Goal: Task Accomplishment & Management: Manage account settings

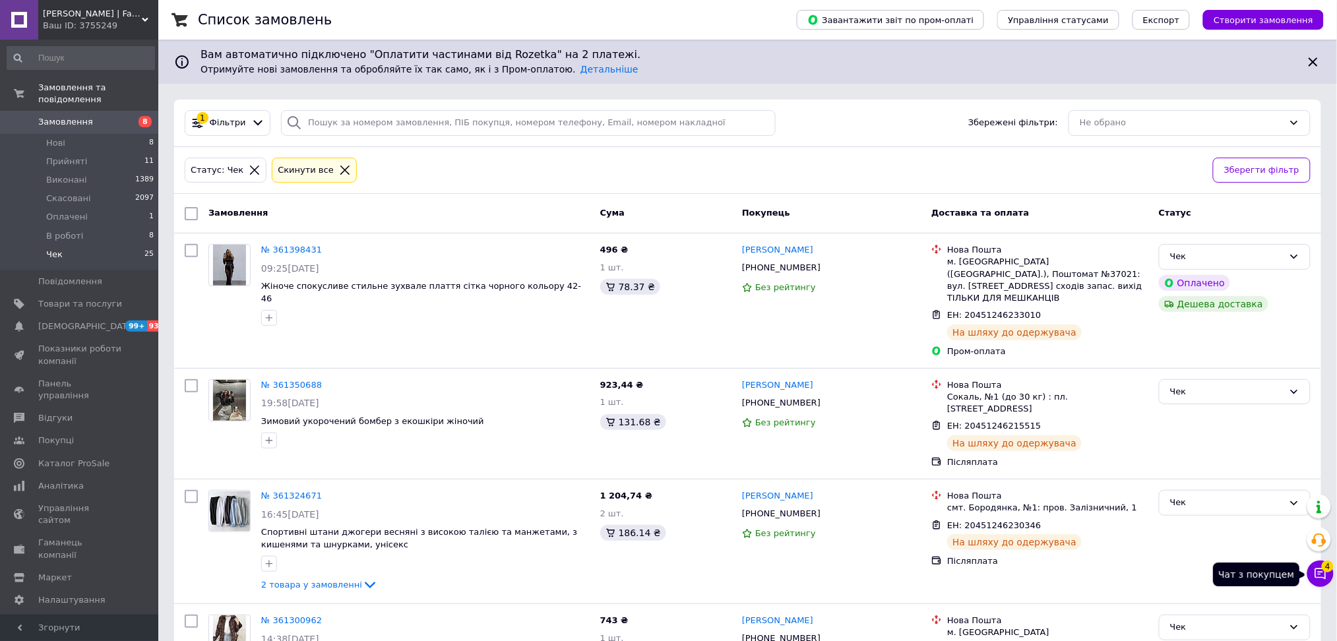
click at [1321, 573] on icon at bounding box center [1320, 574] width 11 height 11
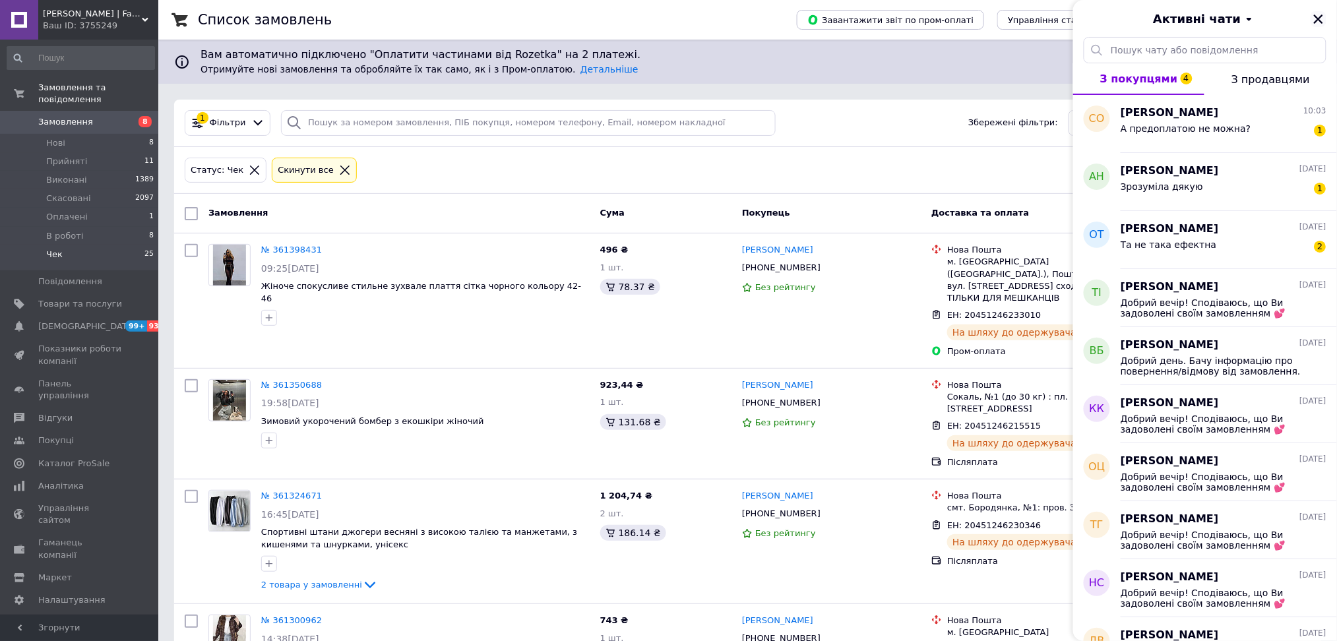
click at [1317, 20] on icon "Закрити" at bounding box center [1319, 19] width 12 height 12
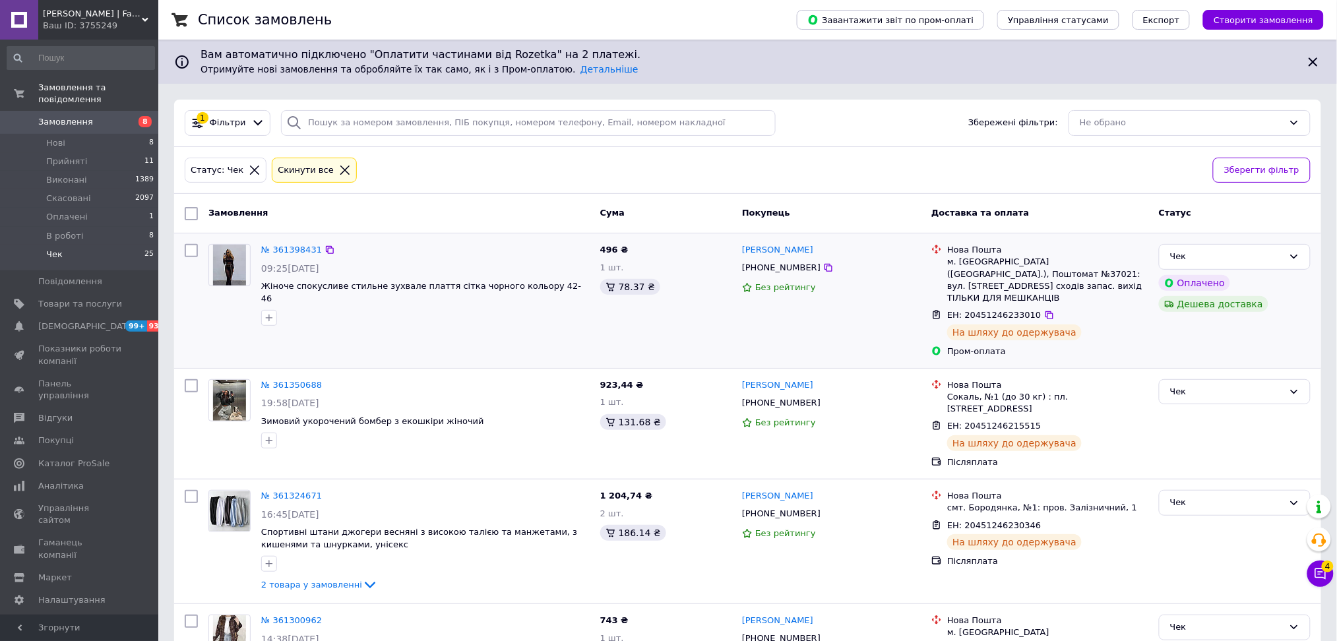
click at [466, 344] on div "№ 361398431 09:25, 11.09.2025 Жіноче спокусливе стильне зухвале плаття сітка чо…" at bounding box center [399, 301] width 392 height 124
click at [71, 134] on li "Нові 8" at bounding box center [81, 143] width 162 height 18
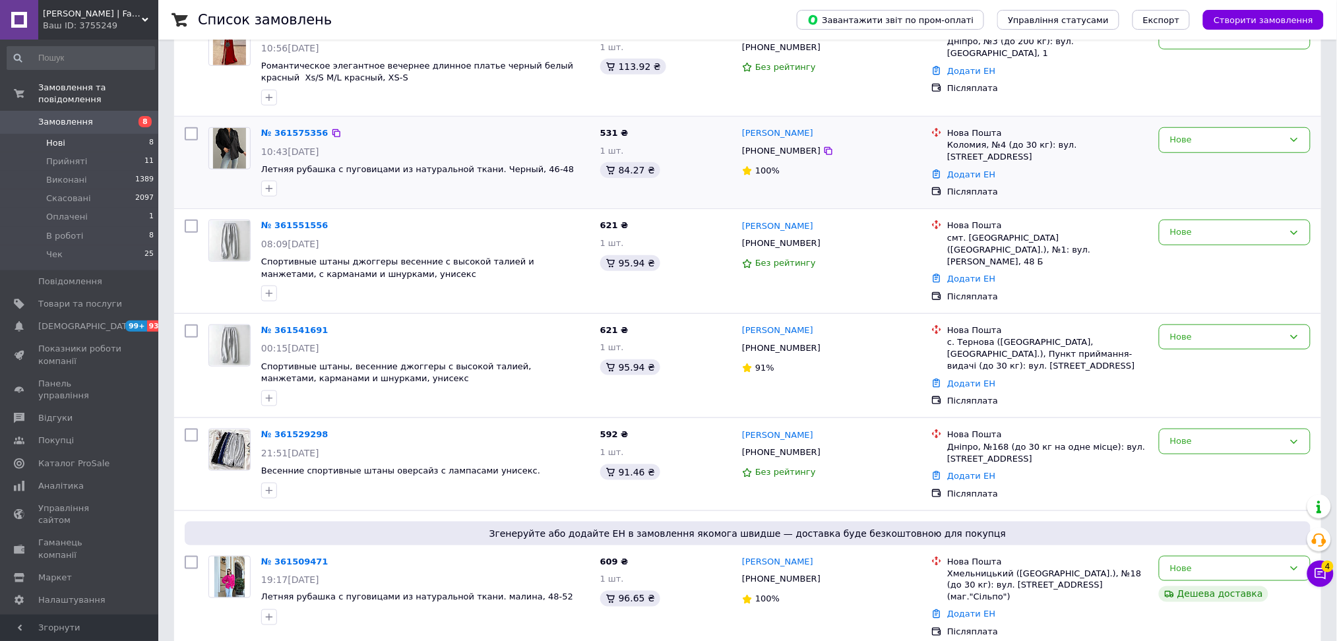
scroll to position [426, 0]
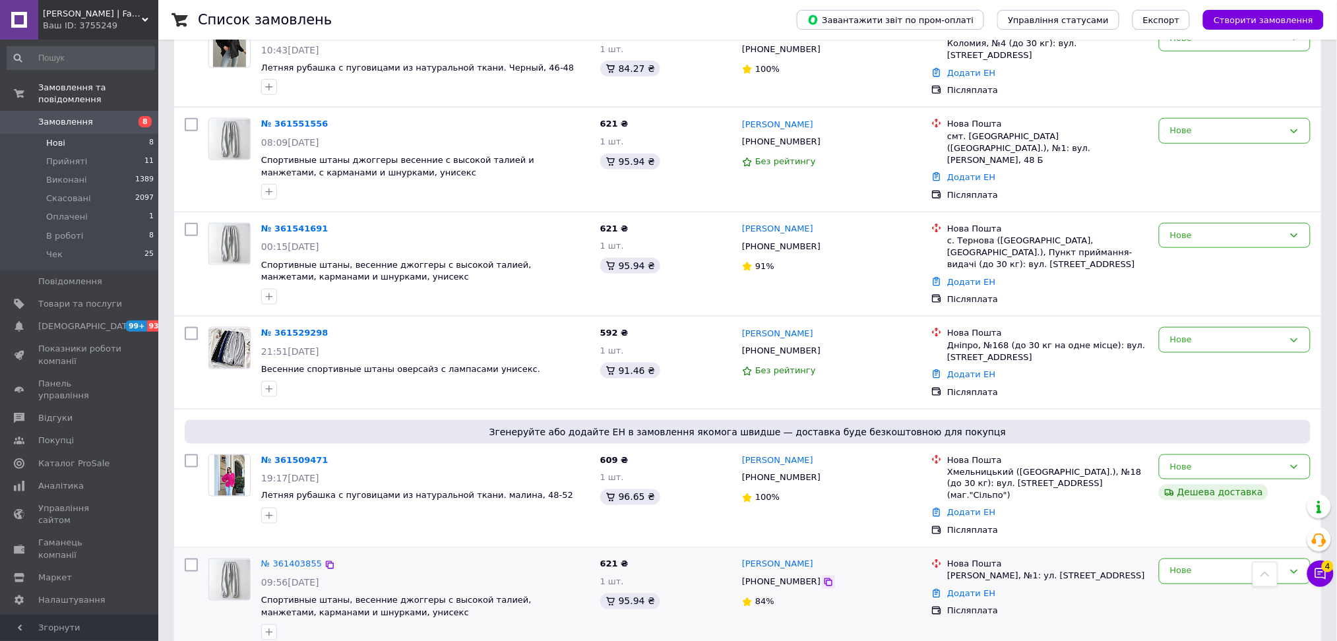
click at [825, 579] on icon at bounding box center [829, 583] width 8 height 8
click at [277, 455] on link "№ 361509471" at bounding box center [294, 460] width 67 height 10
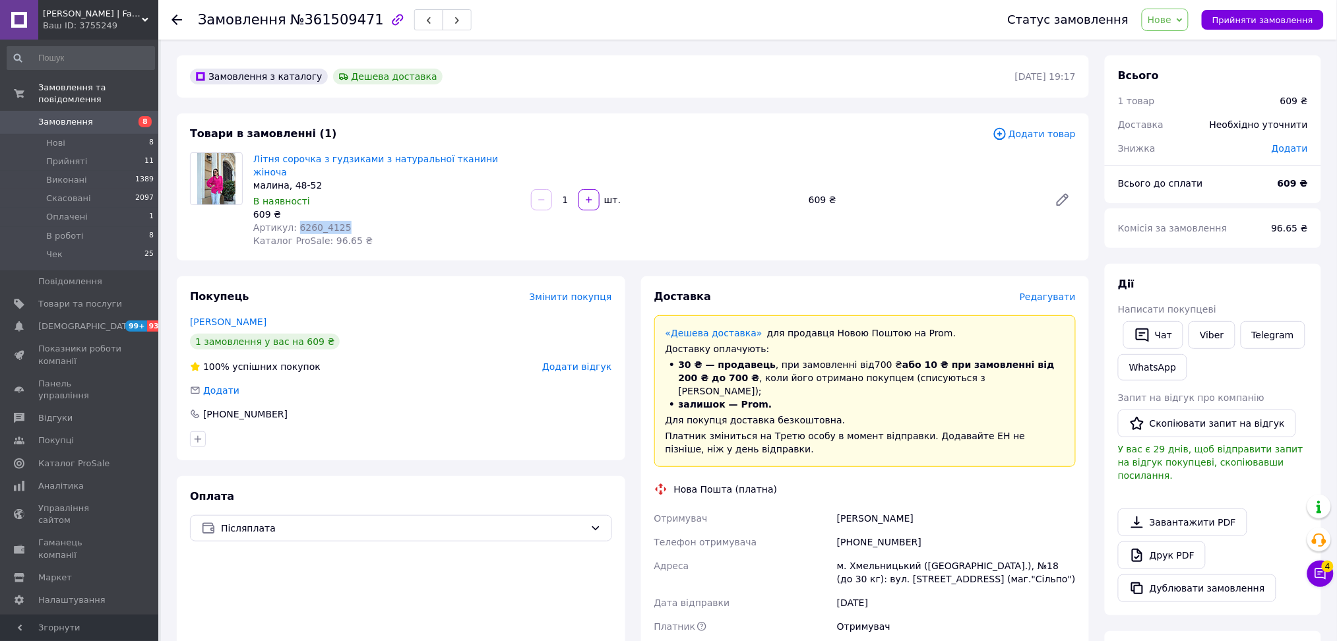
drag, startPoint x: 291, startPoint y: 213, endPoint x: 350, endPoint y: 212, distance: 59.4
click at [350, 221] on div "Артикул: 6260_4125" at bounding box center [386, 227] width 267 height 13
copy span "6260_4125"
click at [885, 530] on div "+380972875100" at bounding box center [957, 542] width 244 height 24
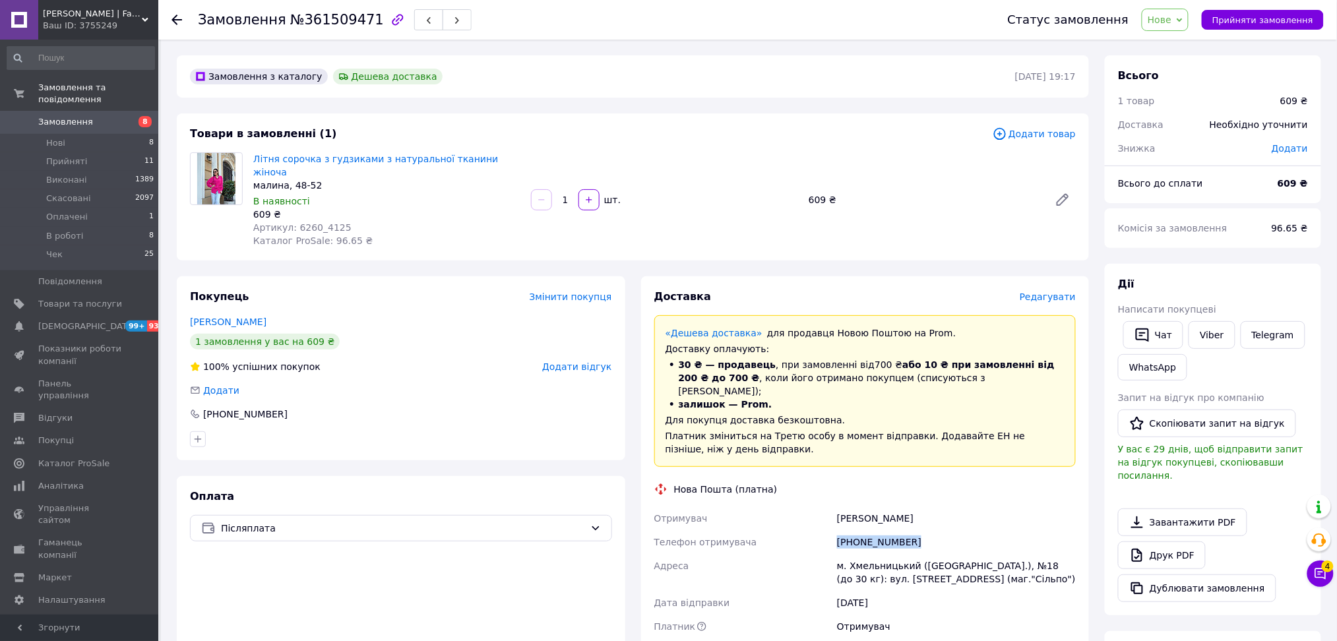
click at [885, 530] on div "+380972875100" at bounding box center [957, 542] width 244 height 24
copy div "+380972875100"
click at [691, 399] on span "залишок — Prom." at bounding box center [726, 404] width 94 height 11
drag, startPoint x: 220, startPoint y: 304, endPoint x: 226, endPoint y: 311, distance: 8.9
click at [220, 317] on link "Блонська Анастасія" at bounding box center [228, 322] width 77 height 11
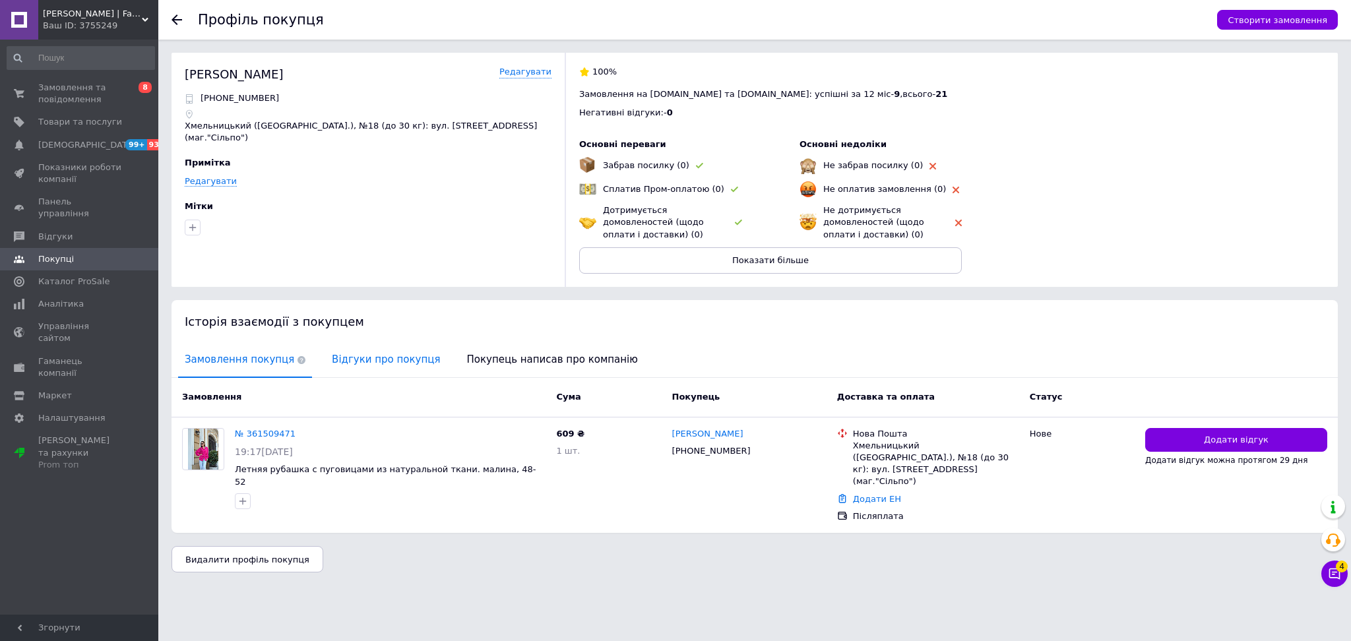
click at [383, 361] on span "Відгуки про покупця" at bounding box center [385, 360] width 121 height 34
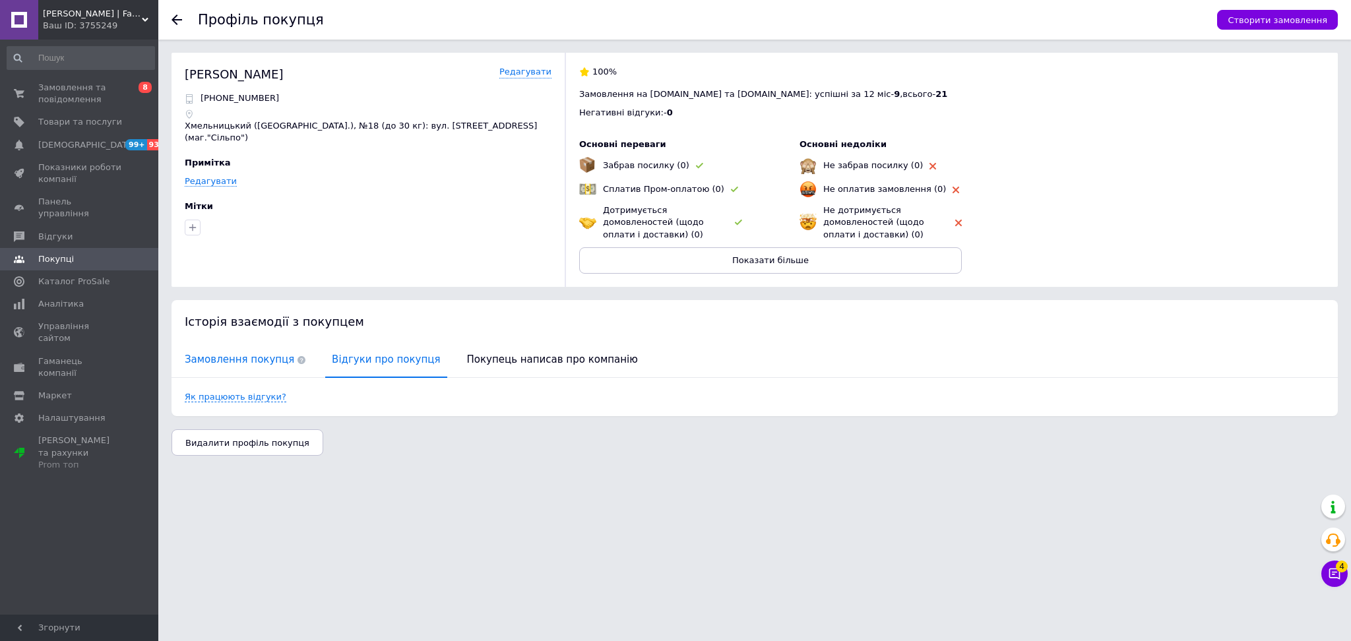
click at [224, 348] on span "Замовлення покупця" at bounding box center [245, 360] width 134 height 34
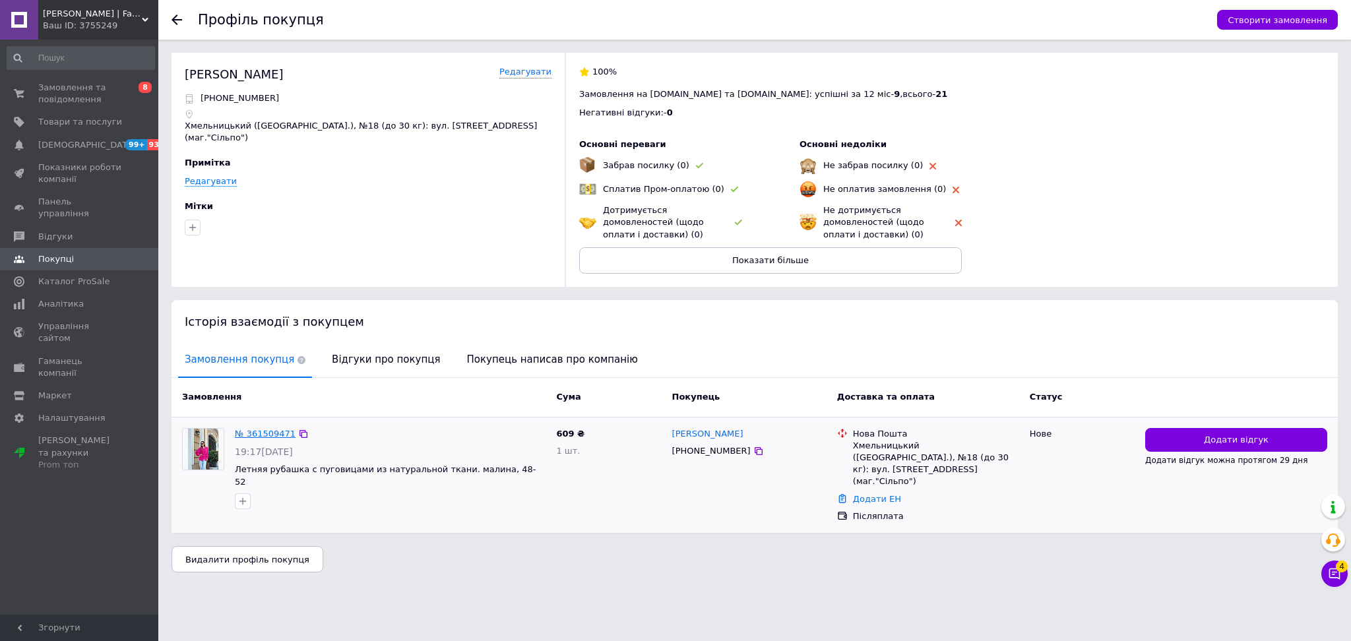
click at [259, 435] on link "№ 361509471" at bounding box center [265, 434] width 61 height 10
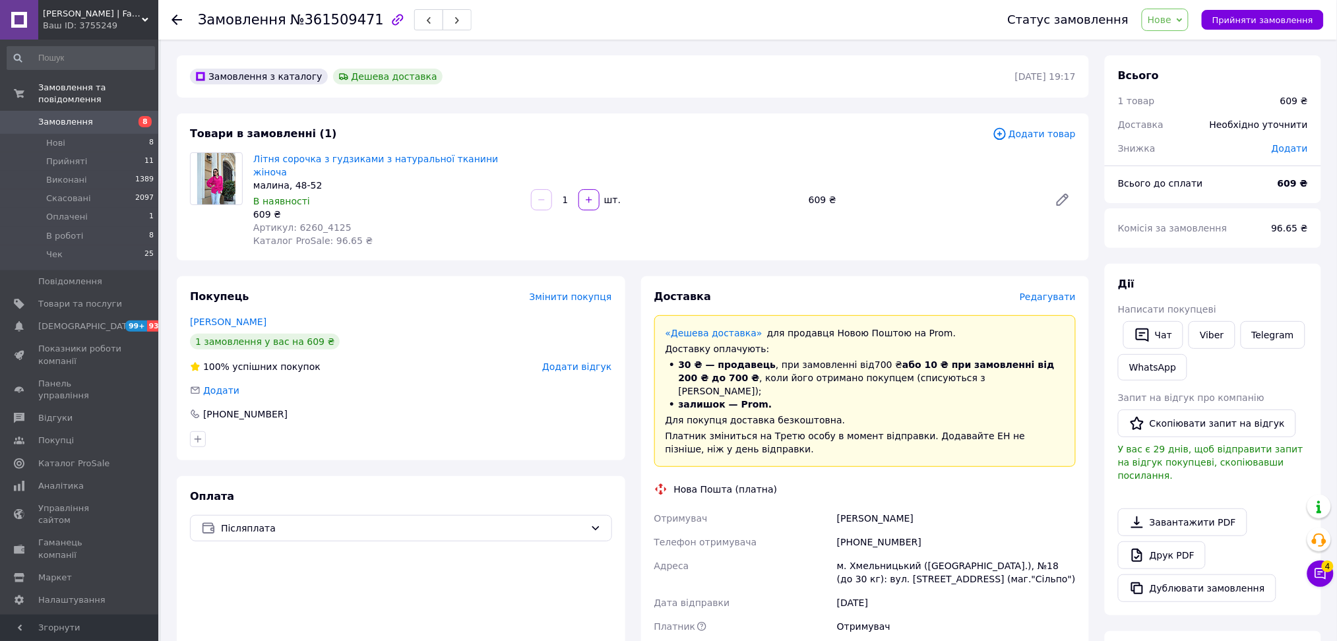
click at [307, 208] on div "609 ₴" at bounding box center [386, 214] width 267 height 13
click at [303, 222] on span "Артикул: 6260_4125" at bounding box center [302, 227] width 98 height 11
copy span "6260_4125"
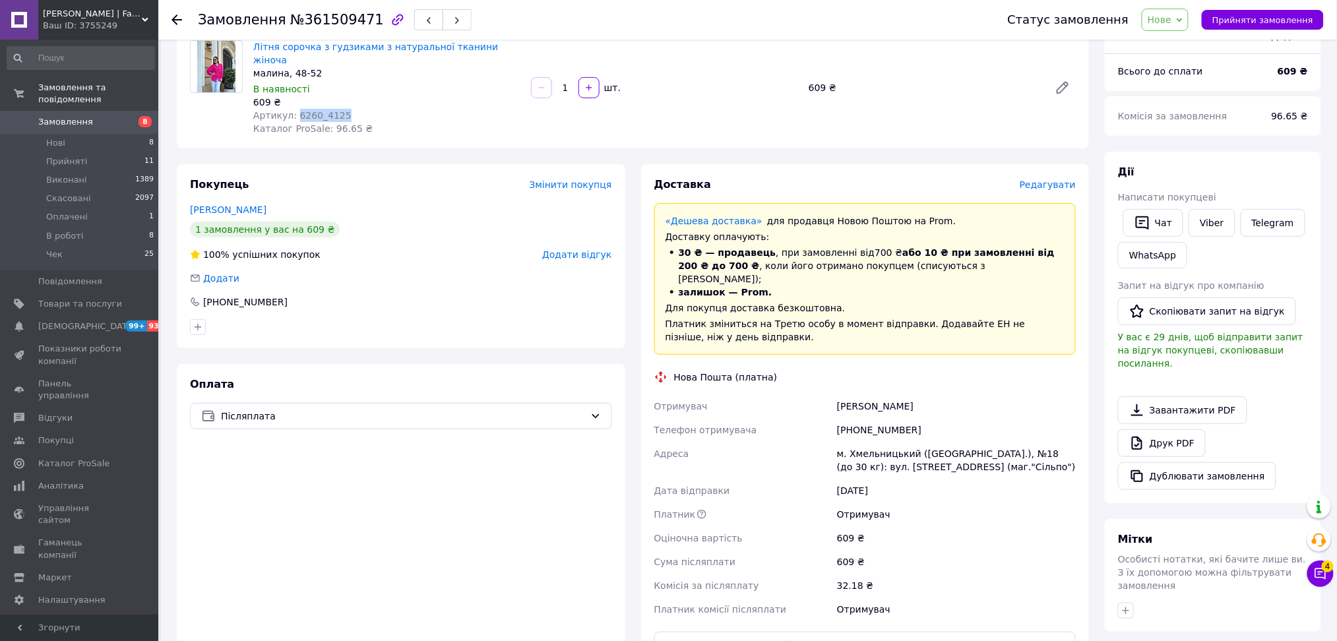
scroll to position [315, 0]
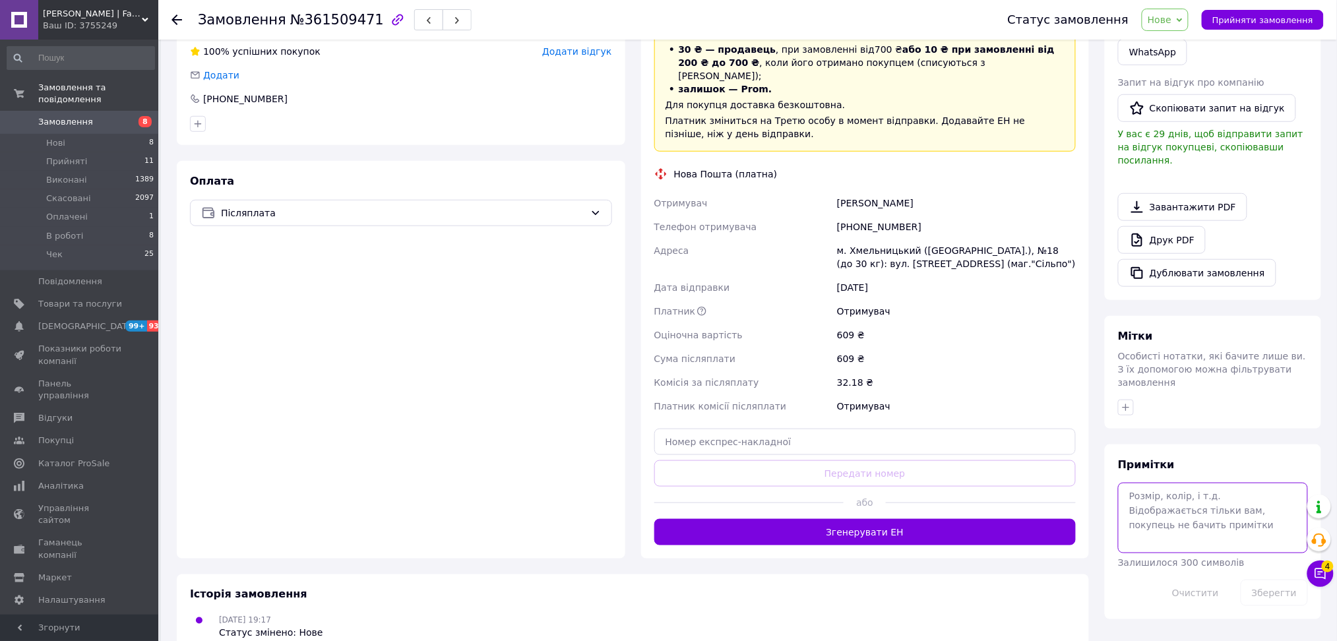
click at [1193, 490] on textarea at bounding box center [1213, 518] width 190 height 70
paste textarea "6260_4125"
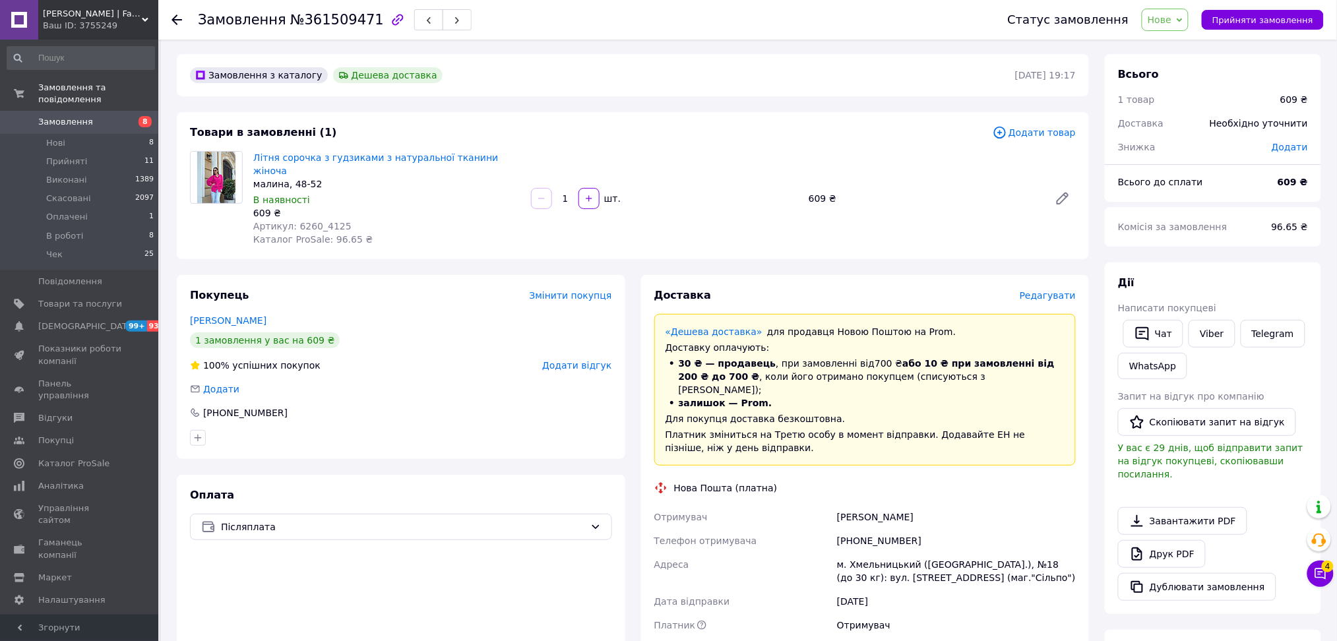
scroll to position [0, 0]
click at [285, 179] on div "малина, 48-52" at bounding box center [386, 185] width 267 height 13
copy div "малина, 48-52"
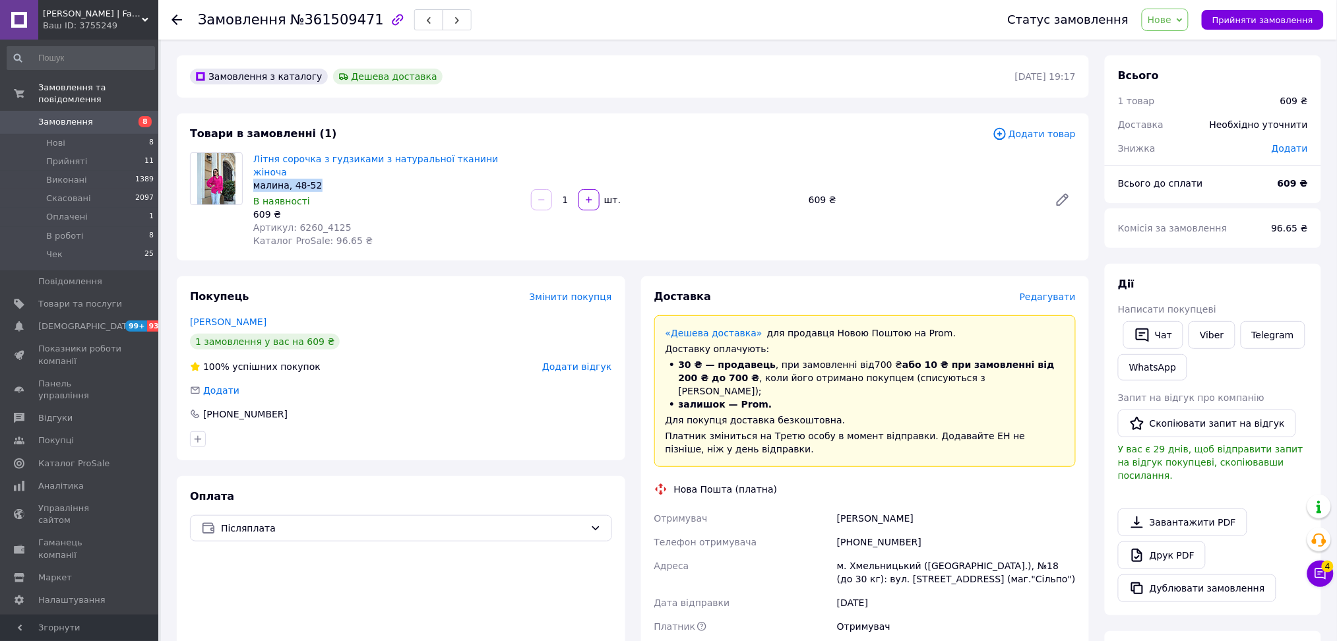
scroll to position [315, 0]
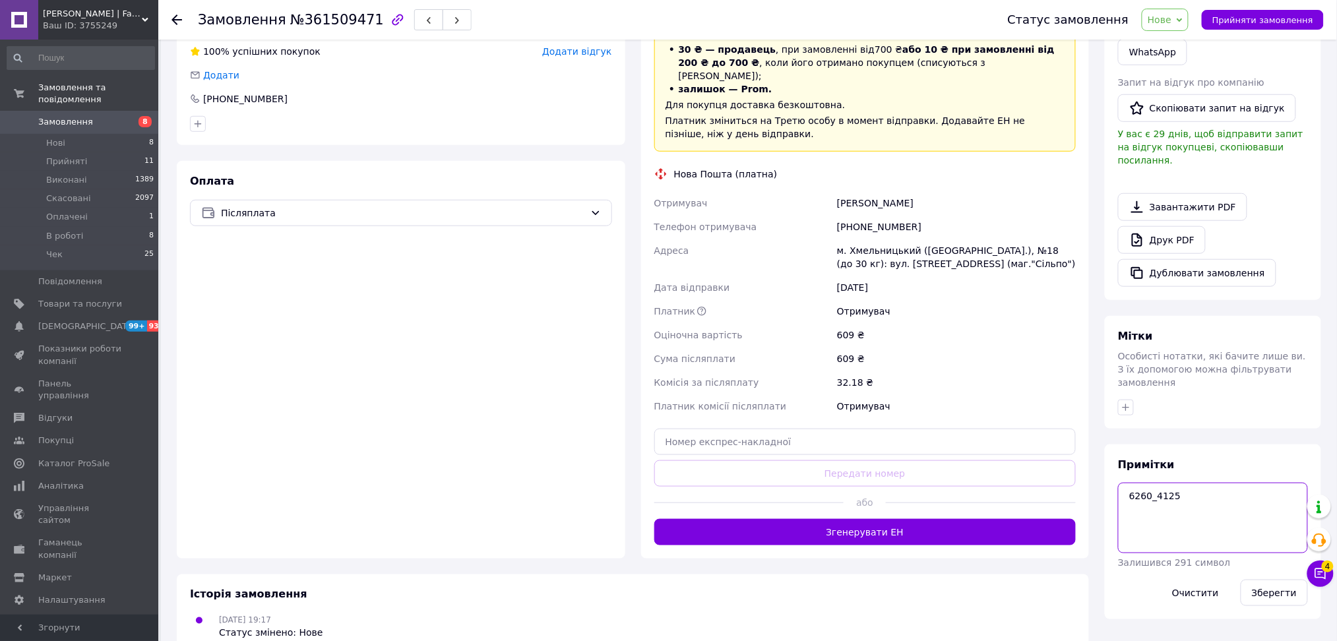
click at [1238, 483] on textarea "6260_4125" at bounding box center [1213, 518] width 190 height 70
paste textarea "малина, 48-52"
click at [1238, 483] on textarea "6260_4125, малина, 48-52" at bounding box center [1213, 518] width 190 height 70
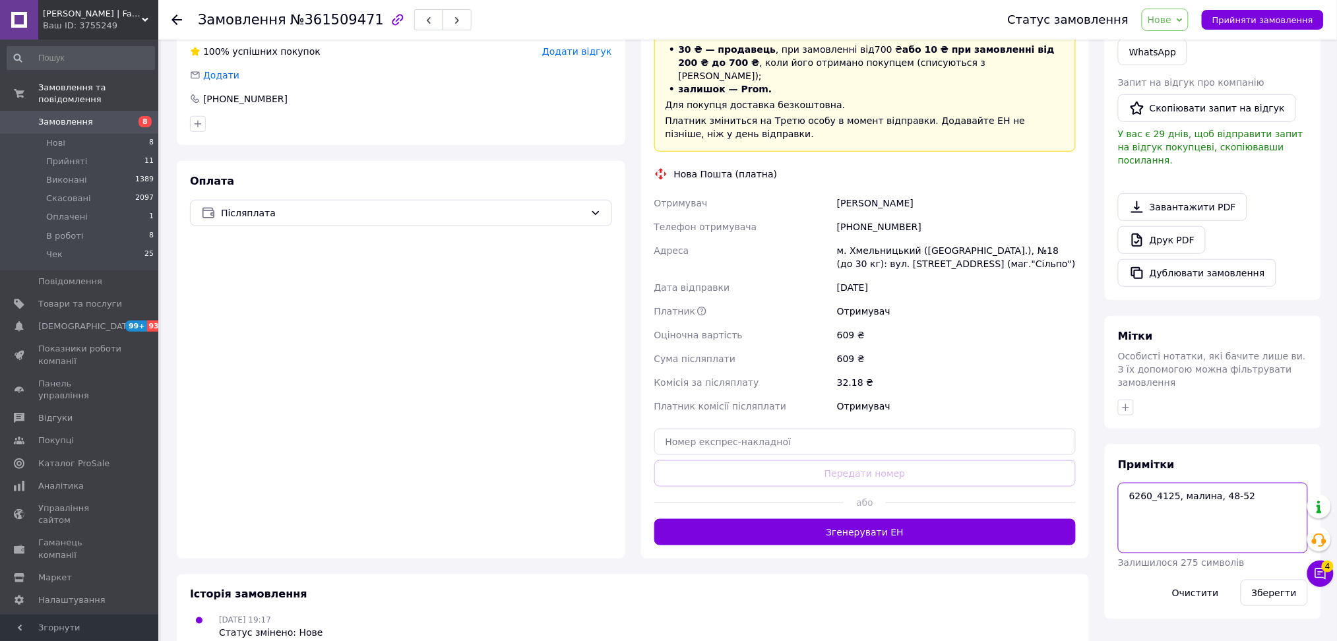
click at [1238, 483] on textarea "6260_4125, малина, 48-52" at bounding box center [1213, 518] width 190 height 70
type textarea "6260_4125, малина, 48-52"
click at [1264, 580] on button "Зберегти" at bounding box center [1274, 593] width 67 height 26
click at [346, 18] on span "№361509471" at bounding box center [337, 20] width 94 height 16
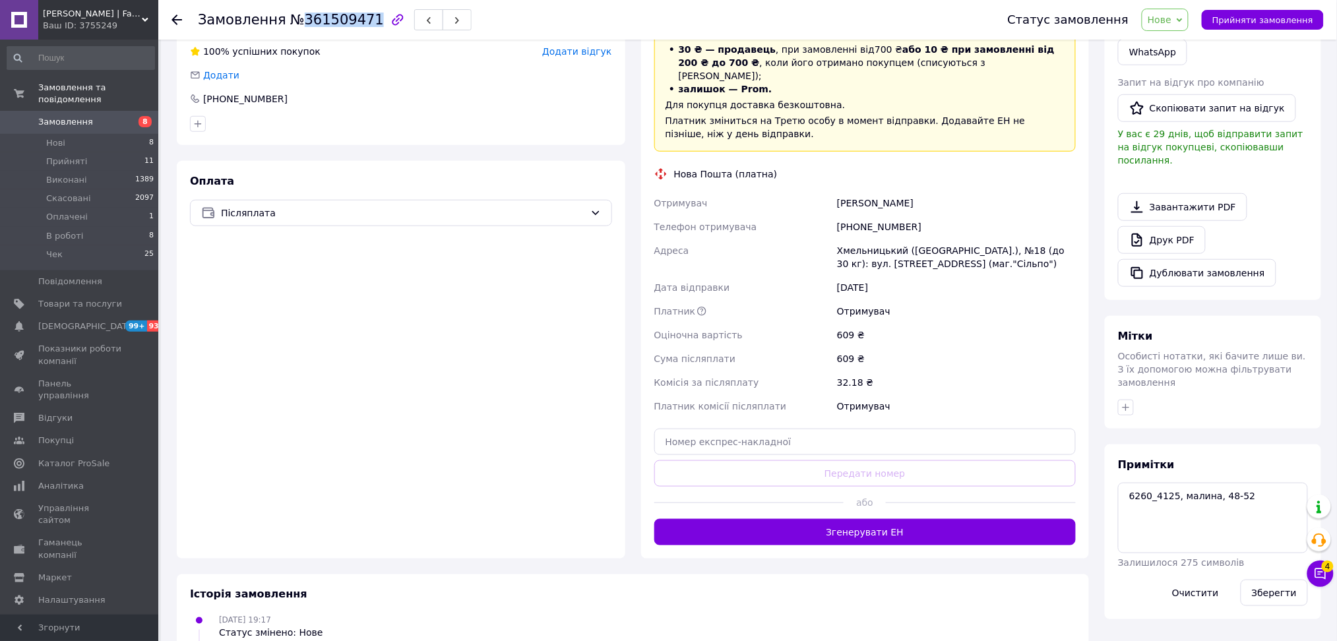
copy span "361509471"
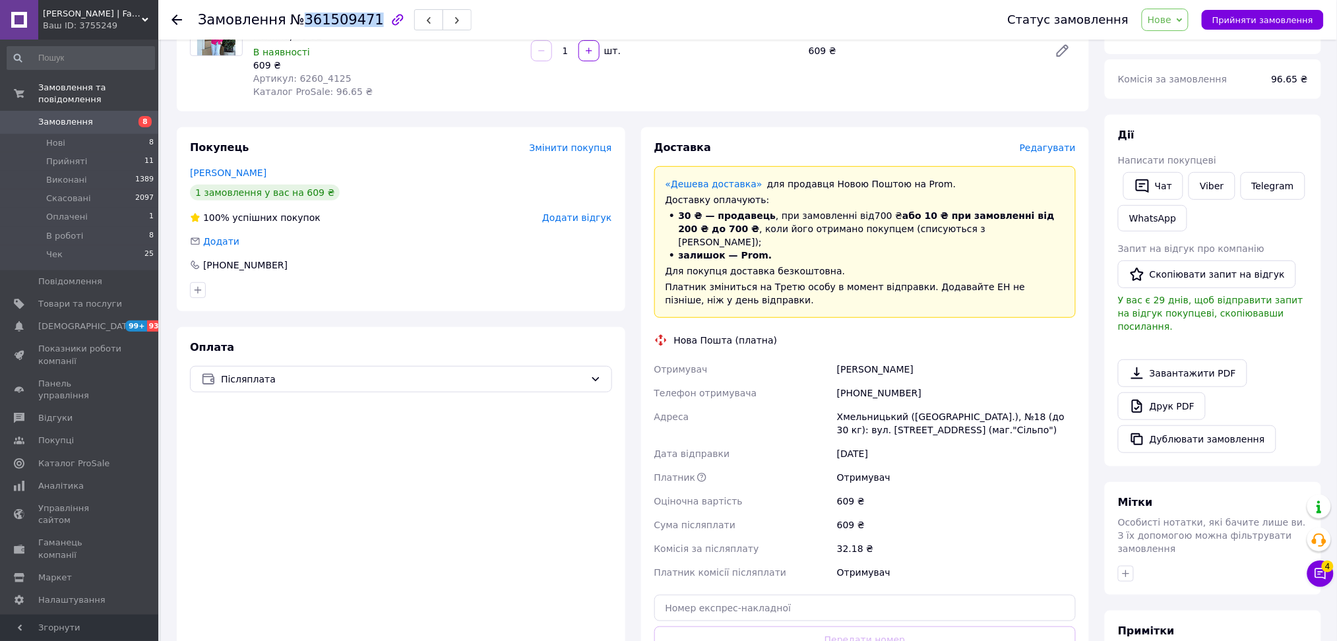
scroll to position [0, 0]
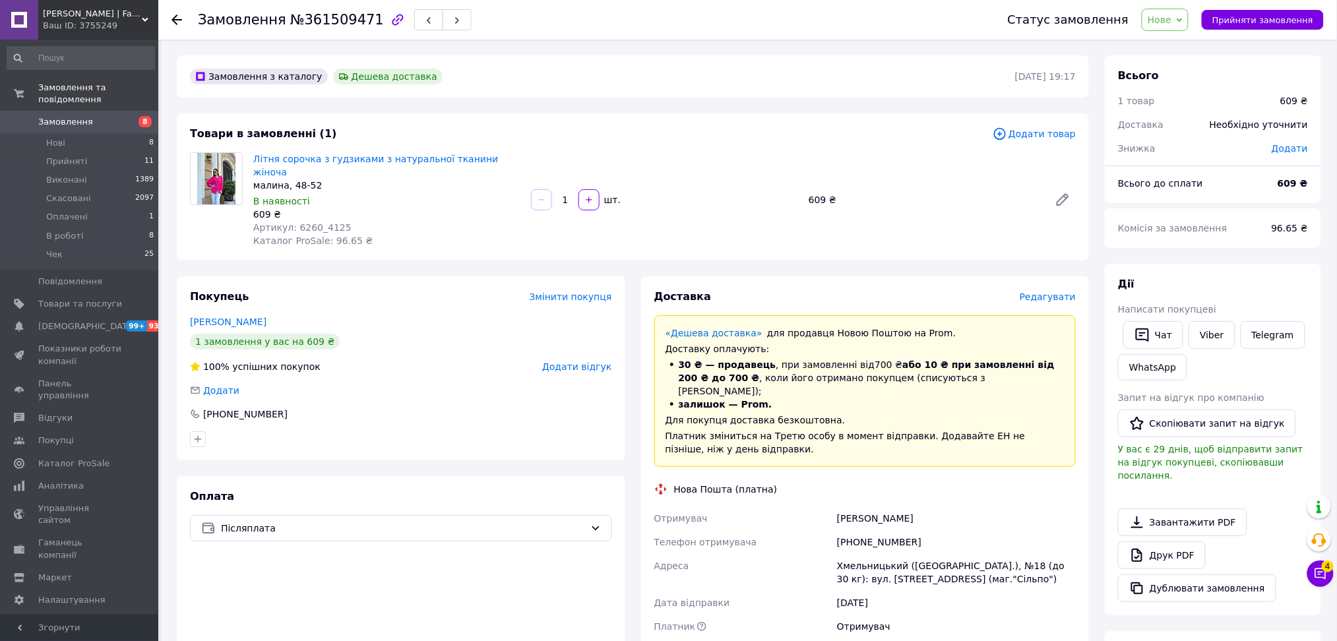
click at [327, 236] on span "Каталог ProSale: 96.65 ₴" at bounding box center [312, 241] width 119 height 11
copy span "96.65"
click at [1183, 20] on icon at bounding box center [1180, 20] width 6 height 6
click at [1183, 104] on li "Оплачено" at bounding box center [1173, 106] width 61 height 20
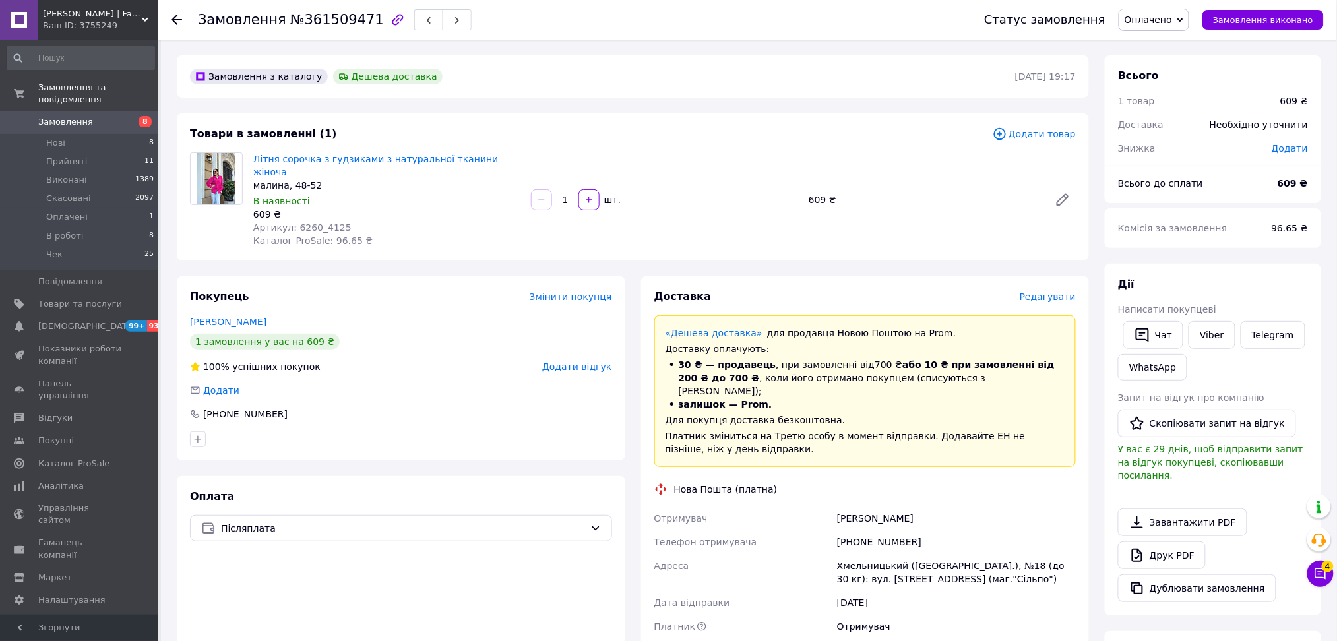
click at [60, 116] on span "Замовлення" at bounding box center [65, 122] width 55 height 12
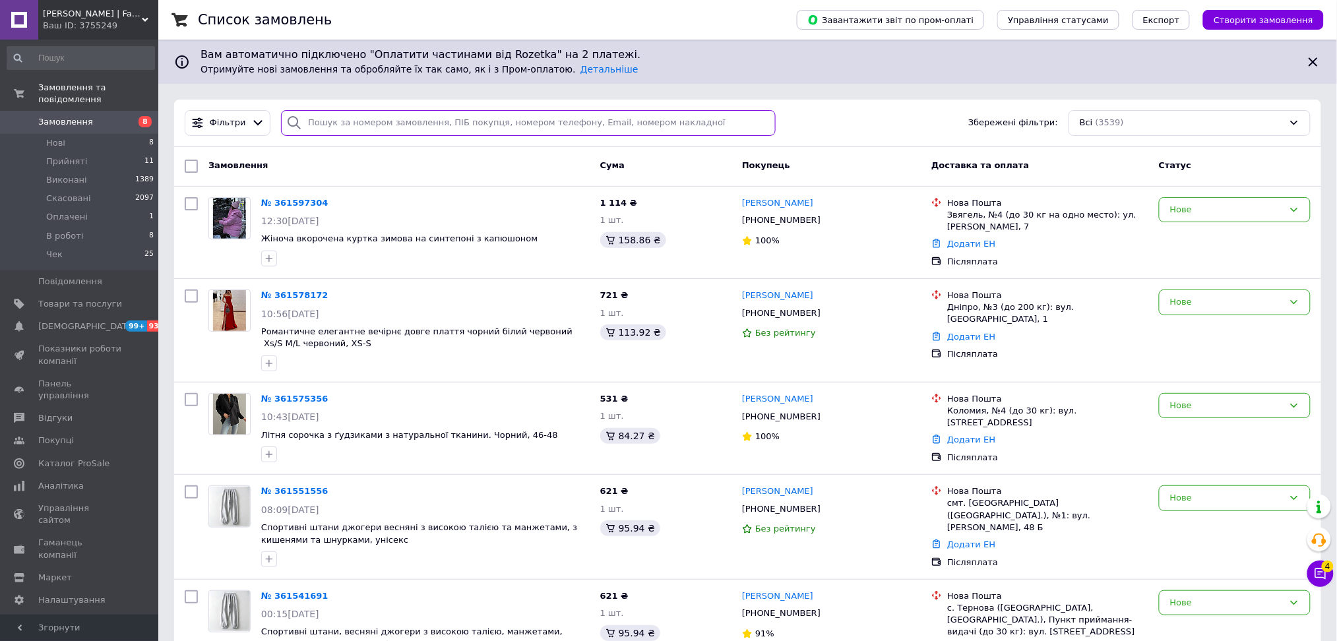
click at [371, 119] on input "search" at bounding box center [528, 123] width 495 height 26
paste input "361183678"
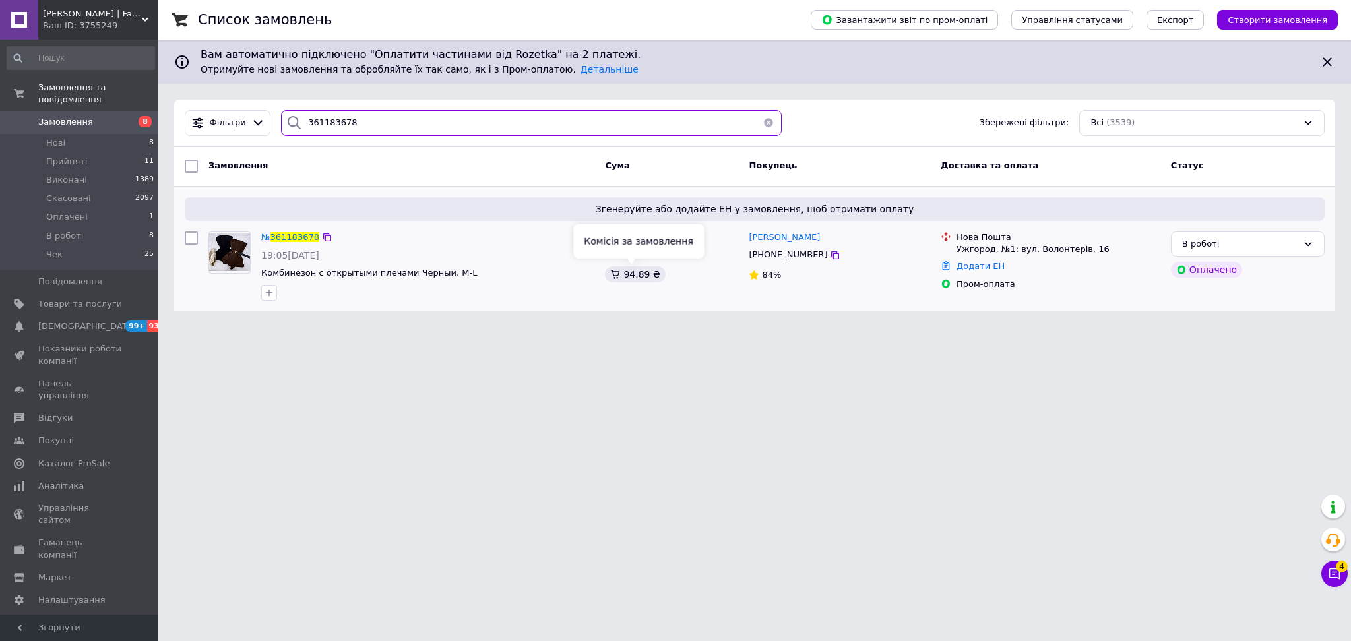
type input "361183678"
click at [639, 274] on div "94.89 ₴" at bounding box center [635, 275] width 60 height 16
copy div "94.89"
click at [83, 208] on li "Оплачені 1" at bounding box center [81, 217] width 162 height 18
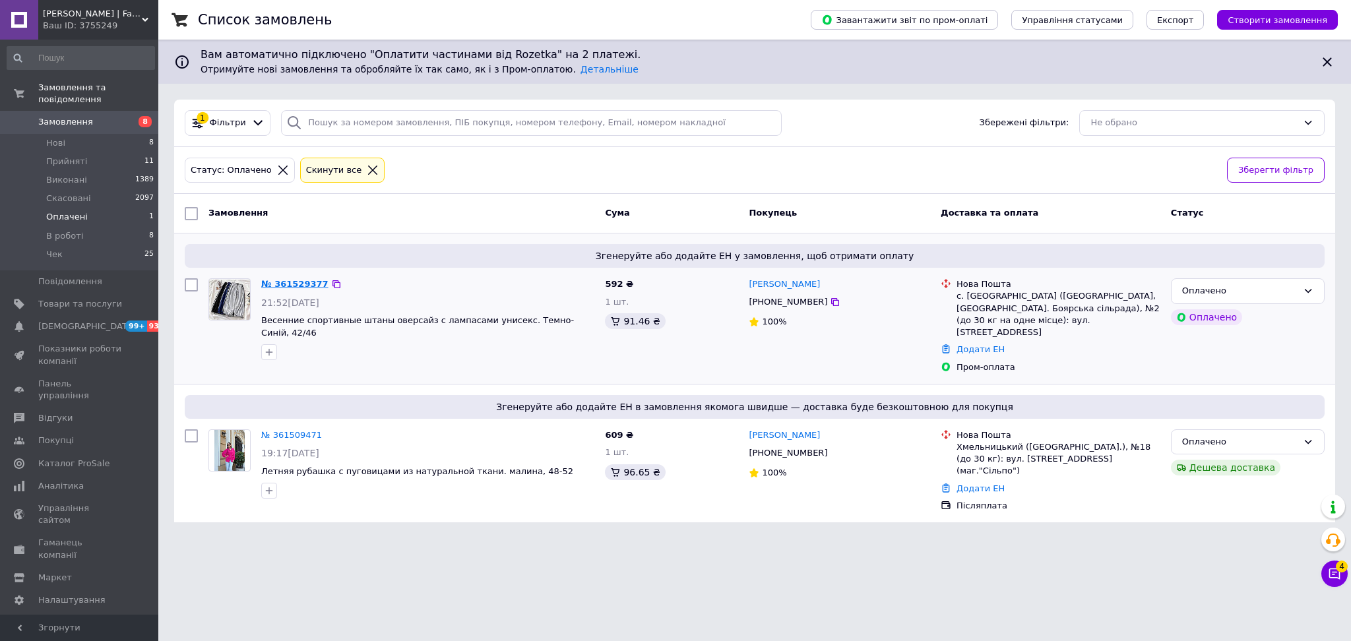
click at [290, 287] on link "№ 361529377" at bounding box center [294, 284] width 67 height 10
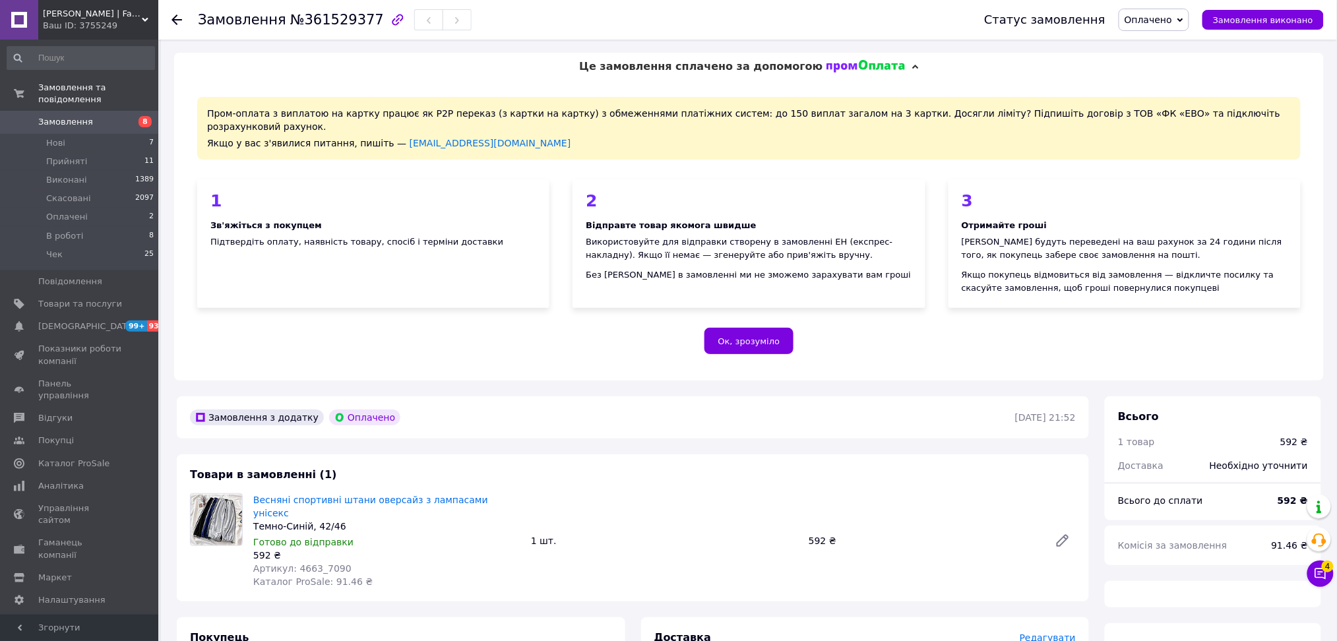
scroll to position [278, 0]
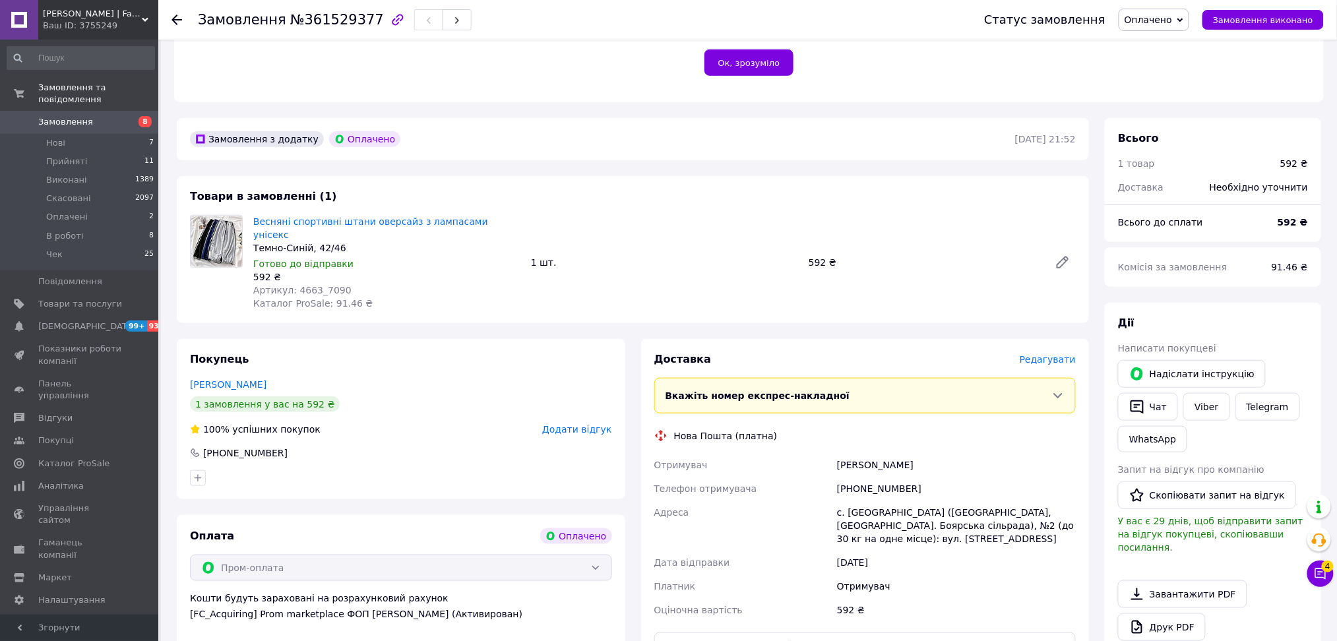
click at [879, 477] on div "+380630403356" at bounding box center [957, 489] width 244 height 24
copy div "+380630403356"
drag, startPoint x: 469, startPoint y: 290, endPoint x: 459, endPoint y: 279, distance: 14.5
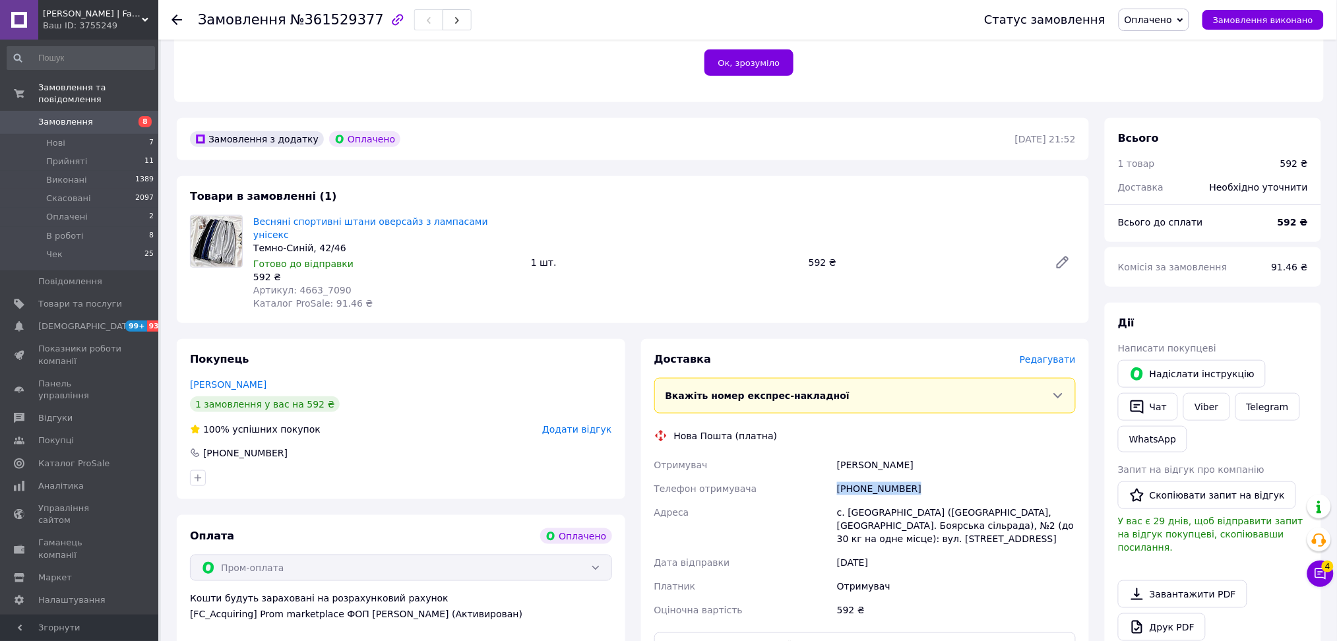
click at [469, 290] on div "Товари в замовленні (1) Весняні спортивні штани оверсайз з лампасами унісекс Те…" at bounding box center [633, 249] width 912 height 147
click at [297, 285] on span "Артикул: 4663_7090" at bounding box center [302, 290] width 98 height 11
copy span "4663_7090"
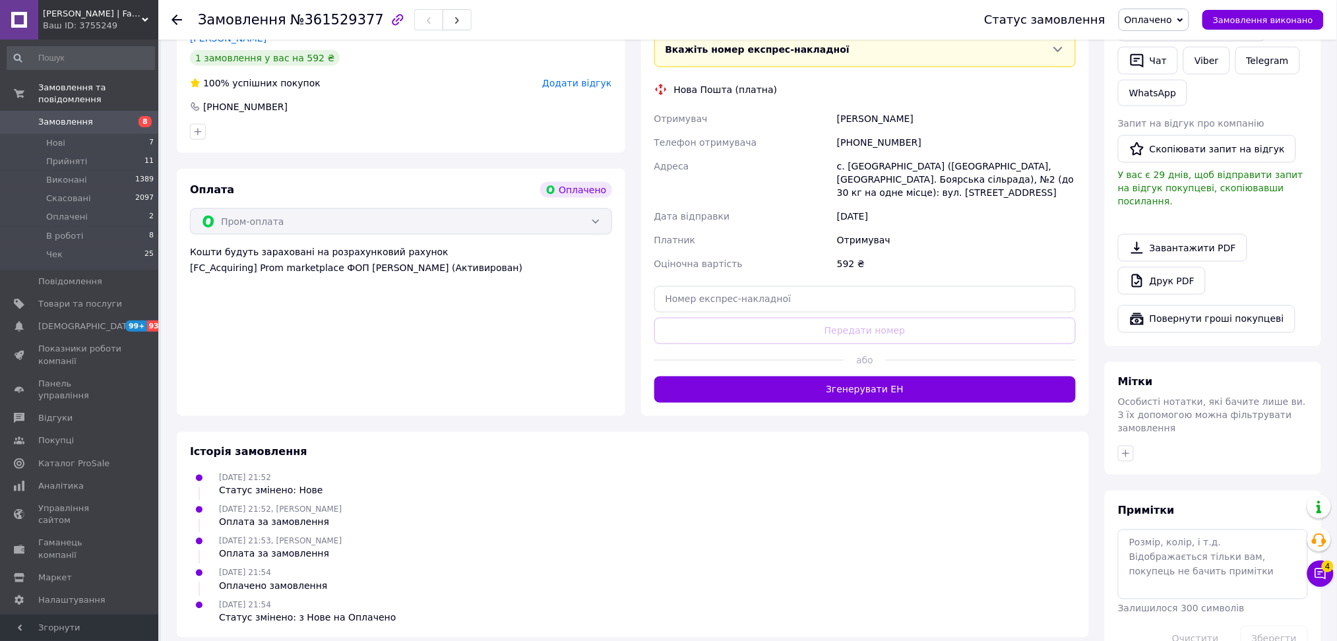
scroll to position [625, 0]
click at [1213, 540] on textarea at bounding box center [1213, 564] width 190 height 70
paste textarea "4663_7090"
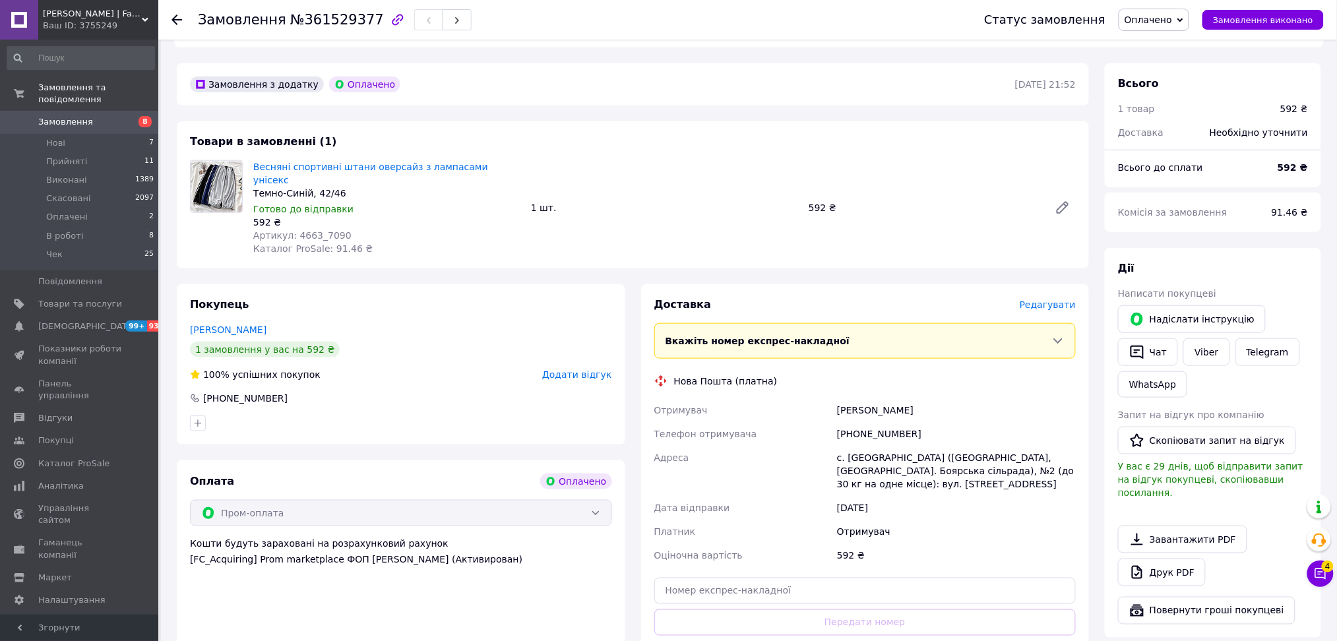
scroll to position [185, 0]
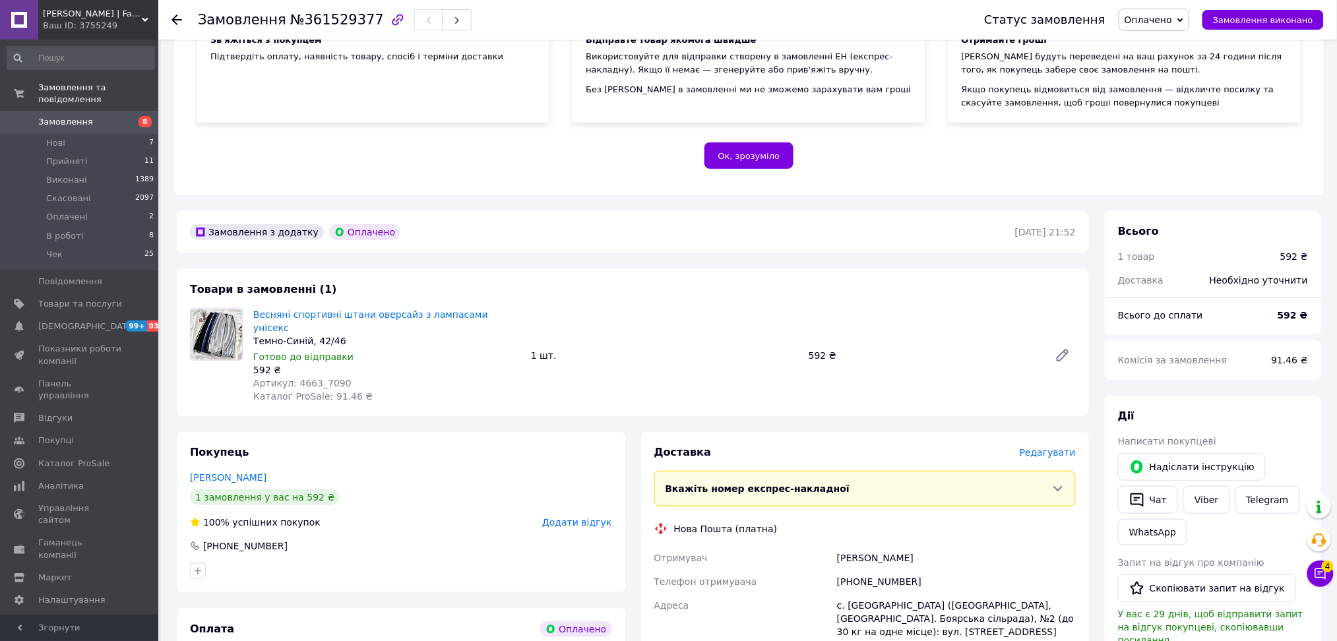
click at [288, 334] on div "Темно-Синій, 42/46" at bounding box center [386, 340] width 267 height 13
copy div "Темно-Синій, 42/46"
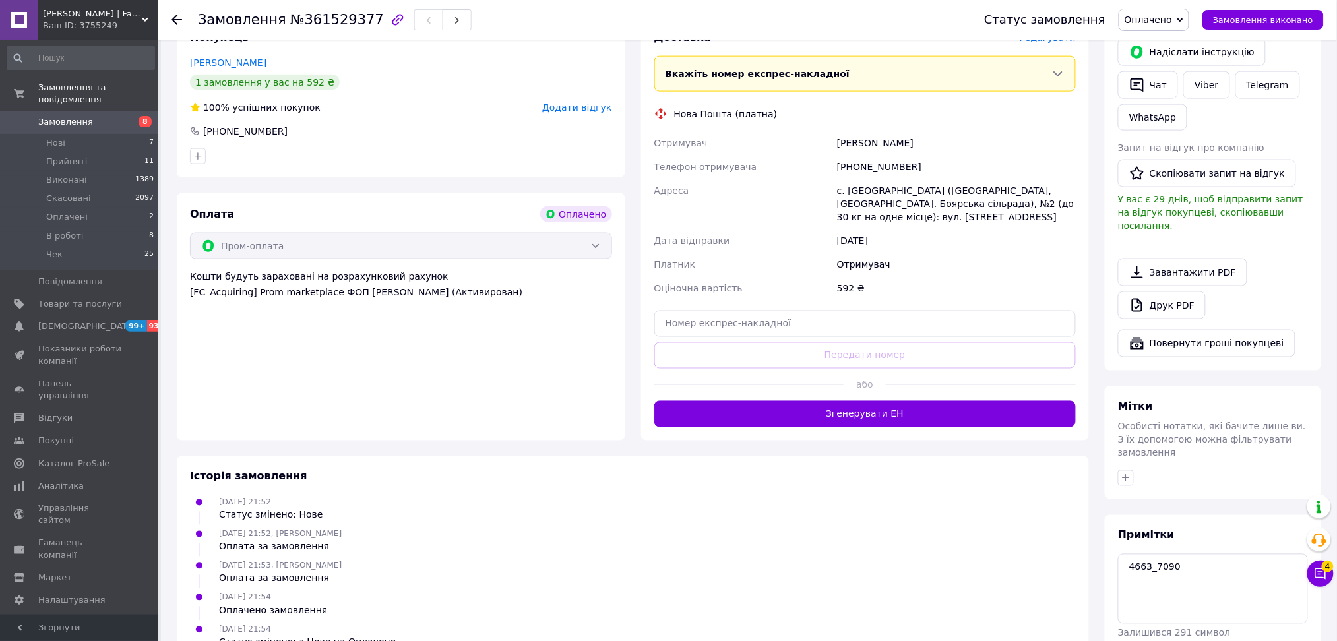
scroll to position [625, 0]
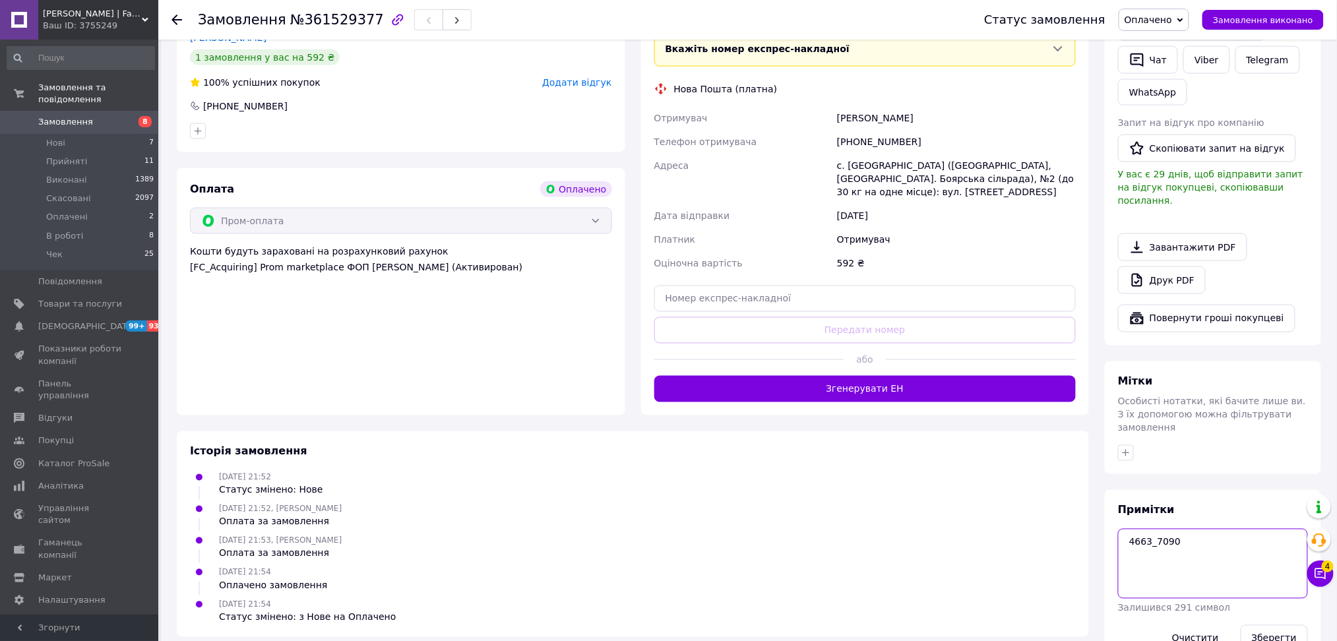
click at [1184, 529] on textarea "4663_7090" at bounding box center [1213, 564] width 190 height 70
paste textarea "Темно-Синій, 42/46"
type textarea "4663_7090, Темно-Синій, 42/46"
click at [1275, 625] on button "Зберегти" at bounding box center [1274, 638] width 67 height 26
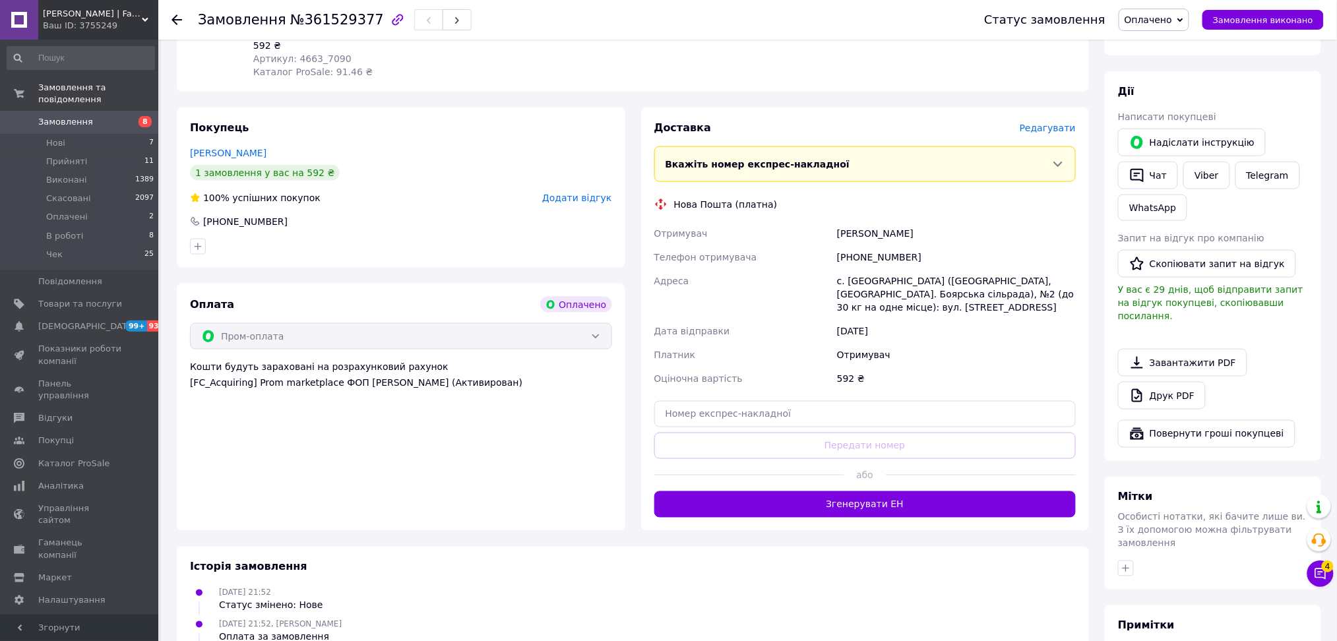
scroll to position [641, 0]
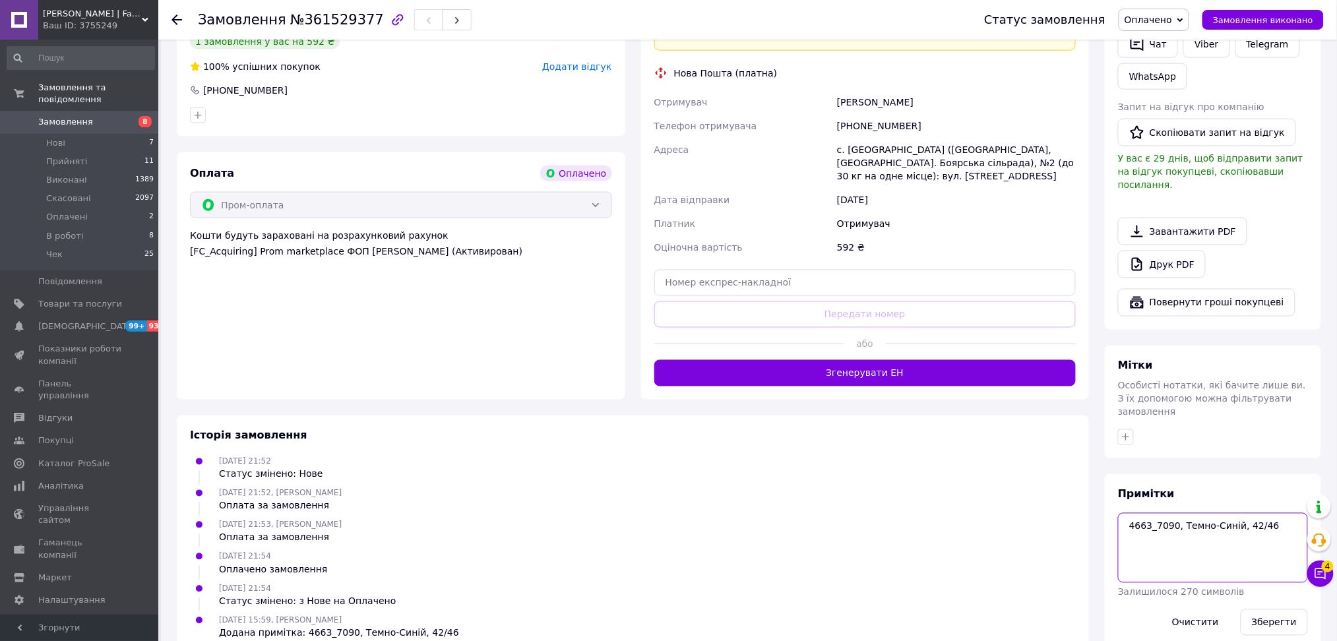
click at [1214, 513] on textarea "4663_7090, Темно-Синій, 42/46" at bounding box center [1213, 548] width 190 height 70
click at [1270, 610] on button "Зберегти" at bounding box center [1274, 623] width 67 height 26
click at [1172, 24] on span "Оплачено" at bounding box center [1148, 20] width 47 height 11
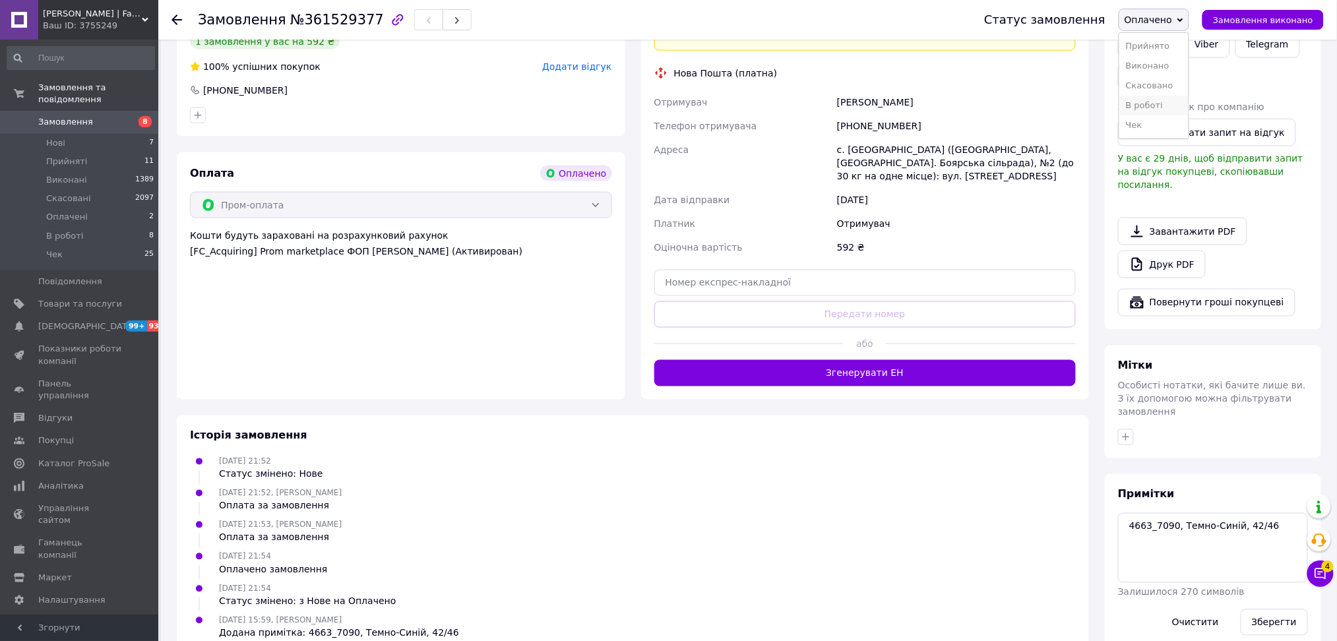
click at [1174, 102] on li "В роботі" at bounding box center [1154, 106] width 69 height 20
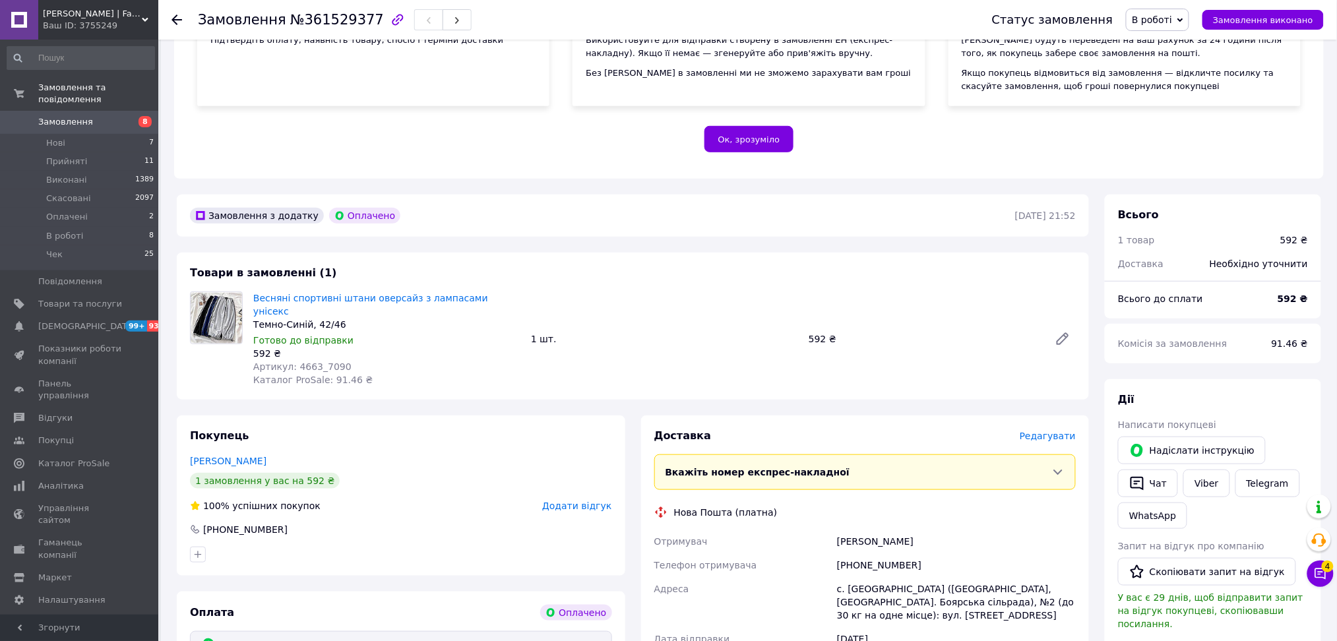
click at [335, 375] on span "Каталог ProSale: 91.46 ₴" at bounding box center [312, 380] width 119 height 11
click at [110, 111] on link "Замовлення 8" at bounding box center [81, 122] width 162 height 22
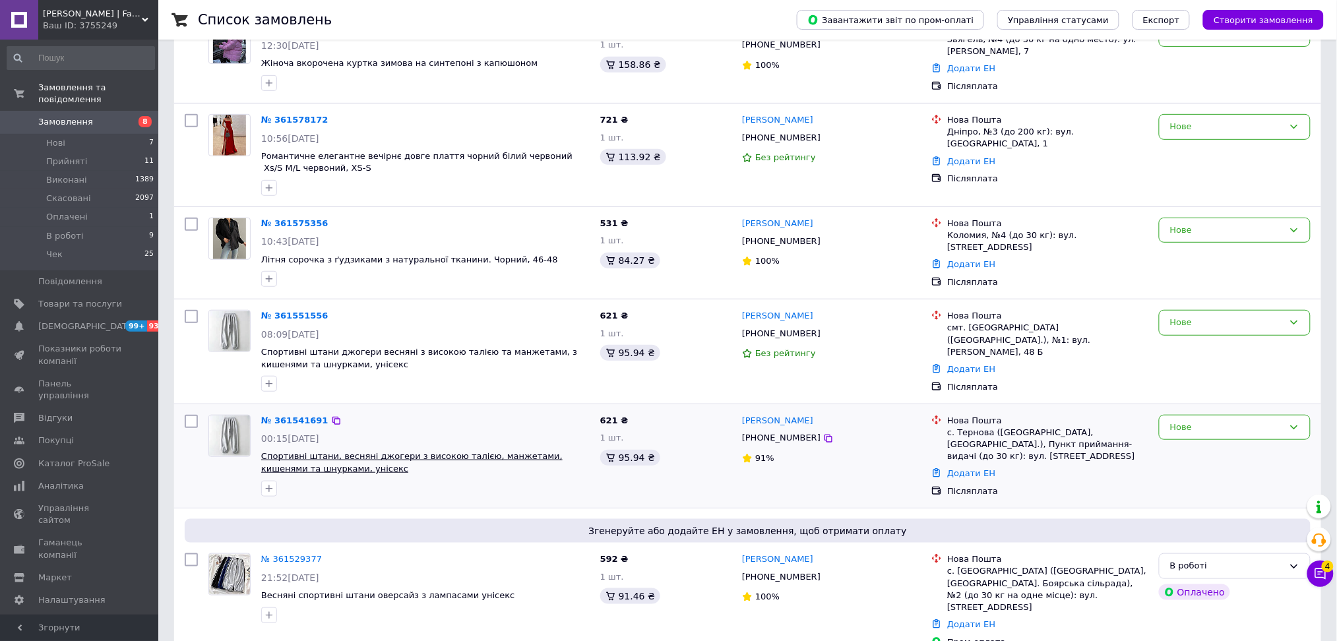
scroll to position [439, 0]
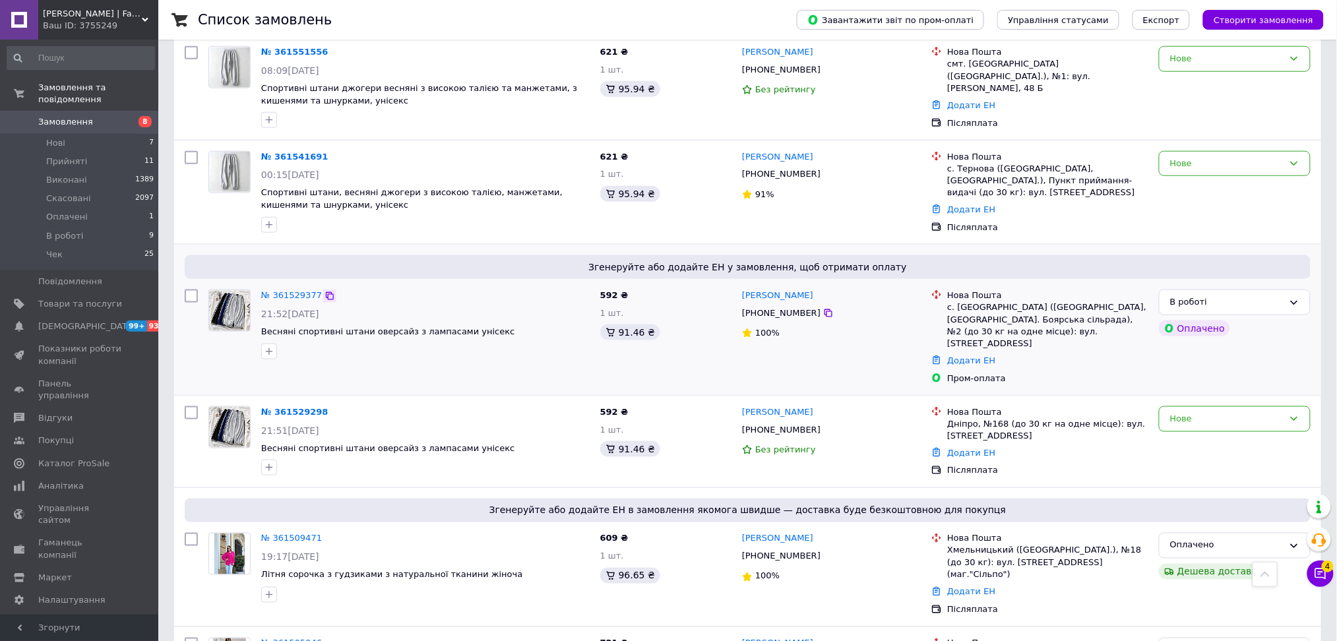
click at [327, 292] on icon at bounding box center [330, 296] width 11 height 11
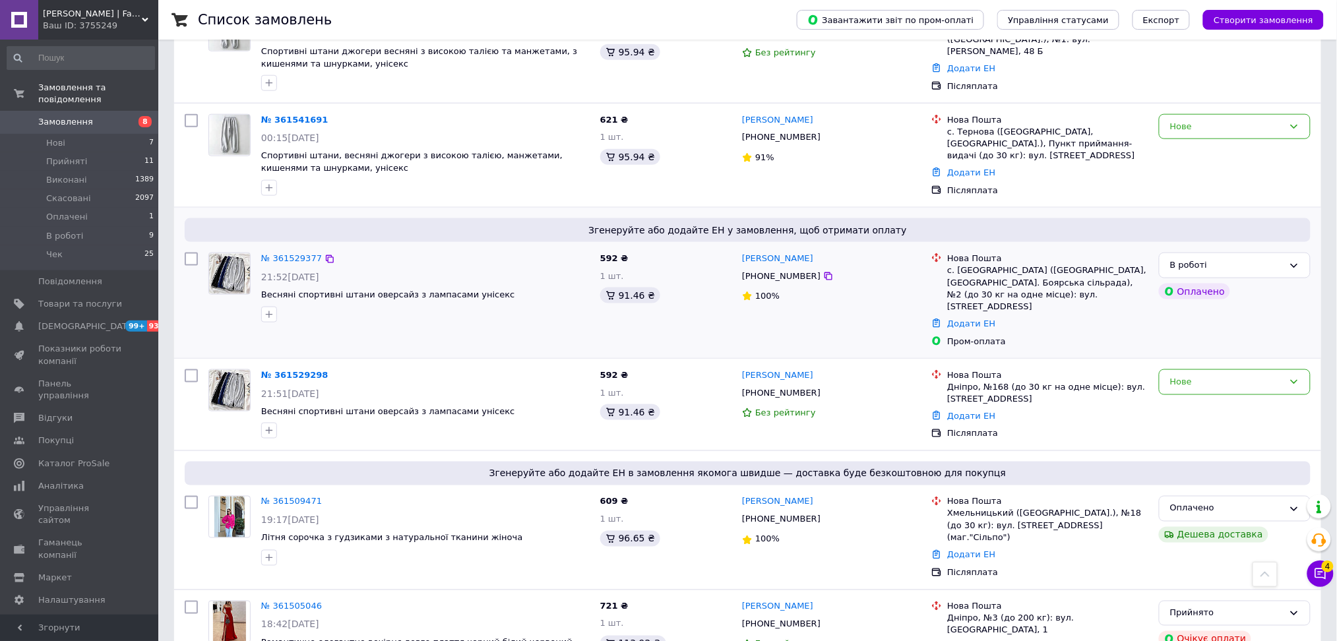
scroll to position [528, 0]
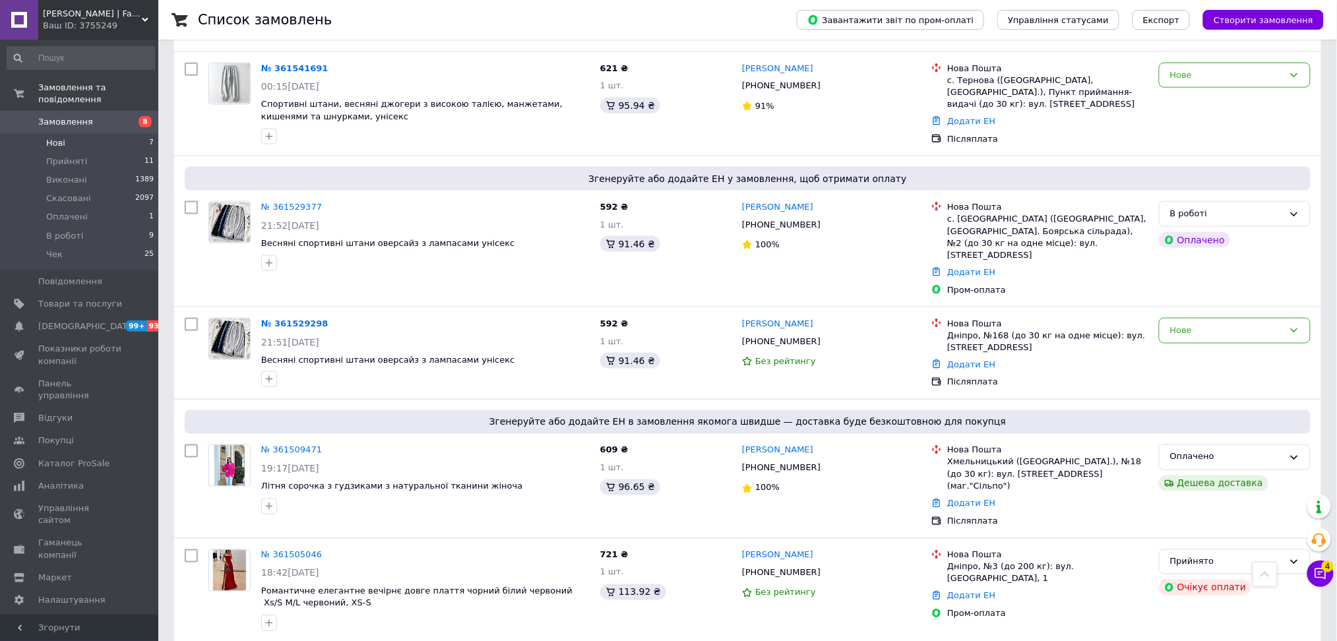
click at [60, 137] on span "Нові" at bounding box center [55, 143] width 19 height 12
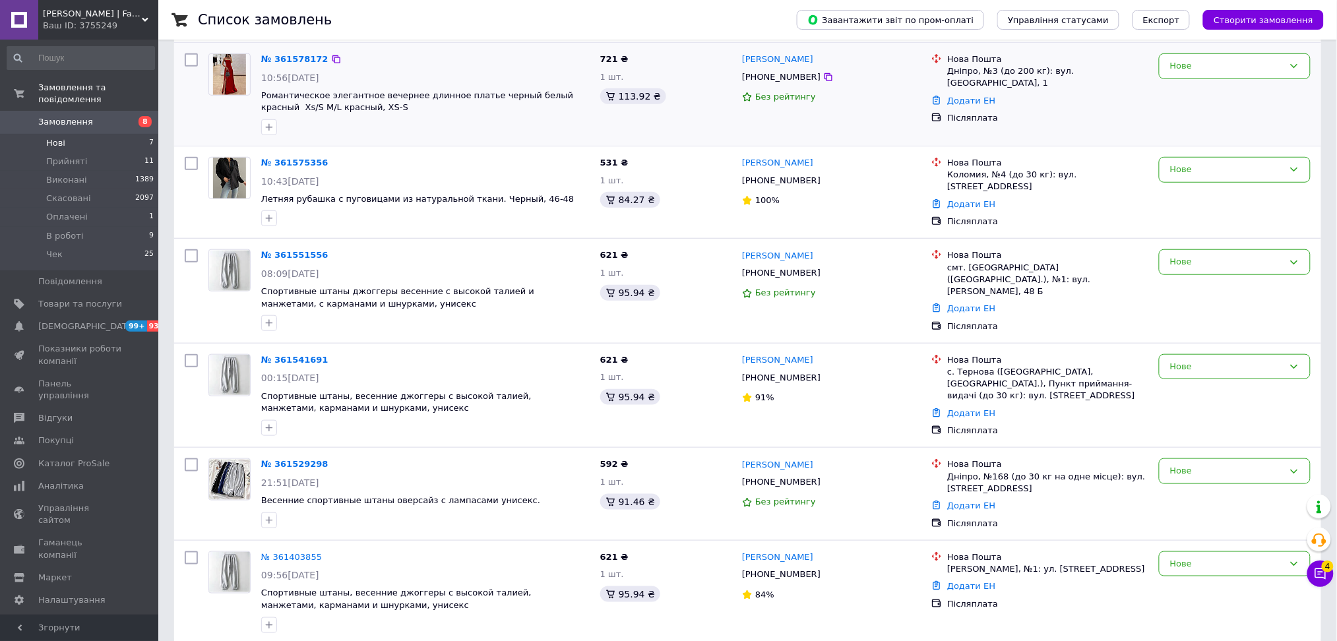
scroll to position [298, 0]
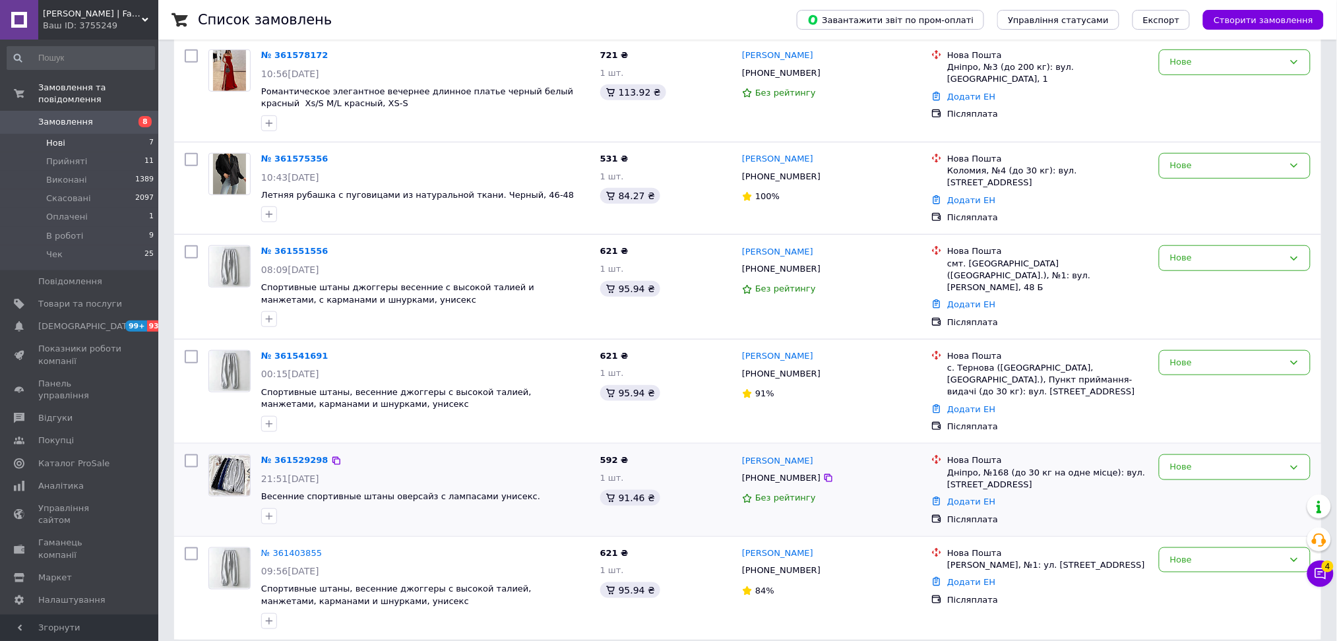
drag, startPoint x: 807, startPoint y: 462, endPoint x: 804, endPoint y: 484, distance: 22.0
click at [825, 474] on icon at bounding box center [829, 478] width 8 height 8
click at [542, 472] on div "21:51, 11.09.2025" at bounding box center [425, 478] width 329 height 13
click at [825, 370] on icon at bounding box center [829, 374] width 8 height 8
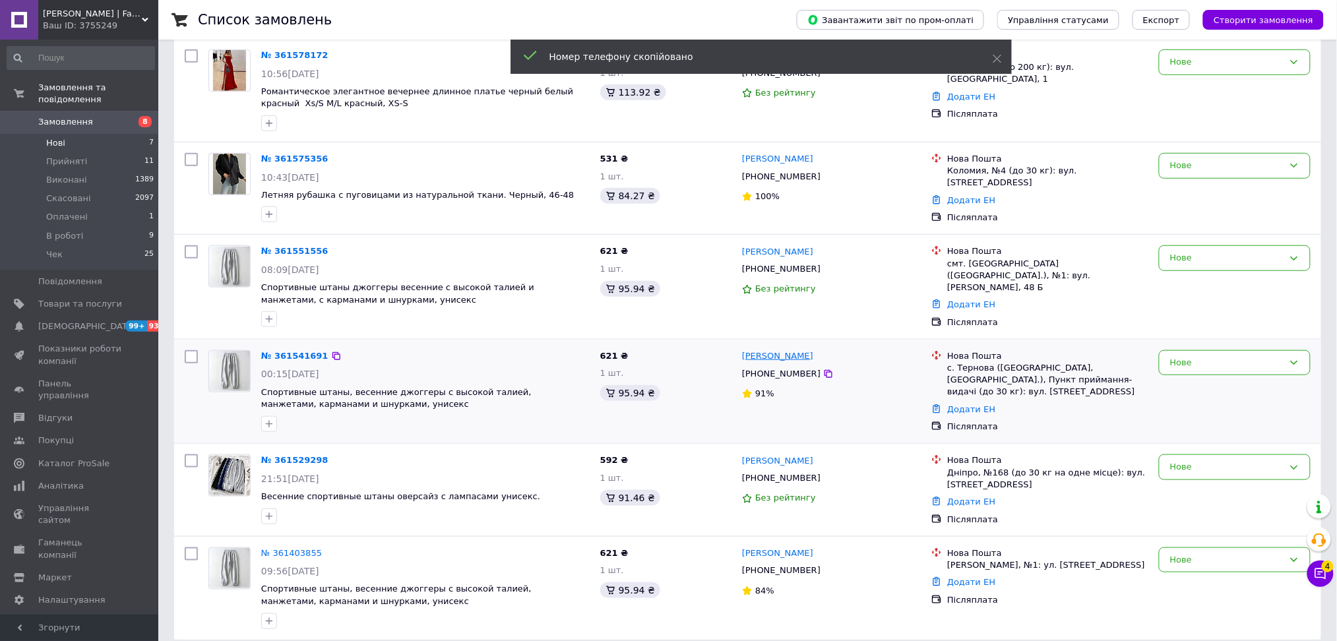
drag, startPoint x: 807, startPoint y: 336, endPoint x: 800, endPoint y: 341, distance: 8.6
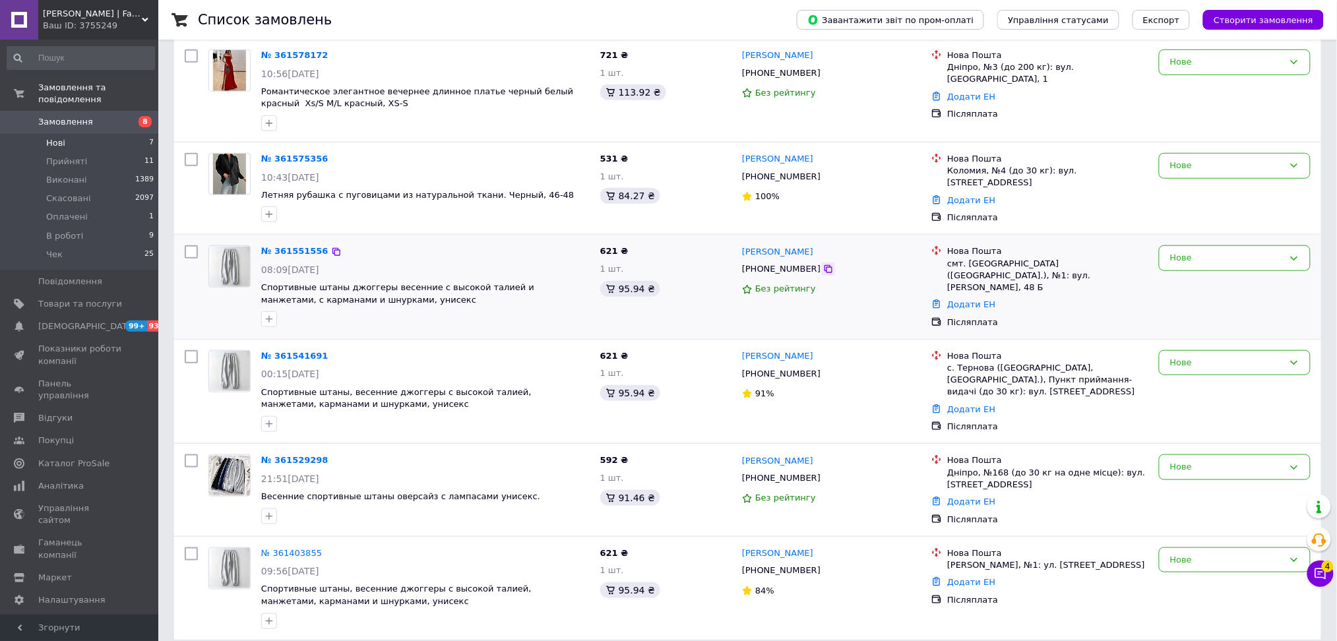
click at [823, 264] on icon at bounding box center [828, 269] width 11 height 11
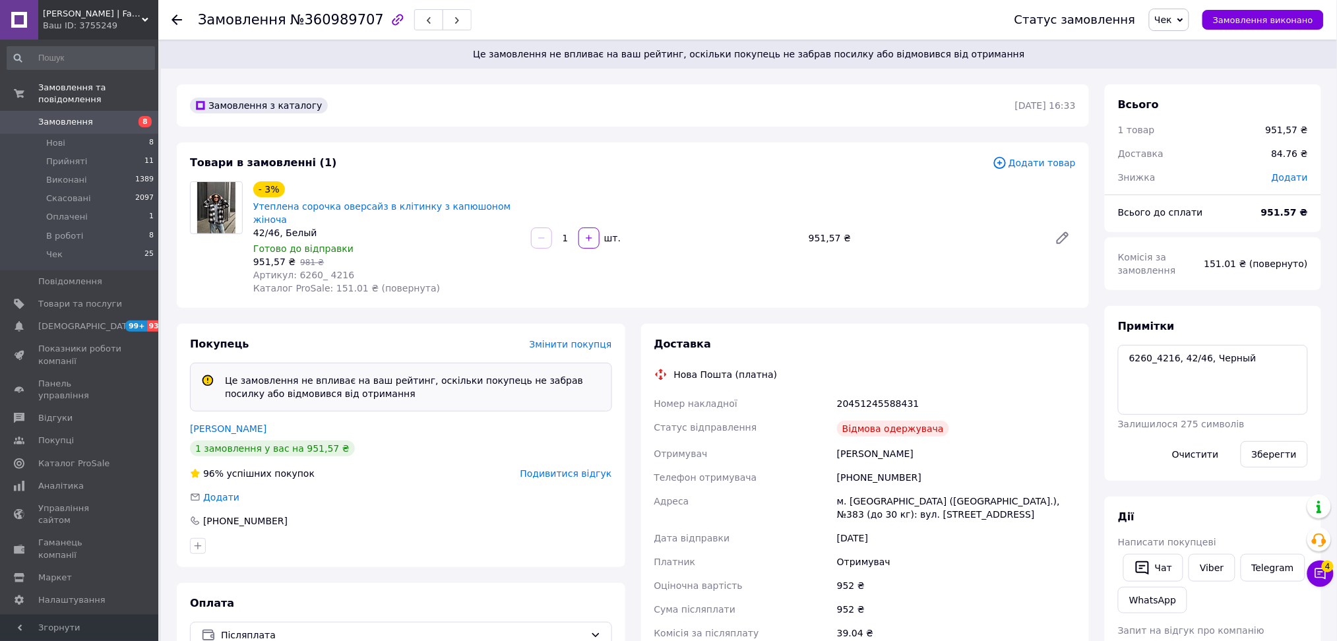
scroll to position [303, 0]
click at [445, 203] on link "Утеплена сорочка оверсайз в клітинку з капюшоном жіноча" at bounding box center [381, 213] width 257 height 24
drag, startPoint x: 102, startPoint y: 105, endPoint x: 132, endPoint y: 22, distance: 87.9
click at [102, 116] on span "Замовлення" at bounding box center [80, 122] width 84 height 12
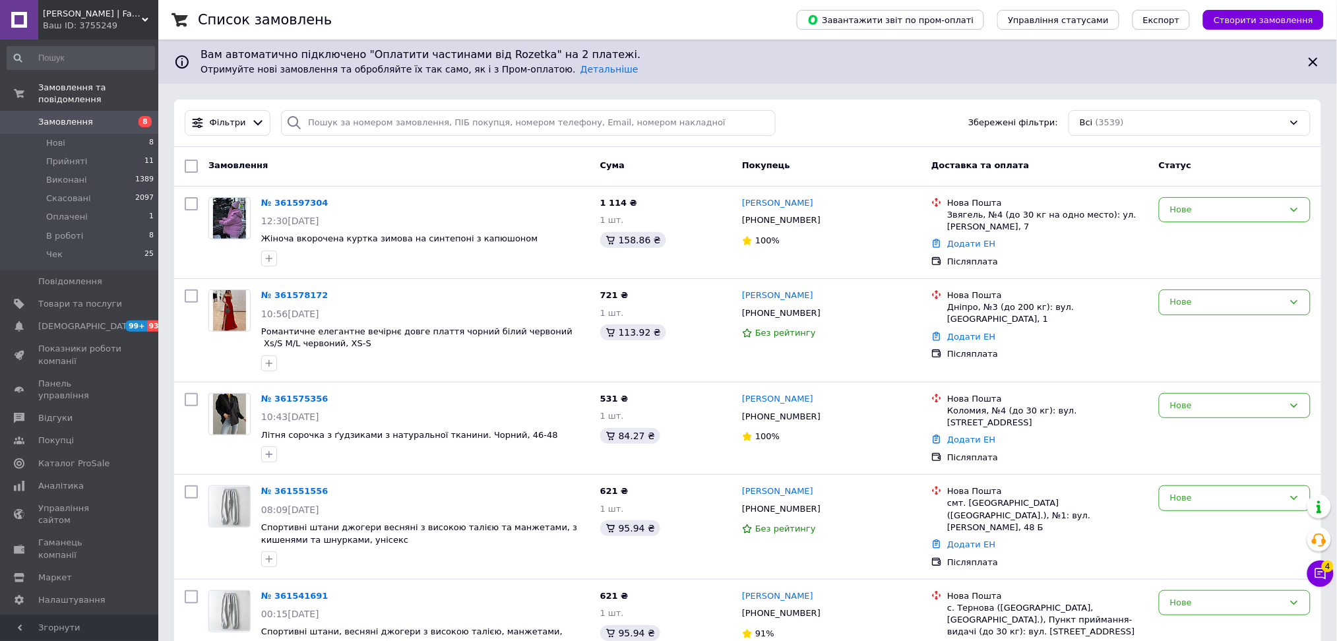
click at [383, 136] on div "Фільтри Збережені фільтри: Всі (3539)" at bounding box center [747, 123] width 1147 height 47
click at [391, 129] on input "search" at bounding box center [528, 123] width 495 height 26
paste input "359347488"
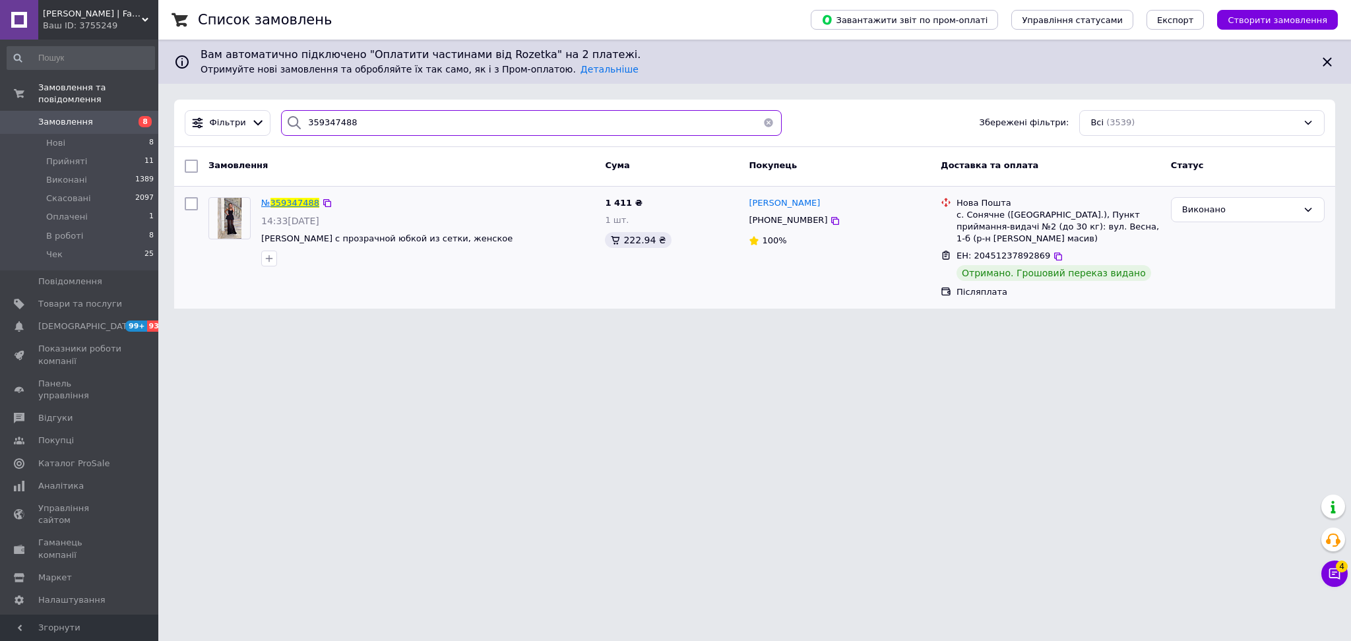
type input "359347488"
click at [296, 199] on span "359347488" at bounding box center [294, 203] width 49 height 10
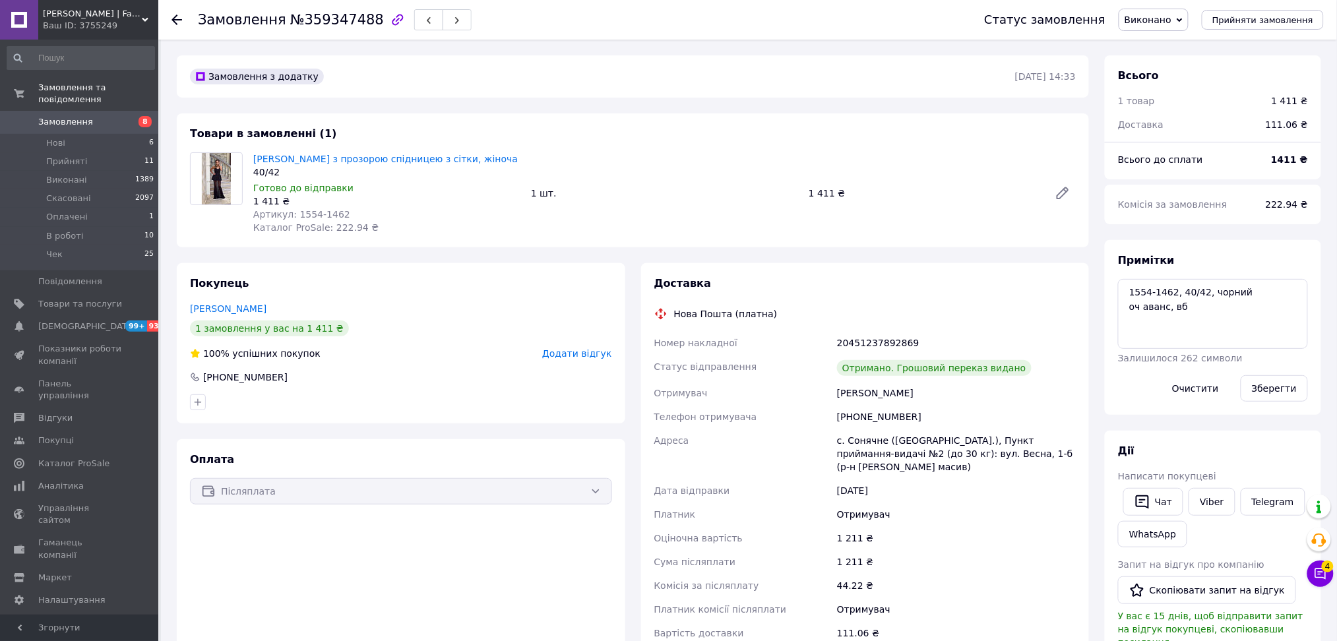
click at [867, 416] on div "+380980395071" at bounding box center [957, 417] width 244 height 24
copy div "+380980395071"
drag, startPoint x: 103, startPoint y: 113, endPoint x: 88, endPoint y: 53, distance: 62.4
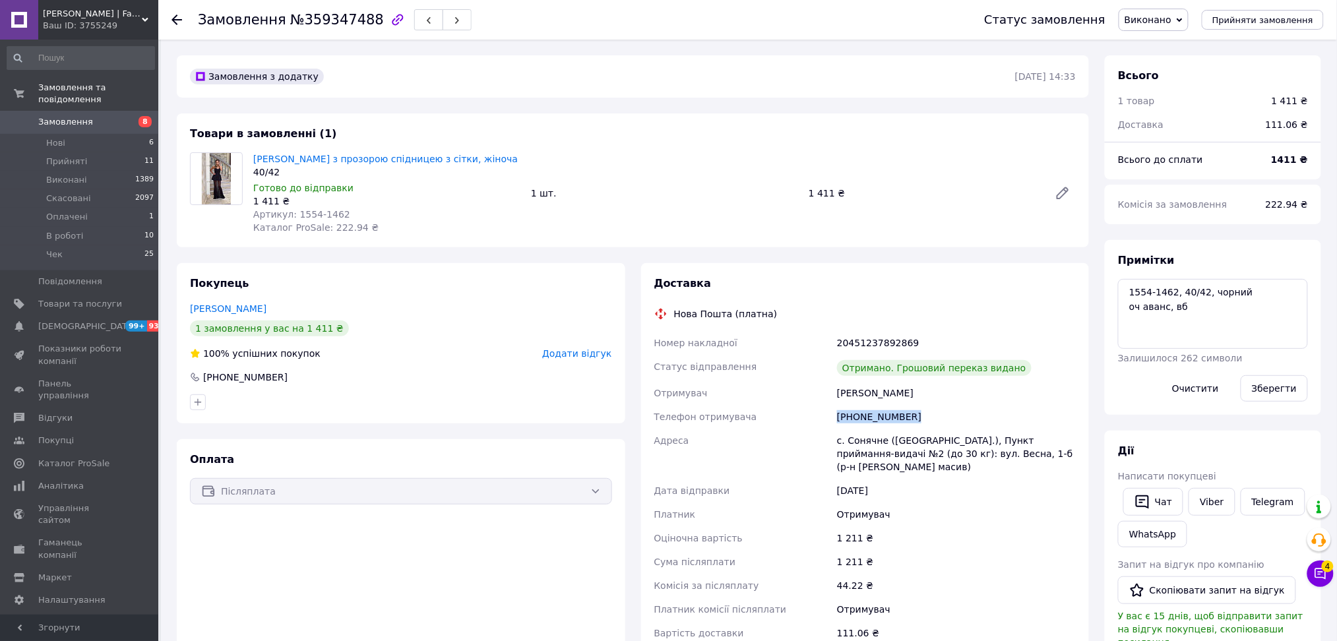
click at [103, 116] on span "Замовлення" at bounding box center [80, 122] width 84 height 12
click at [90, 116] on span "Замовлення" at bounding box center [80, 122] width 84 height 12
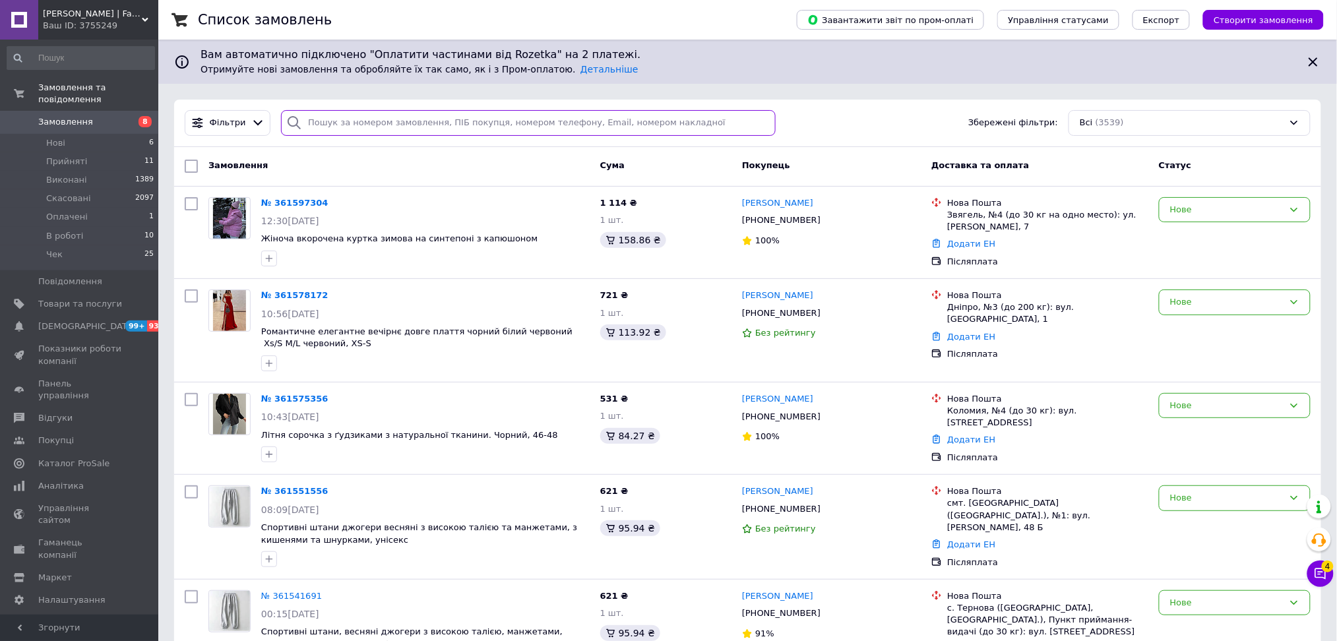
click at [344, 120] on input "search" at bounding box center [528, 123] width 495 height 26
paste input "20451240470099"
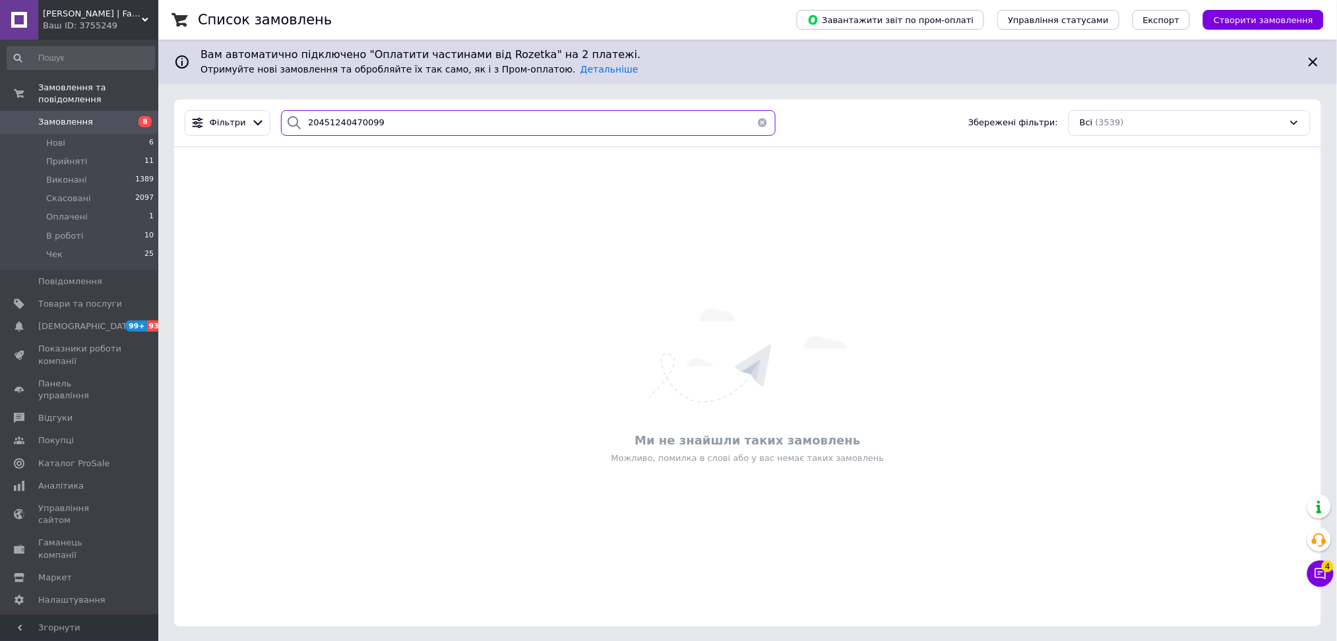
click at [417, 133] on input "20451240470099" at bounding box center [528, 123] width 495 height 26
paste input "358987111"
type input "358987111"
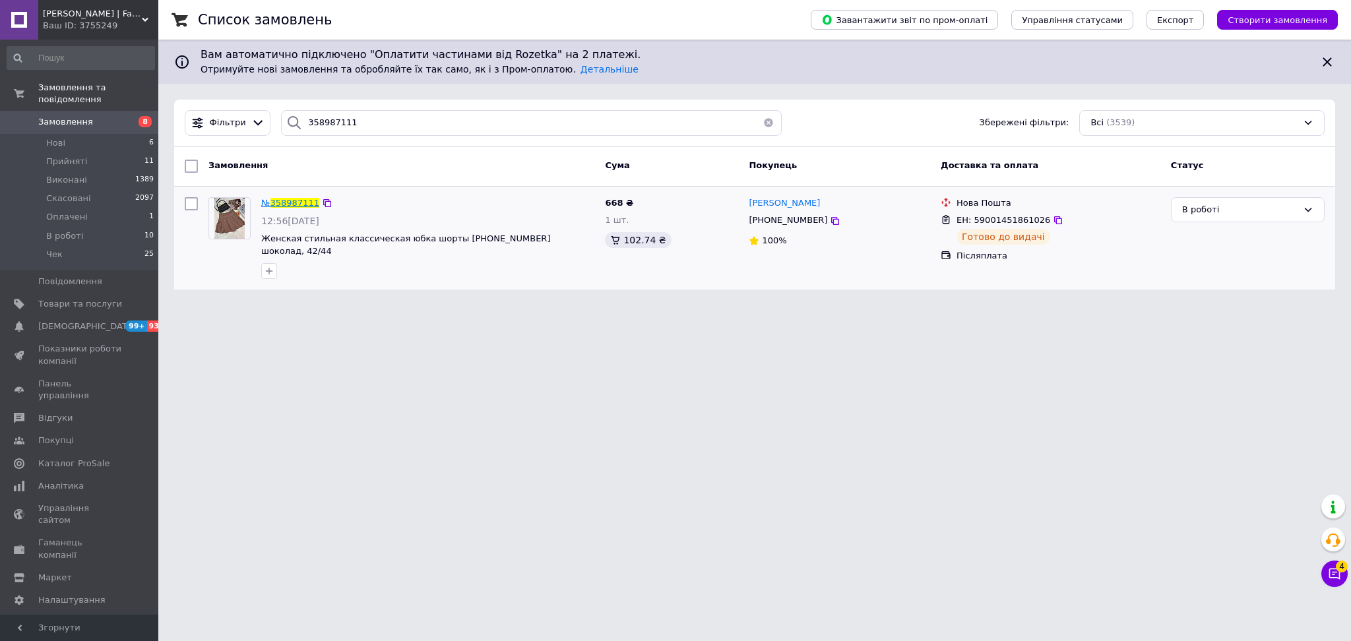
click at [287, 202] on span "358987111" at bounding box center [294, 203] width 49 height 10
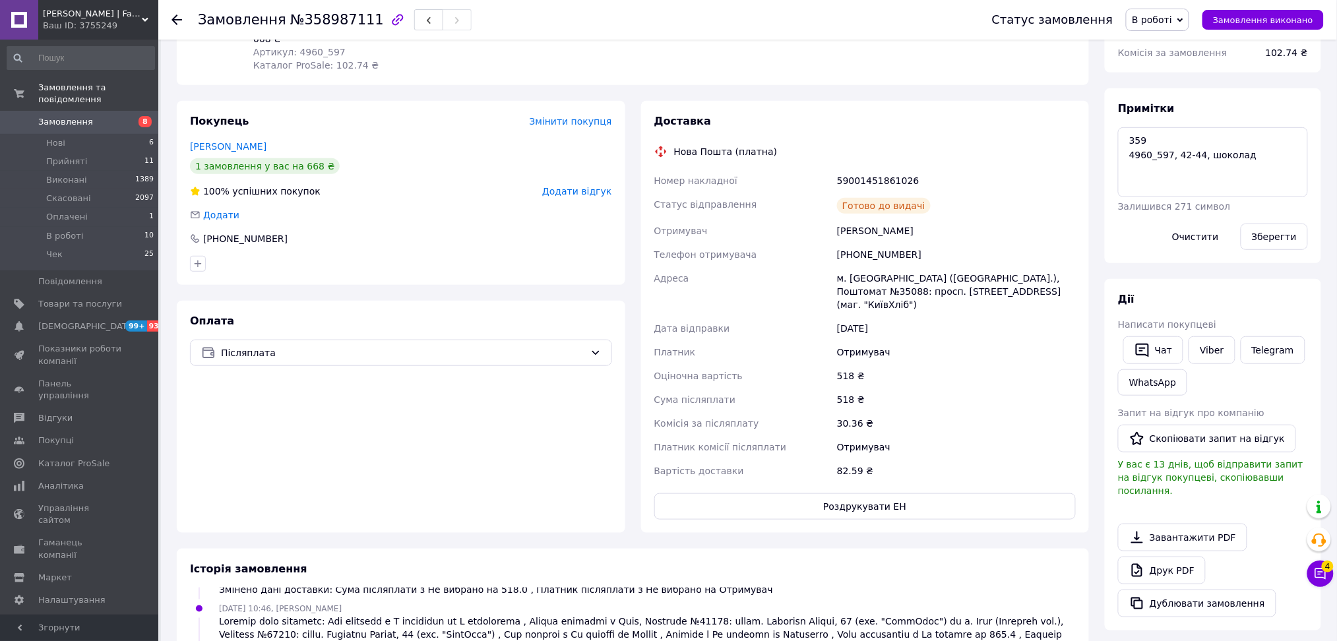
scroll to position [88, 0]
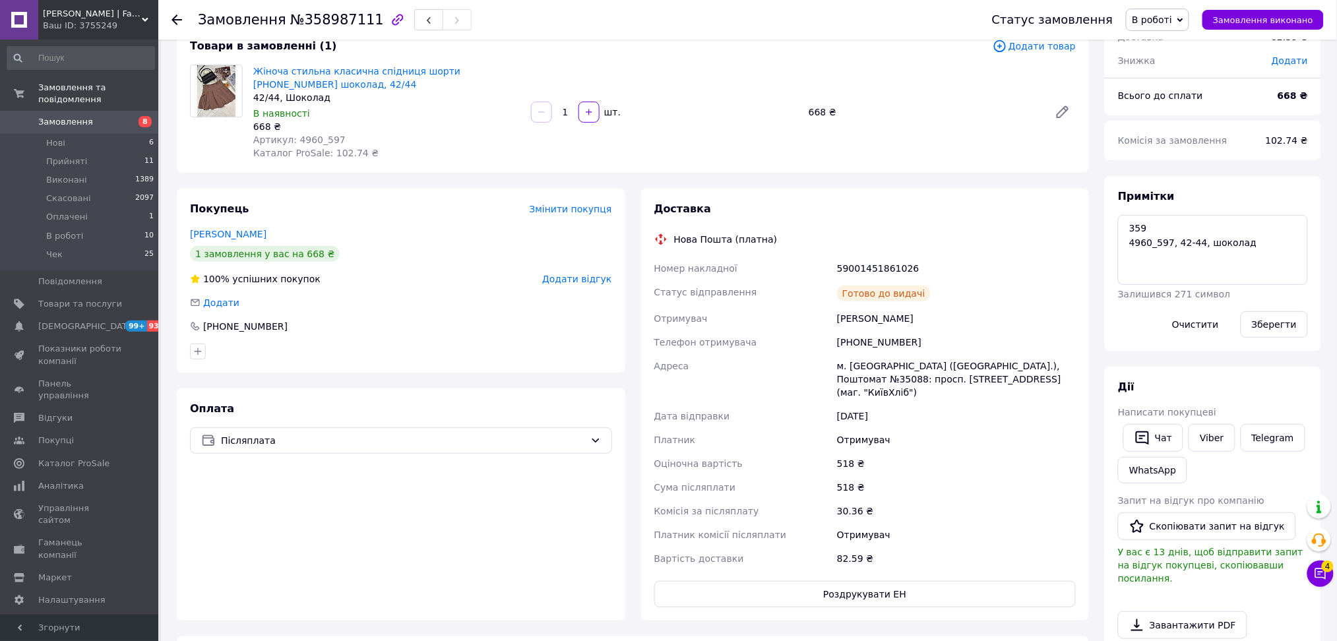
click at [868, 336] on div "+380682454976" at bounding box center [957, 343] width 244 height 24
copy div "+380682454976"
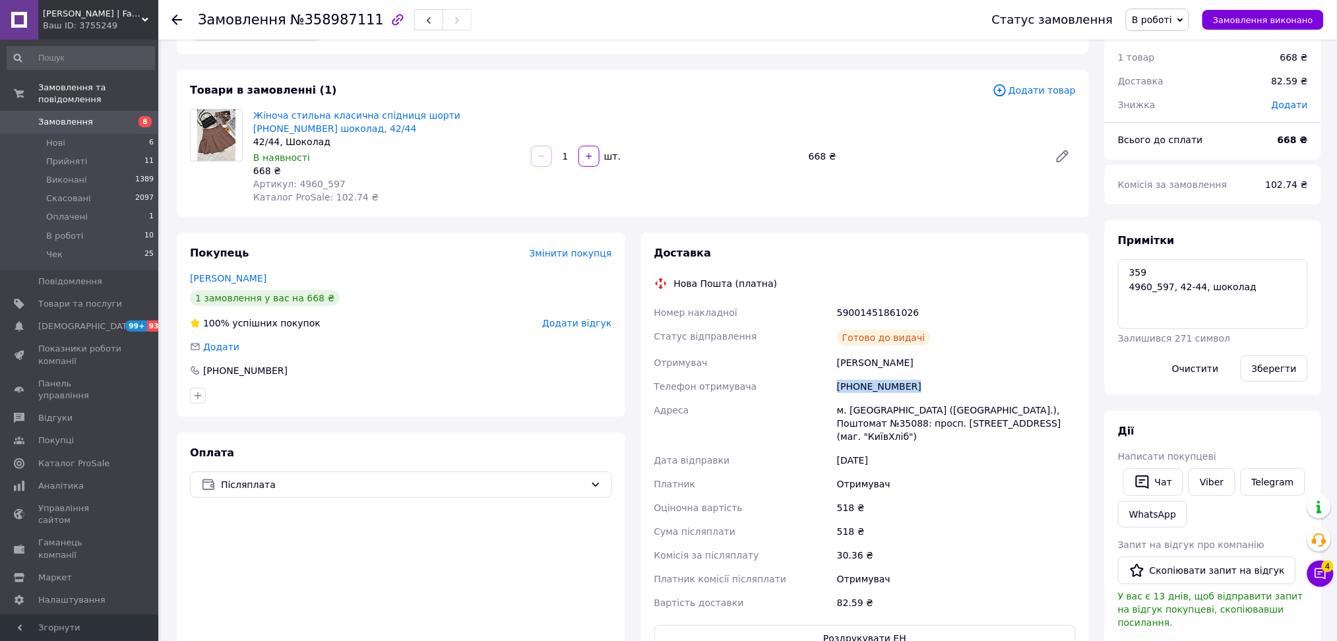
scroll to position [0, 0]
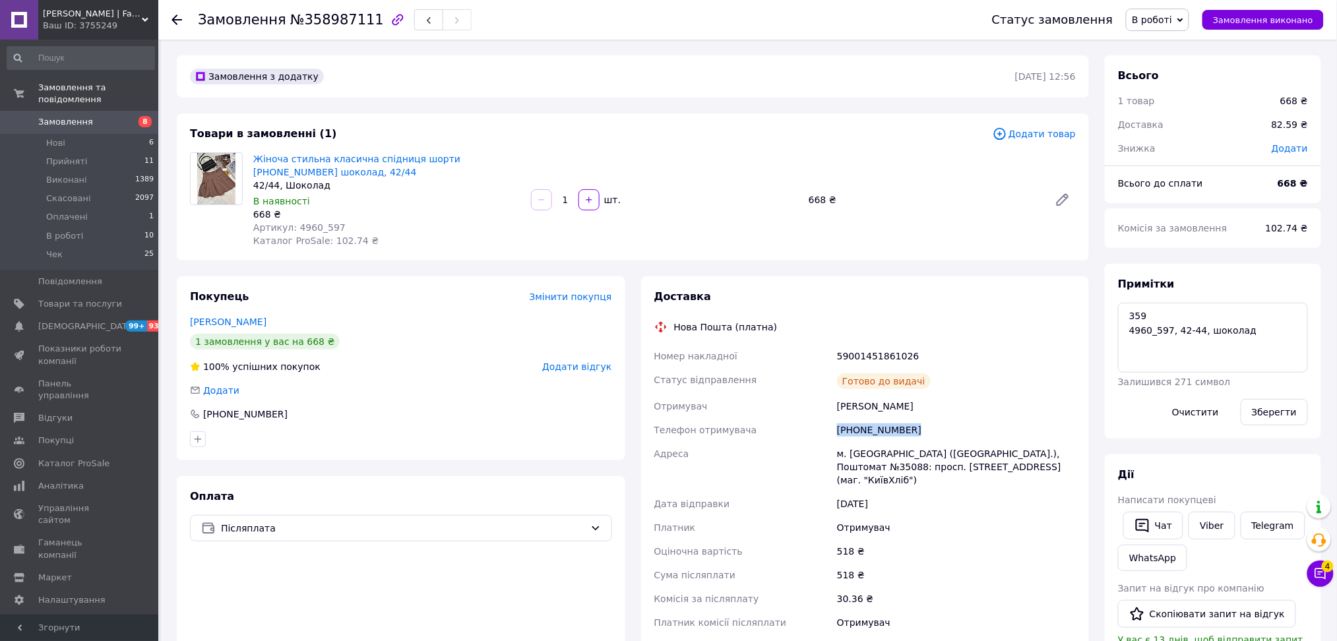
click at [118, 111] on link "Замовлення 8" at bounding box center [81, 122] width 162 height 22
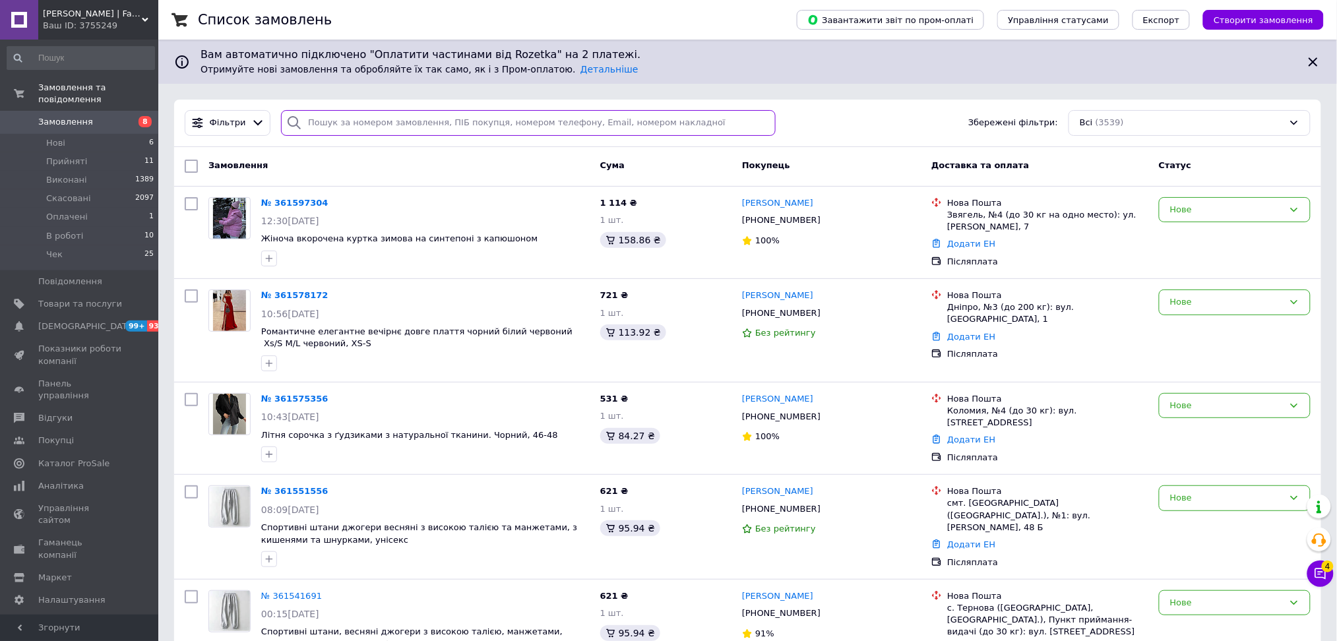
click at [455, 127] on input "search" at bounding box center [528, 123] width 495 height 26
paste input "359677046"
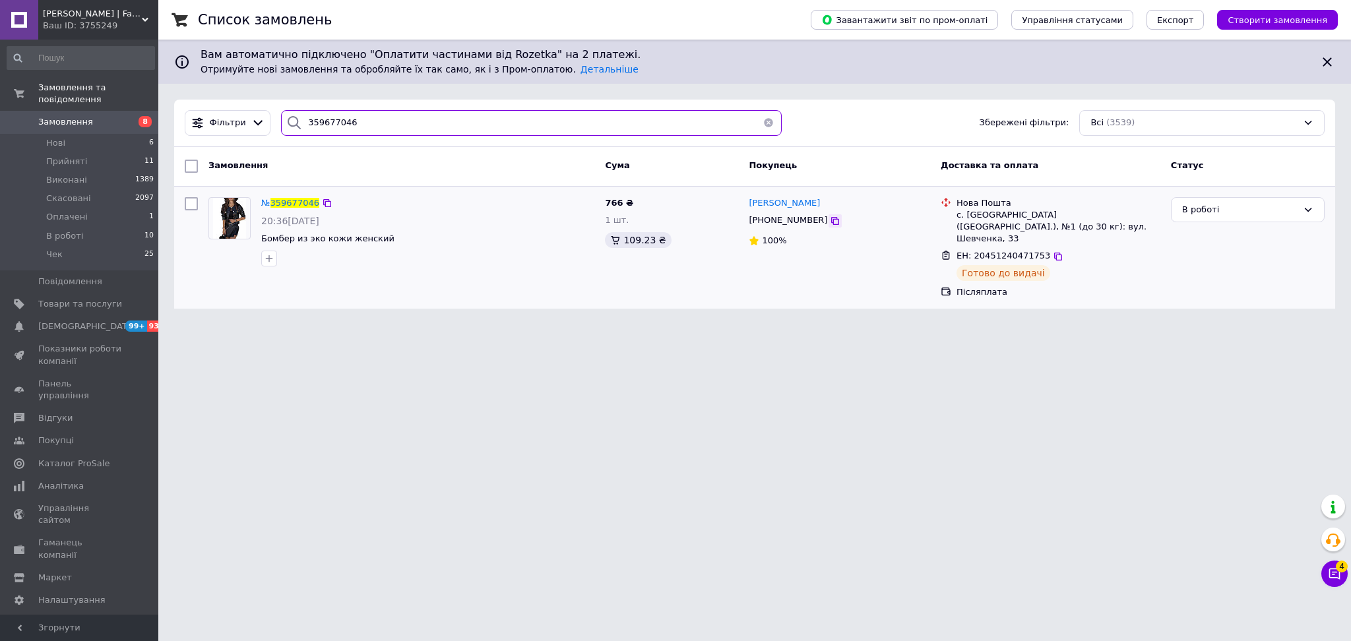
type input "359677046"
click at [831, 222] on icon at bounding box center [835, 221] width 8 height 8
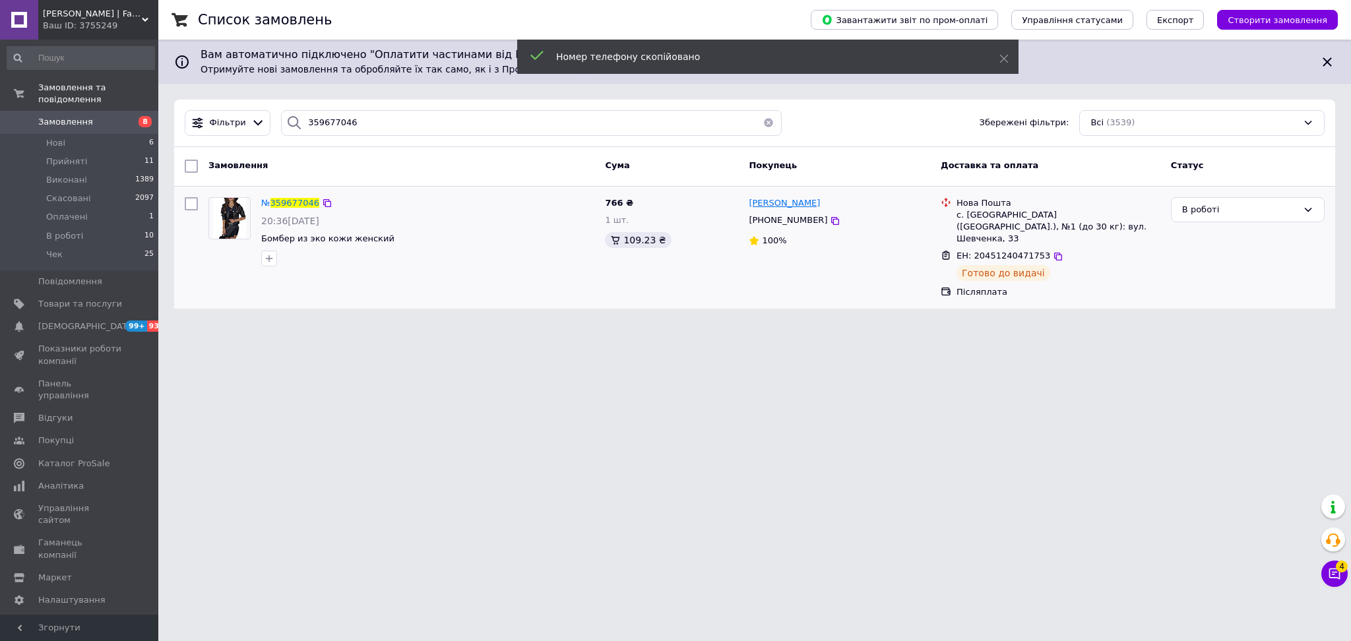
click at [782, 203] on span "Таня Францевич" at bounding box center [784, 203] width 71 height 10
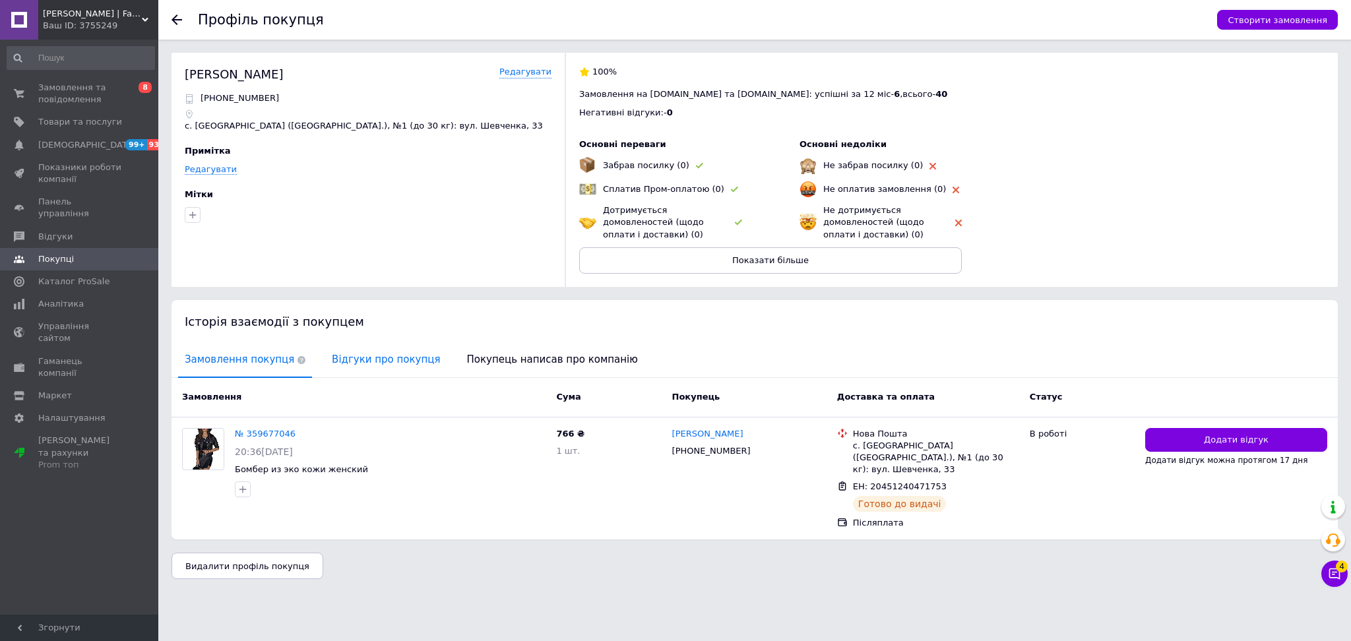
click at [344, 360] on span "Відгуки про покупця" at bounding box center [385, 360] width 121 height 34
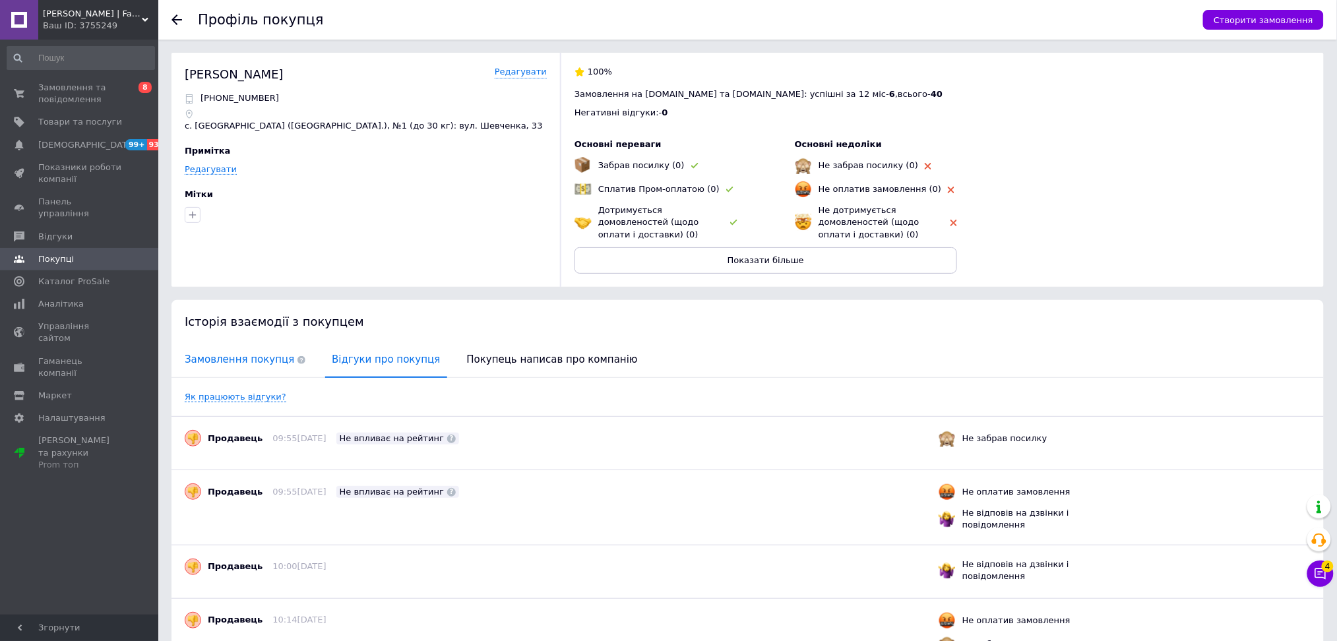
click at [227, 358] on span "Замовлення покупця" at bounding box center [245, 360] width 134 height 34
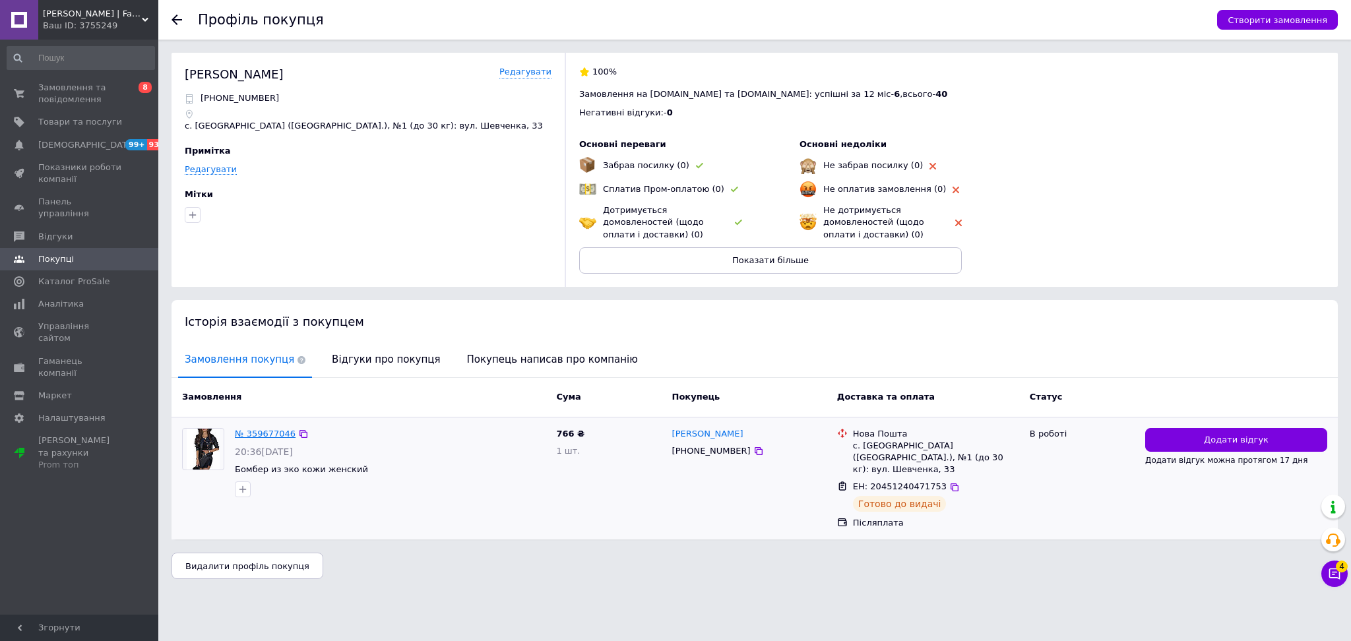
click at [265, 431] on link "№ 359677046" at bounding box center [265, 434] width 61 height 10
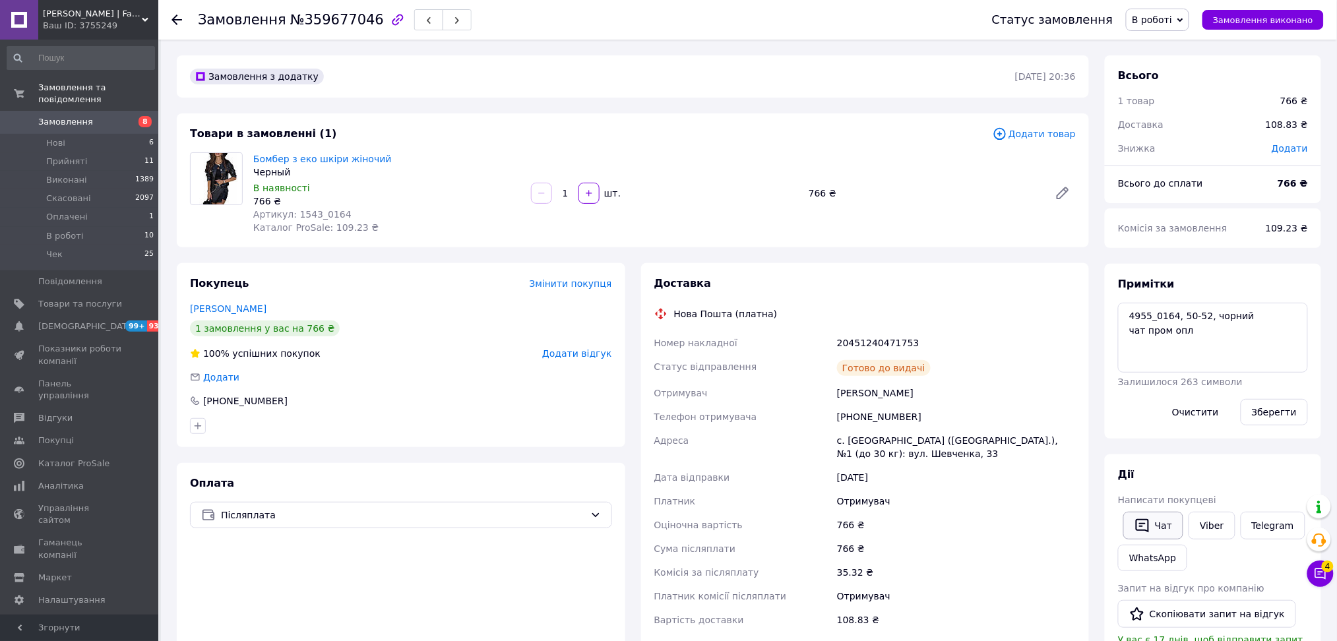
click at [1155, 512] on button "Чат" at bounding box center [1153, 526] width 60 height 28
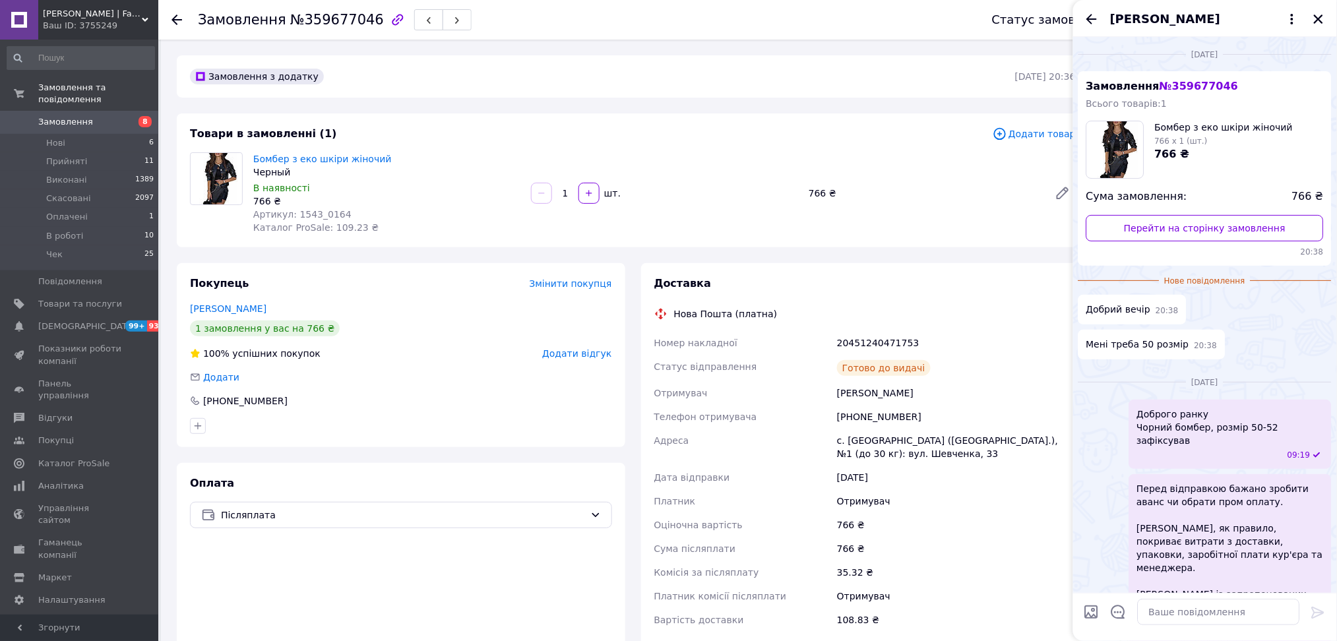
scroll to position [20, 0]
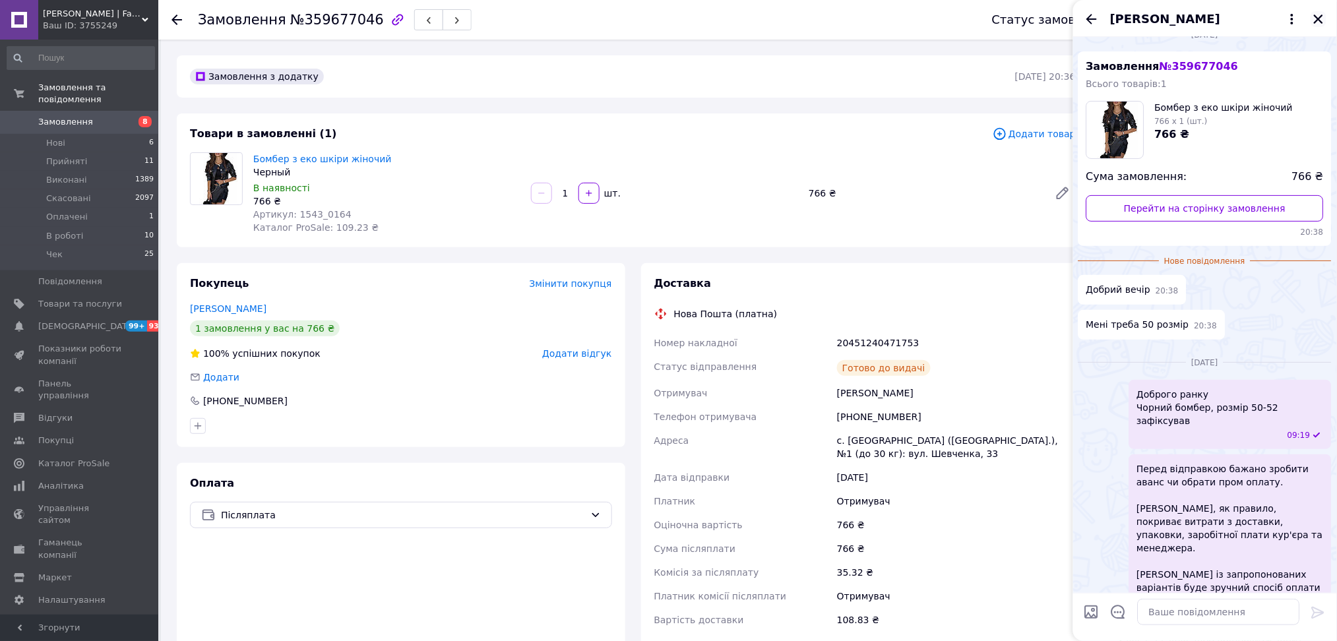
click at [1322, 24] on icon "Закрити" at bounding box center [1319, 19] width 12 height 12
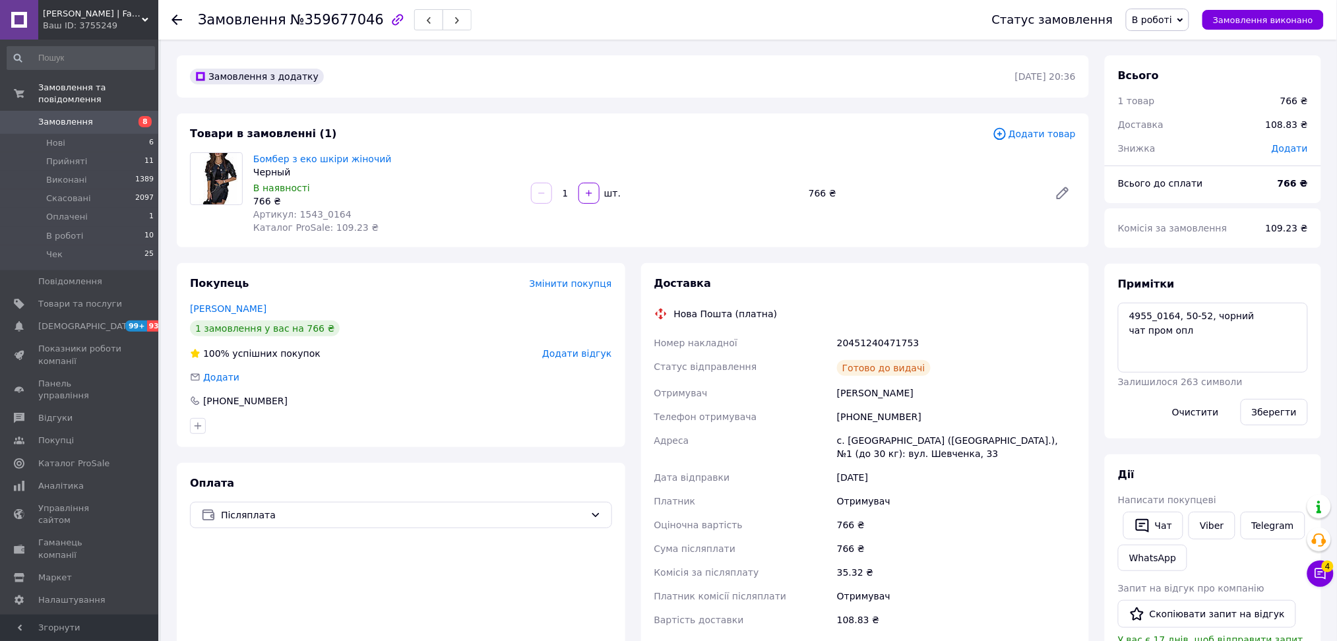
click at [840, 344] on div "20451240471753" at bounding box center [957, 343] width 244 height 24
copy div "20451240471753"
click at [1152, 532] on button "Чат" at bounding box center [1153, 526] width 60 height 28
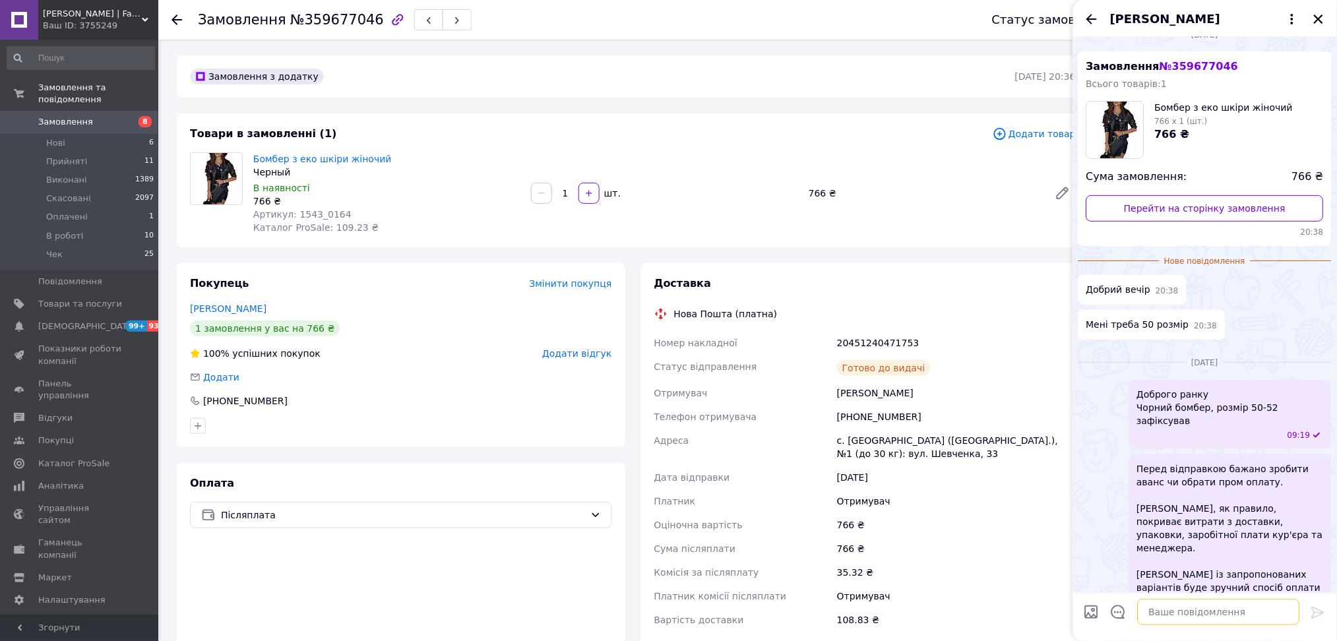
click at [1183, 613] on textarea at bounding box center [1219, 612] width 162 height 26
paste textarea "Добрий день ! Ваша посилка вже чекає Вас на почтовому відділенні. Скоро термін …"
type textarea "Добрий день ! Ваша посилка вже чекає Вас на почтовому відділенні. Скоро термін …"
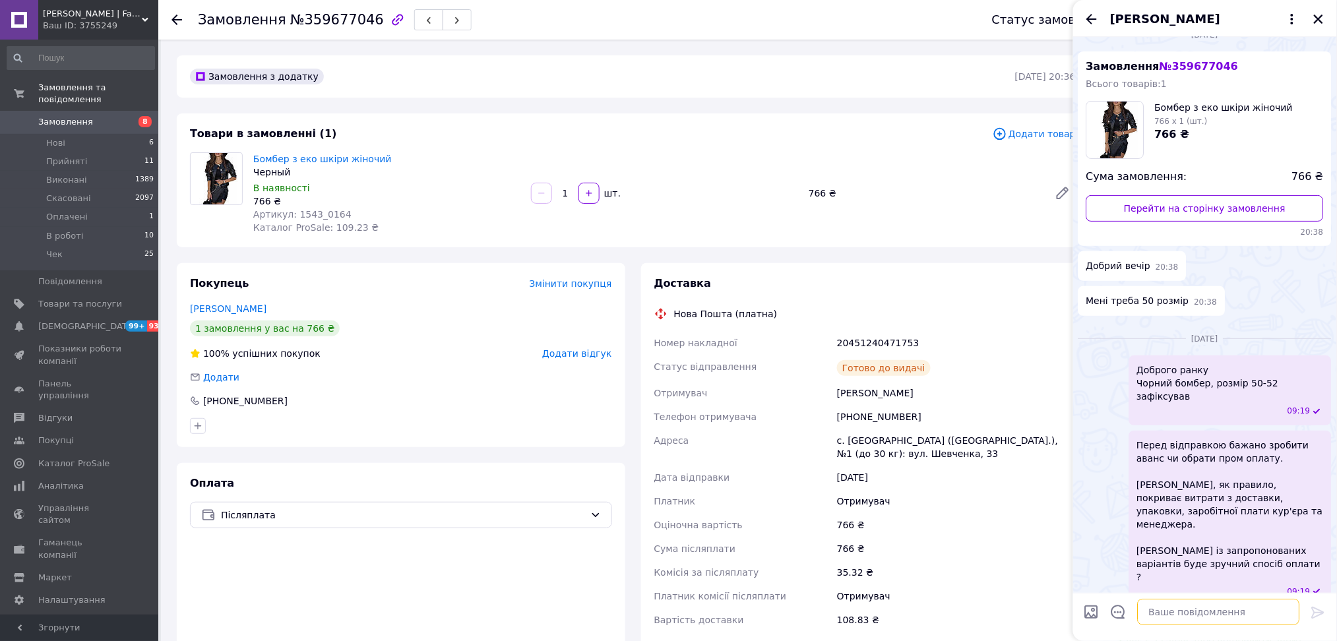
scroll to position [224, 0]
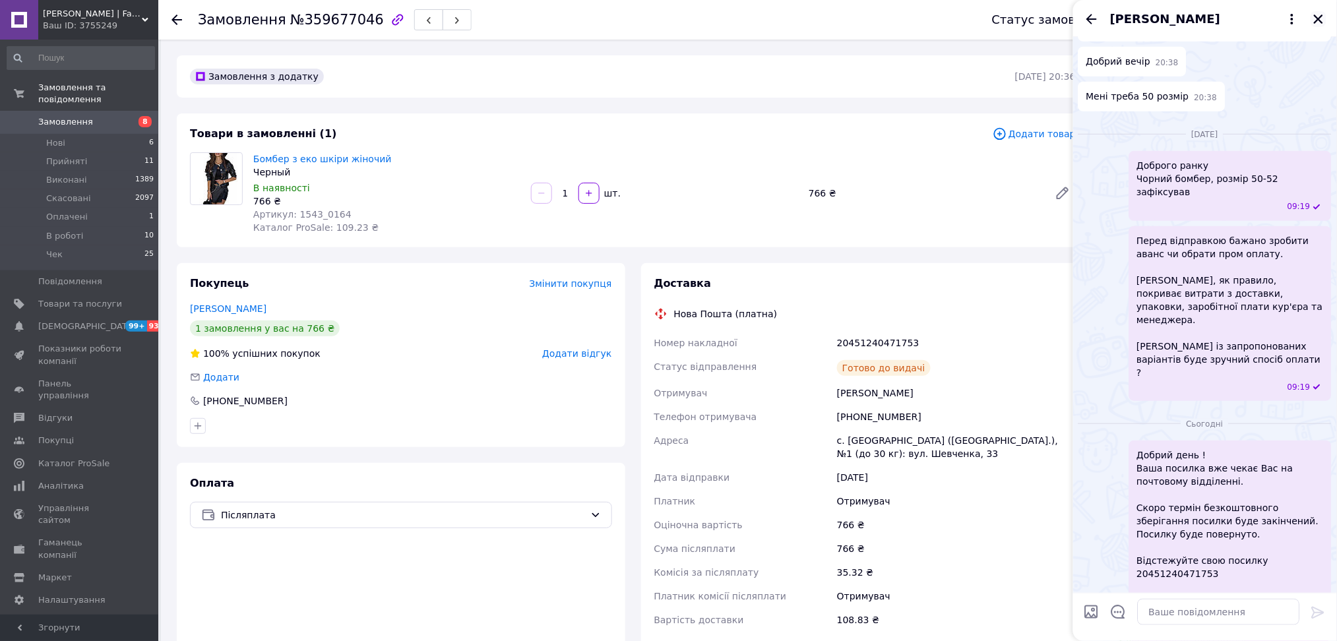
click at [1323, 11] on button "Закрити" at bounding box center [1319, 19] width 16 height 16
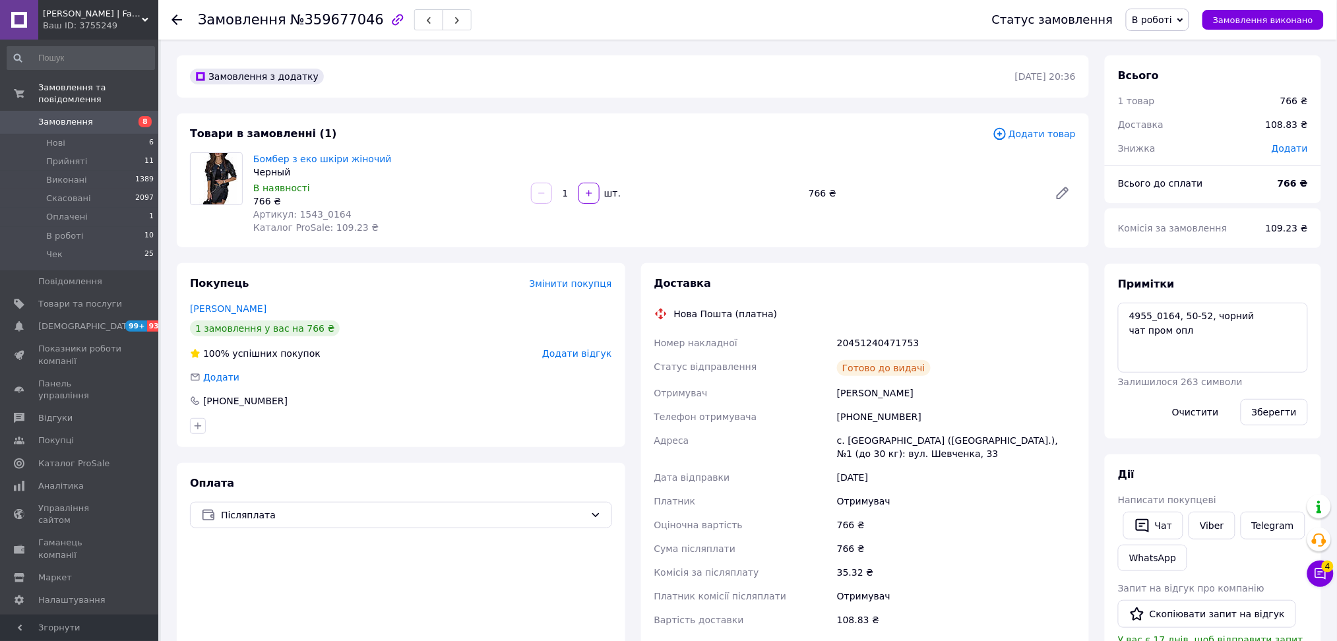
click at [53, 111] on link "Замовлення 8" at bounding box center [81, 122] width 162 height 22
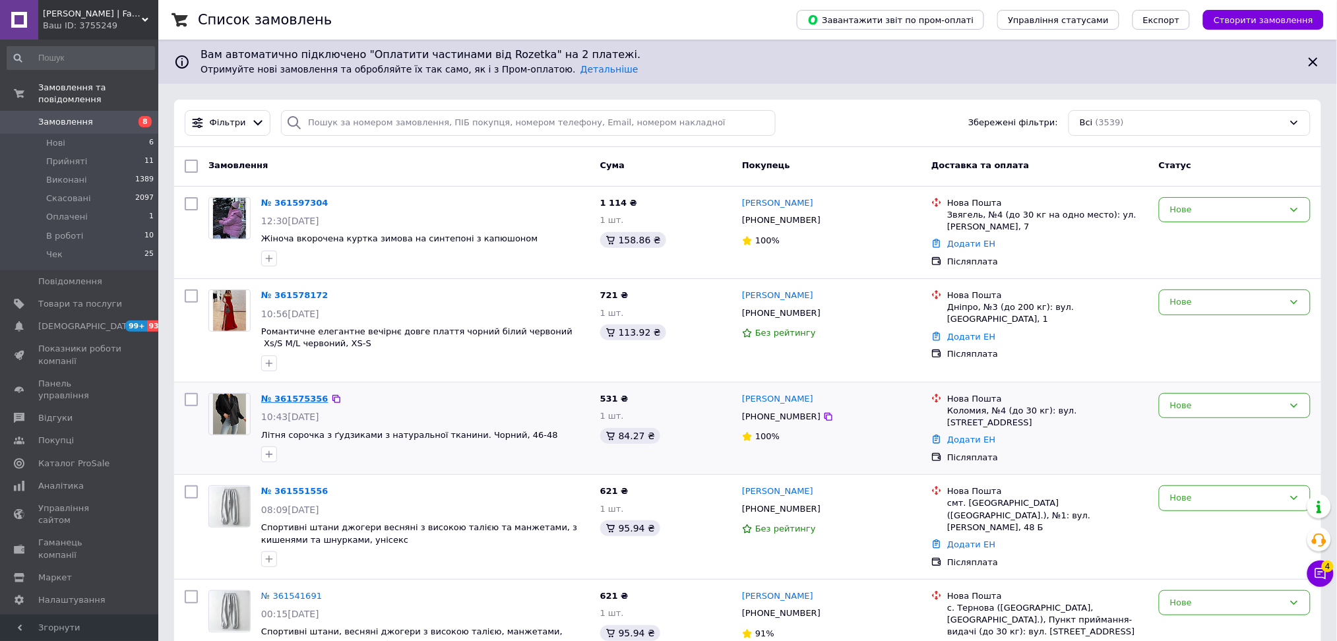
click at [285, 402] on link "№ 361575356" at bounding box center [294, 399] width 67 height 10
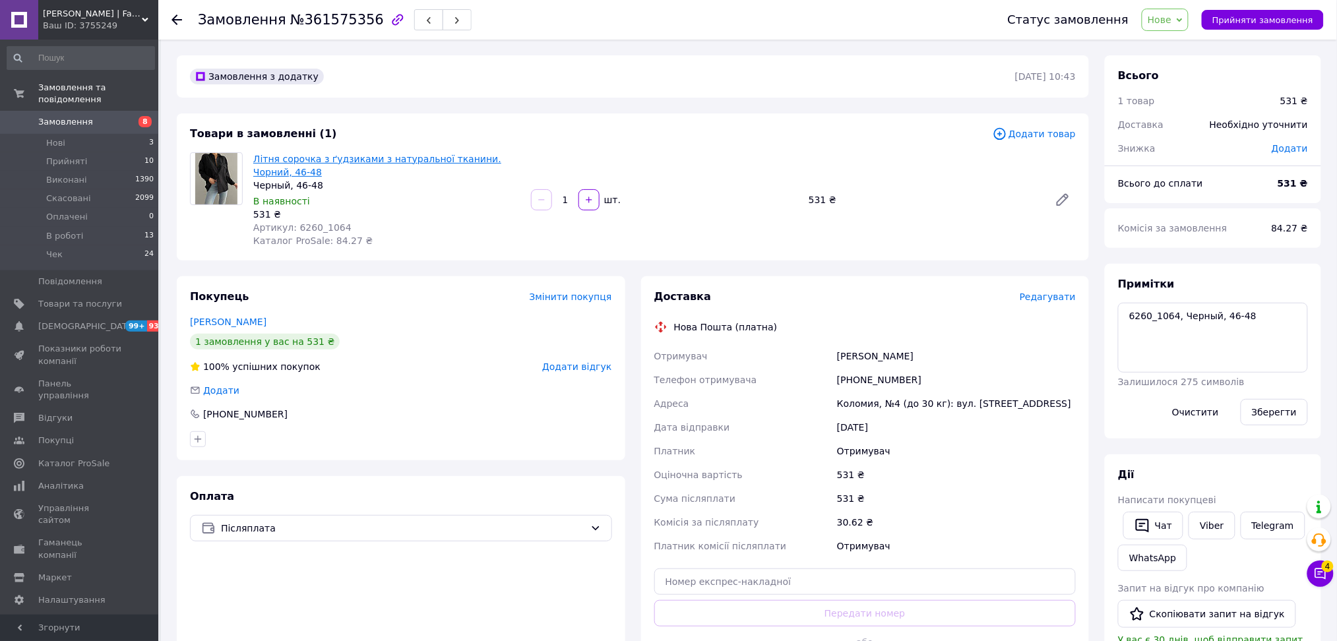
click at [386, 160] on link "Літня сорочка з ґудзиками з натуральної тканини. Чорний, 46-48" at bounding box center [377, 166] width 248 height 24
click at [1167, 307] on textarea "6260_1064, Черный, 46-48" at bounding box center [1213, 338] width 190 height 70
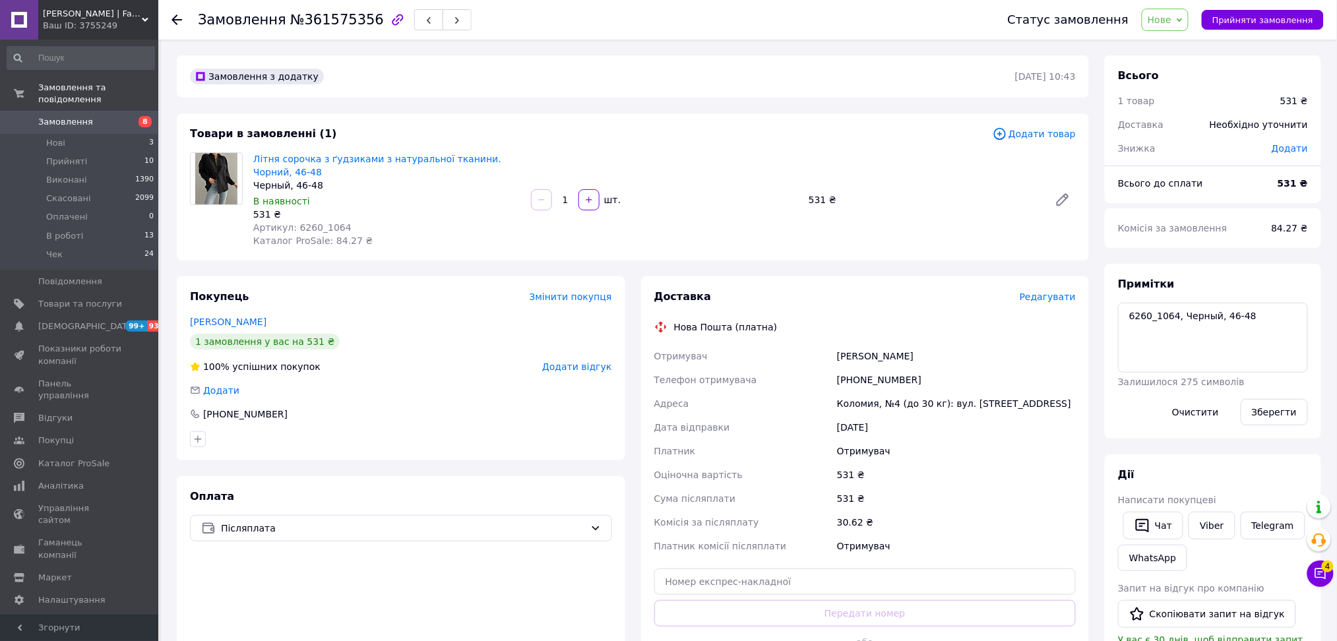
click at [332, 18] on span "№361575356" at bounding box center [337, 20] width 94 height 16
copy span "361575356"
click at [329, 241] on span "Каталог ProSale: 84.27 ₴" at bounding box center [312, 241] width 119 height 11
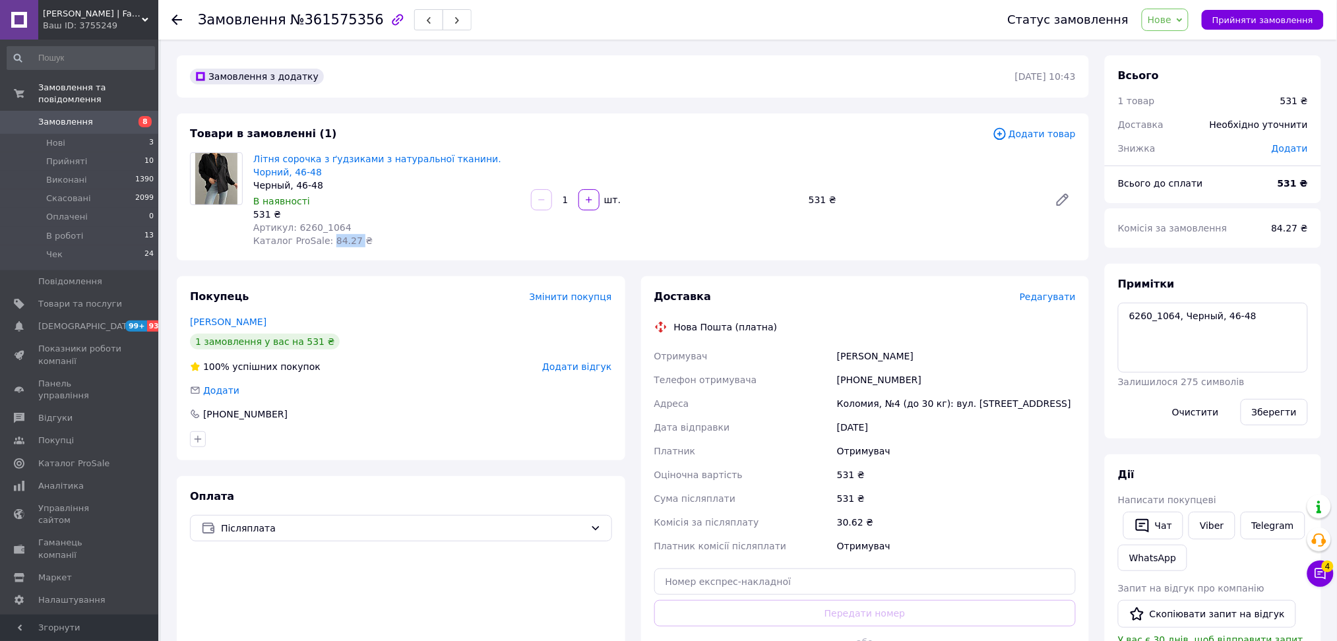
copy span "84.27"
click at [1186, 18] on span "Нове" at bounding box center [1165, 20] width 47 height 22
click at [1195, 125] on li "В роботі" at bounding box center [1173, 125] width 61 height 20
click at [86, 116] on span "Замовлення" at bounding box center [65, 122] width 55 height 12
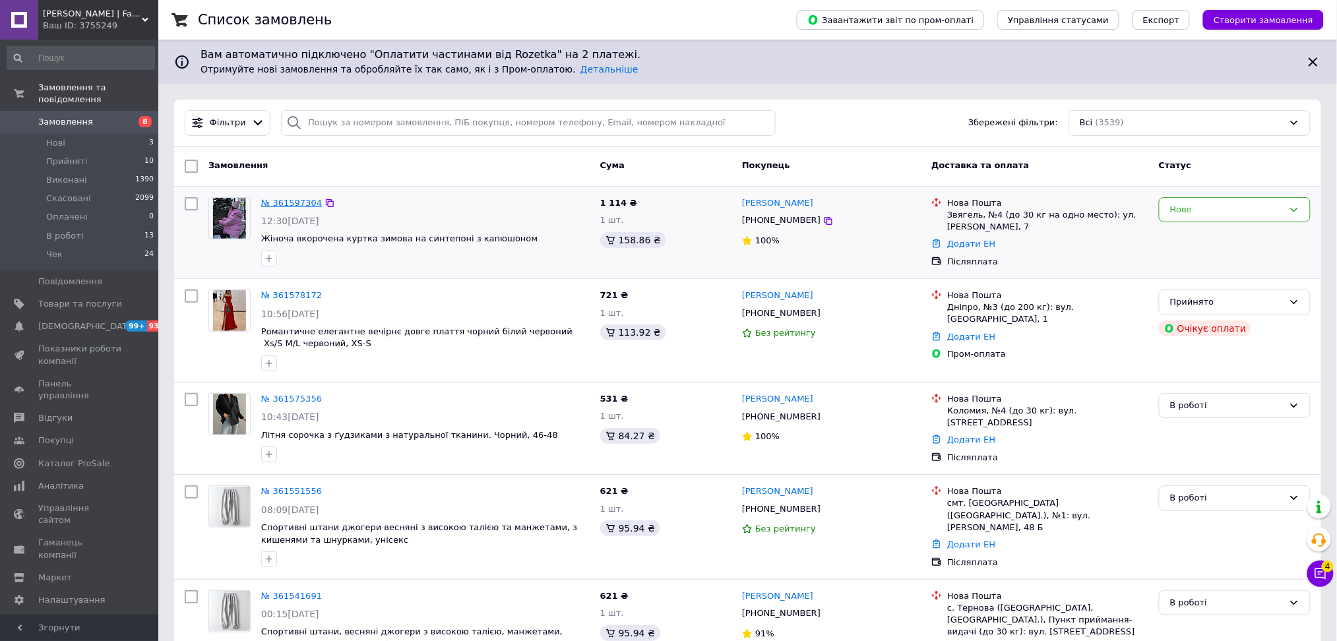
drag, startPoint x: 320, startPoint y: 201, endPoint x: 309, endPoint y: 200, distance: 10.6
click at [326, 201] on icon at bounding box center [330, 203] width 8 height 8
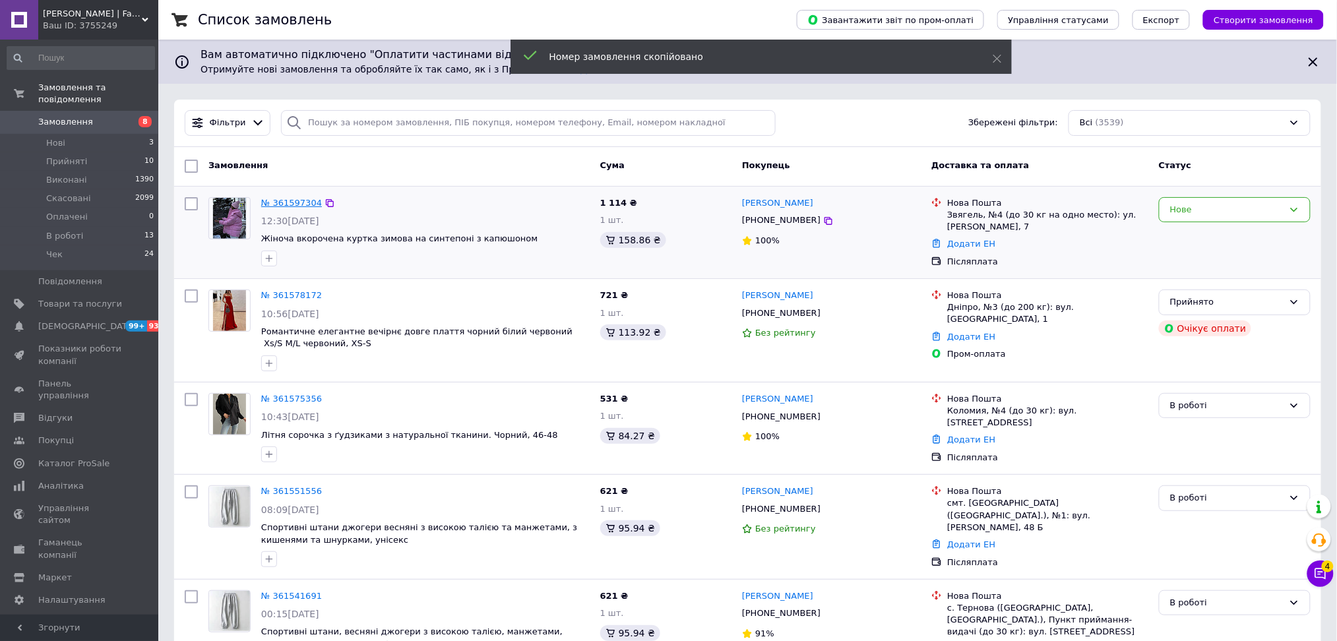
click at [287, 199] on link "№ 361597304" at bounding box center [291, 203] width 61 height 10
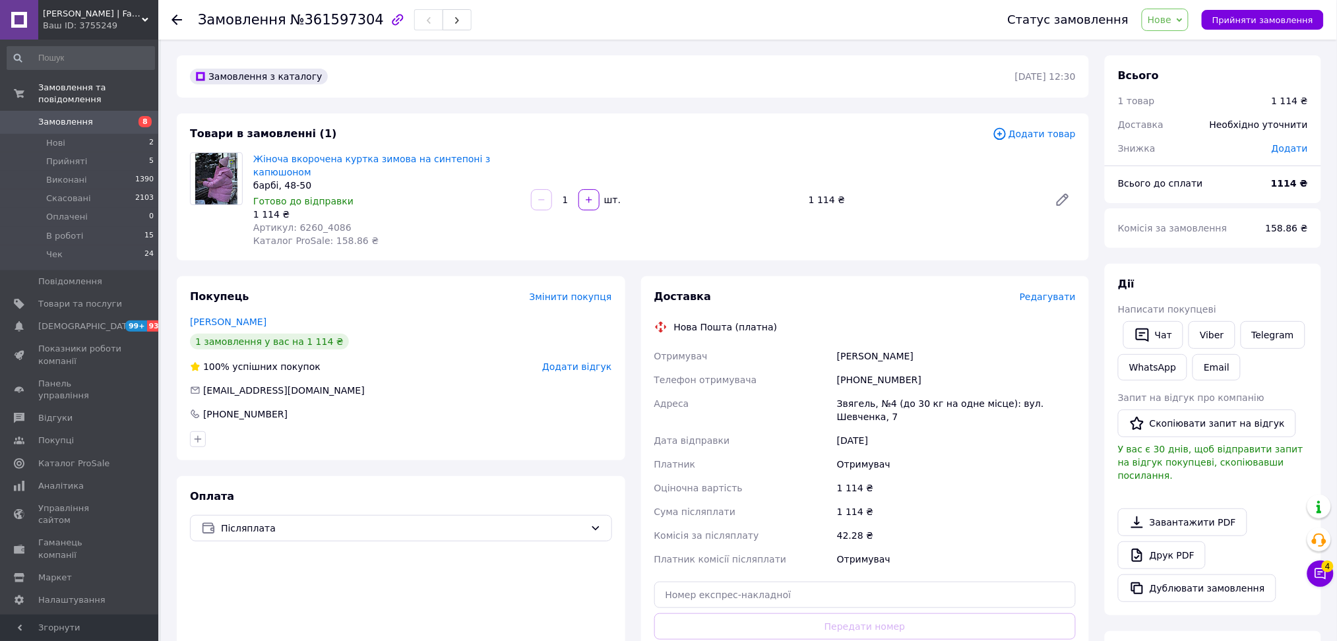
click at [301, 222] on span "Артикул: 6260_4086" at bounding box center [302, 227] width 98 height 11
copy span "6260_4086"
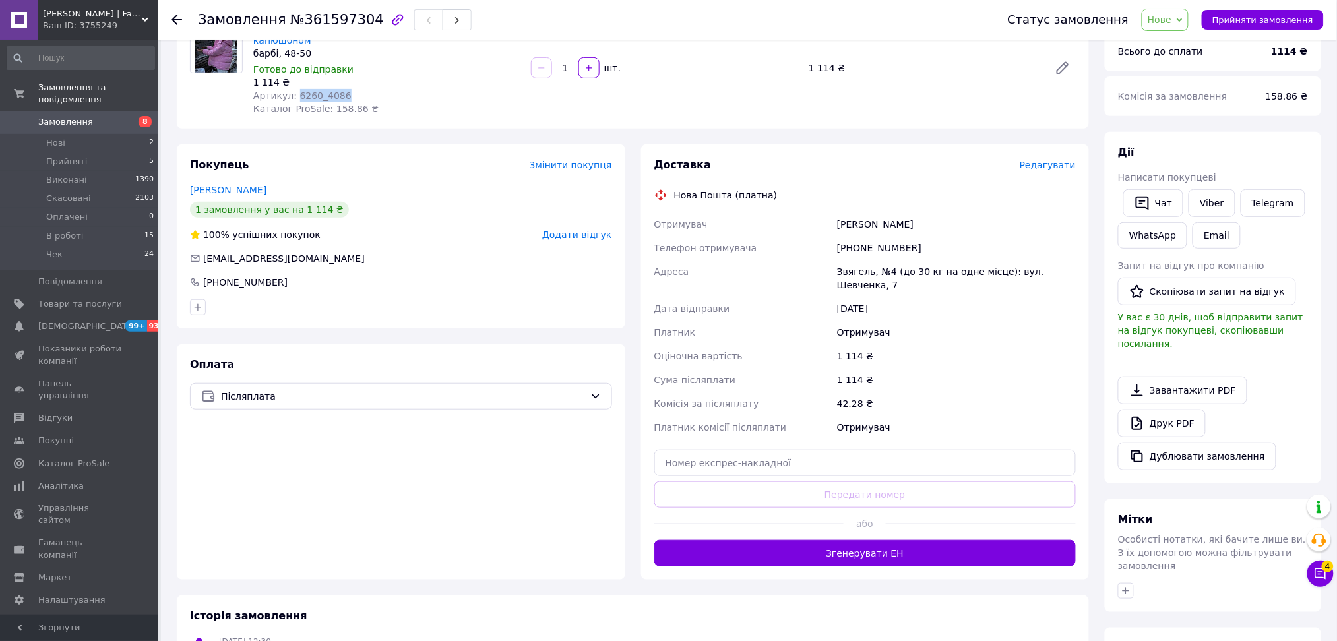
scroll to position [282, 0]
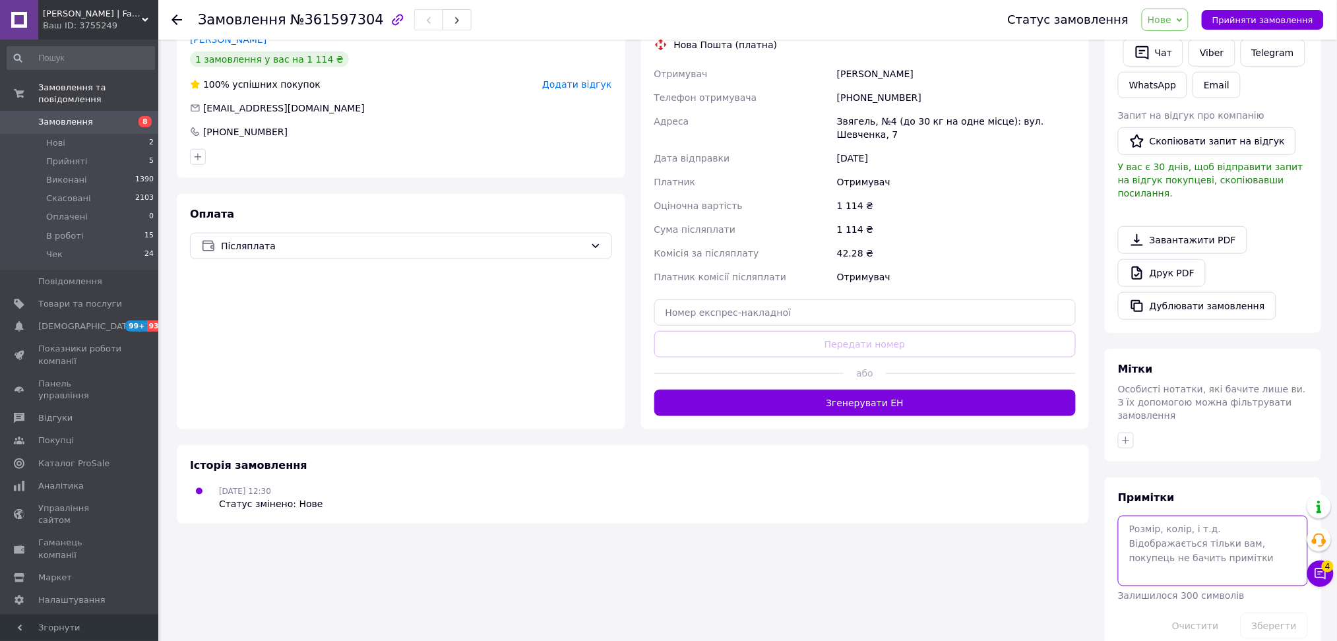
click at [1143, 516] on textarea at bounding box center [1213, 551] width 190 height 70
paste textarea "6260_4086"
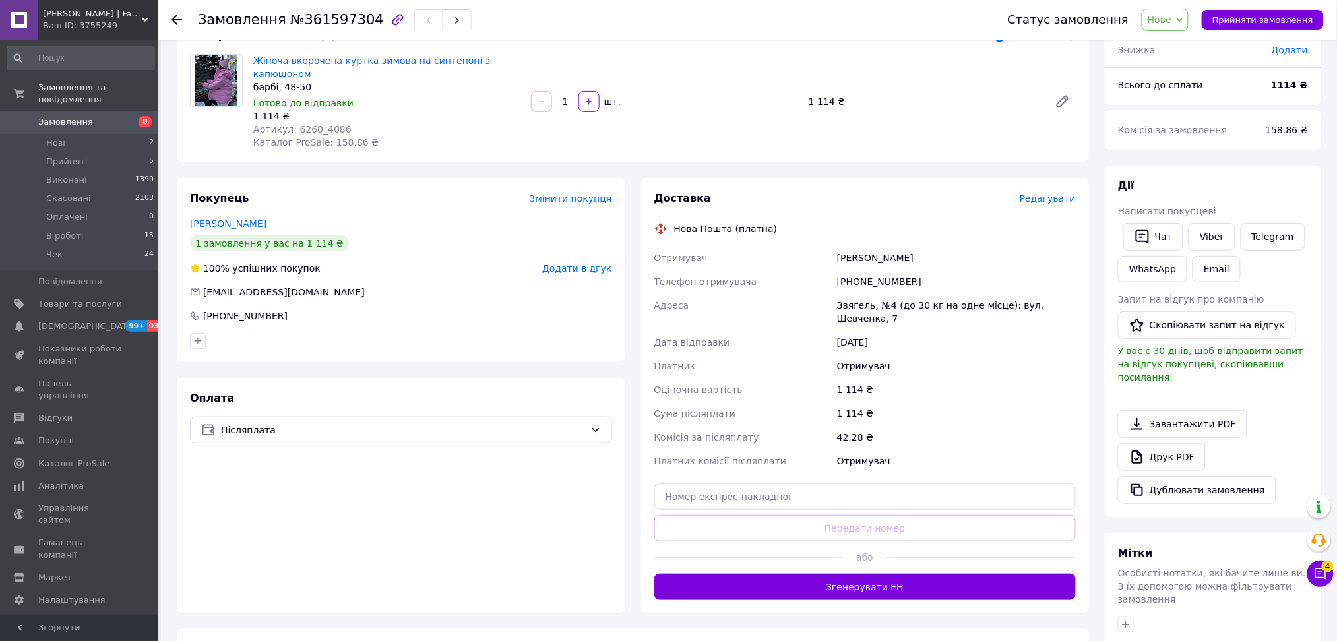
scroll to position [0, 0]
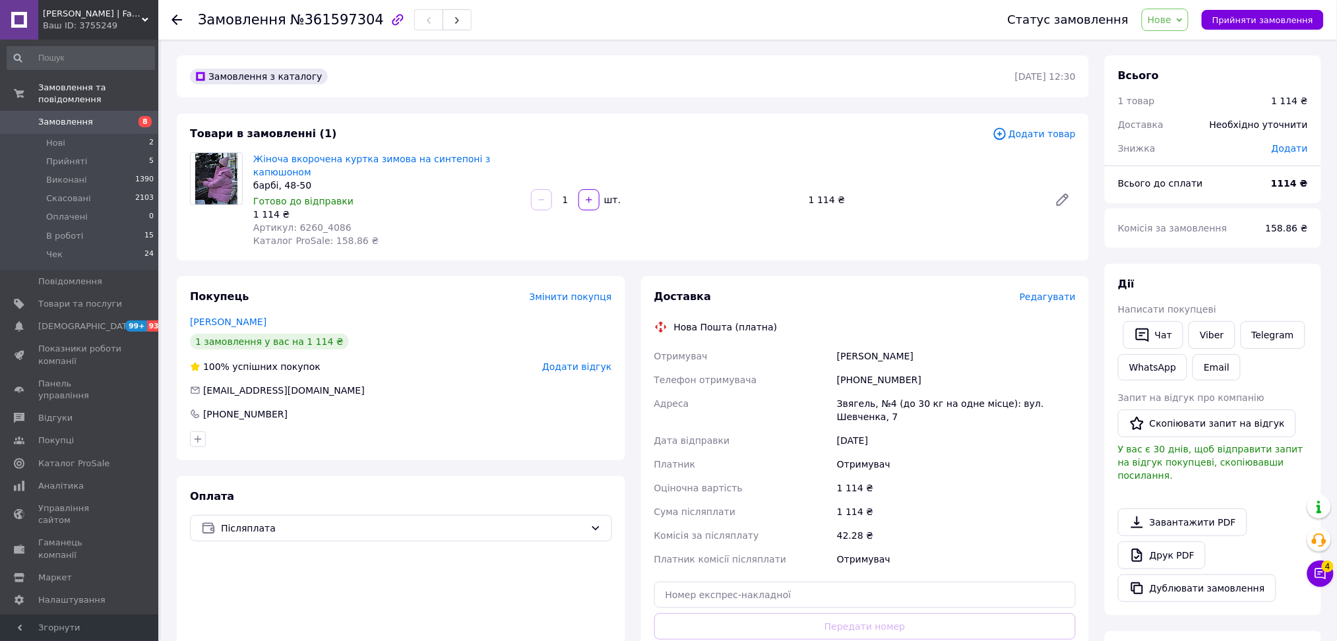
click at [269, 179] on div "барбі, 48-50" at bounding box center [386, 185] width 267 height 13
copy div "барбі, 48-50"
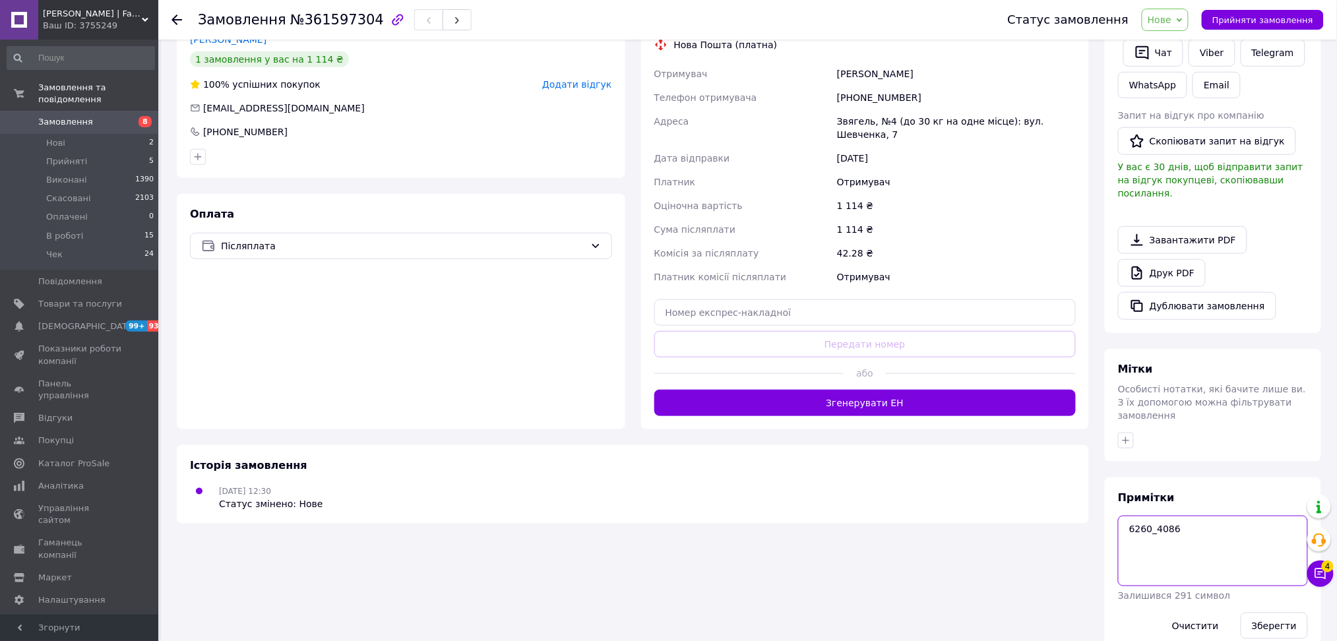
click at [1212, 516] on textarea "6260_4086" at bounding box center [1213, 551] width 190 height 70
paste textarea "барбі, 48-50"
click at [1212, 516] on textarea "6260_4086, барбі, 48-50" at bounding box center [1213, 551] width 190 height 70
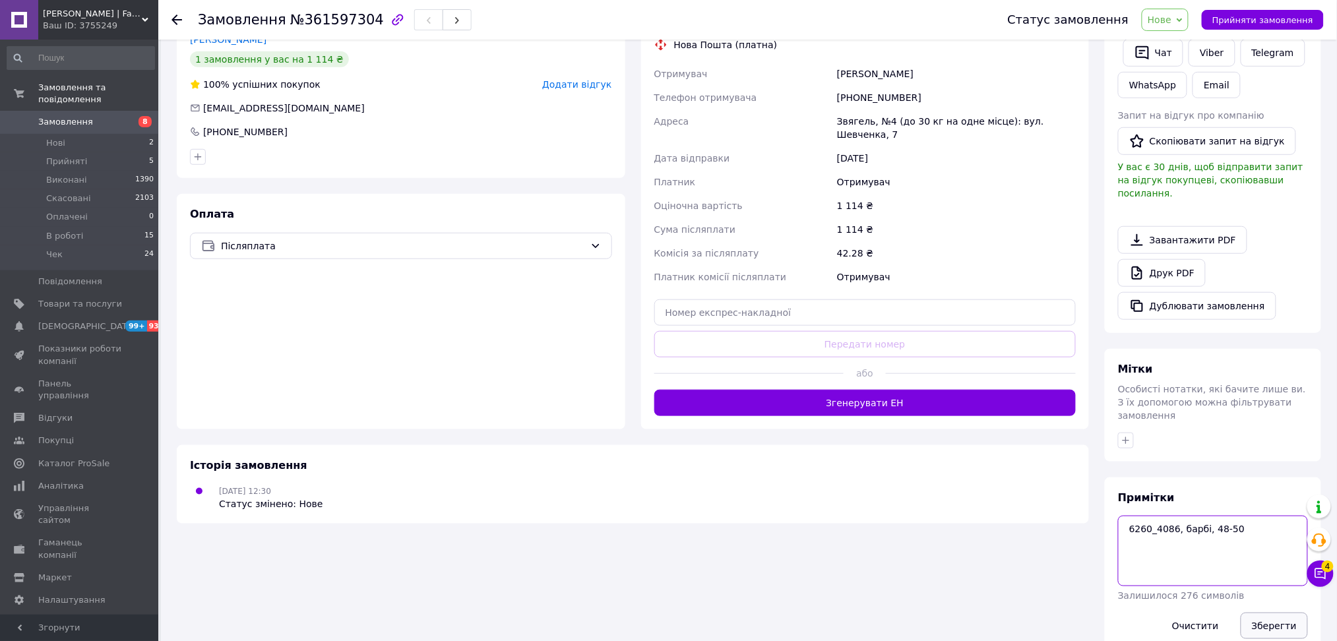
type textarea "6260_4086, барбі, 48-50"
click at [1282, 613] on button "Зберегти" at bounding box center [1274, 626] width 67 height 26
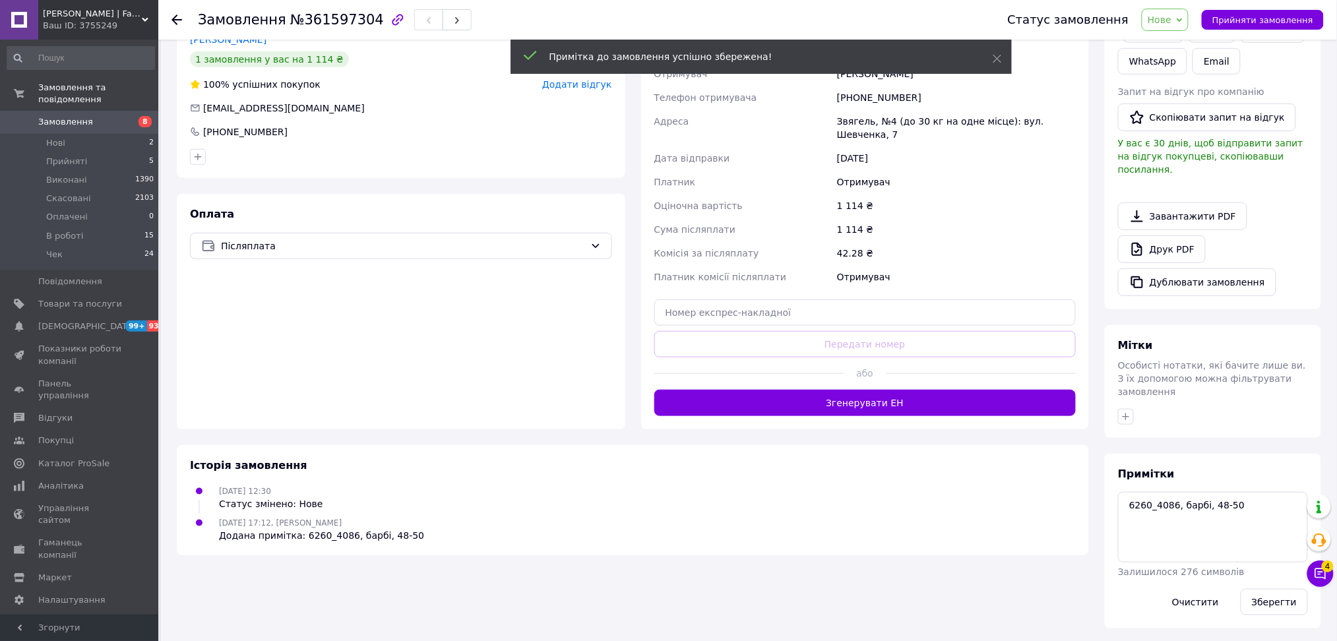
scroll to position [259, 0]
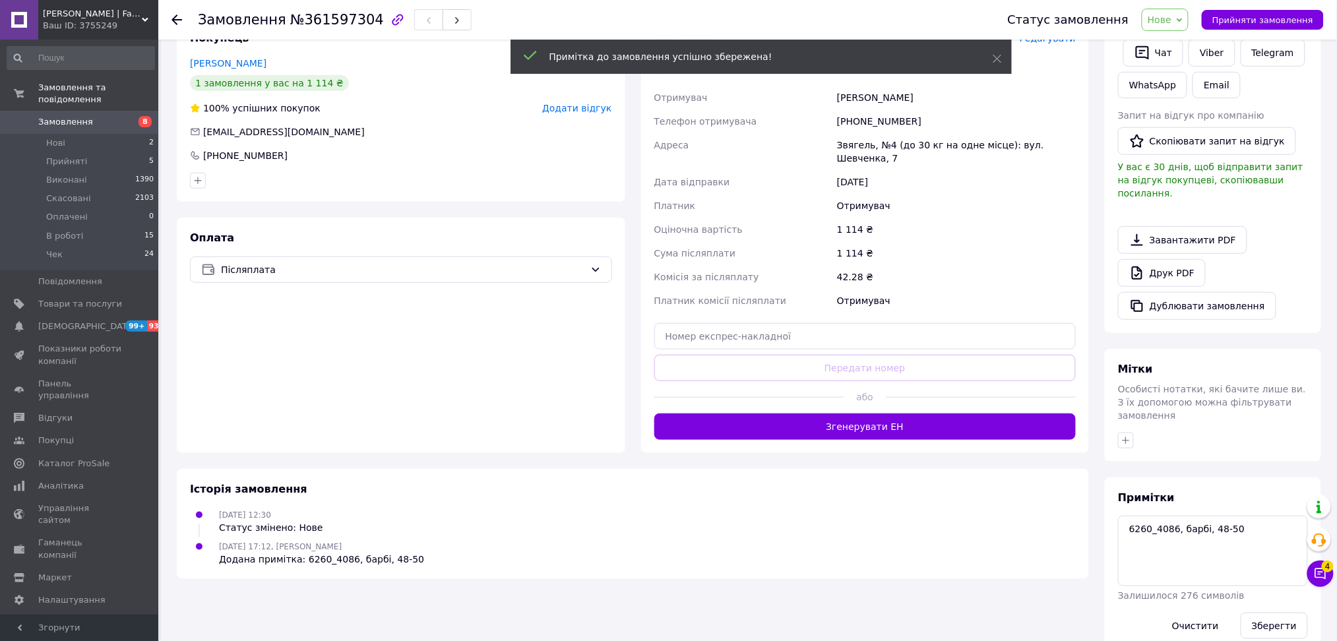
click at [1172, 19] on span "Нове" at bounding box center [1160, 20] width 24 height 11
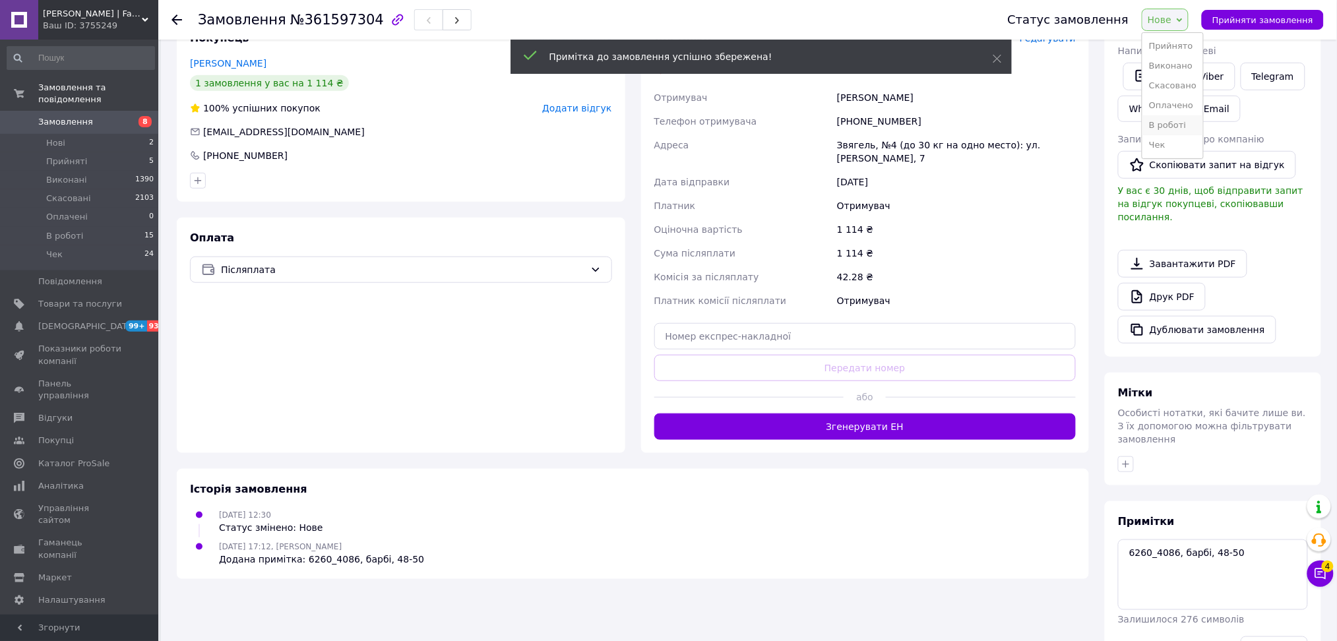
click at [1197, 121] on li "В роботі" at bounding box center [1173, 125] width 61 height 20
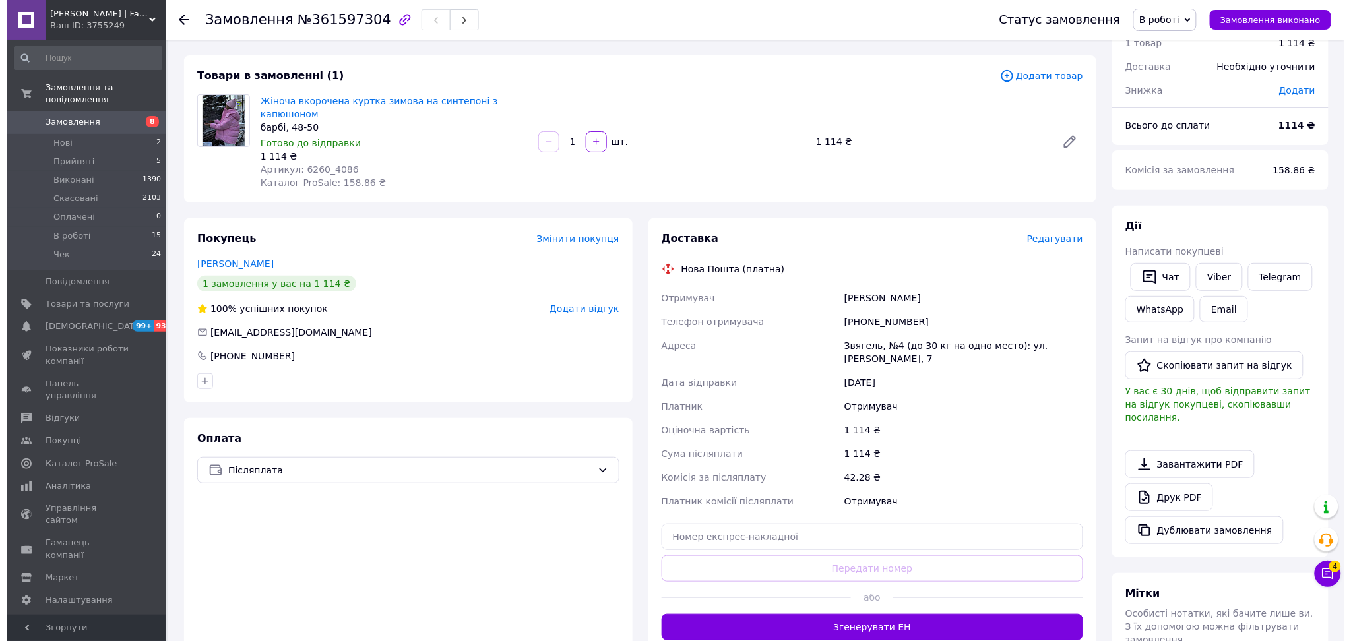
scroll to position [0, 0]
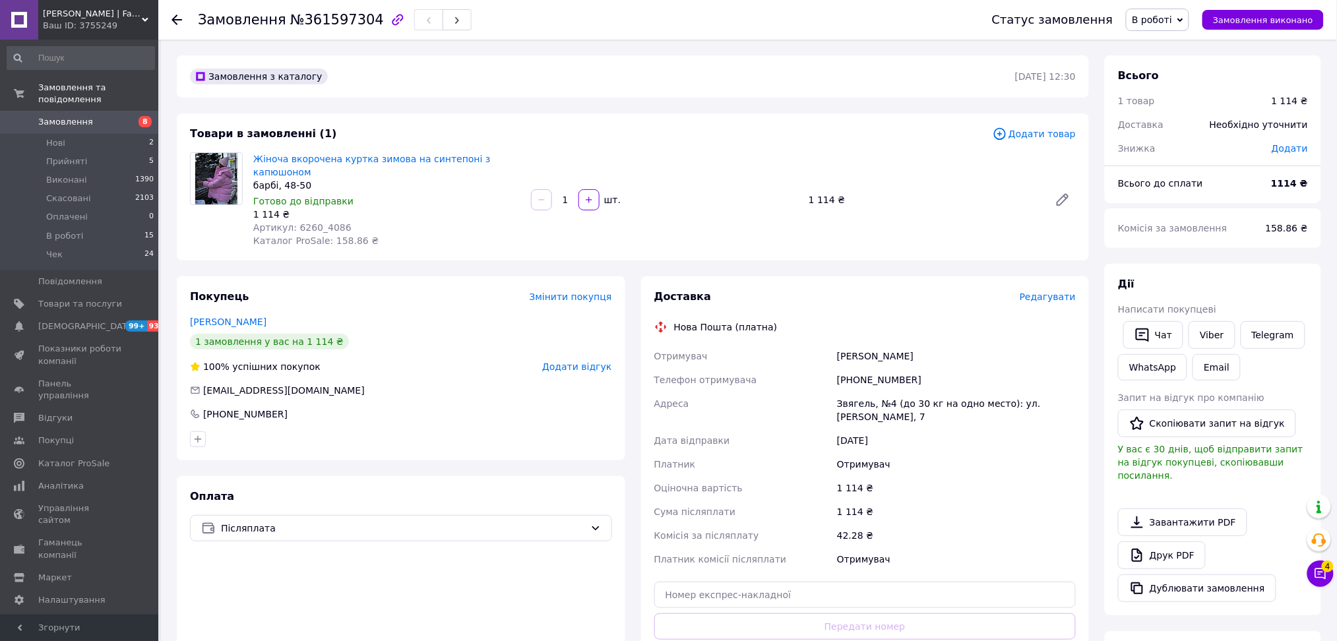
click at [336, 236] on span "Каталог ProSale: 158.86 ₴" at bounding box center [315, 241] width 125 height 11
copy span "158.86"
click at [96, 116] on span "Замовлення" at bounding box center [80, 122] width 84 height 12
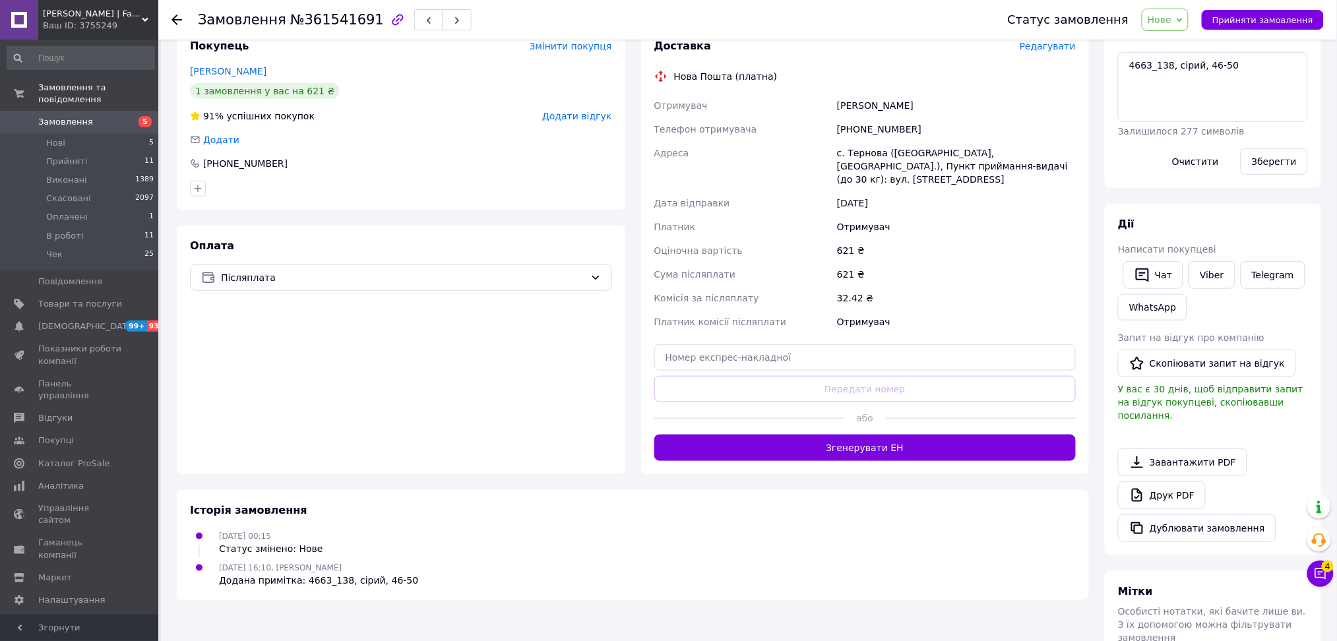
scroll to position [264, 0]
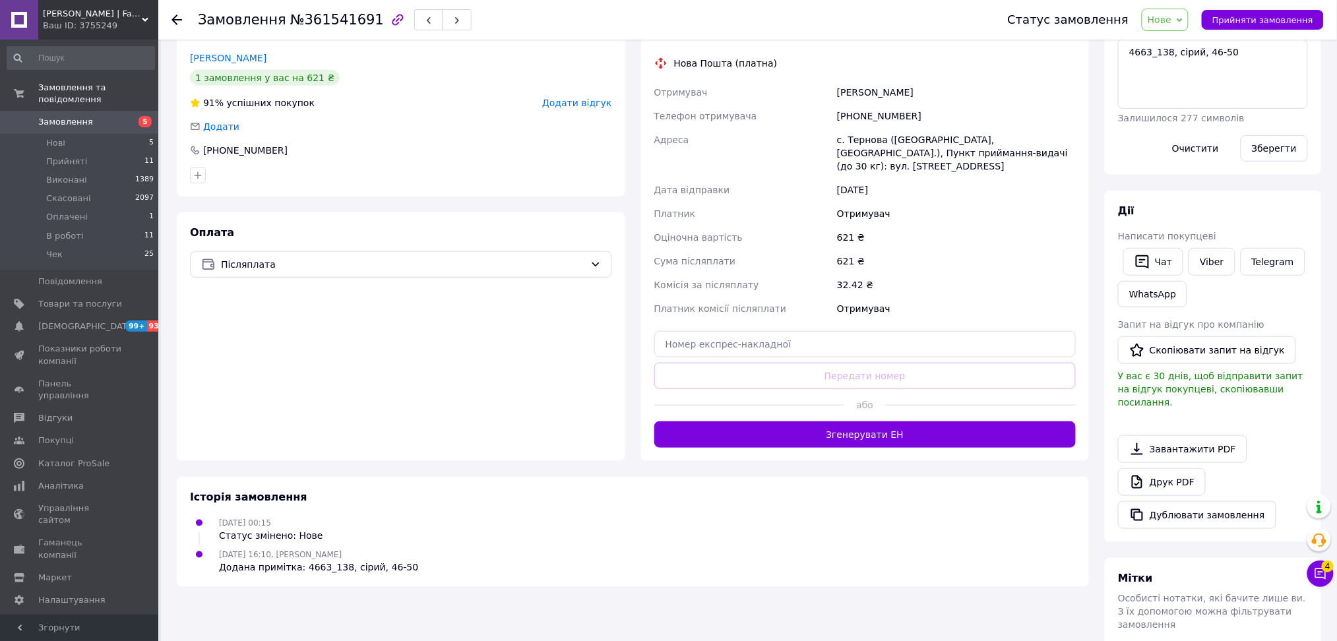
click at [874, 115] on div "[PHONE_NUMBER]" at bounding box center [957, 116] width 244 height 24
copy div "[PHONE_NUMBER]"
click at [1138, 265] on icon "button" at bounding box center [1143, 262] width 16 height 16
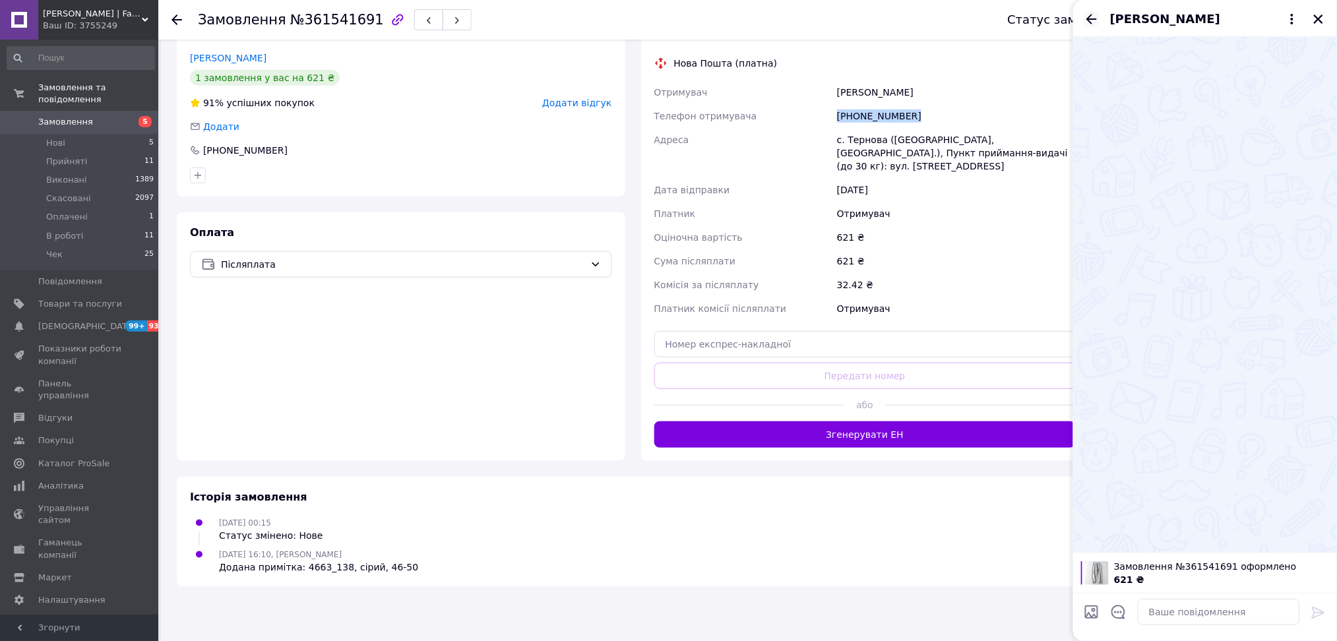
click at [1089, 22] on icon "Назад" at bounding box center [1092, 19] width 16 height 16
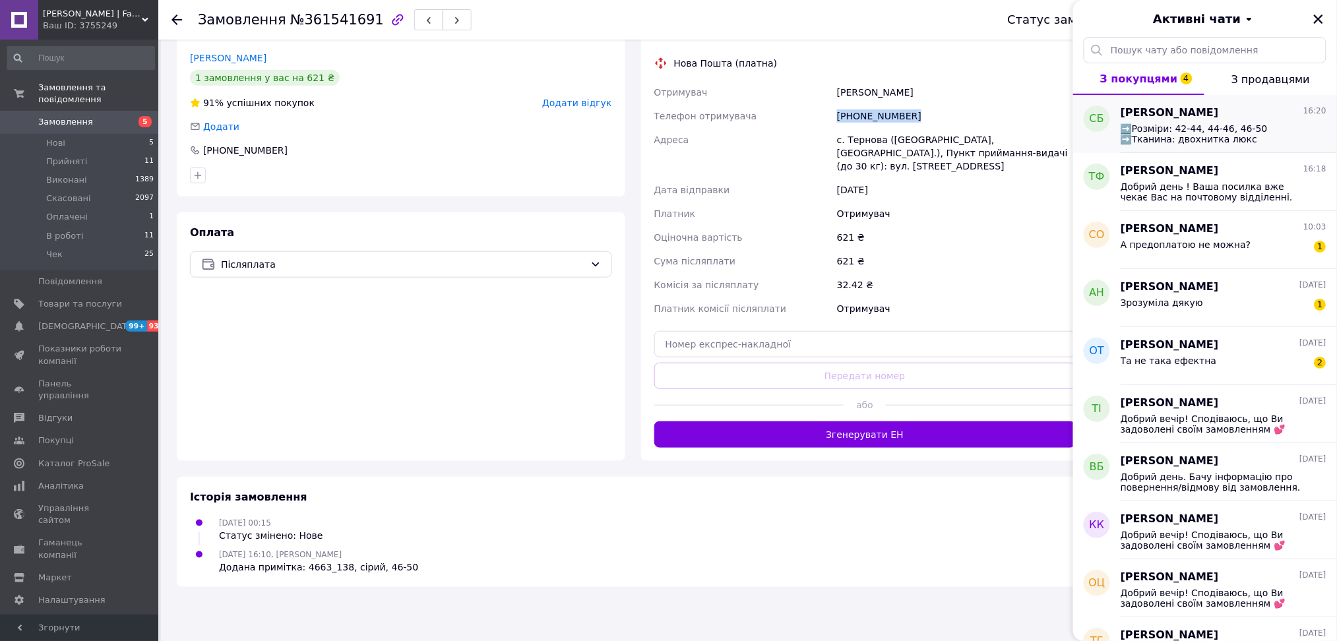
click at [1185, 116] on span "София Бонка" at bounding box center [1170, 113] width 98 height 15
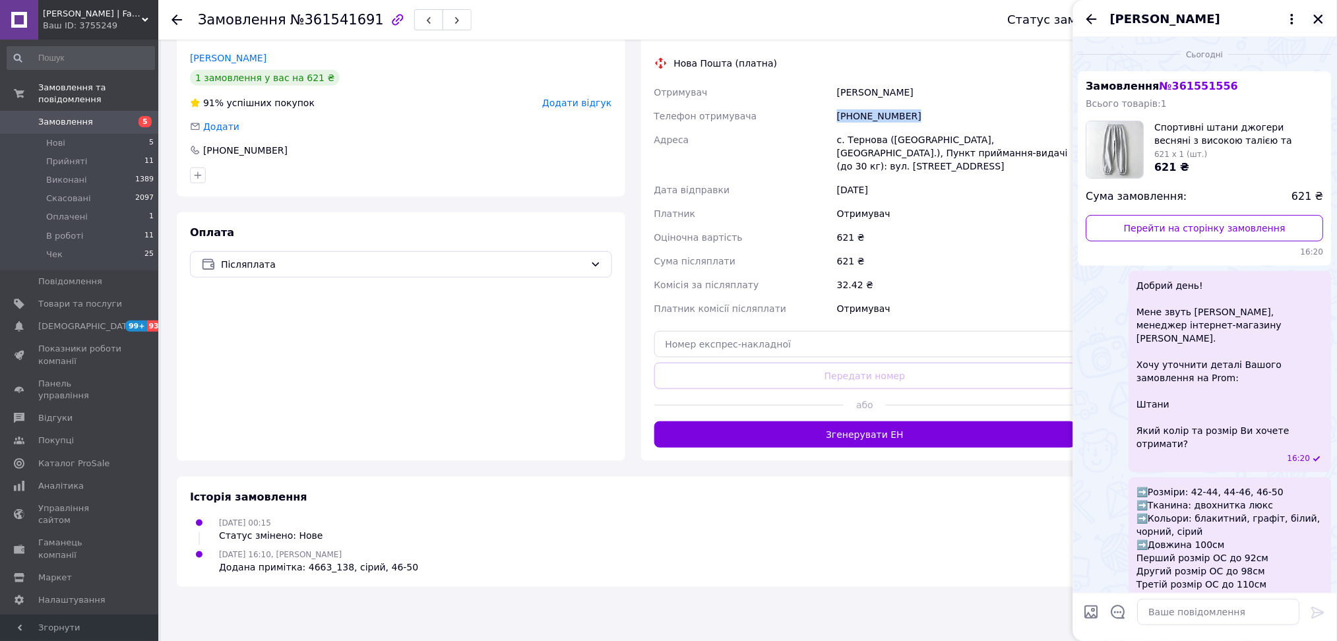
click at [1315, 15] on icon "Закрити" at bounding box center [1318, 19] width 9 height 9
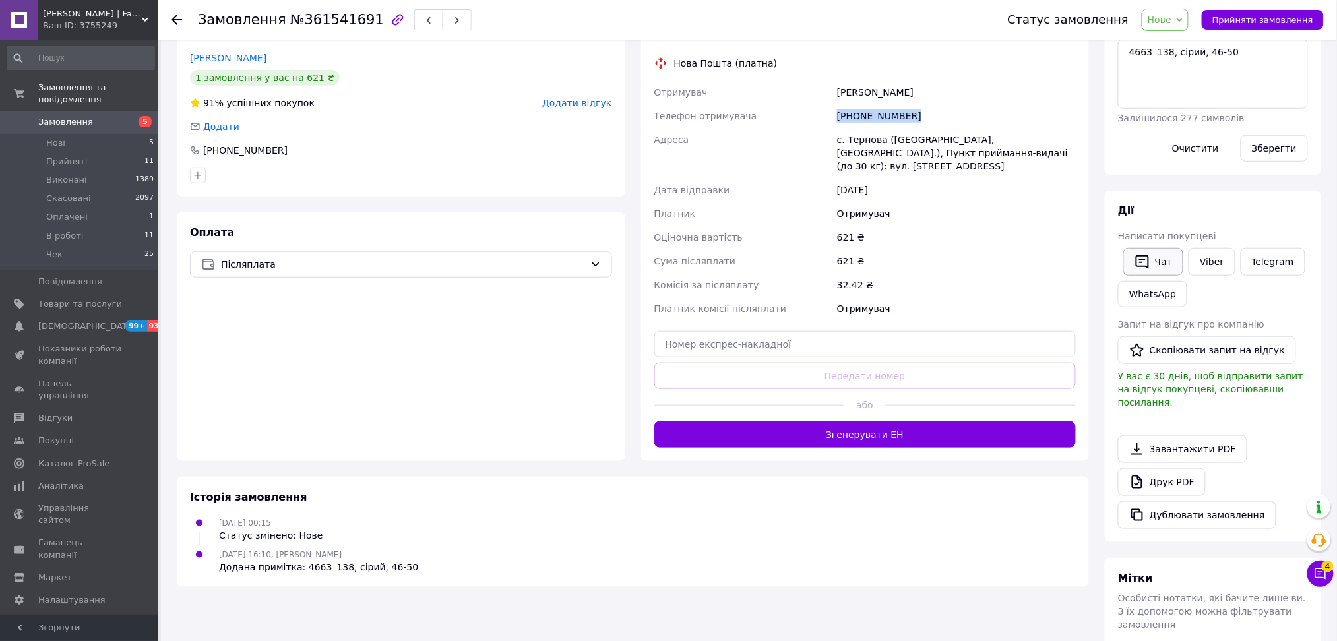
click at [1172, 257] on button "Чат" at bounding box center [1153, 262] width 60 height 28
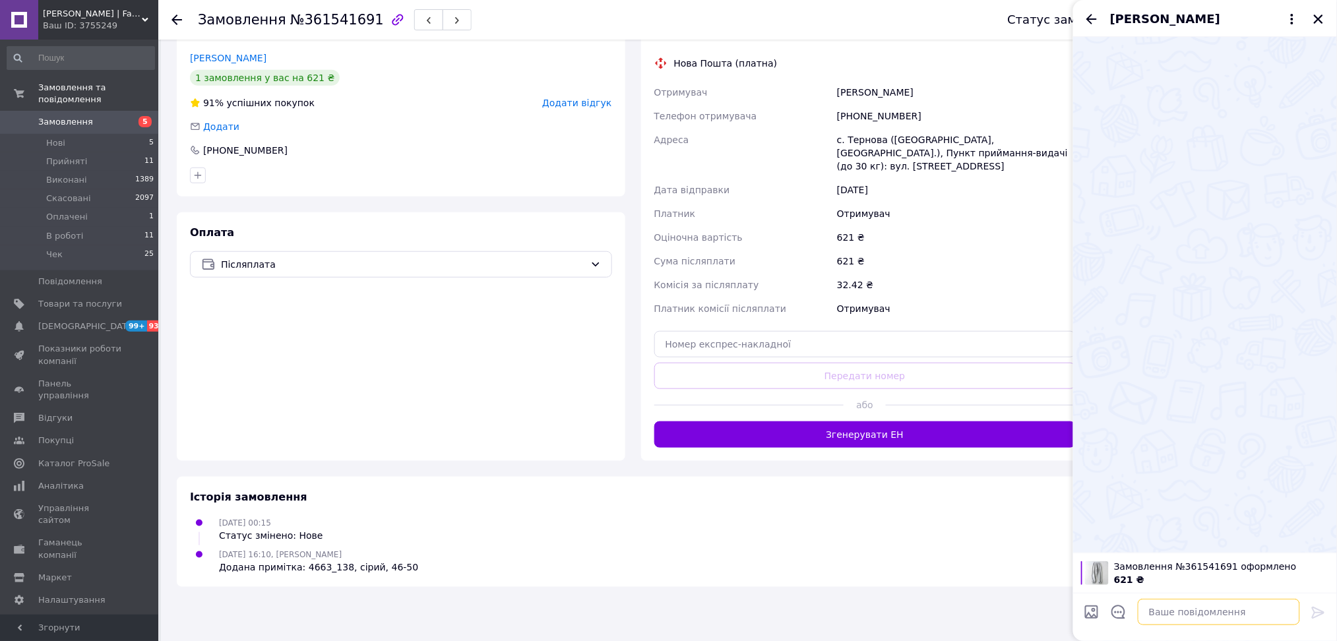
click at [1220, 613] on textarea at bounding box center [1219, 612] width 162 height 26
paste textarea "Добрий день! Мене звуть Богдан, менеджер інтернет-магазину Фешн Хвиля. Хочу уто…"
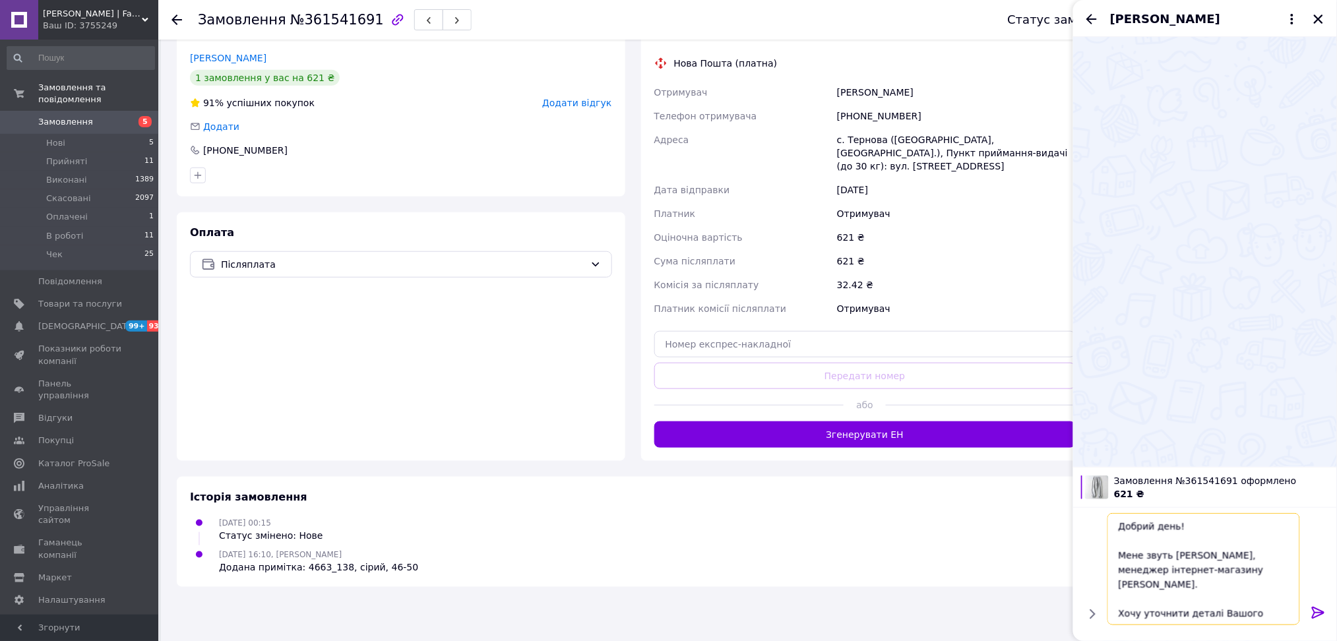
type textarea "Добрий день! Мене звуть Богдан, менеджер інтернет-магазину Фешн Хвиля. Хочу уто…"
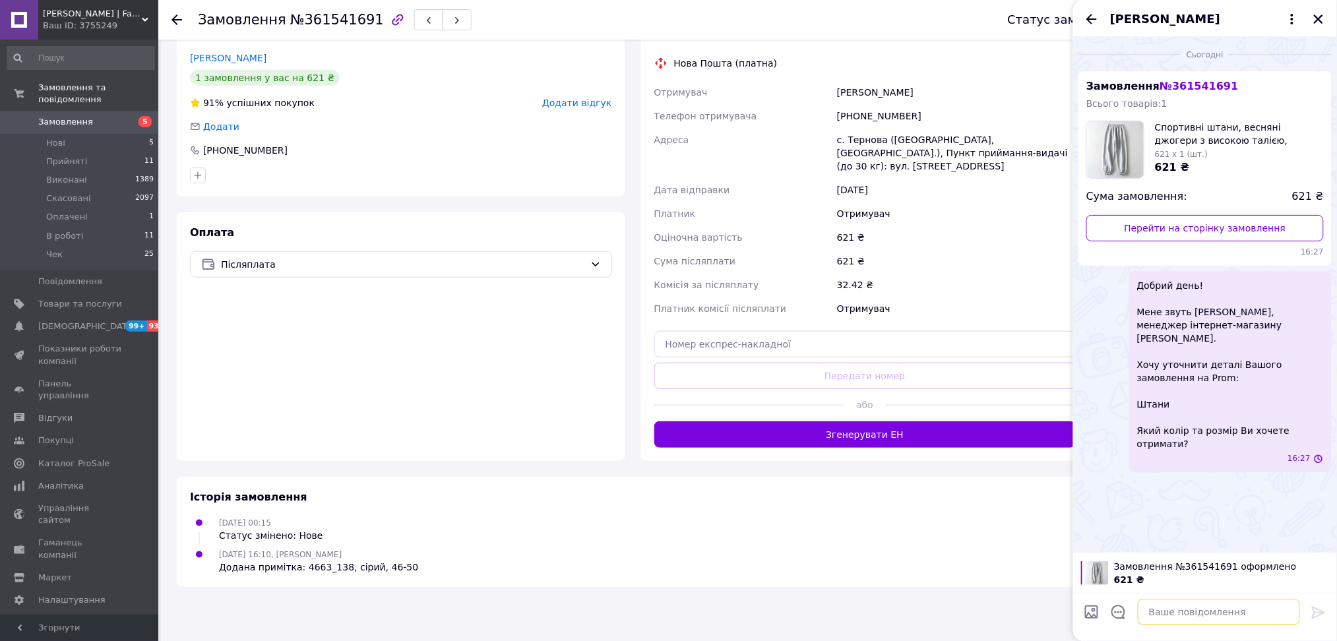
scroll to position [0, 0]
paste textarea "➡️Розміри: 42-44, 44-46, 46-50 ➡️Тканина: двохнитка люкс ➡️Кольори: блакитний, …"
type textarea "➡️Розміри: 42-44, 44-46, 46-50 ➡️Тканина: двохнитка люкс ➡️Кольори: блакитний, …"
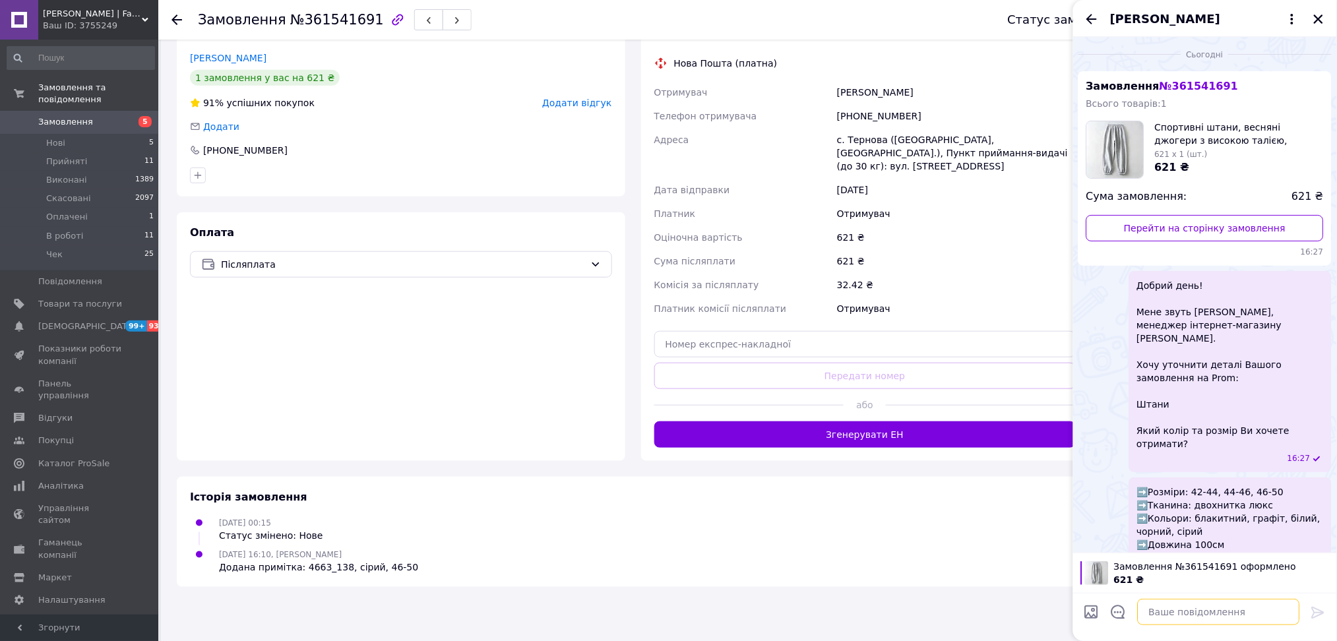
scroll to position [38, 0]
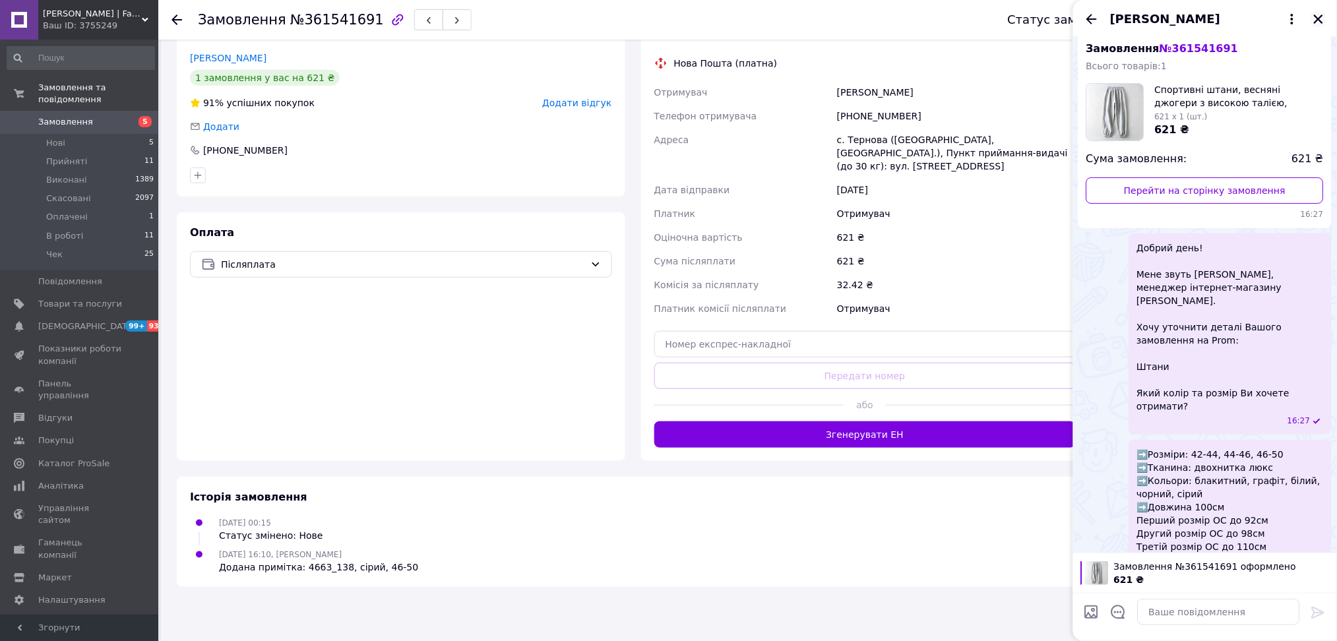
click at [1317, 14] on icon "Закрити" at bounding box center [1319, 19] width 12 height 12
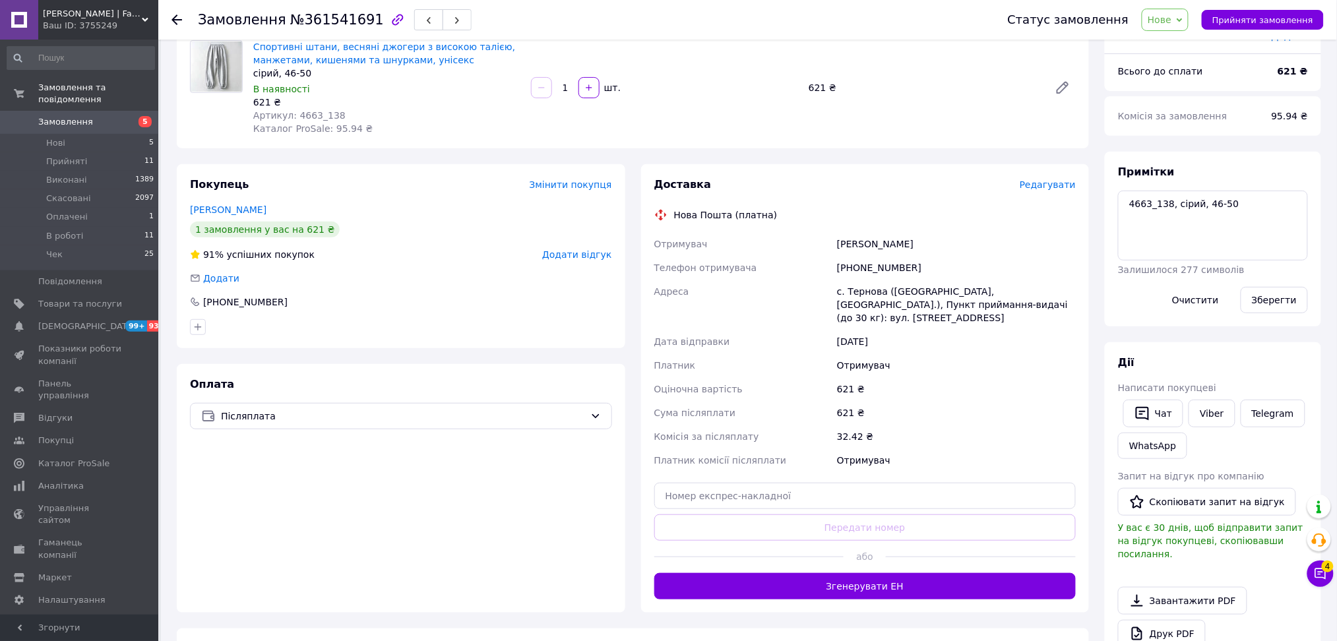
scroll to position [0, 0]
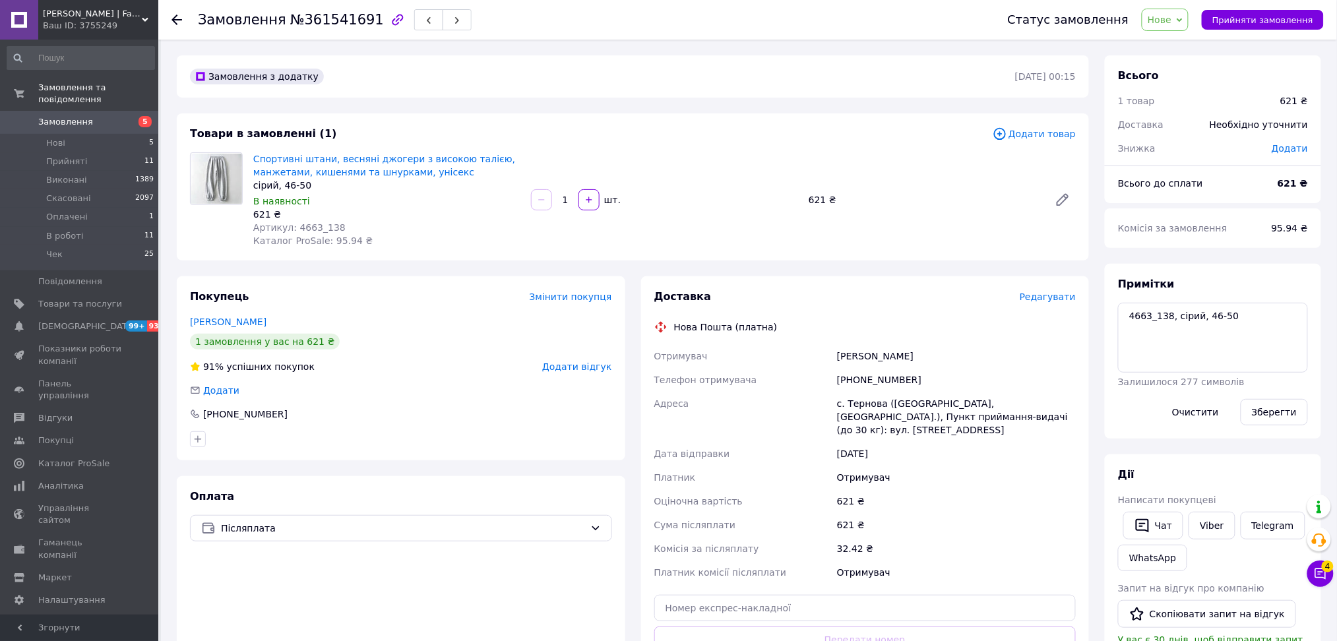
click at [1172, 15] on span "Нове" at bounding box center [1160, 20] width 24 height 11
click at [333, 20] on span "№361541691" at bounding box center [337, 20] width 94 height 16
copy span "361541691"
click at [1172, 18] on span "Нове" at bounding box center [1160, 20] width 24 height 11
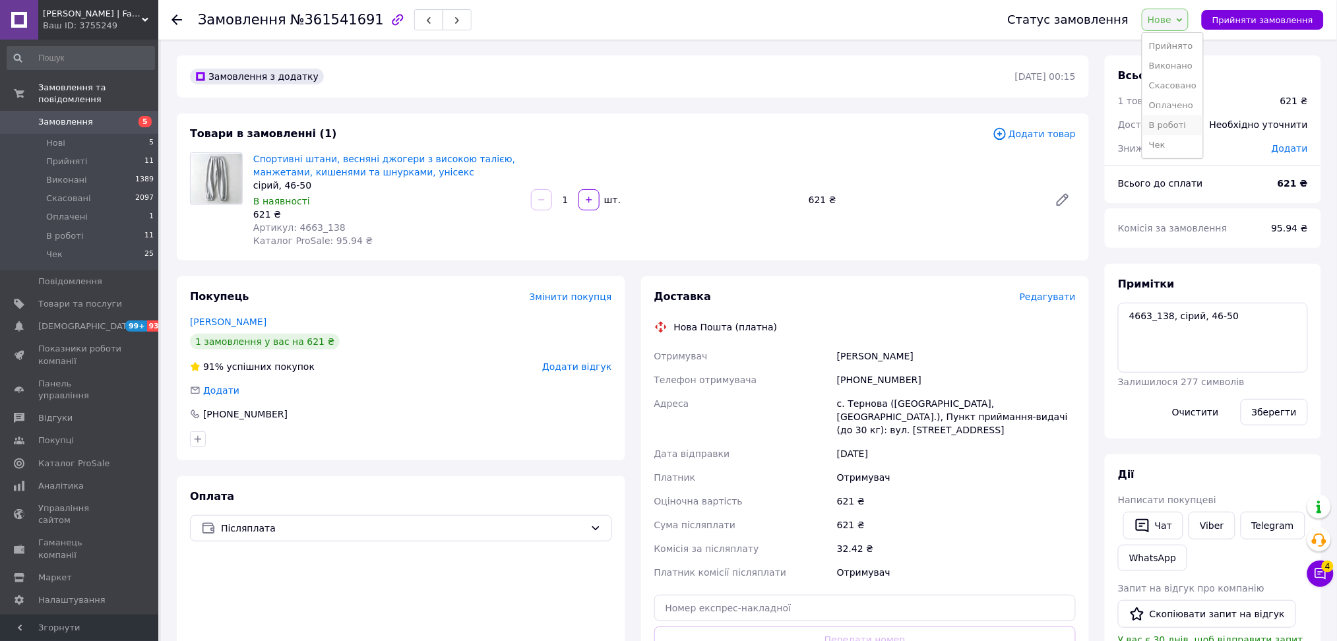
click at [1190, 129] on li "В роботі" at bounding box center [1173, 125] width 61 height 20
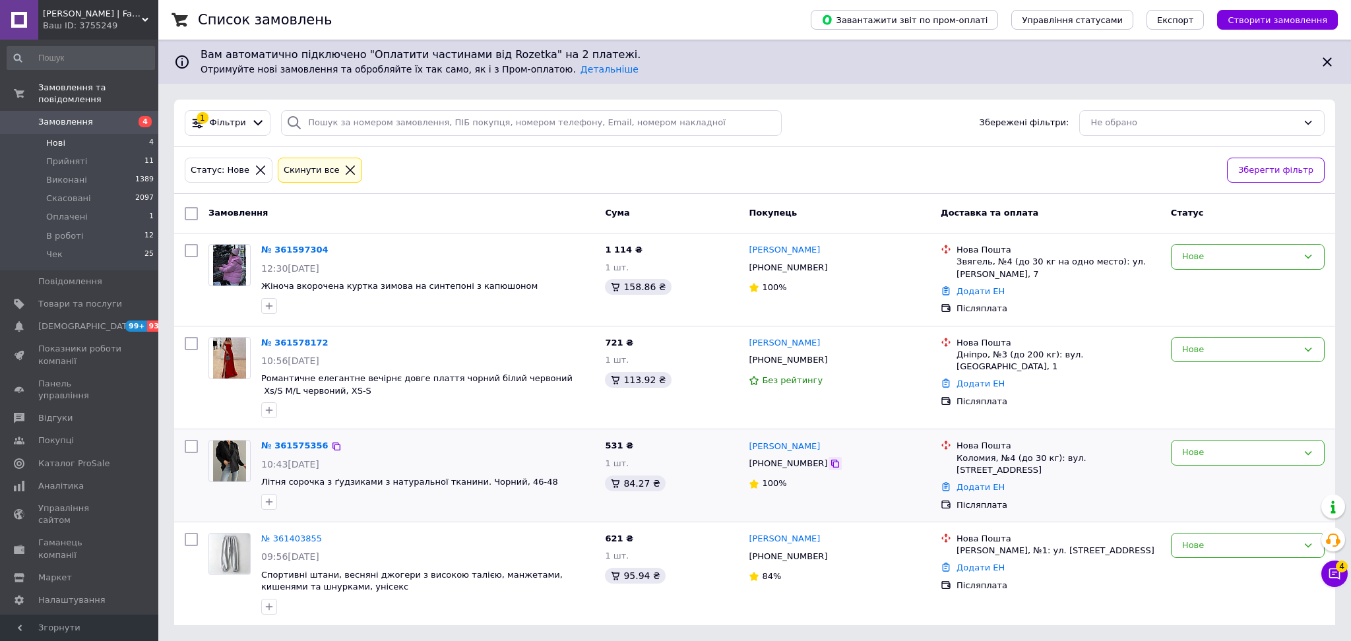
click at [830, 464] on icon at bounding box center [835, 463] width 11 height 11
click at [830, 362] on icon at bounding box center [835, 360] width 11 height 11
click at [831, 267] on icon at bounding box center [835, 268] width 8 height 8
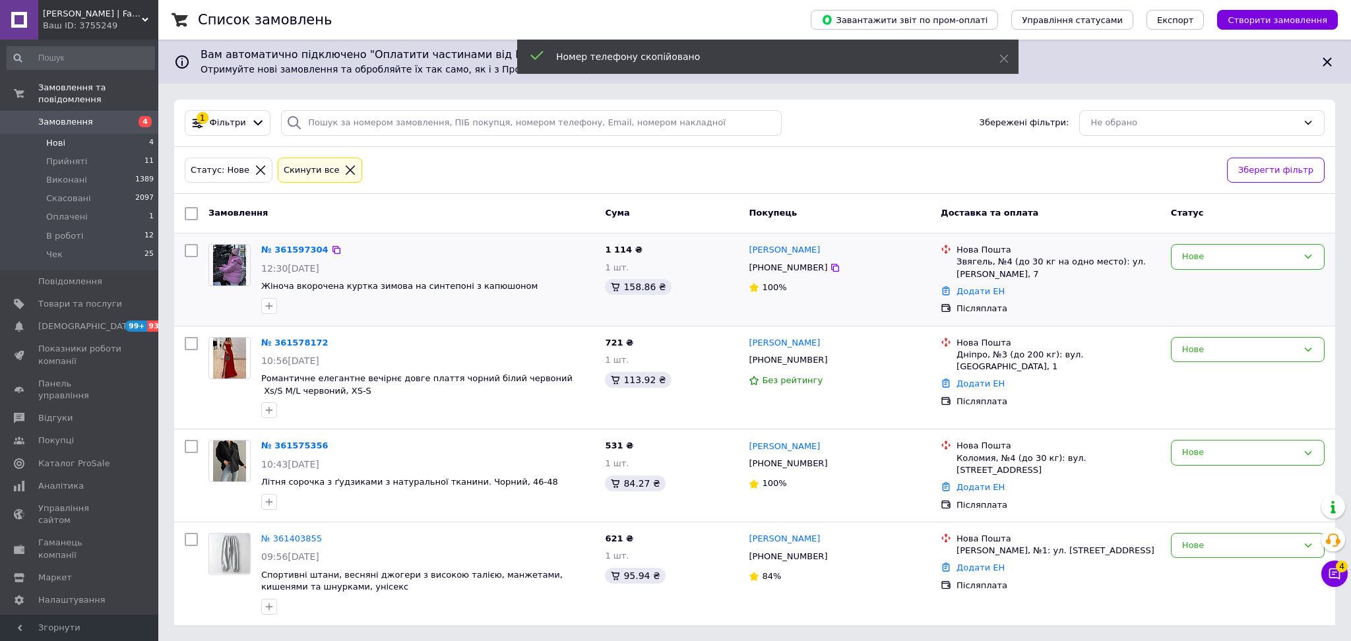
drag, startPoint x: 794, startPoint y: 245, endPoint x: 786, endPoint y: 259, distance: 15.7
click at [786, 259] on div "[PERSON_NAME] [PHONE_NUMBER] 100%" at bounding box center [839, 279] width 192 height 81
click at [786, 253] on link "[PERSON_NAME]" at bounding box center [784, 250] width 71 height 13
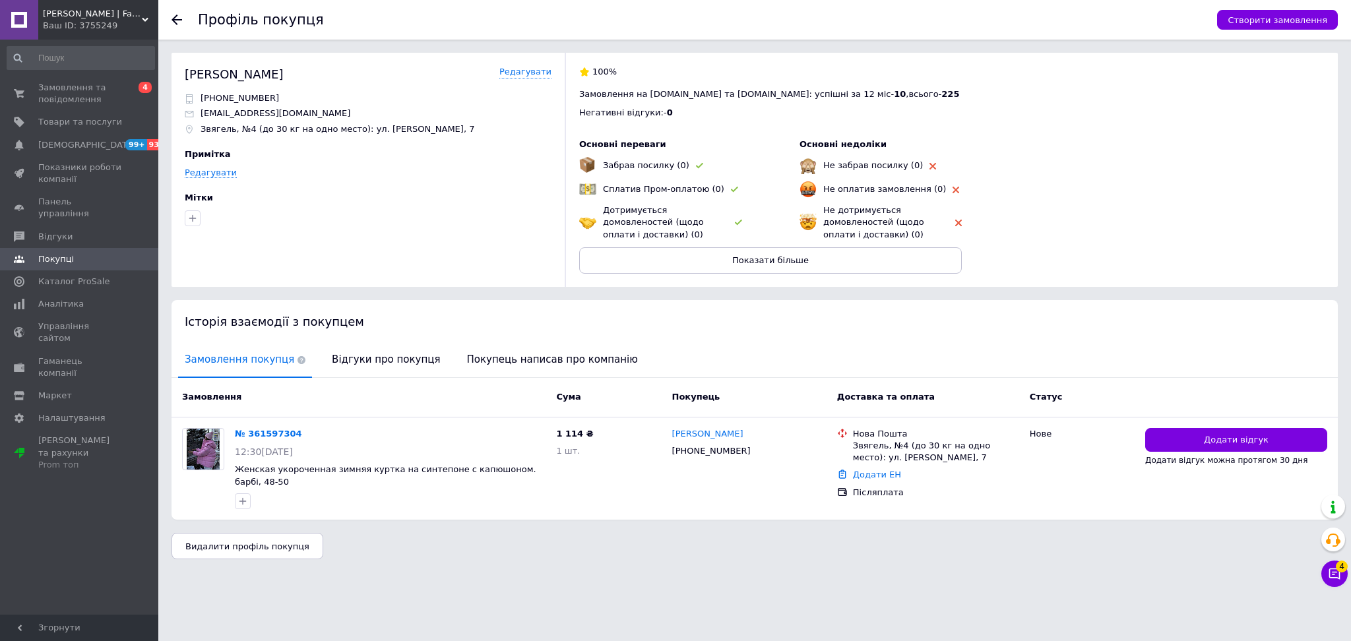
click at [574, 509] on div "Профіль покупця Створити замовлення Олексійчук Олександр Редагувати +3806398184…" at bounding box center [754, 286] width 1193 height 573
click at [352, 368] on span "Відгуки про покупця" at bounding box center [385, 360] width 121 height 34
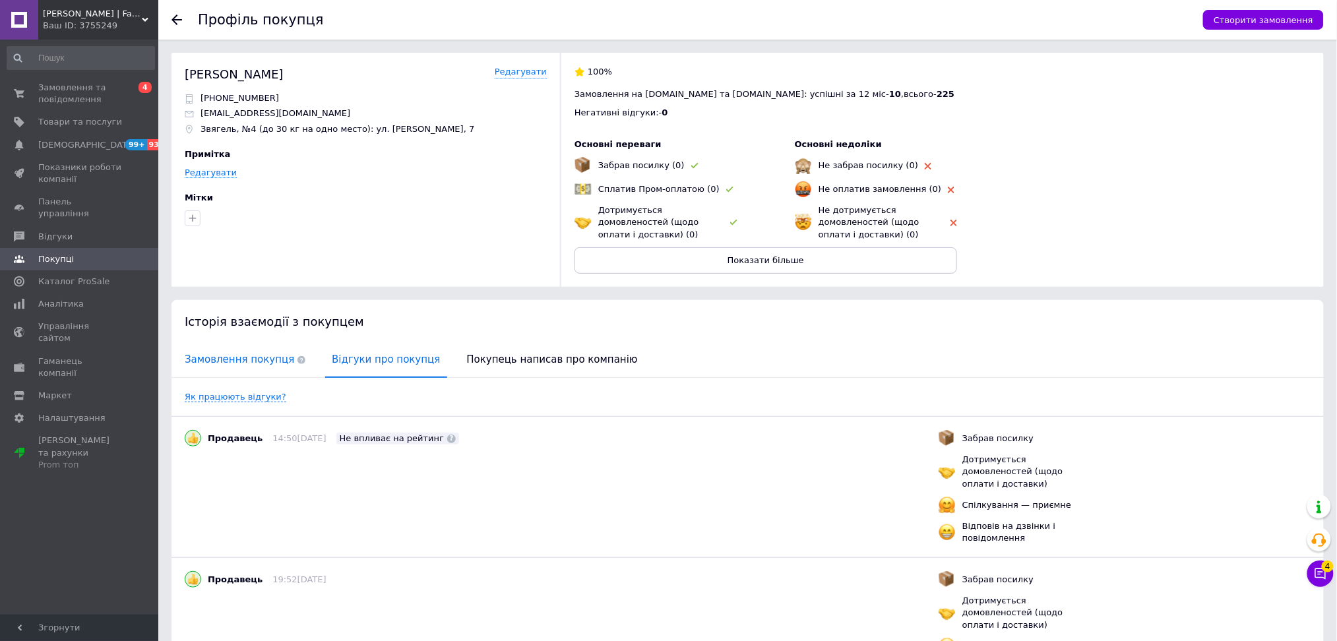
click at [216, 343] on span "Замовлення покупця" at bounding box center [245, 360] width 134 height 34
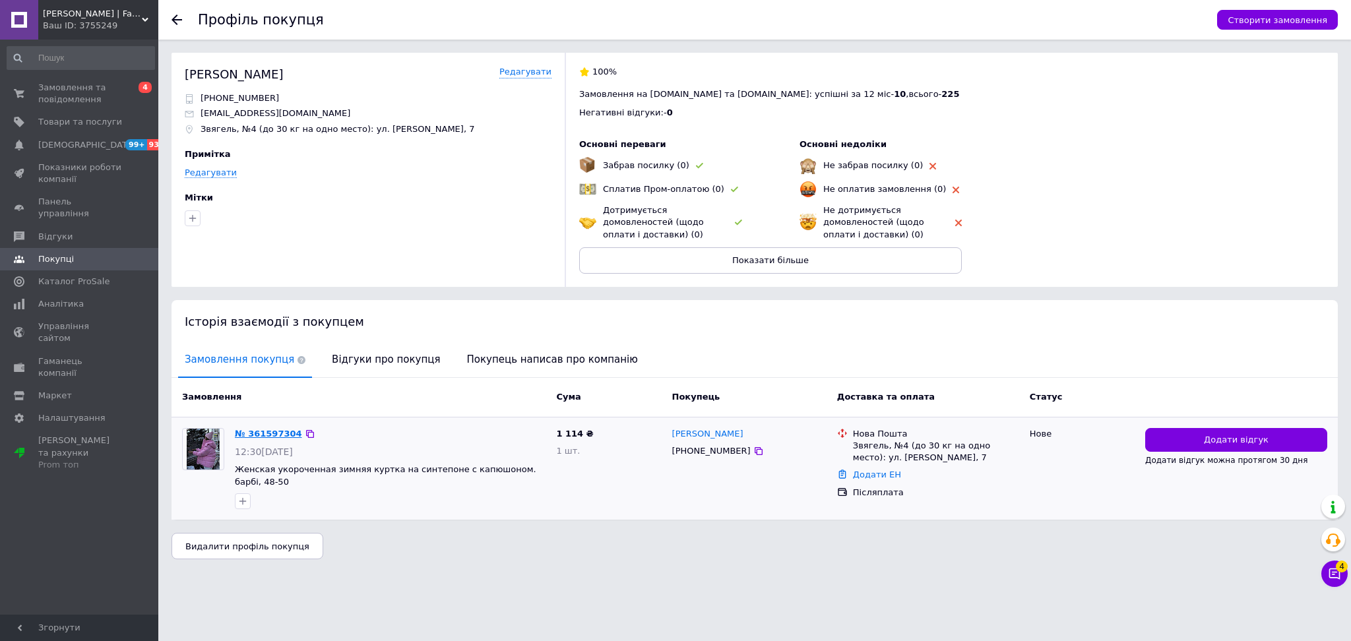
click at [265, 431] on link "№ 361597304" at bounding box center [268, 434] width 67 height 10
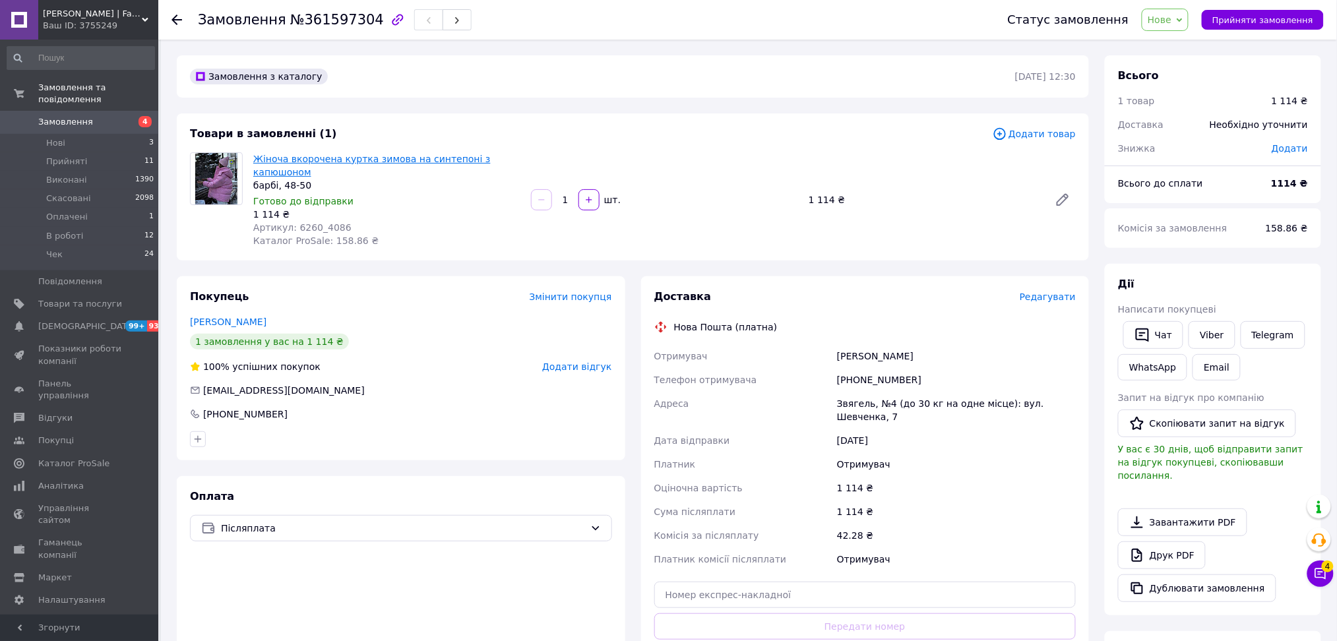
click at [393, 157] on link "Жіноча вкорочена куртка зимова на синтепоні з капюшоном" at bounding box center [371, 166] width 237 height 24
click at [59, 156] on span "Прийняті" at bounding box center [66, 162] width 41 height 12
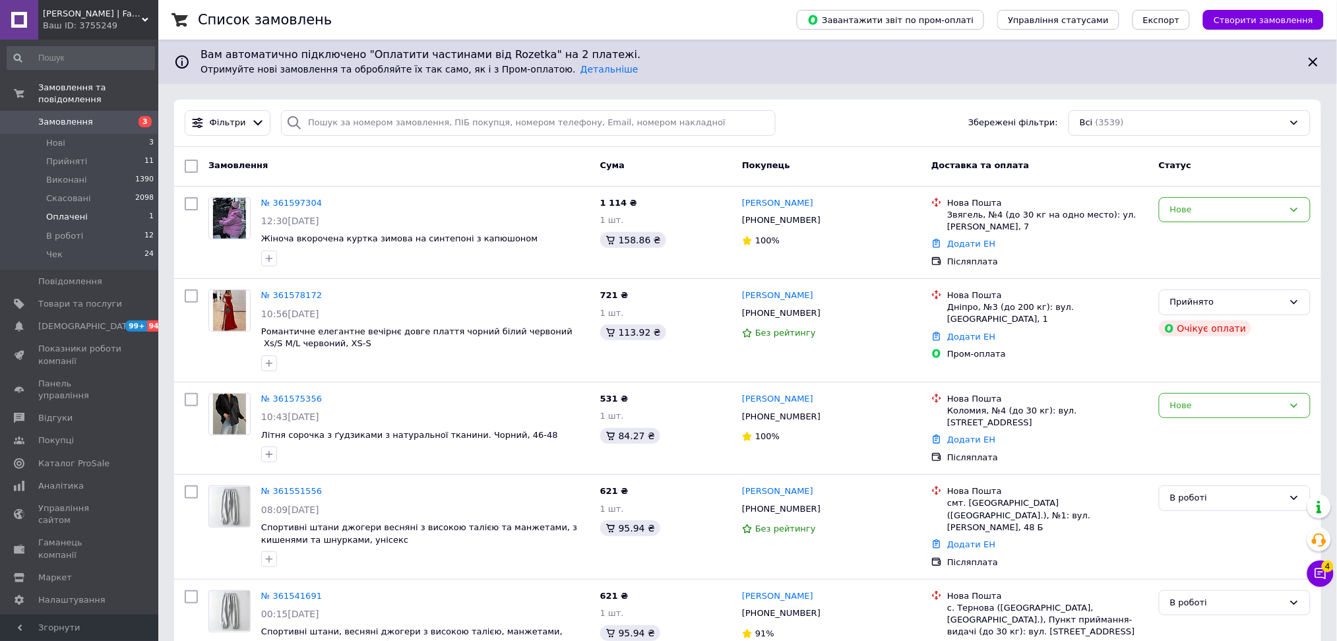
drag, startPoint x: 113, startPoint y: 200, endPoint x: 124, endPoint y: 199, distance: 11.3
click at [113, 208] on li "Оплачені 1" at bounding box center [81, 217] width 162 height 18
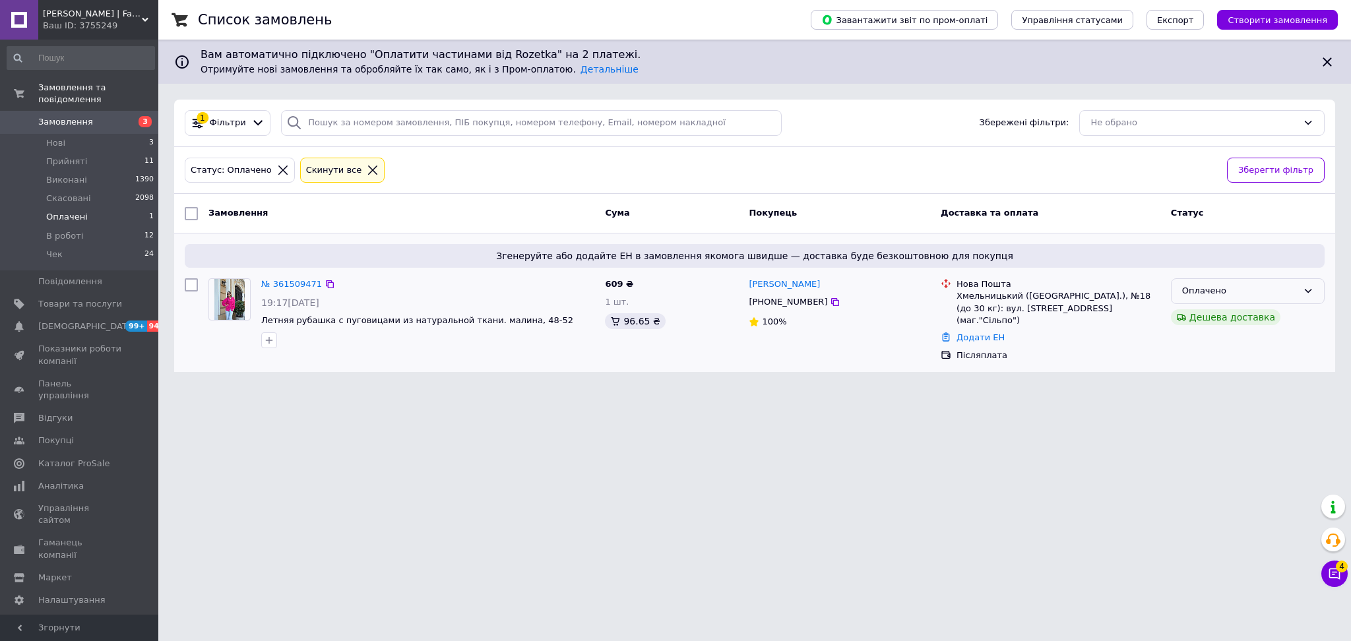
click at [1201, 288] on div "Оплачено" at bounding box center [1239, 291] width 115 height 14
click at [1211, 386] on li "В роботі" at bounding box center [1248, 391] width 152 height 24
click at [325, 280] on icon at bounding box center [330, 284] width 11 height 11
click at [51, 137] on span "Нові" at bounding box center [55, 143] width 19 height 12
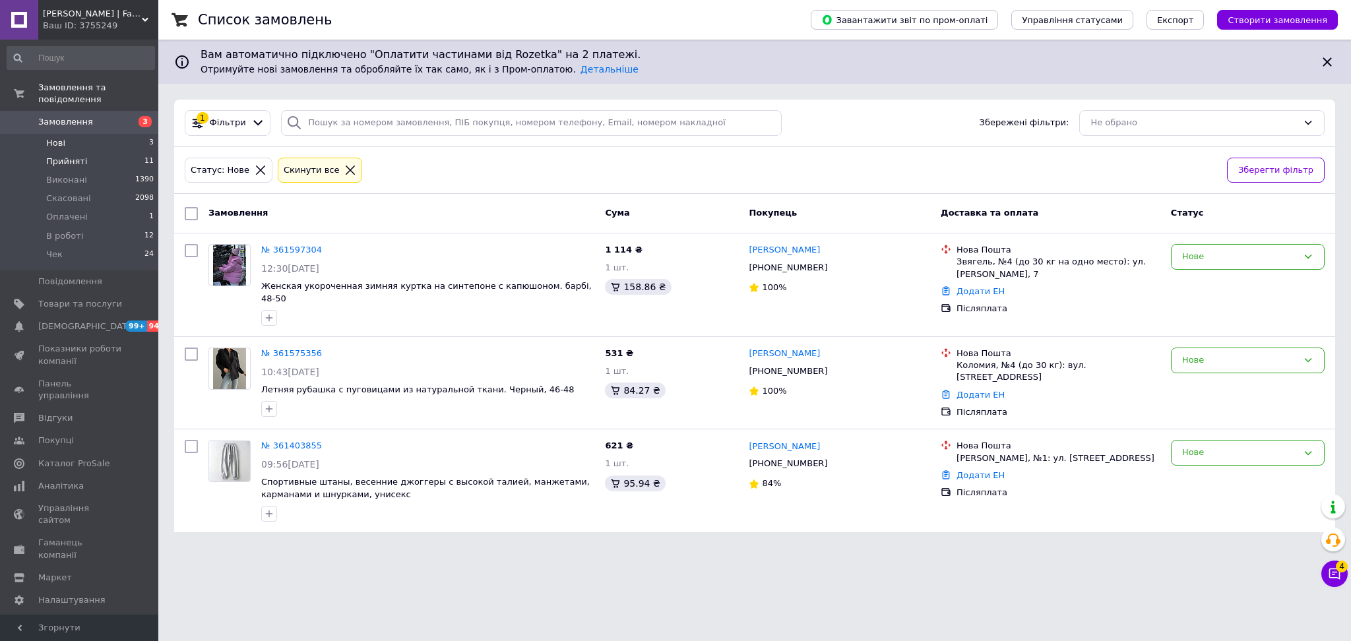
click at [69, 156] on span "Прийняті" at bounding box center [66, 162] width 41 height 12
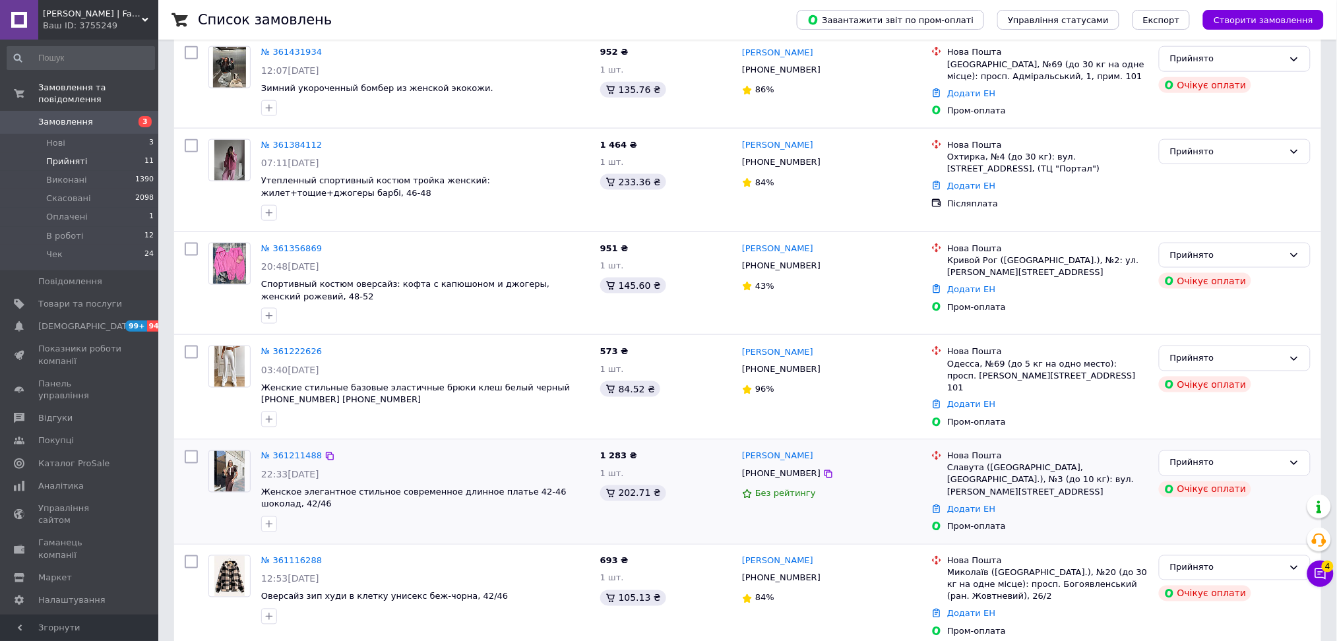
scroll to position [724, 0]
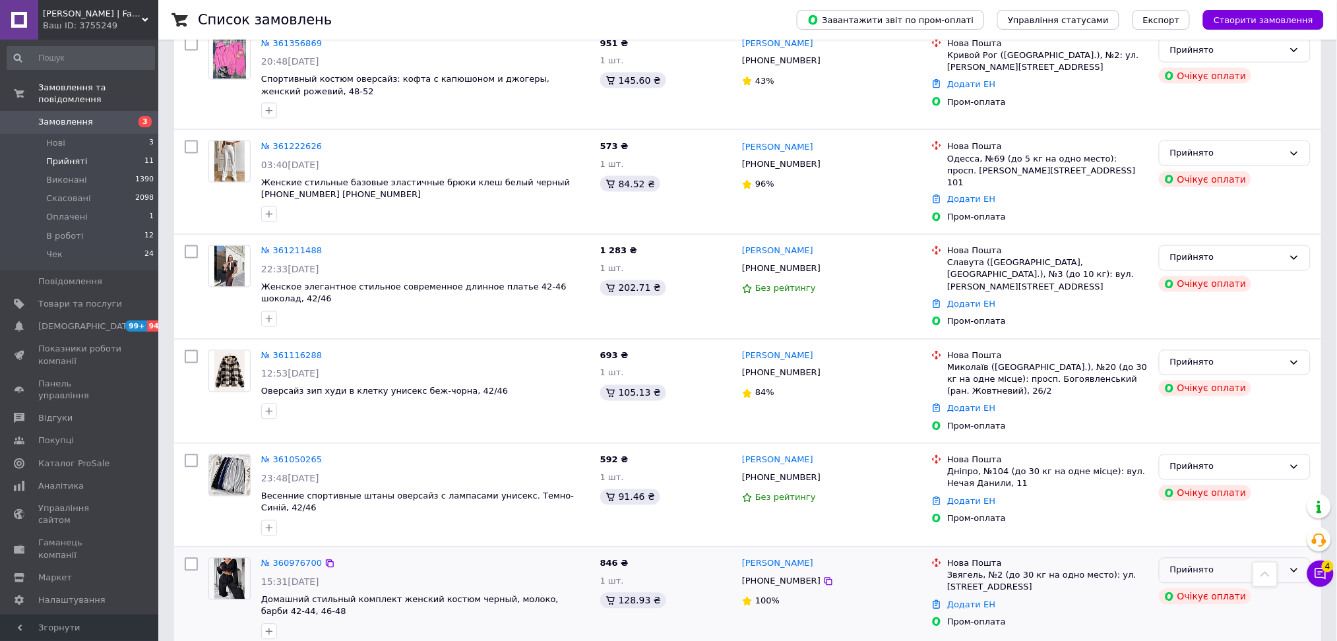
drag, startPoint x: 1195, startPoint y: 542, endPoint x: 1230, endPoint y: 544, distance: 35.7
click at [1230, 564] on div "Прийнято" at bounding box center [1226, 571] width 113 height 14
click at [1209, 610] on li "Скасовано" at bounding box center [1235, 622] width 150 height 24
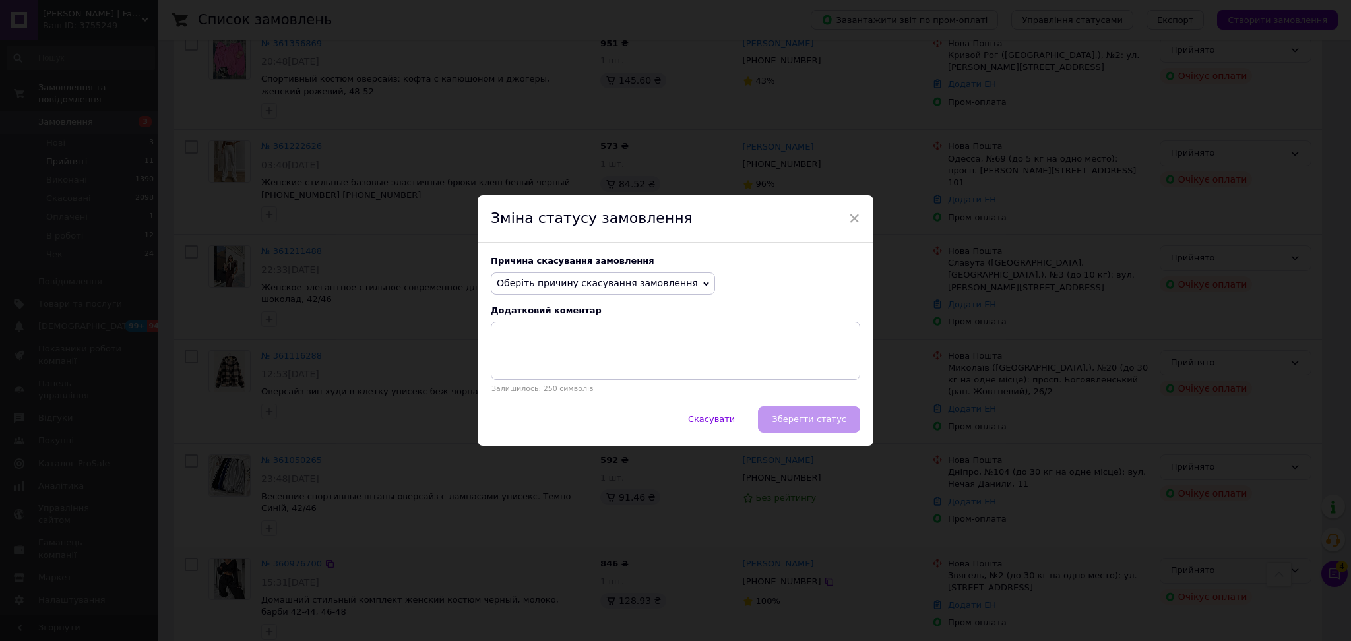
click at [556, 281] on span "Оберіть причину скасування замовлення" at bounding box center [597, 283] width 201 height 11
click at [596, 346] on li "Оплата не надійшла" at bounding box center [602, 346] width 223 height 18
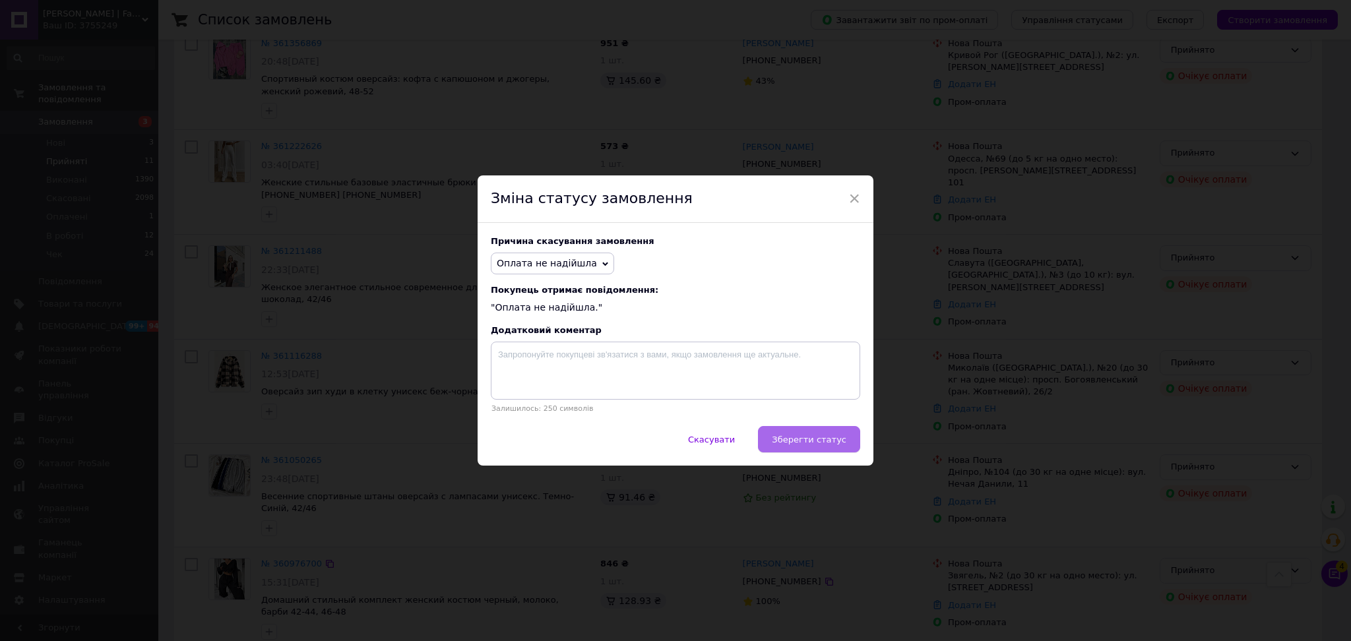
click at [846, 437] on button "Зберегти статус" at bounding box center [809, 439] width 102 height 26
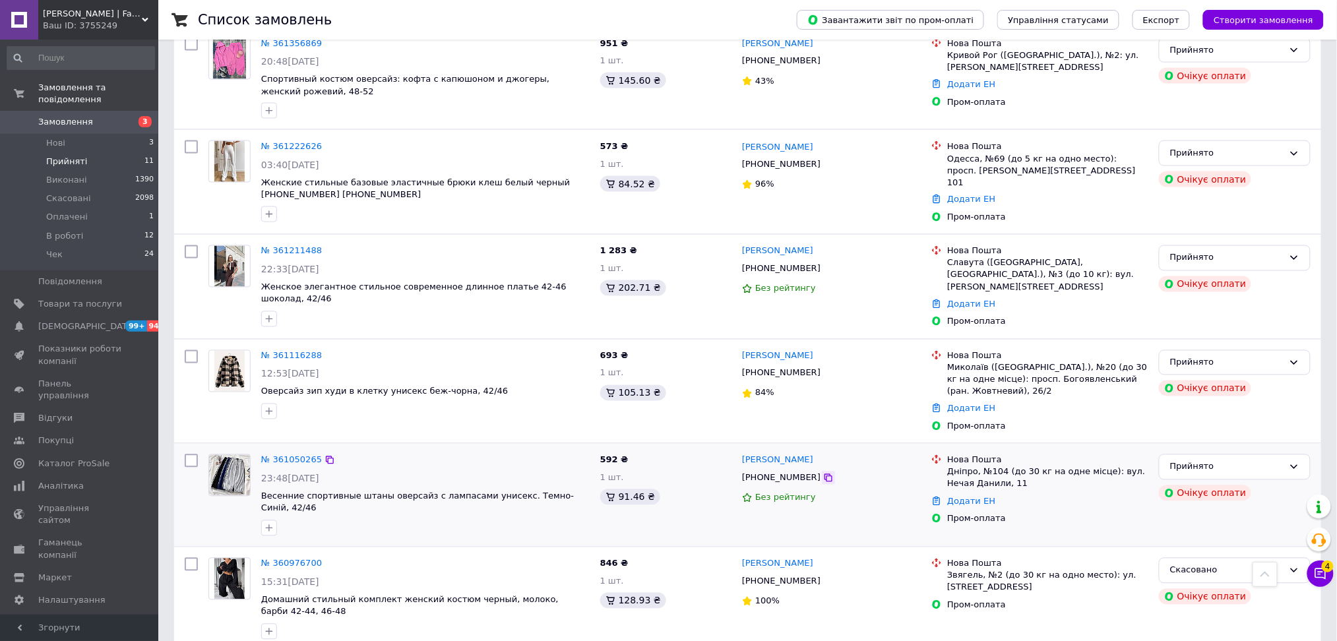
click at [825, 474] on icon at bounding box center [829, 478] width 8 height 8
click at [823, 266] on icon at bounding box center [828, 269] width 11 height 11
click at [823, 168] on icon at bounding box center [828, 164] width 11 height 11
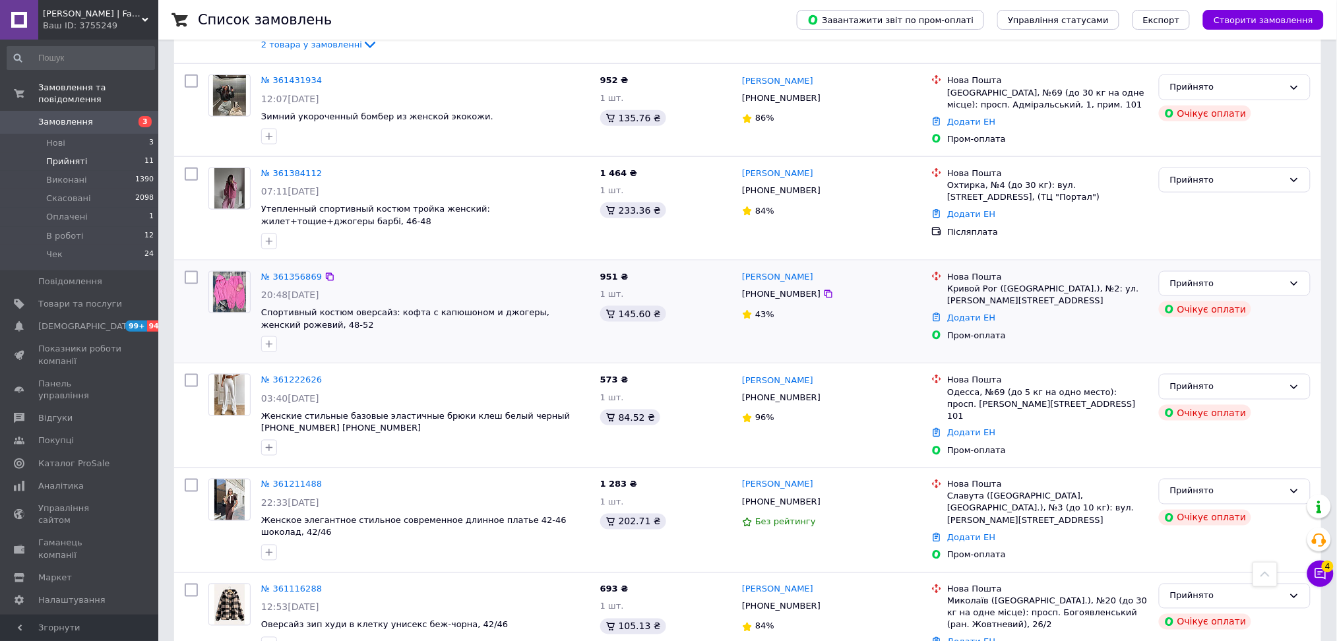
scroll to position [460, 0]
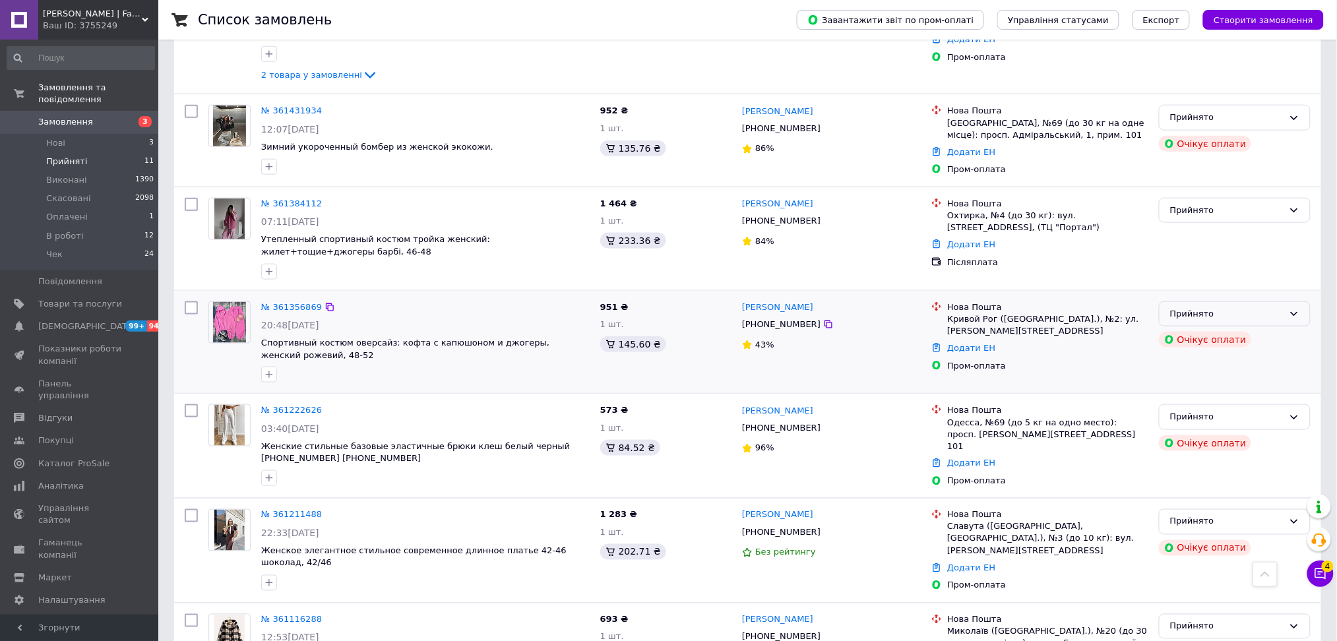
click at [1190, 307] on div "Прийнято" at bounding box center [1226, 314] width 113 height 14
click at [823, 329] on icon at bounding box center [828, 324] width 11 height 11
click at [1282, 313] on div "Прийнято" at bounding box center [1226, 314] width 113 height 14
click at [1207, 375] on li "Скасовано" at bounding box center [1235, 366] width 150 height 24
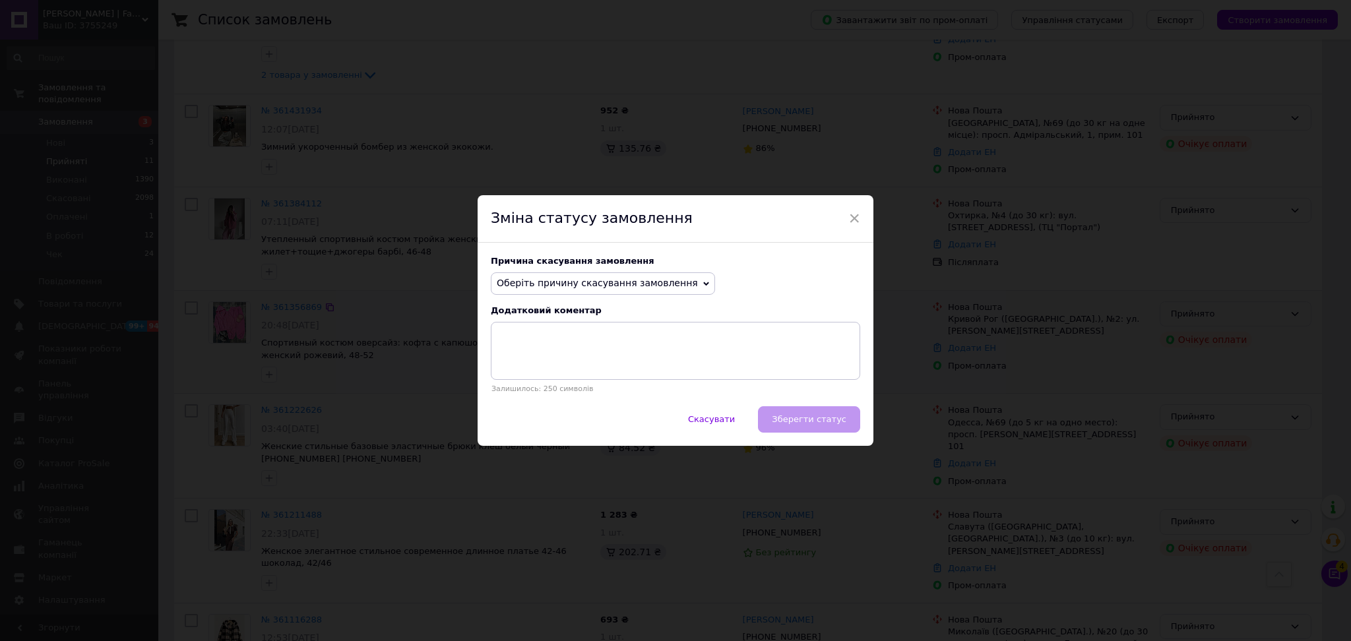
click at [588, 280] on span "Оберіть причину скасування замовлення" at bounding box center [597, 283] width 201 height 11
click at [567, 348] on li "Оплата не надійшла" at bounding box center [602, 346] width 223 height 18
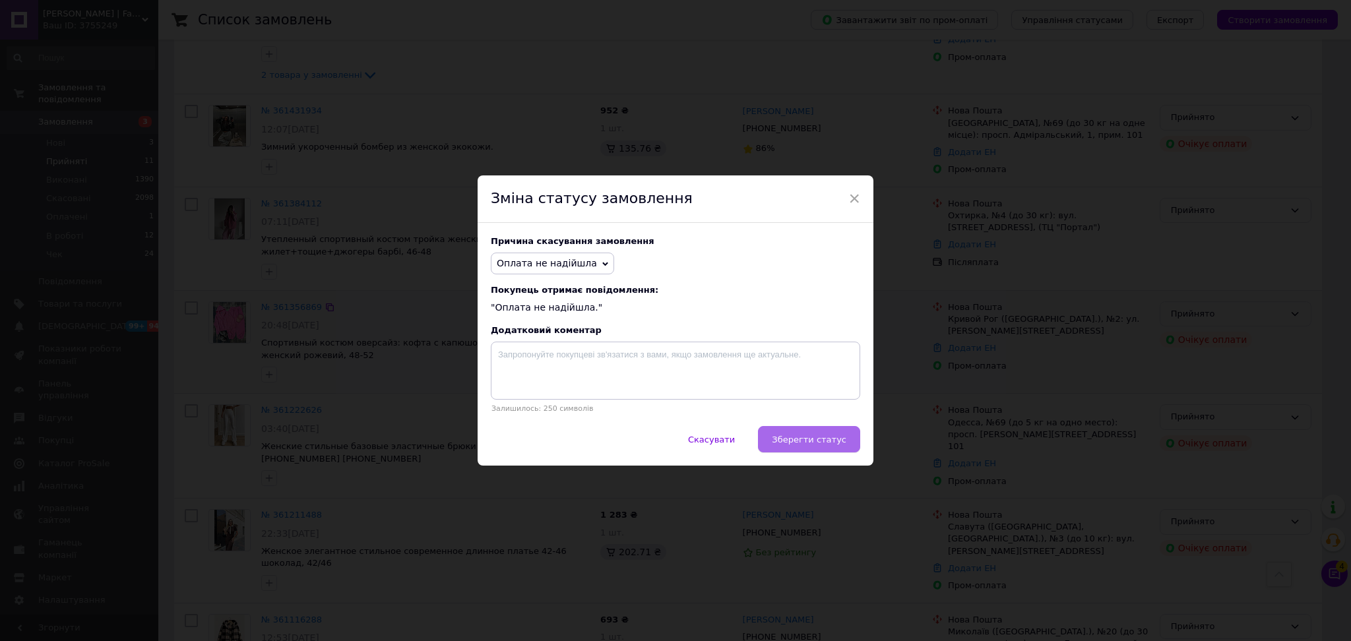
click at [810, 435] on span "Зберегти статус" at bounding box center [809, 440] width 75 height 10
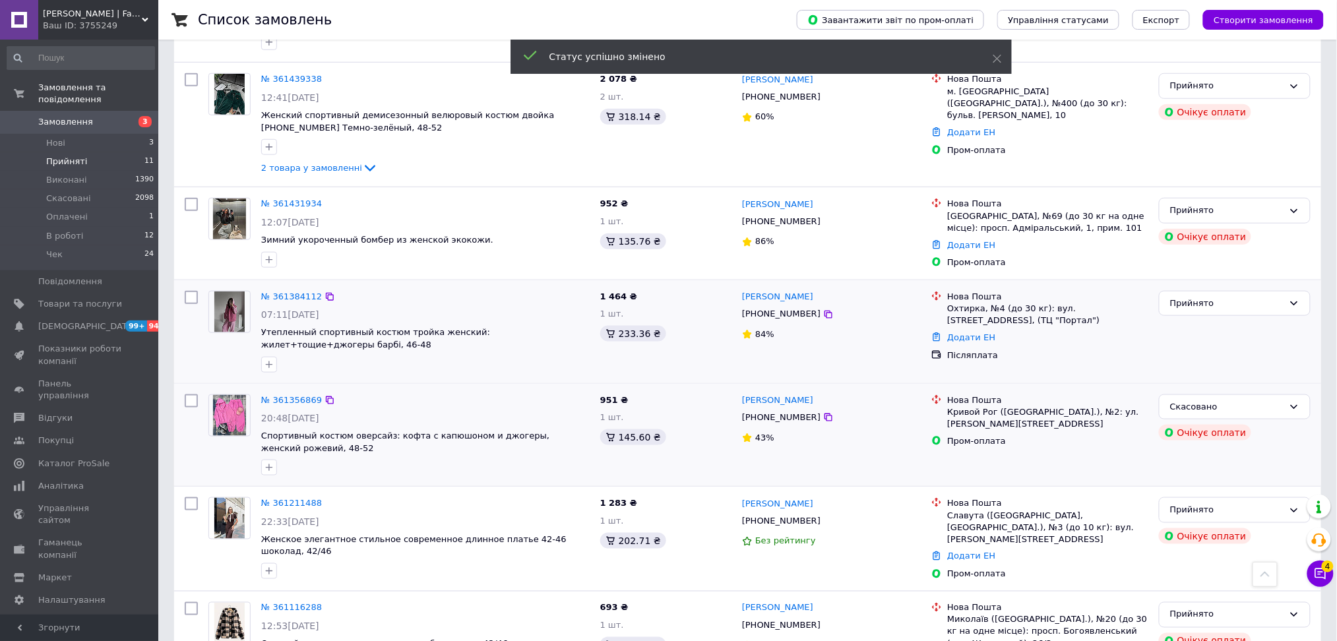
scroll to position [336, 0]
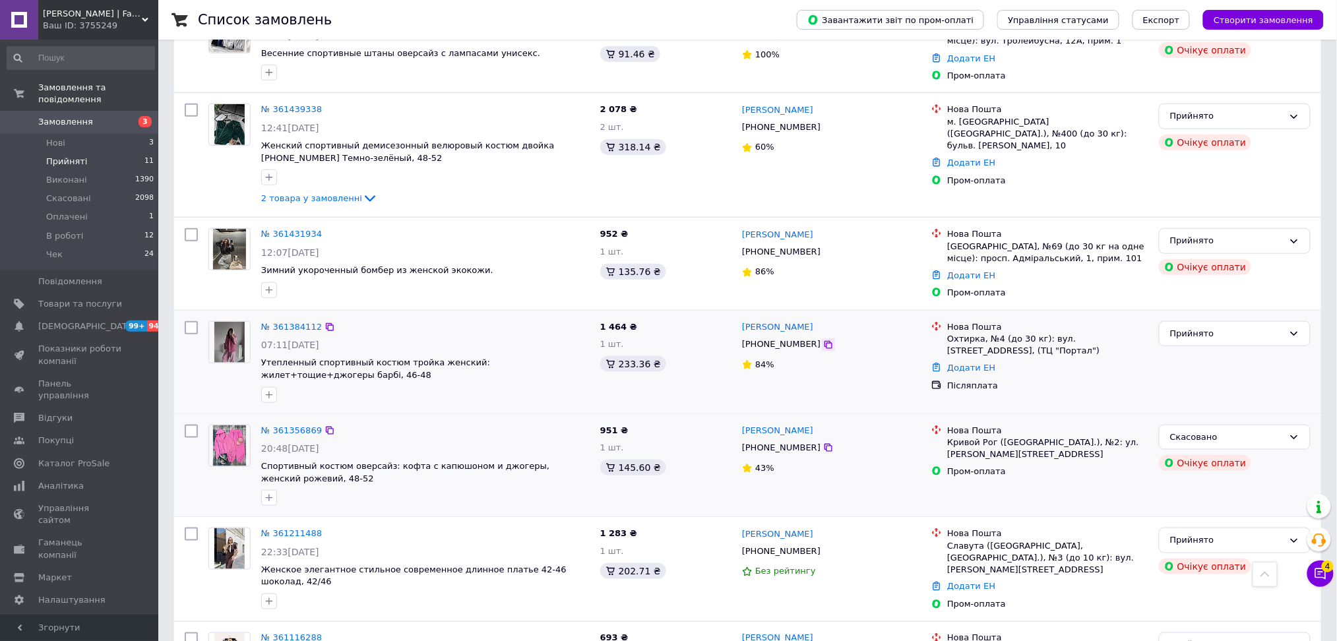
click at [823, 344] on icon at bounding box center [828, 345] width 11 height 11
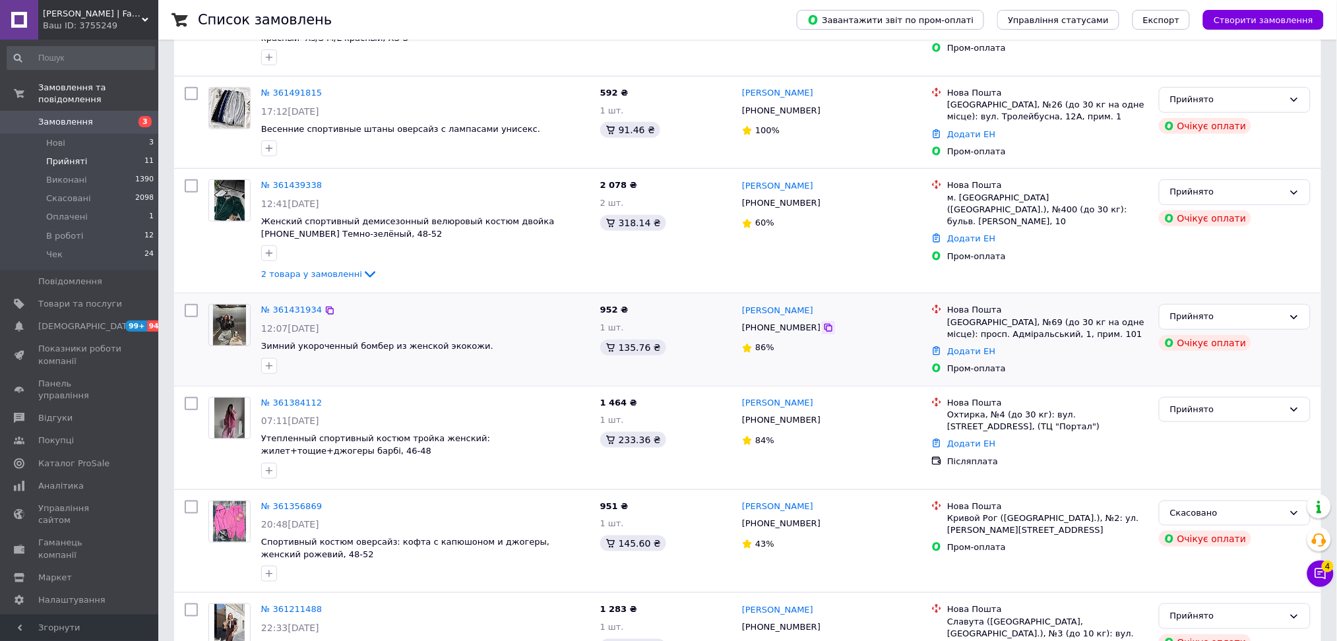
click at [823, 327] on icon at bounding box center [828, 328] width 11 height 11
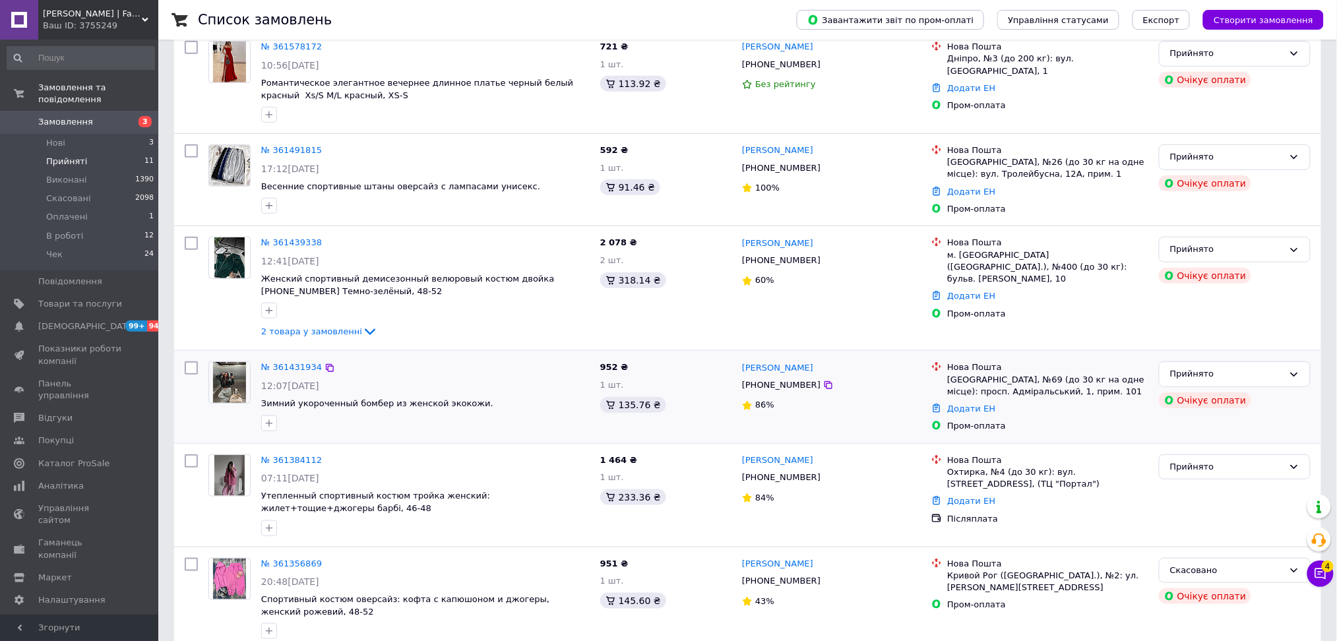
scroll to position [173, 0]
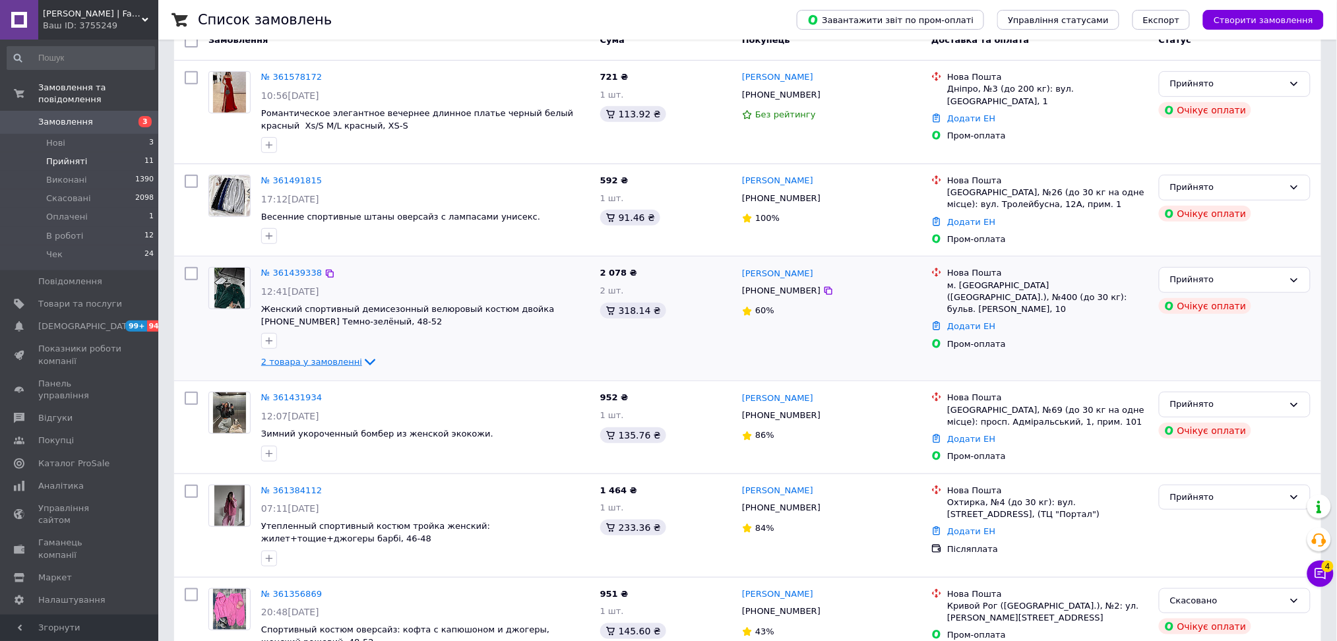
click at [362, 359] on icon at bounding box center [370, 362] width 16 height 16
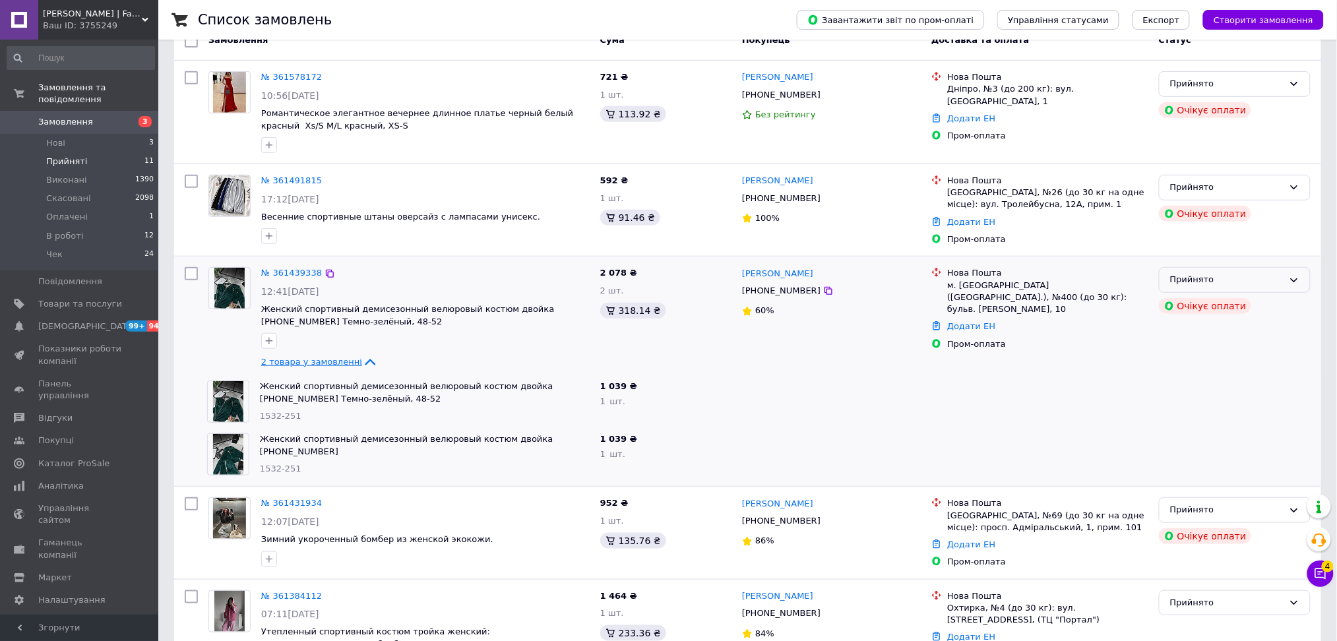
click at [1233, 281] on div "Прийнято" at bounding box center [1226, 280] width 113 height 14
click at [1212, 338] on li "Скасовано" at bounding box center [1235, 332] width 150 height 24
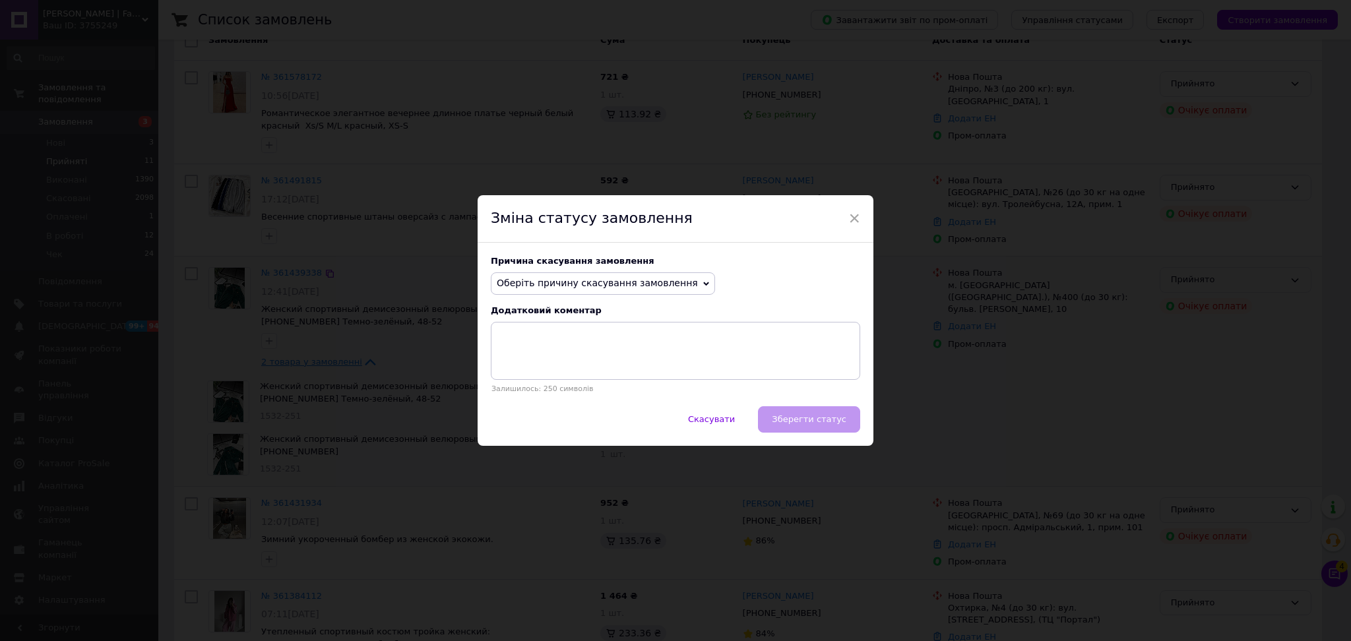
click at [663, 284] on span "Оберіть причину скасування замовлення" at bounding box center [597, 283] width 201 height 11
click at [576, 340] on li "Оплата не надійшла" at bounding box center [602, 346] width 223 height 18
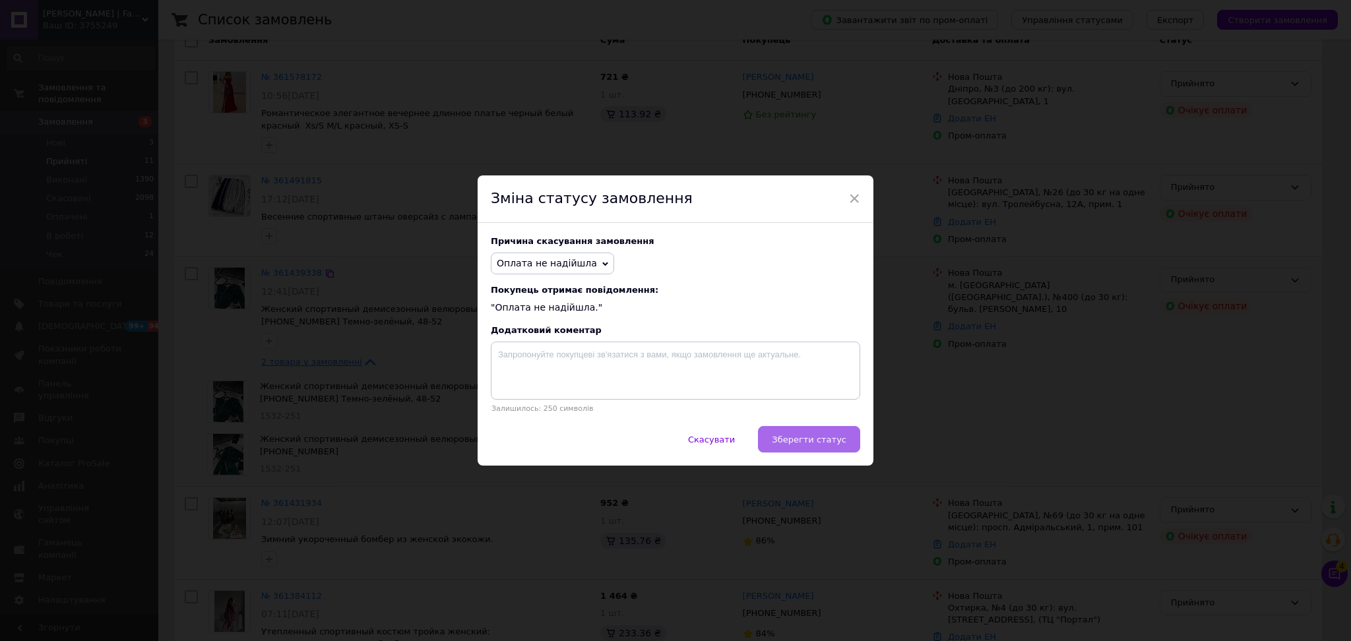
click at [811, 445] on span "Зберегти статус" at bounding box center [809, 440] width 75 height 10
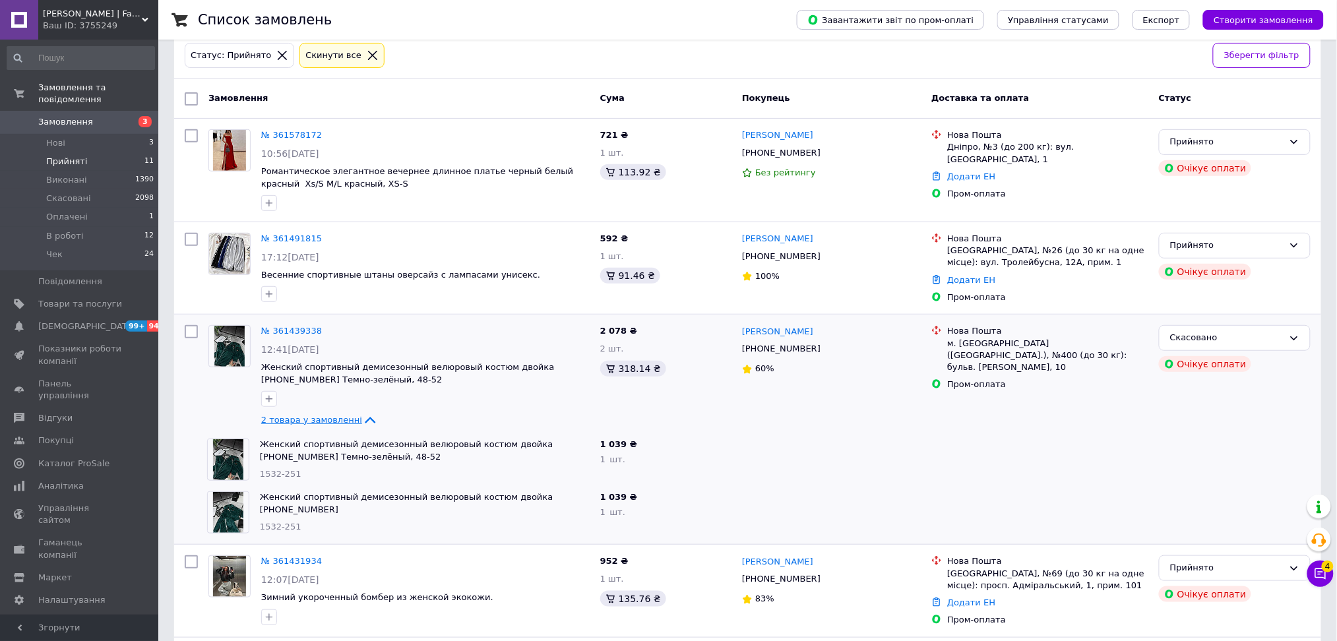
scroll to position [85, 0]
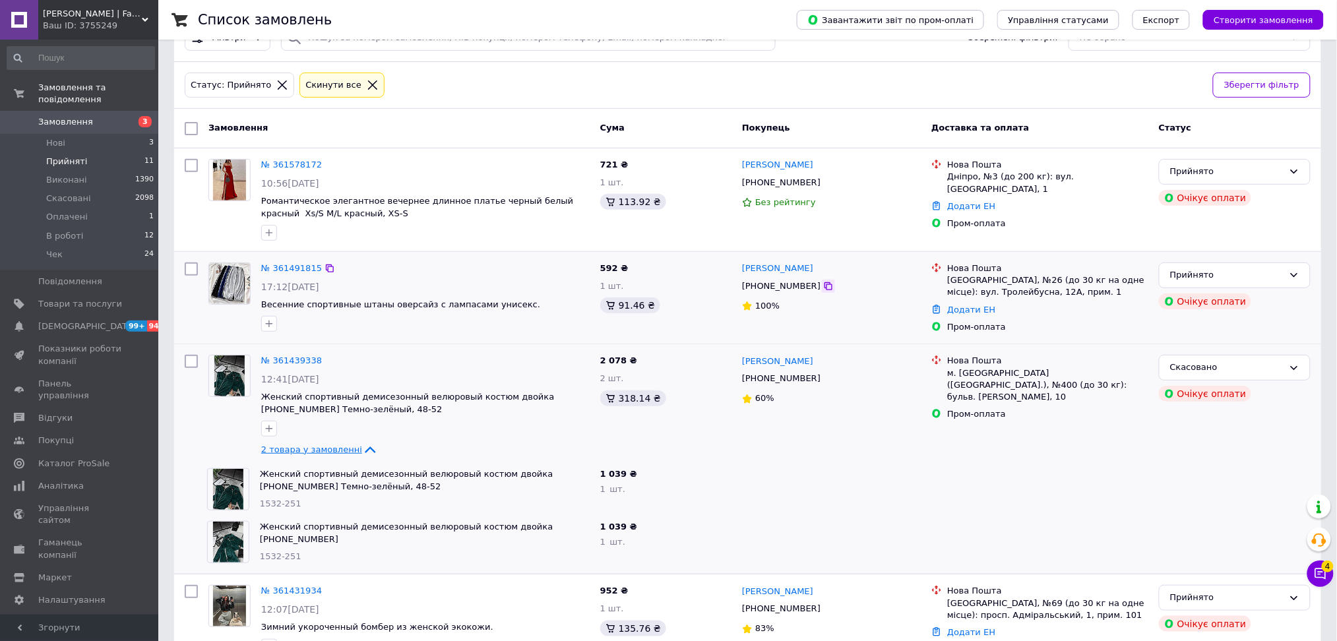
click at [823, 289] on icon at bounding box center [828, 286] width 11 height 11
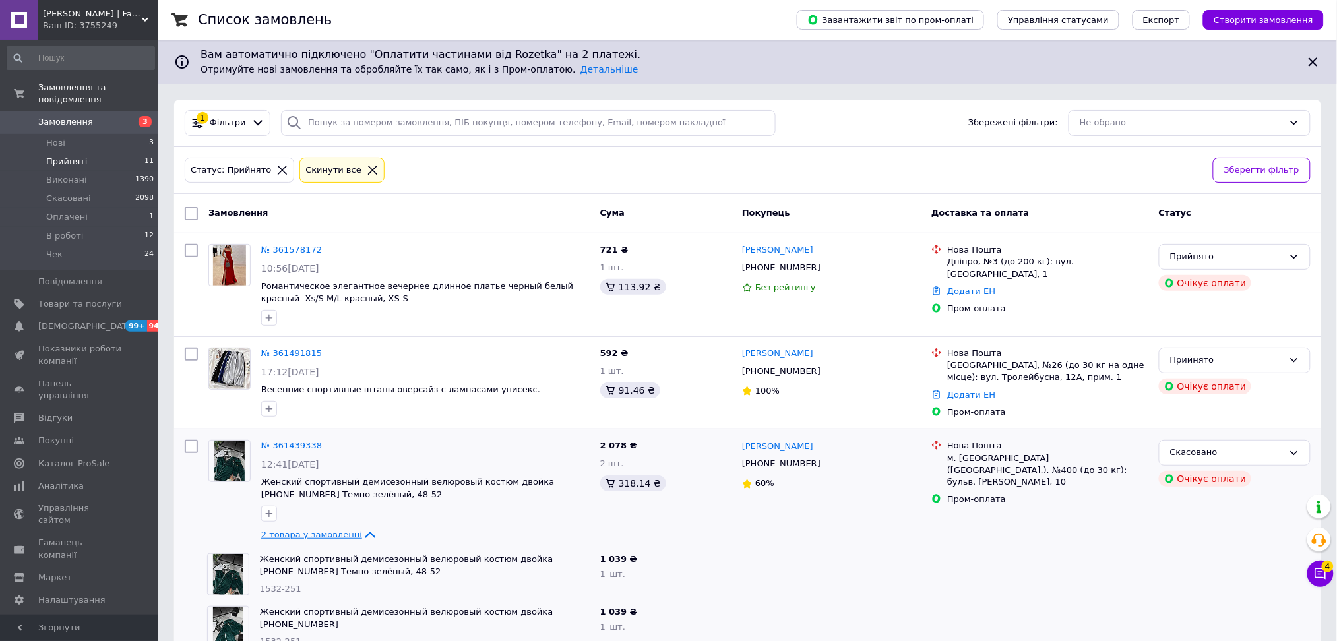
click at [788, 253] on link "Аліна Миронова" at bounding box center [777, 250] width 71 height 13
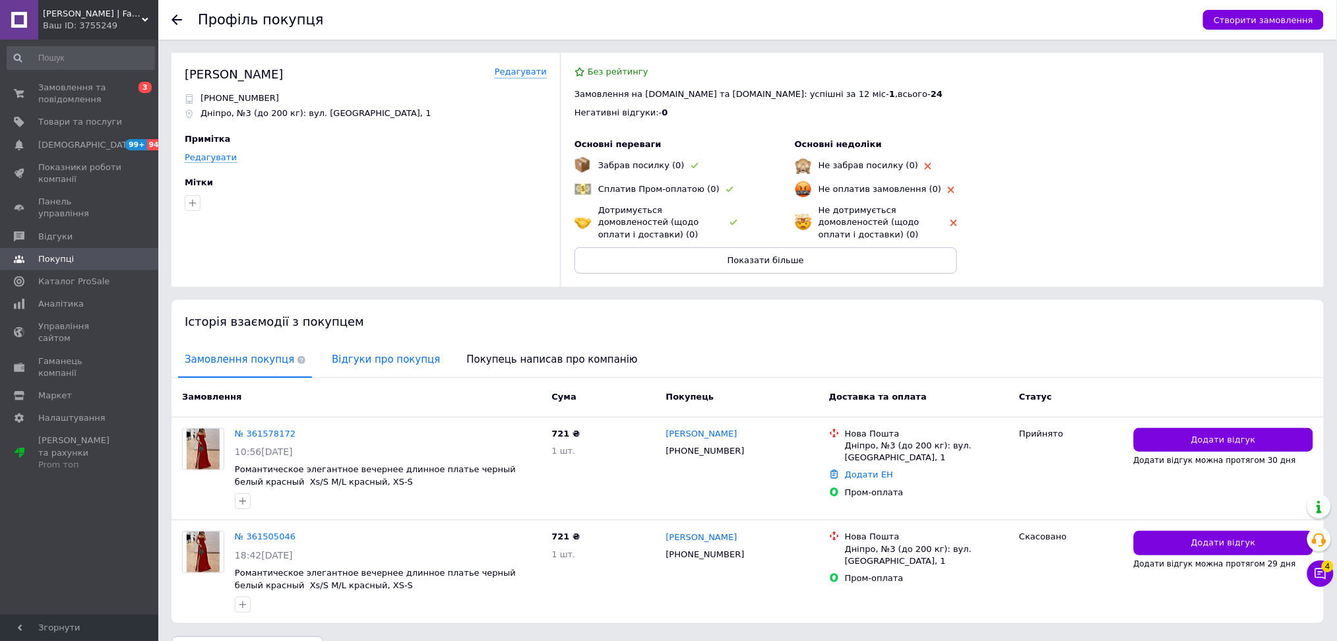
click at [373, 359] on span "Відгуки про покупця" at bounding box center [385, 360] width 121 height 34
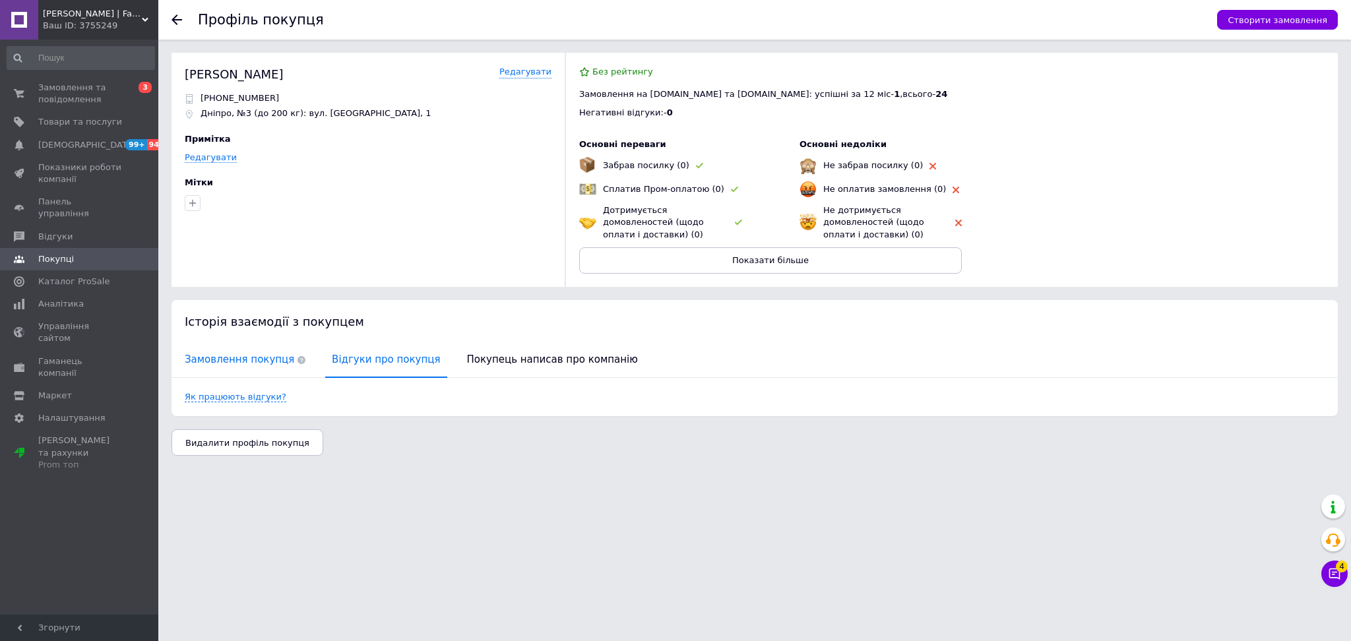
click at [262, 358] on span "Замовлення покупця" at bounding box center [245, 360] width 134 height 34
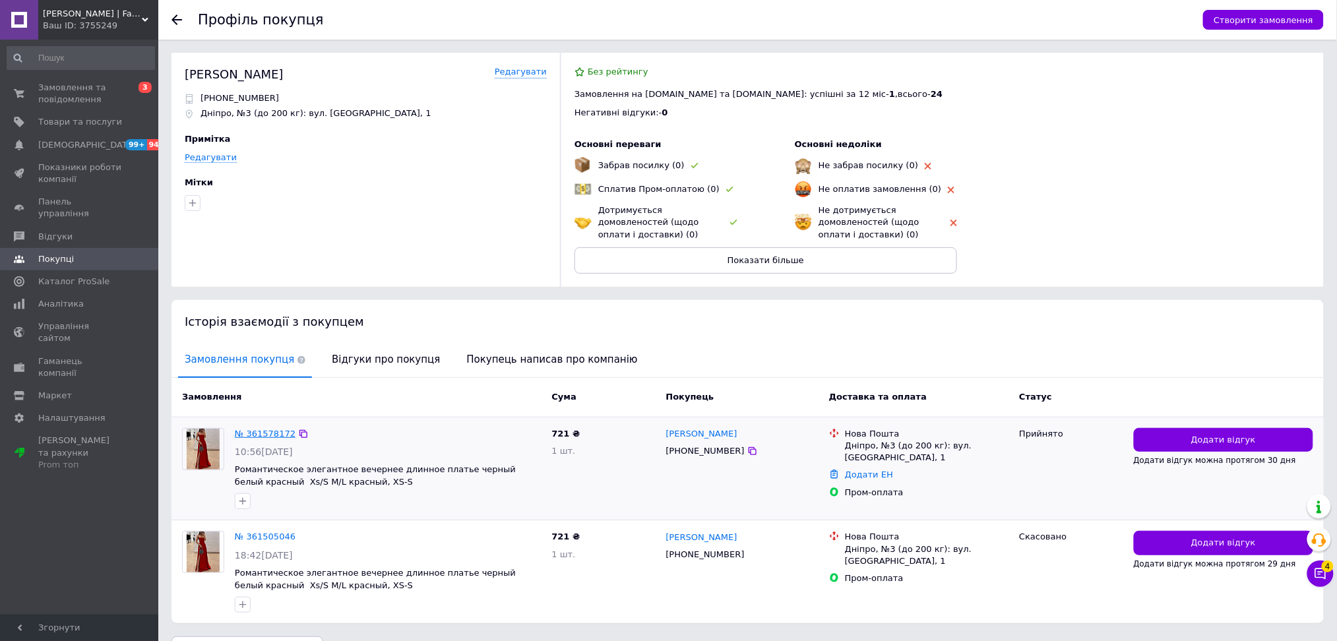
click at [265, 433] on link "№ 361578172" at bounding box center [265, 434] width 61 height 10
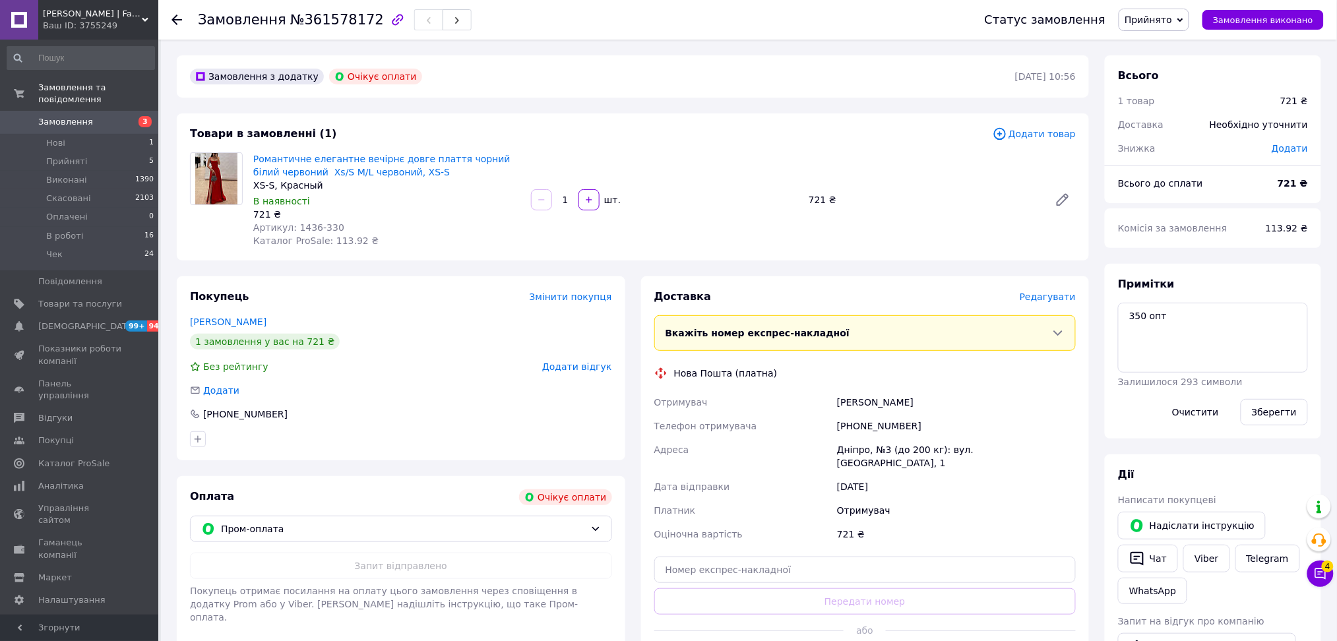
click at [270, 183] on div "XS-S, Красный" at bounding box center [386, 185] width 267 height 13
copy div "XS-S, Красный"
click at [1209, 318] on textarea "350 опт" at bounding box center [1213, 338] width 190 height 70
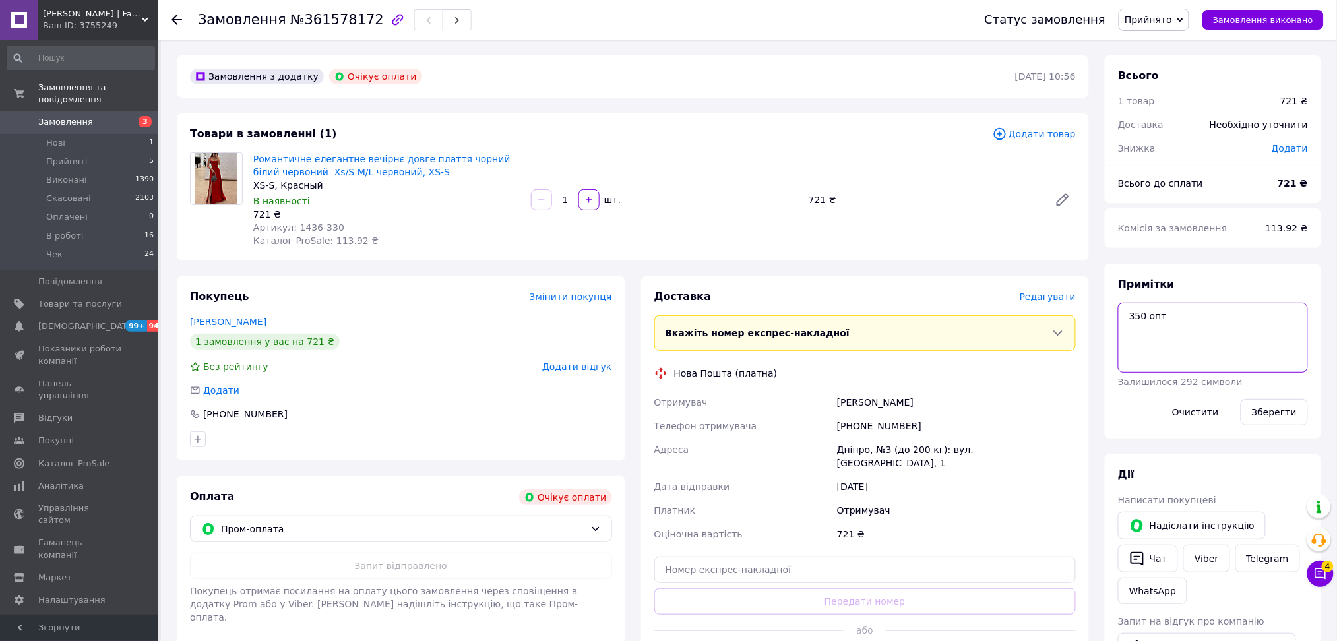
paste textarea "XS-S, Красный"
drag, startPoint x: 296, startPoint y: 220, endPoint x: 330, endPoint y: 227, distance: 34.9
click at [330, 227] on span "Артикул: 1436-330" at bounding box center [298, 227] width 91 height 11
click at [334, 227] on div "Артикул: 1436-330" at bounding box center [386, 227] width 267 height 13
drag, startPoint x: 334, startPoint y: 227, endPoint x: 296, endPoint y: 225, distance: 37.7
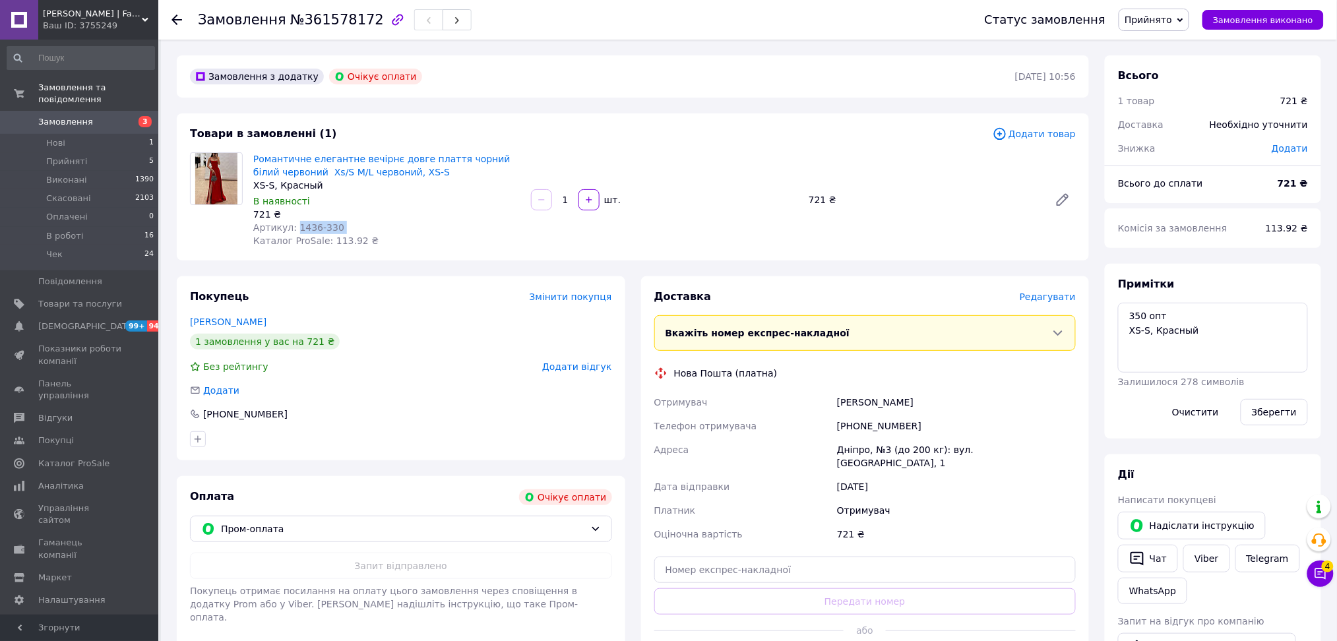
click at [296, 225] on div "Артикул: 1436-330" at bounding box center [386, 227] width 267 height 13
click at [1127, 330] on textarea "350 опт XS-S, Красный" at bounding box center [1213, 338] width 190 height 70
paste textarea "1436-330"
click at [1168, 332] on textarea "350 опт 1436-330, XS-S, Красный" at bounding box center [1213, 338] width 190 height 70
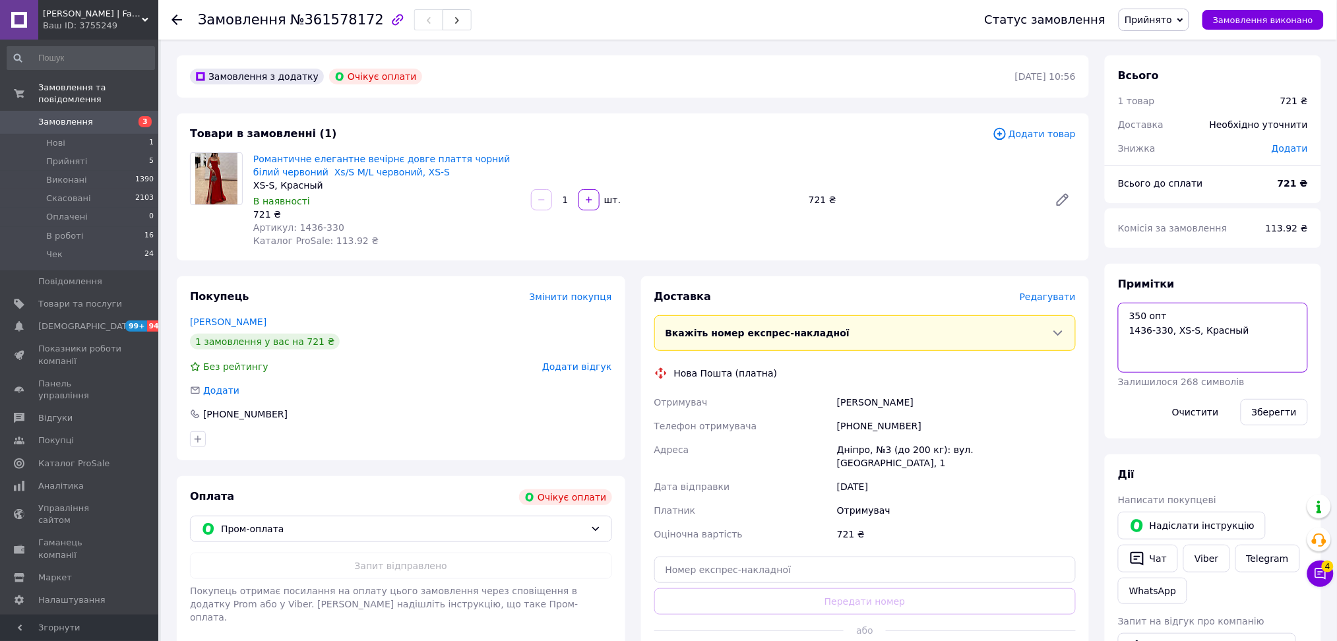
click at [1168, 332] on textarea "350 опт 1436-330, XS-S, Красный" at bounding box center [1213, 338] width 190 height 70
type textarea "350 опт 1436-330, XS-S, Красный"
click at [1267, 403] on button "Зберегти" at bounding box center [1274, 412] width 67 height 26
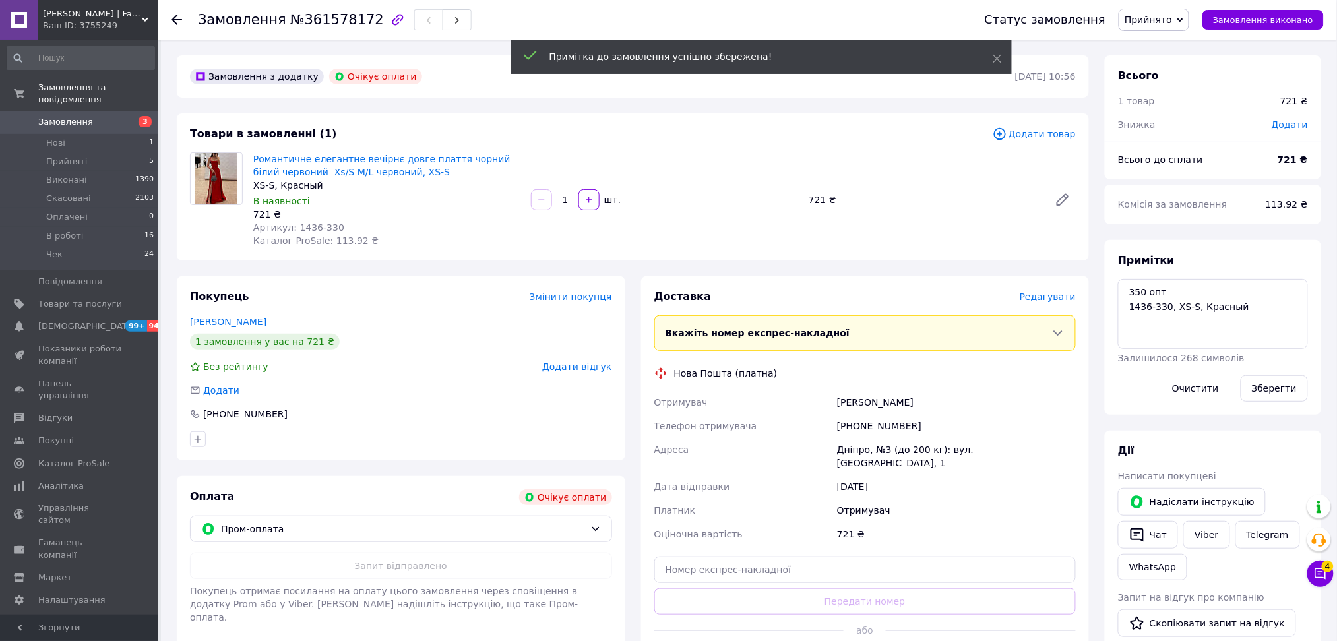
click at [1166, 15] on span "Прийнято" at bounding box center [1148, 20] width 47 height 11
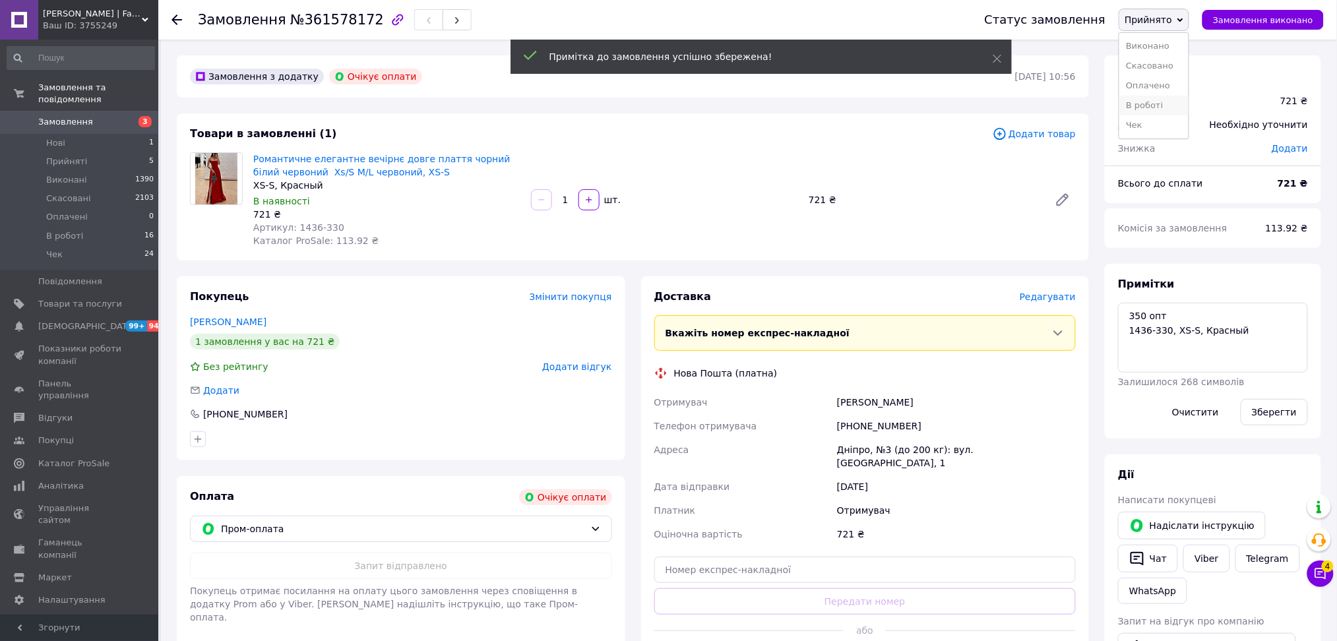
click at [1163, 101] on li "В роботі" at bounding box center [1154, 106] width 69 height 20
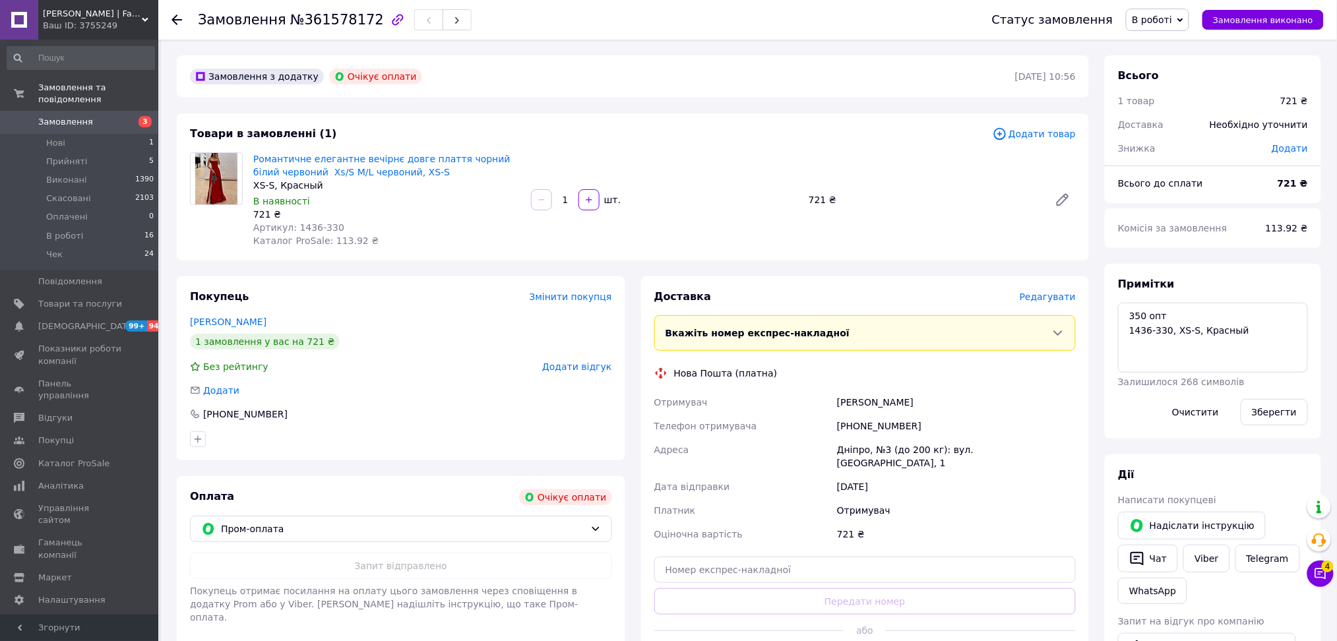
click at [340, 22] on span "№361578172" at bounding box center [337, 20] width 94 height 16
copy span "361578172"
click at [340, 238] on span "Каталог ProSale: 113.92 ₴" at bounding box center [315, 241] width 125 height 11
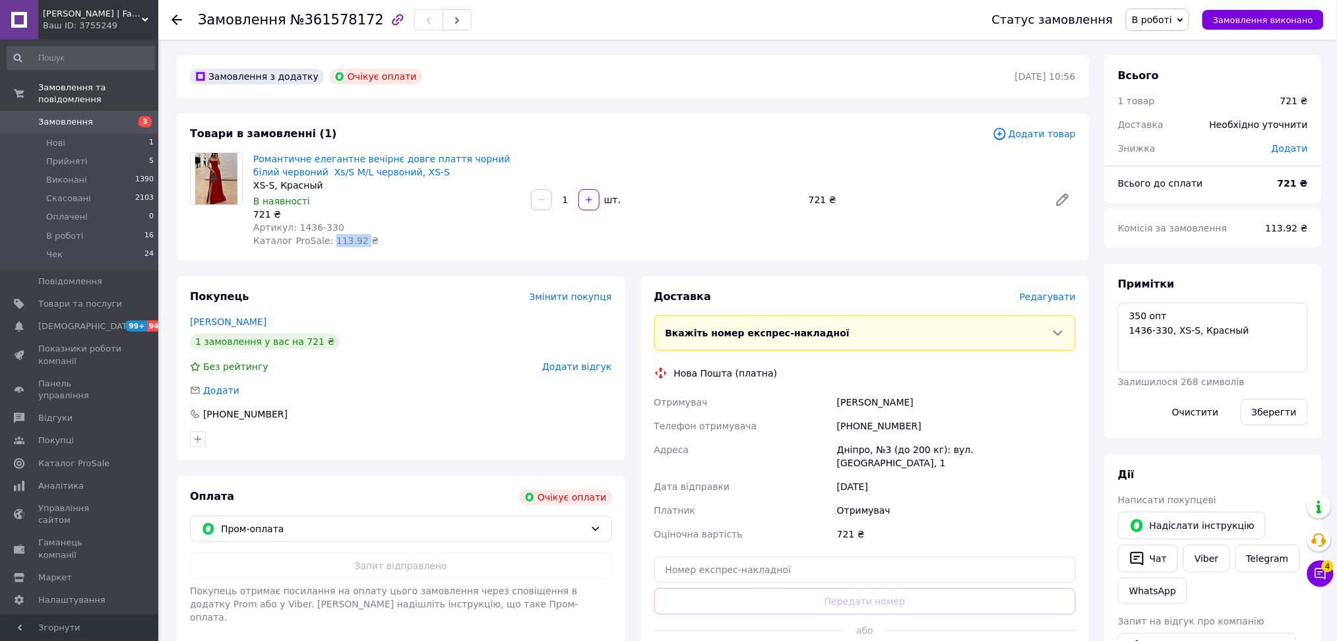
copy span "113.92"
click at [334, 522] on span "Пром-оплата" at bounding box center [403, 529] width 364 height 15
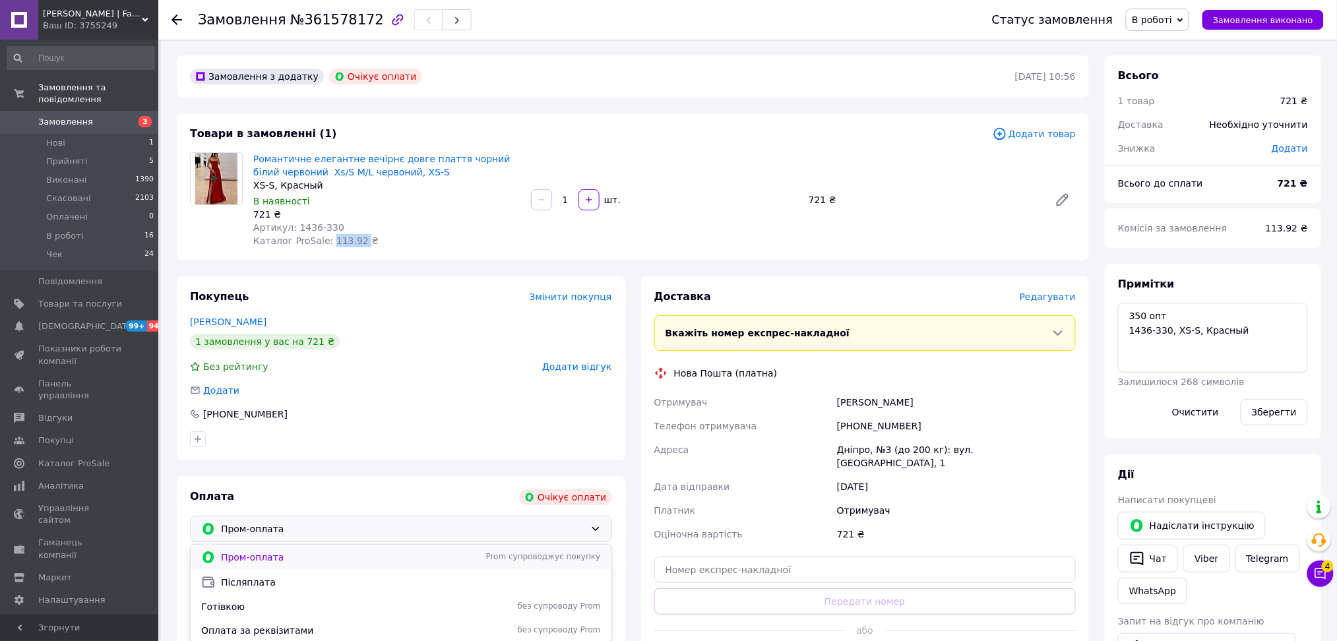
click at [315, 559] on span "Пром-оплата" at bounding box center [330, 557] width 218 height 13
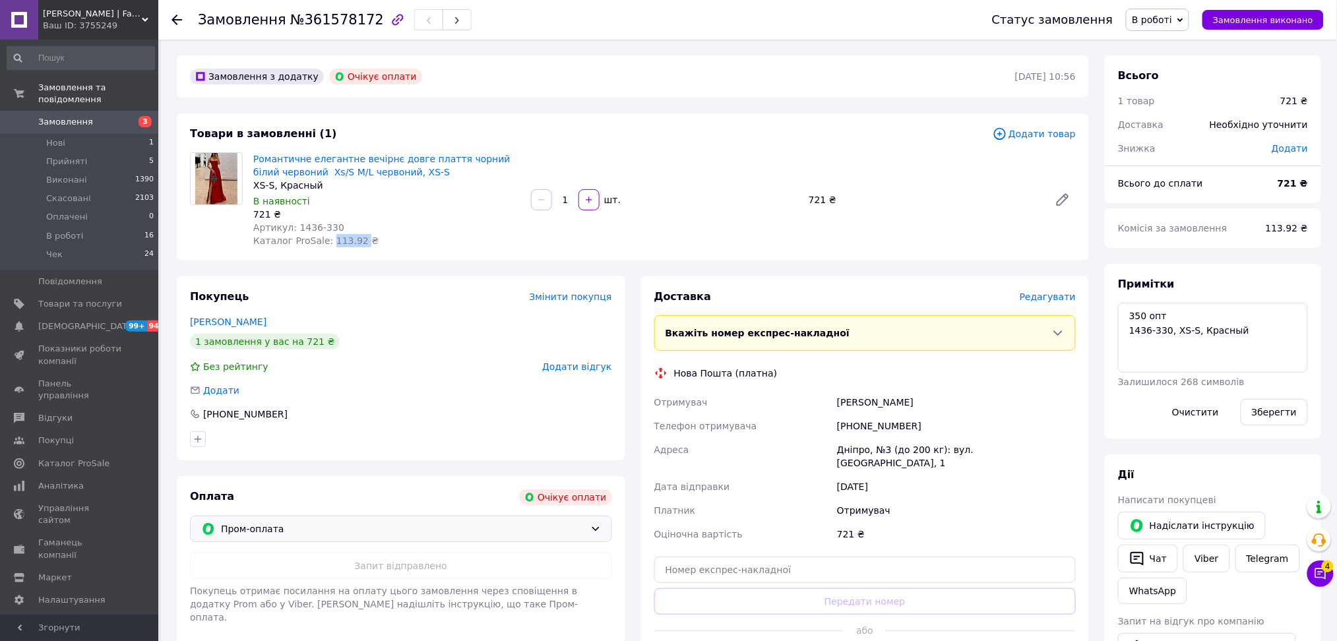
click at [288, 529] on span "Пром-оплата" at bounding box center [403, 529] width 364 height 15
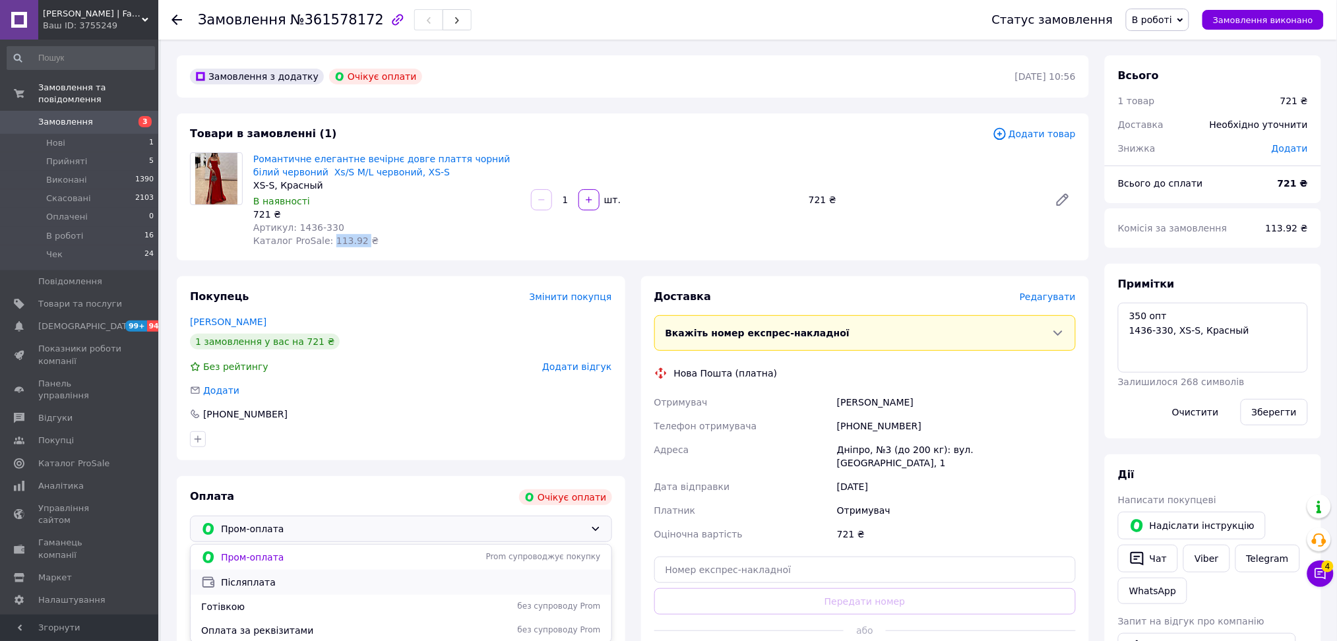
click at [270, 582] on span "Післяплата" at bounding box center [411, 582] width 380 height 13
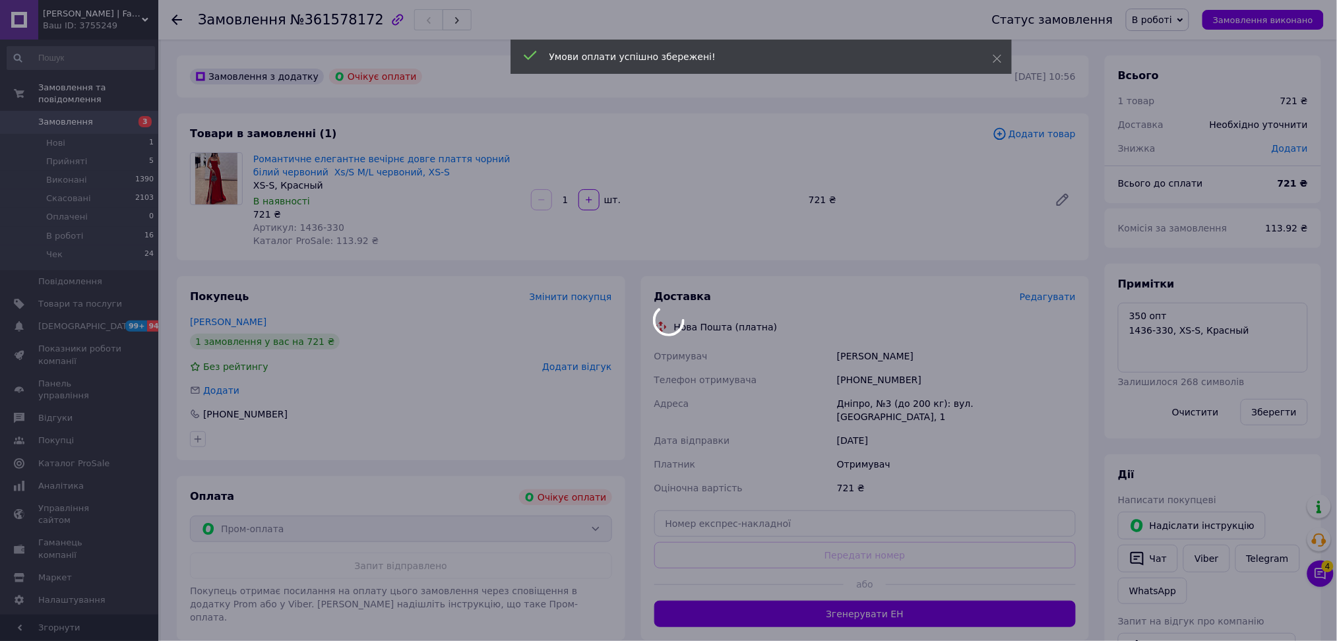
click at [89, 102] on div at bounding box center [668, 320] width 1337 height 641
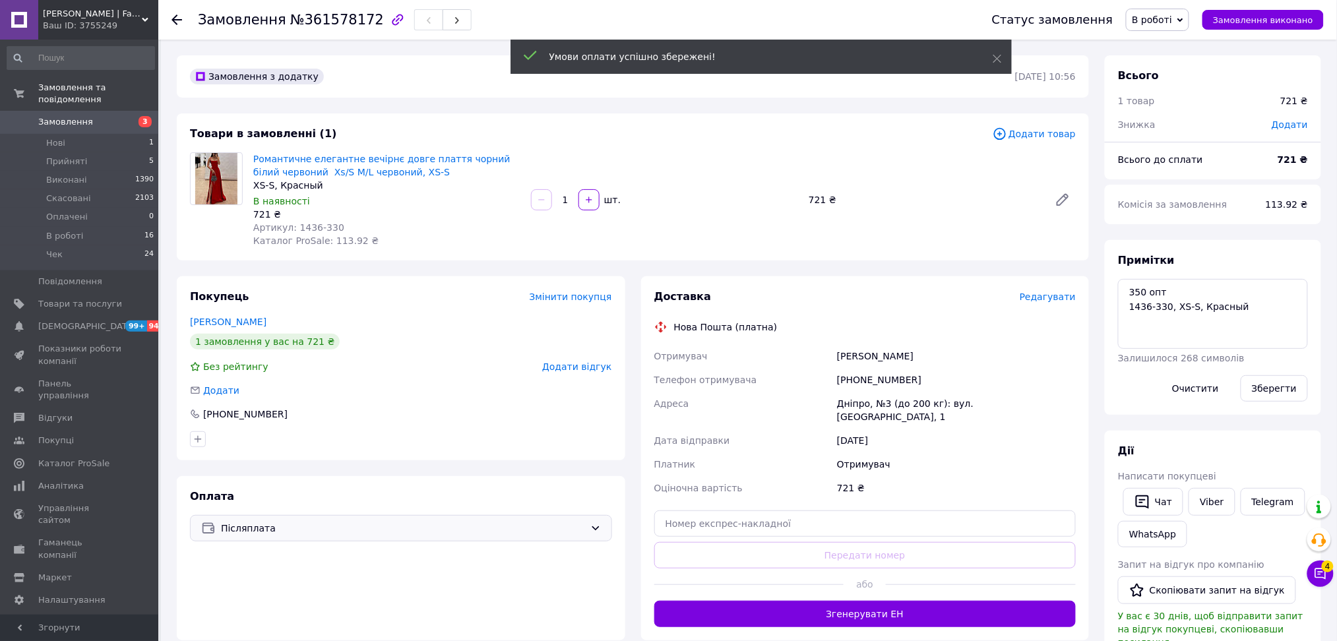
click at [89, 111] on link "Замовлення 3" at bounding box center [81, 122] width 162 height 22
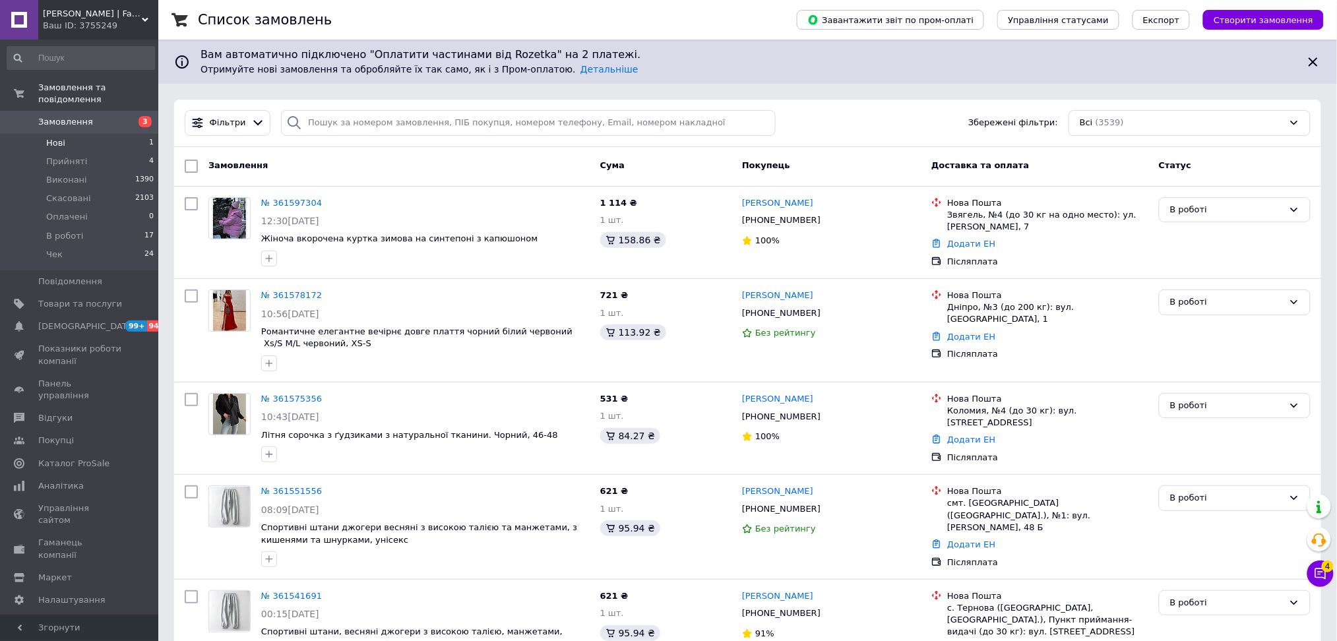
click at [66, 134] on li "Нові 1" at bounding box center [81, 143] width 162 height 18
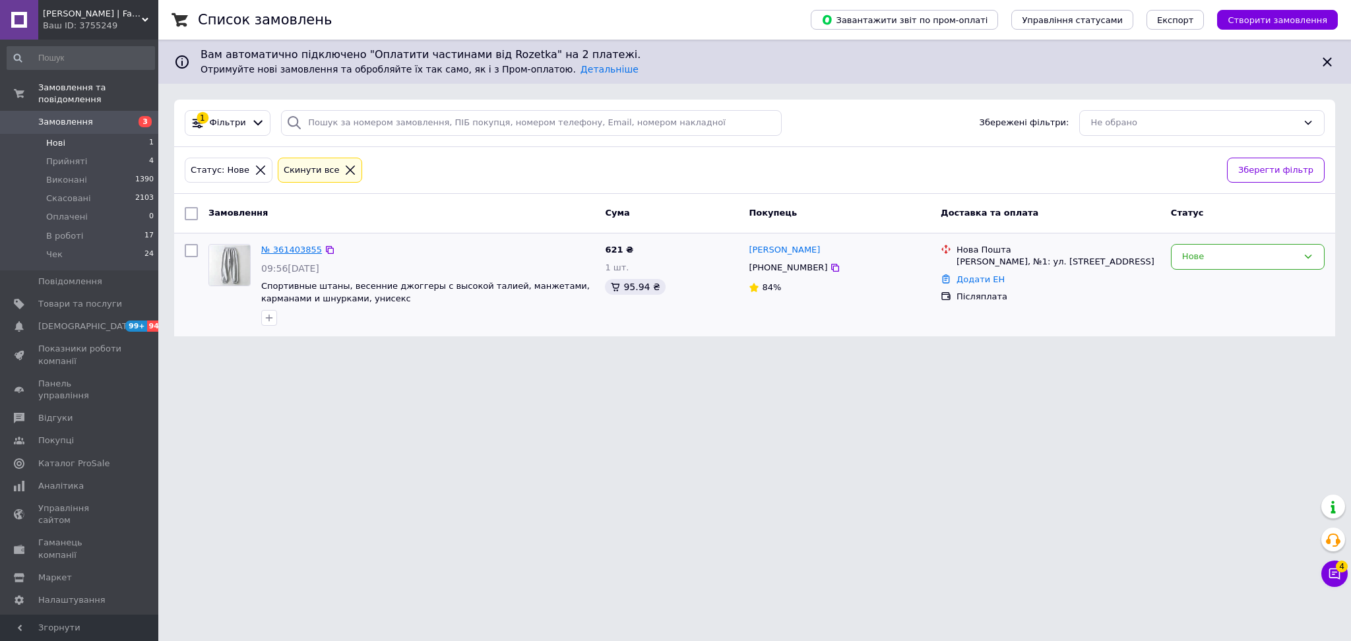
click at [289, 252] on link "№ 361403855" at bounding box center [291, 250] width 61 height 10
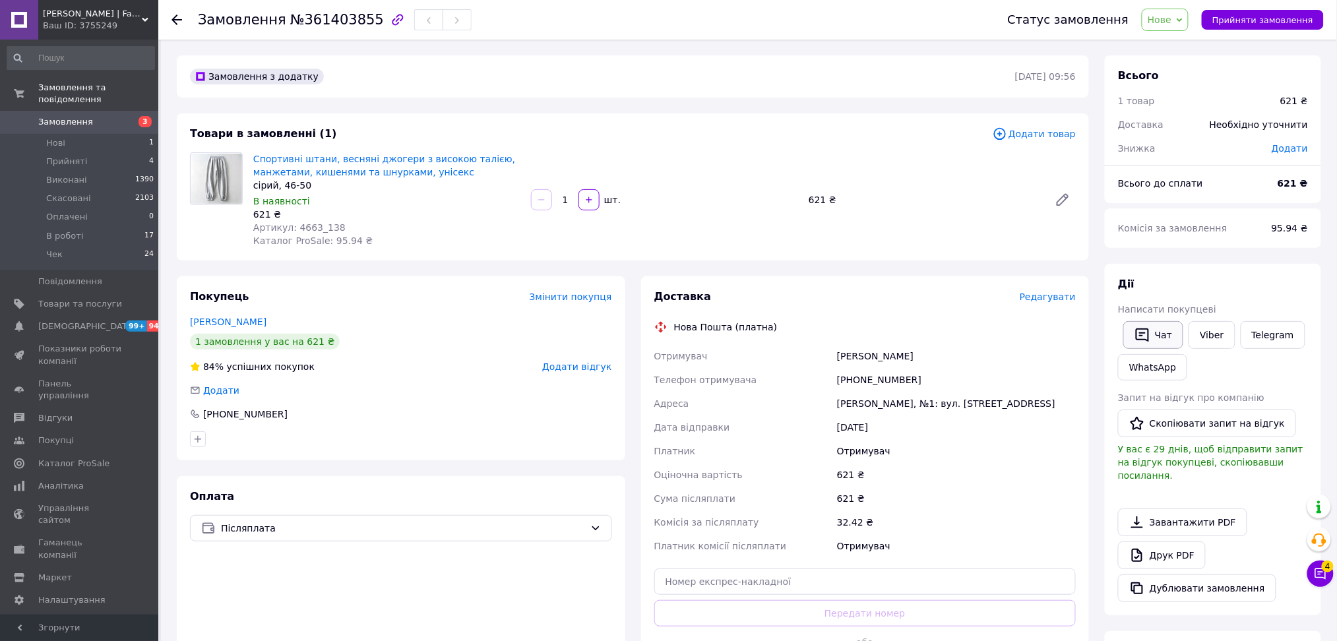
click at [1153, 331] on button "Чат" at bounding box center [1153, 335] width 60 height 28
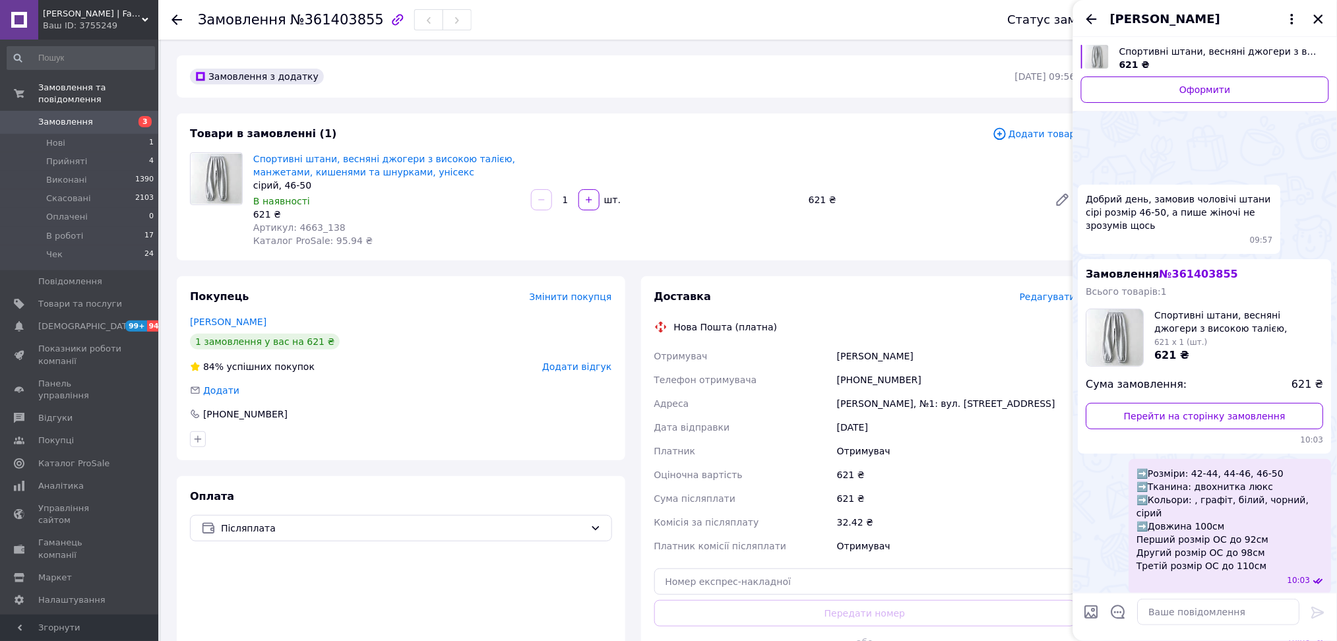
scroll to position [567, 0]
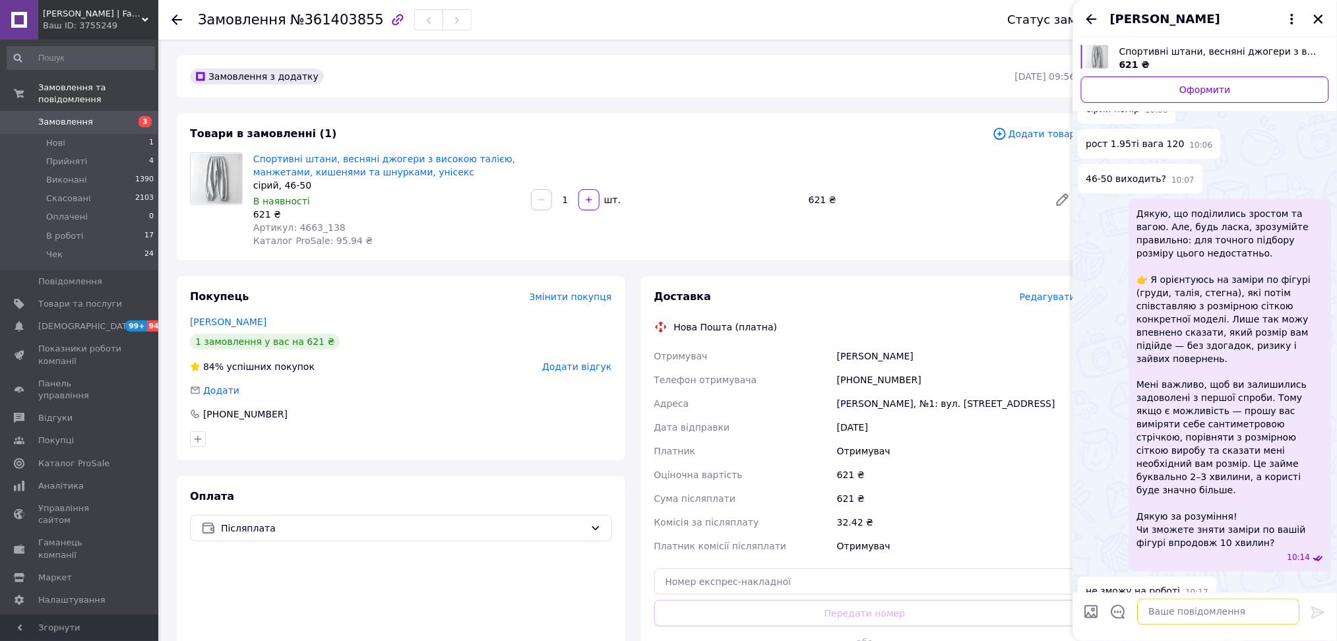
click at [1244, 612] on textarea at bounding box center [1219, 612] width 162 height 26
type textarea "Добрий день."
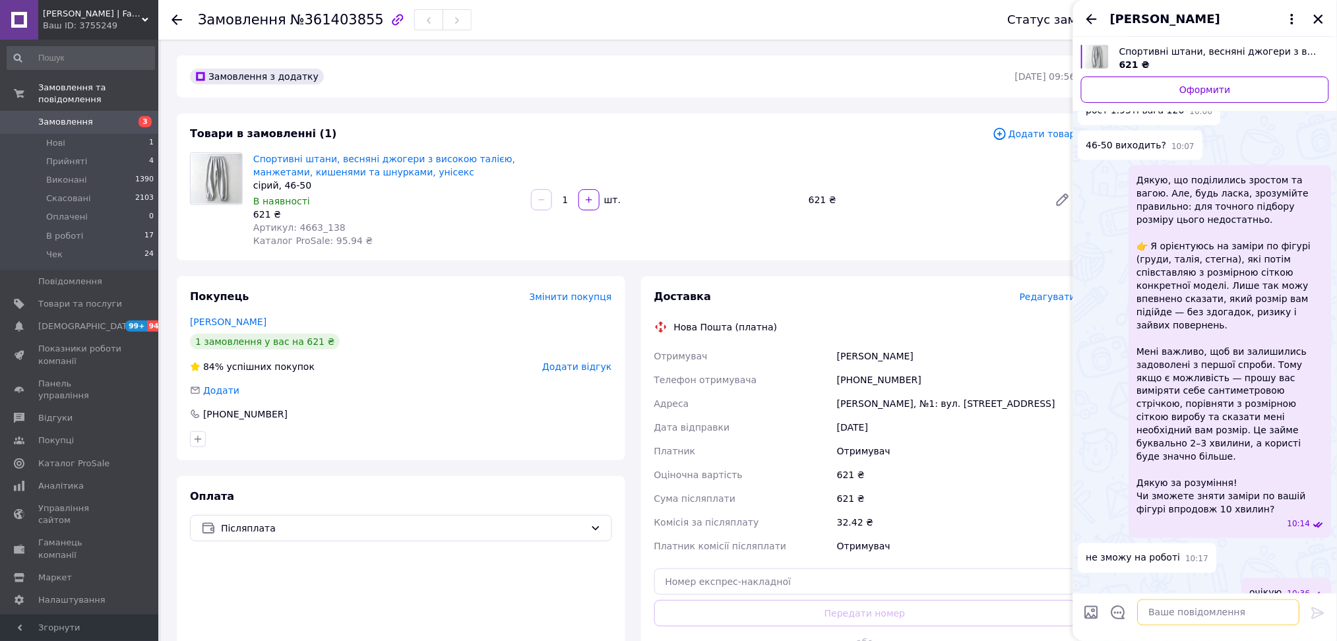
scroll to position [604, 0]
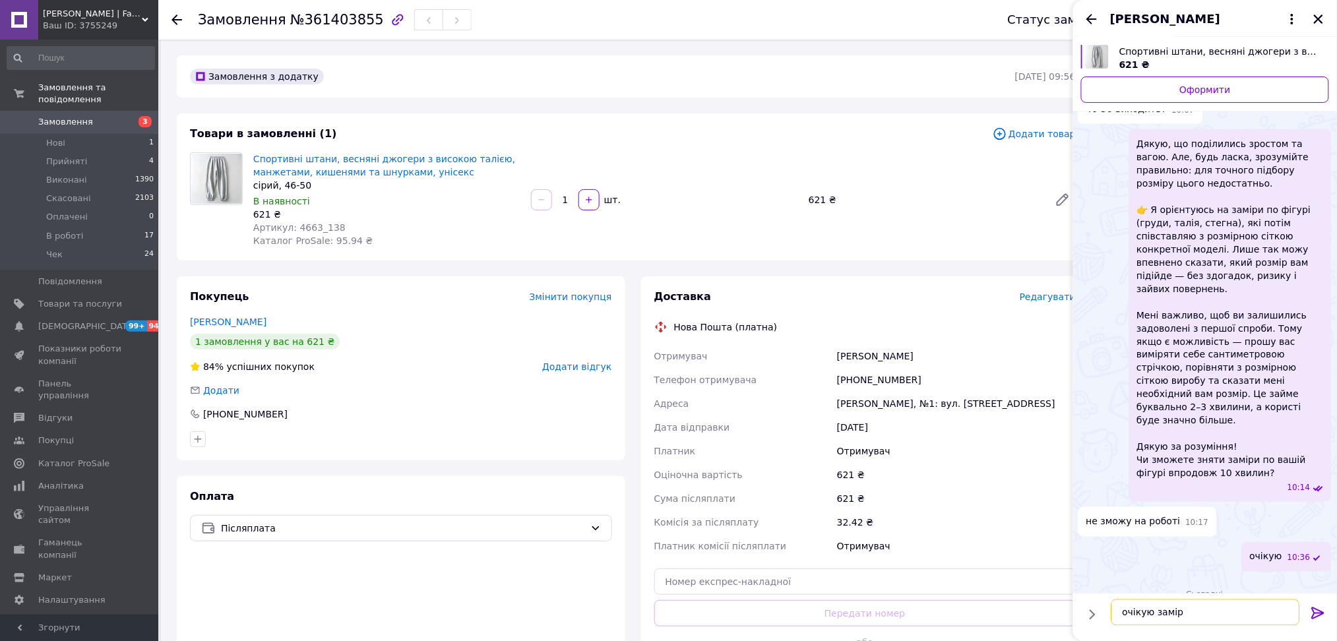
type textarea "очікую заміри"
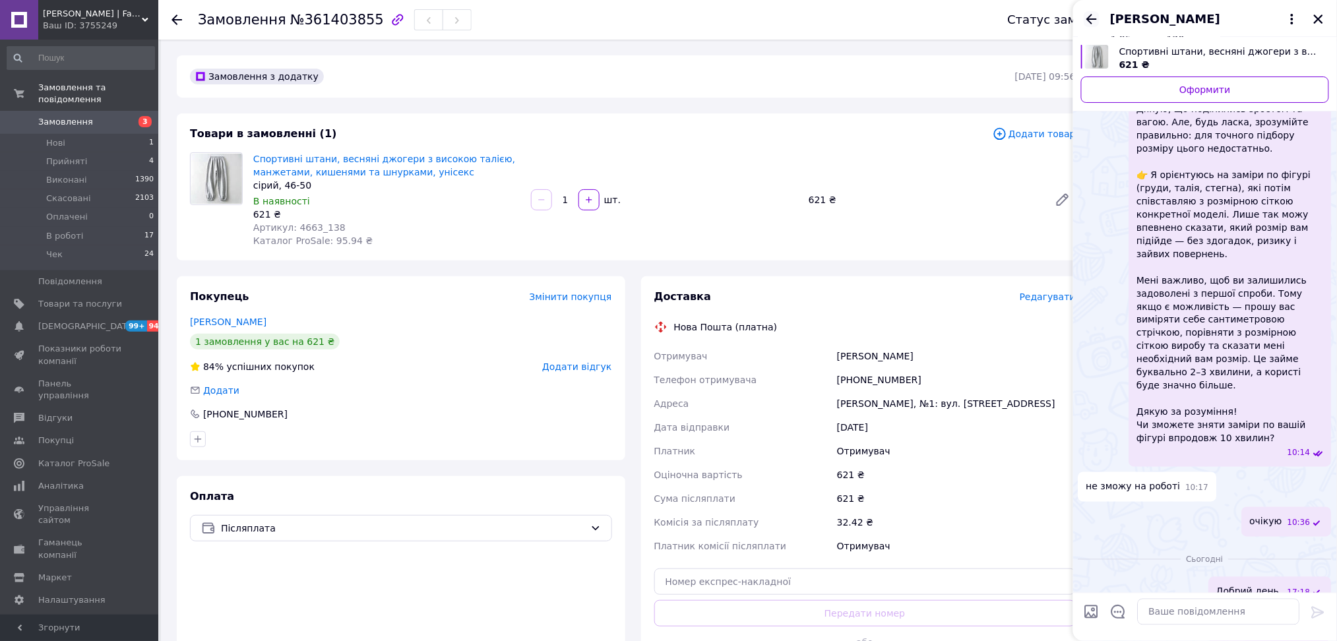
click at [1094, 16] on icon "Назад" at bounding box center [1092, 19] width 16 height 16
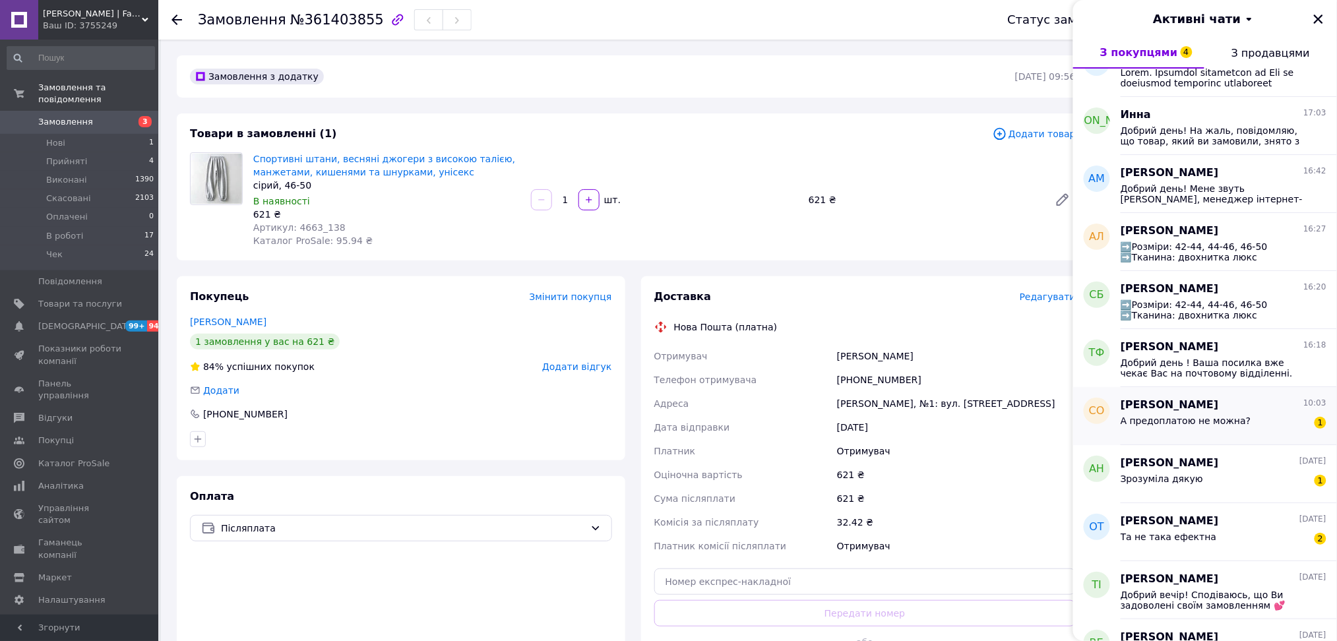
scroll to position [264, 0]
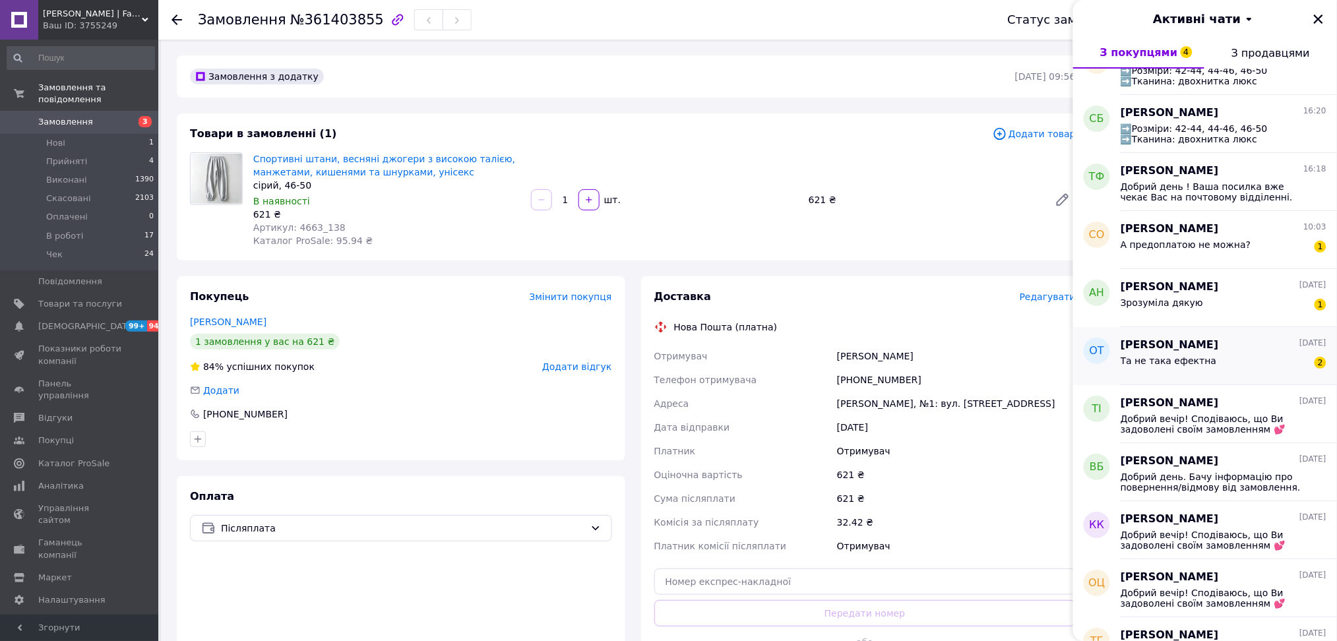
click at [1112, 347] on div "ОТ" at bounding box center [1096, 356] width 47 height 58
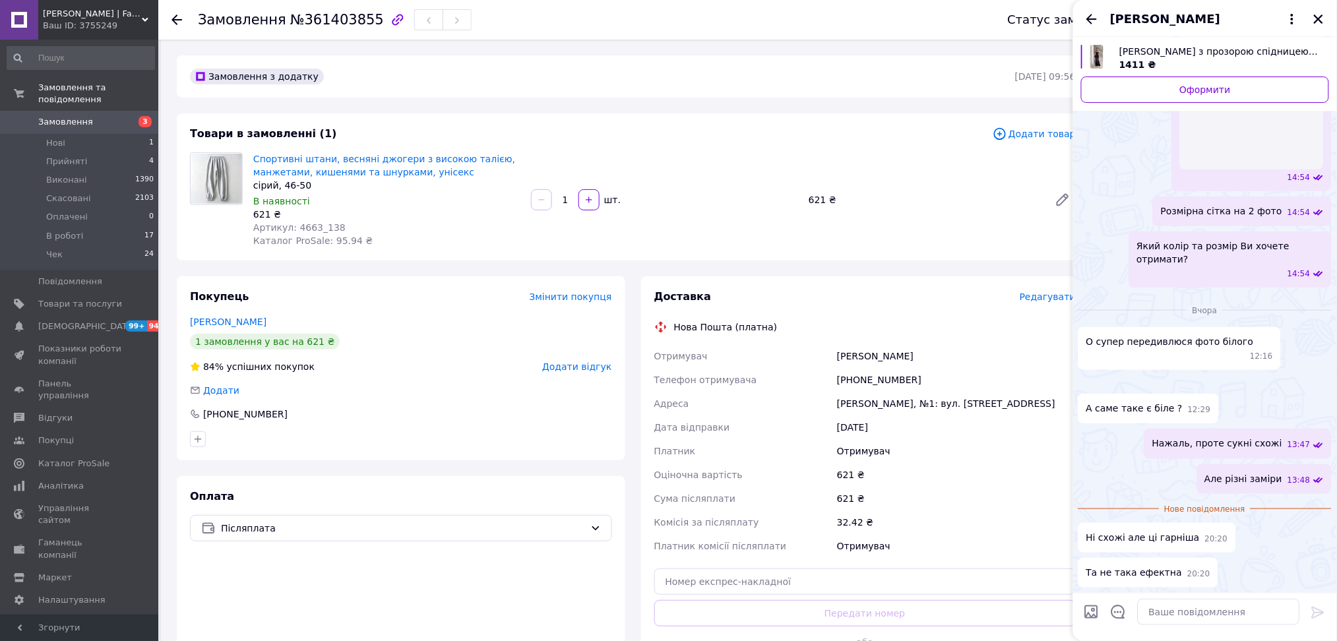
scroll to position [431, 0]
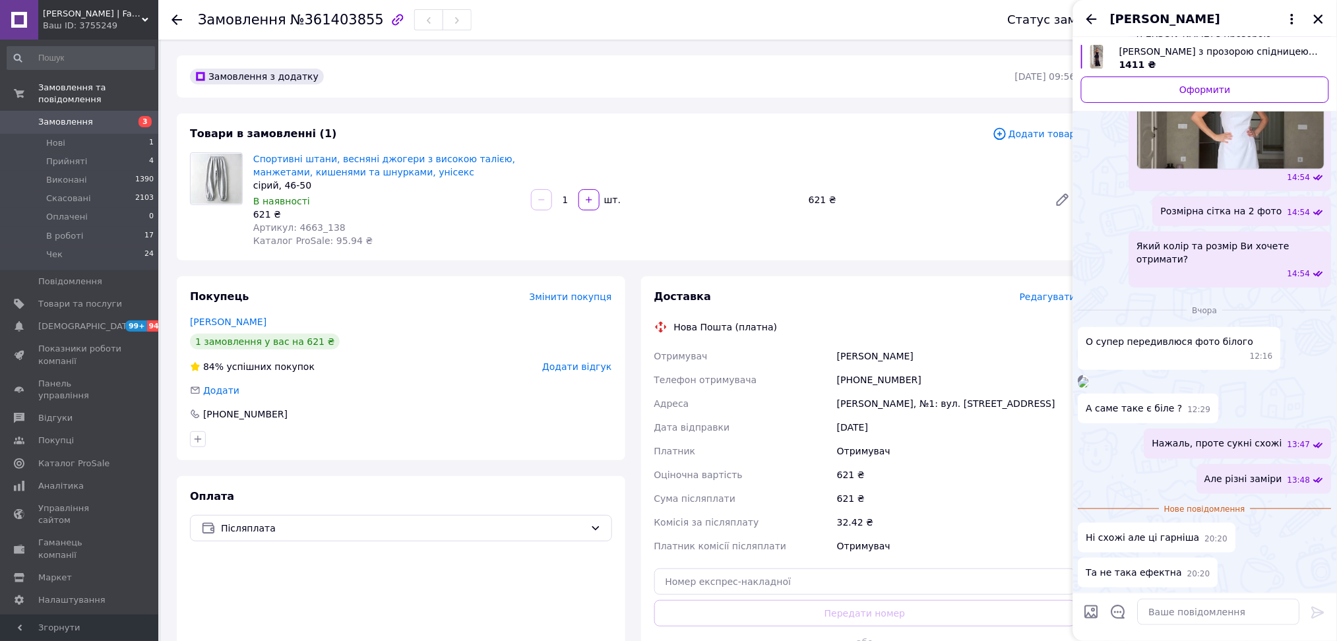
drag, startPoint x: 1092, startPoint y: 16, endPoint x: 1098, endPoint y: 23, distance: 8.9
click at [1092, 16] on icon "Назад" at bounding box center [1092, 19] width 16 height 16
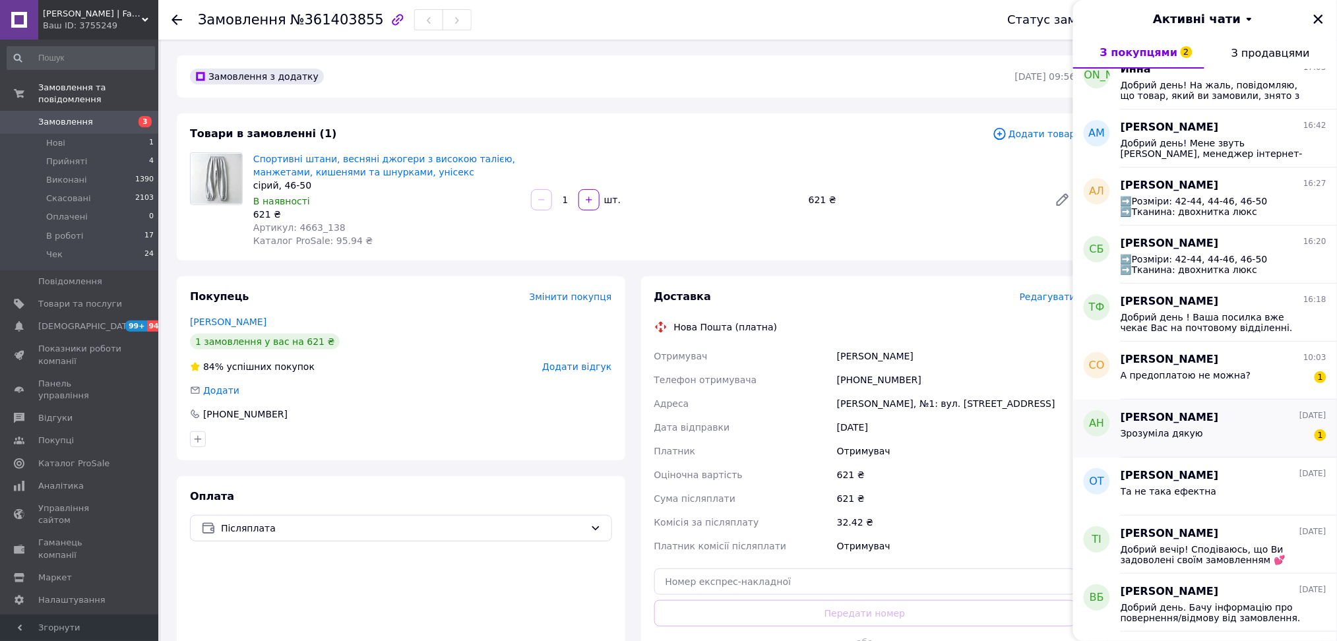
scroll to position [175, 0]
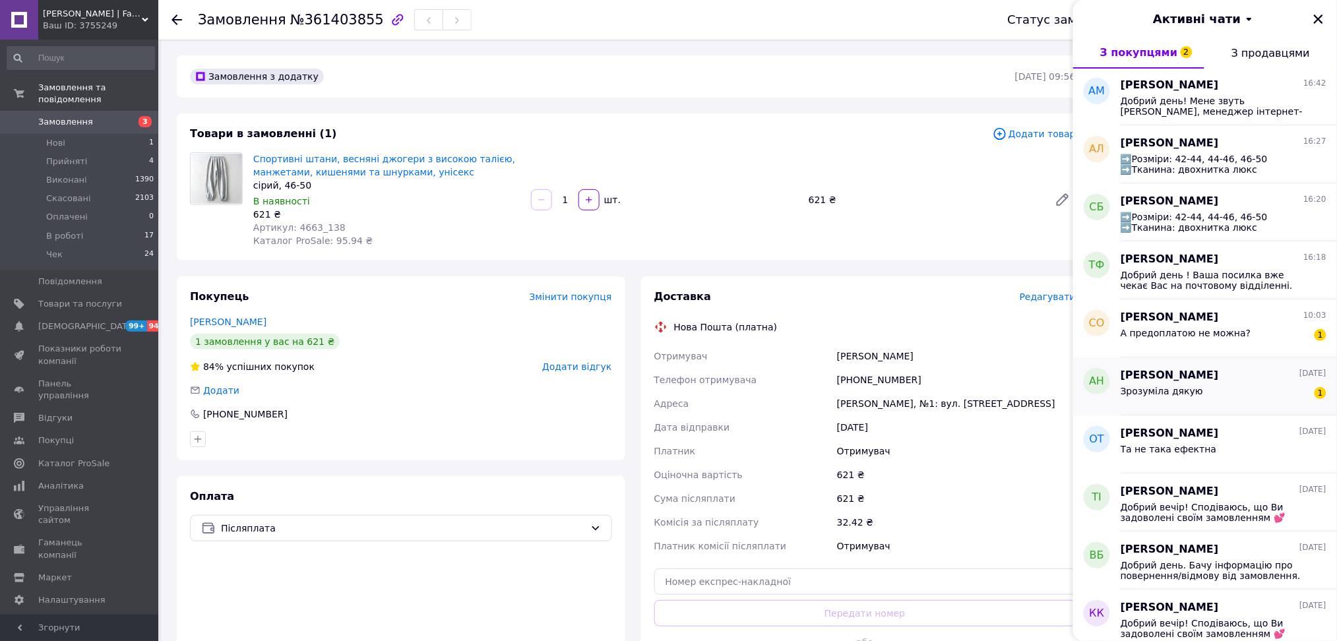
click at [1199, 378] on span "Алина Ногальська" at bounding box center [1170, 375] width 98 height 15
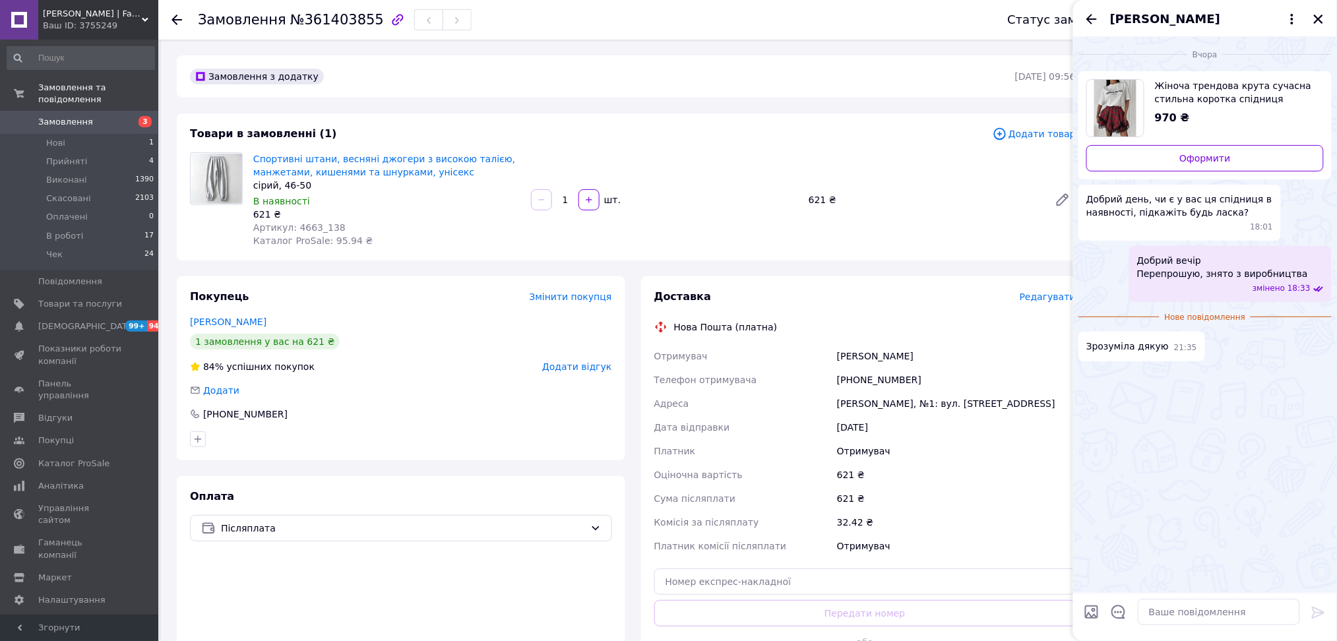
click at [1091, 20] on icon "Назад" at bounding box center [1092, 19] width 16 height 16
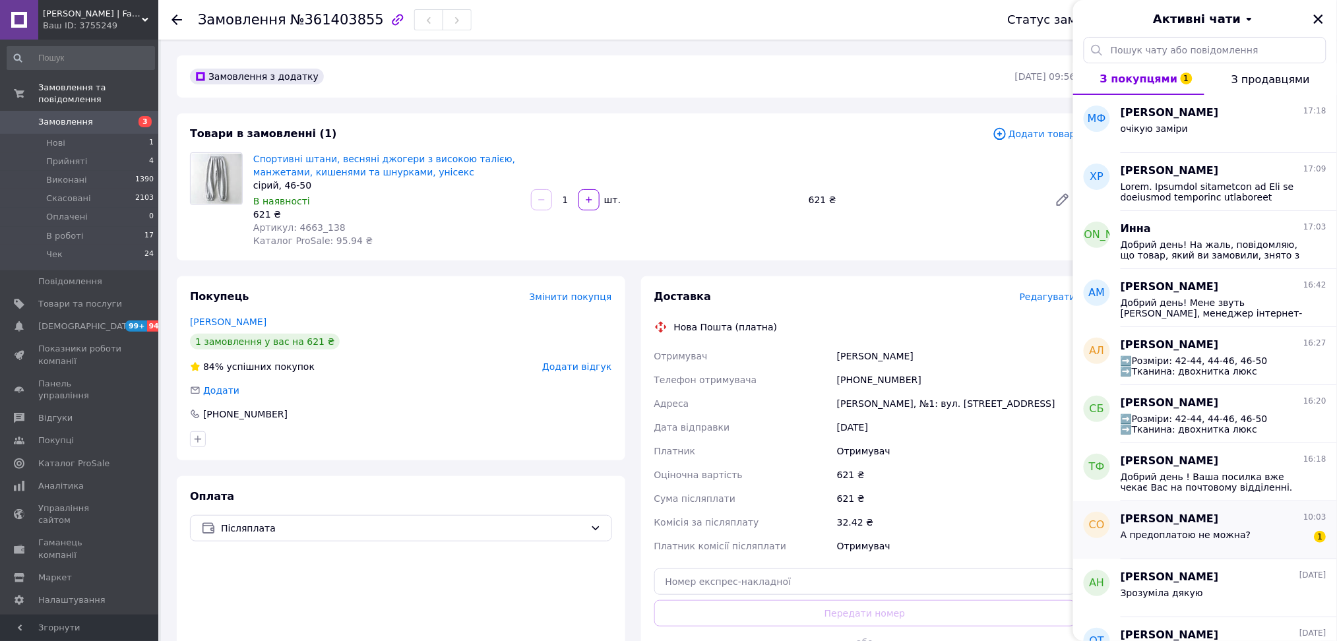
click at [1241, 538] on div "А предоплатою не можна? 1" at bounding box center [1224, 537] width 206 height 21
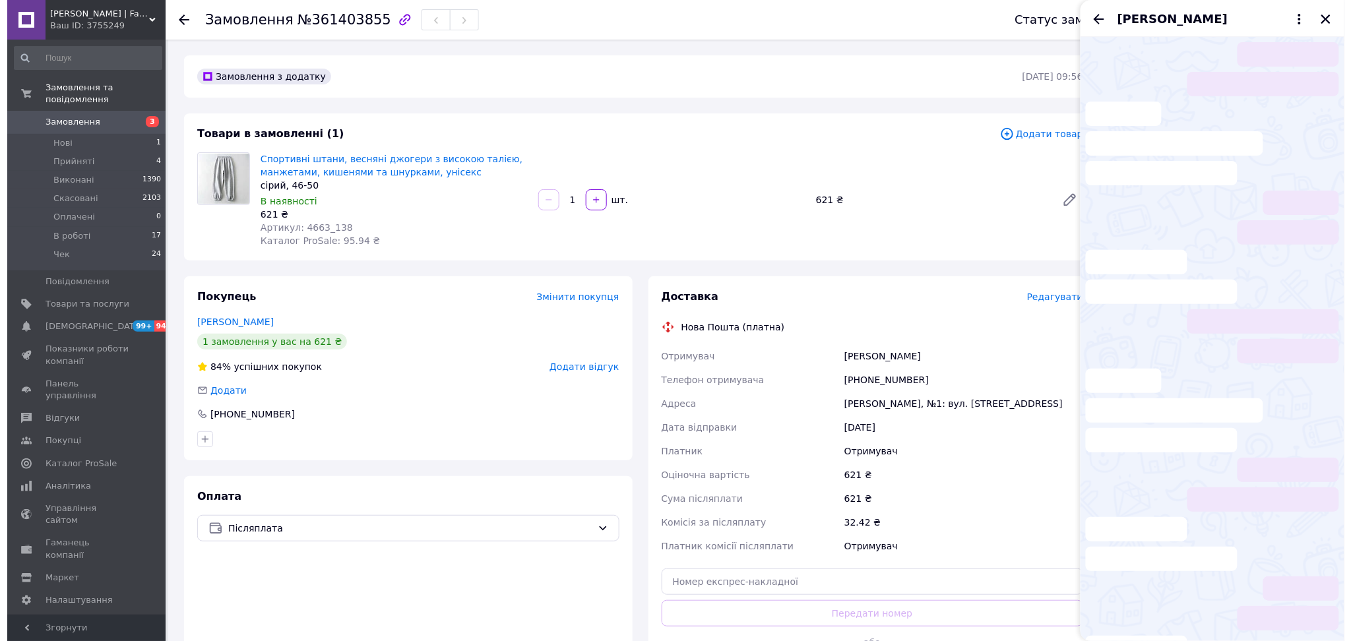
scroll to position [313, 0]
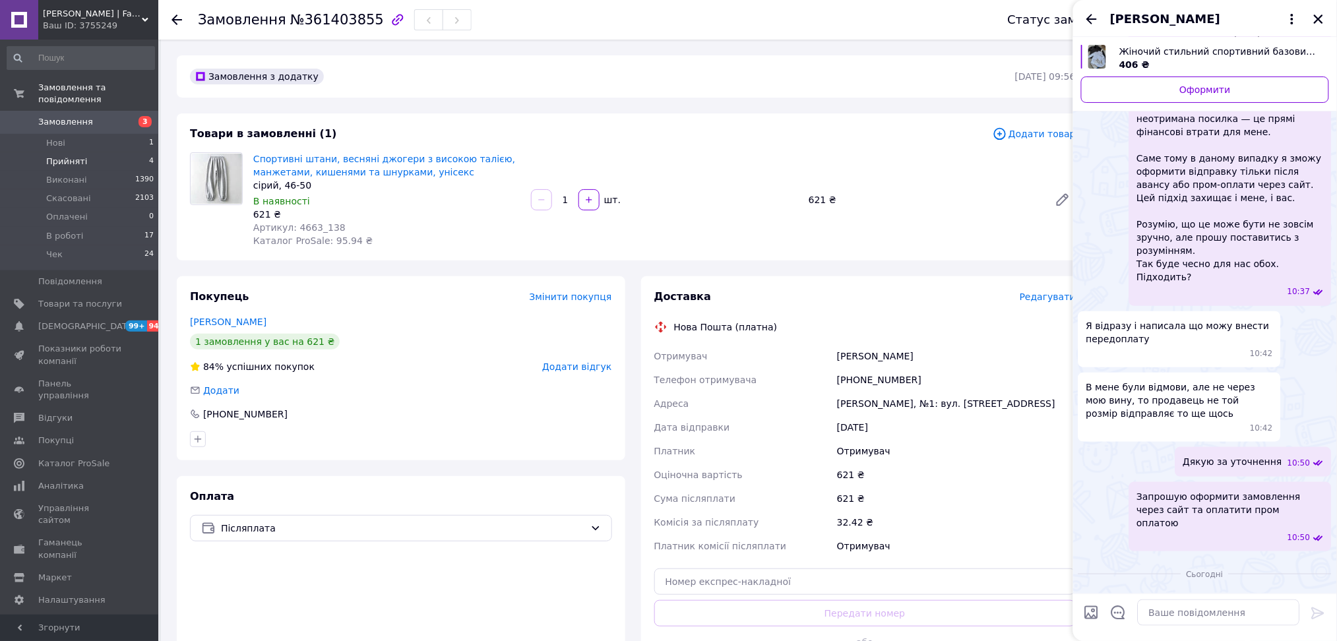
click at [78, 156] on span "Прийняті" at bounding box center [66, 162] width 41 height 12
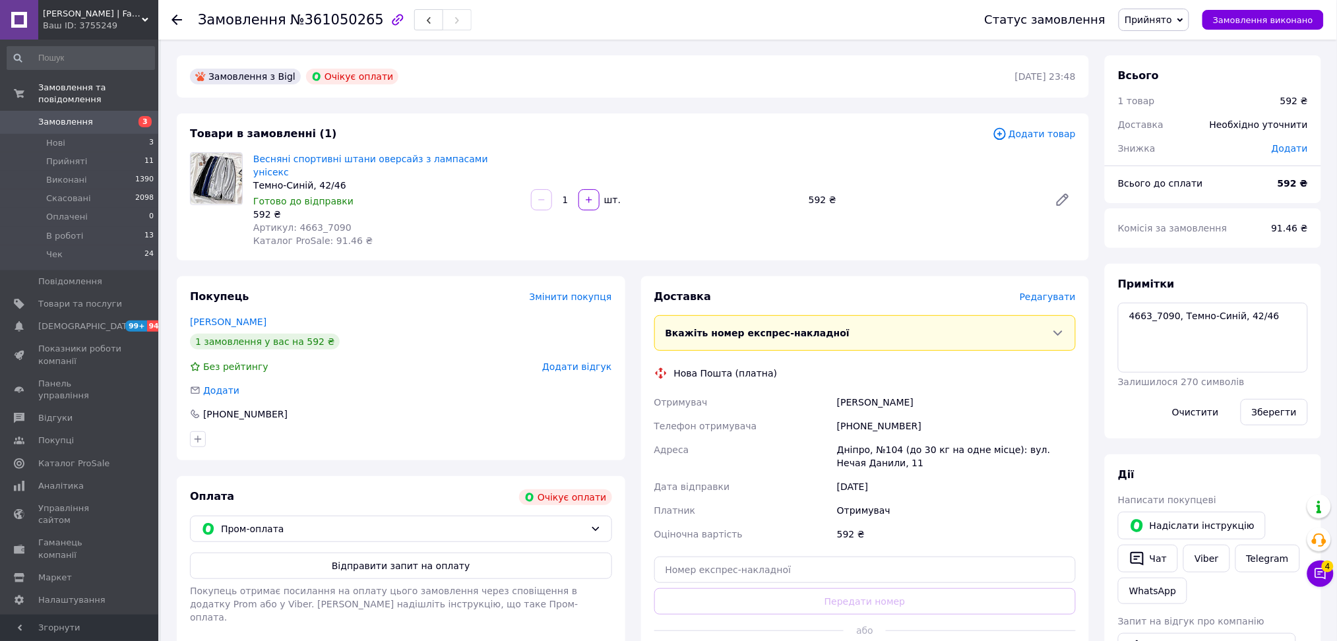
click at [340, 15] on span "№361050265" at bounding box center [337, 20] width 94 height 16
copy span "361050265"
click at [307, 156] on link "Весняні спортивні штани оверсайз з лампасами унісекс" at bounding box center [370, 166] width 235 height 24
click at [1220, 311] on textarea "4663_7090, Темно-Синій, 42/46" at bounding box center [1213, 338] width 190 height 70
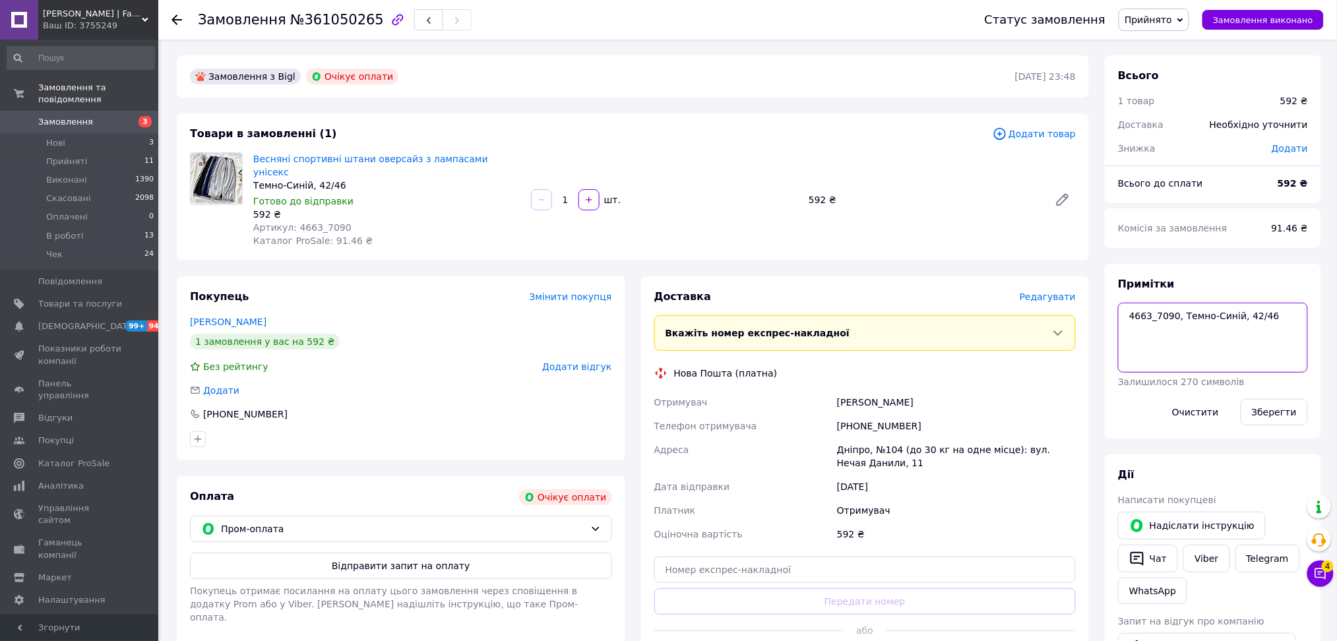
click at [1220, 311] on textarea "4663_7090, Темно-Синій, 42/46" at bounding box center [1213, 338] width 190 height 70
click at [320, 25] on span "№361050265" at bounding box center [337, 20] width 94 height 16
copy span "361050265"
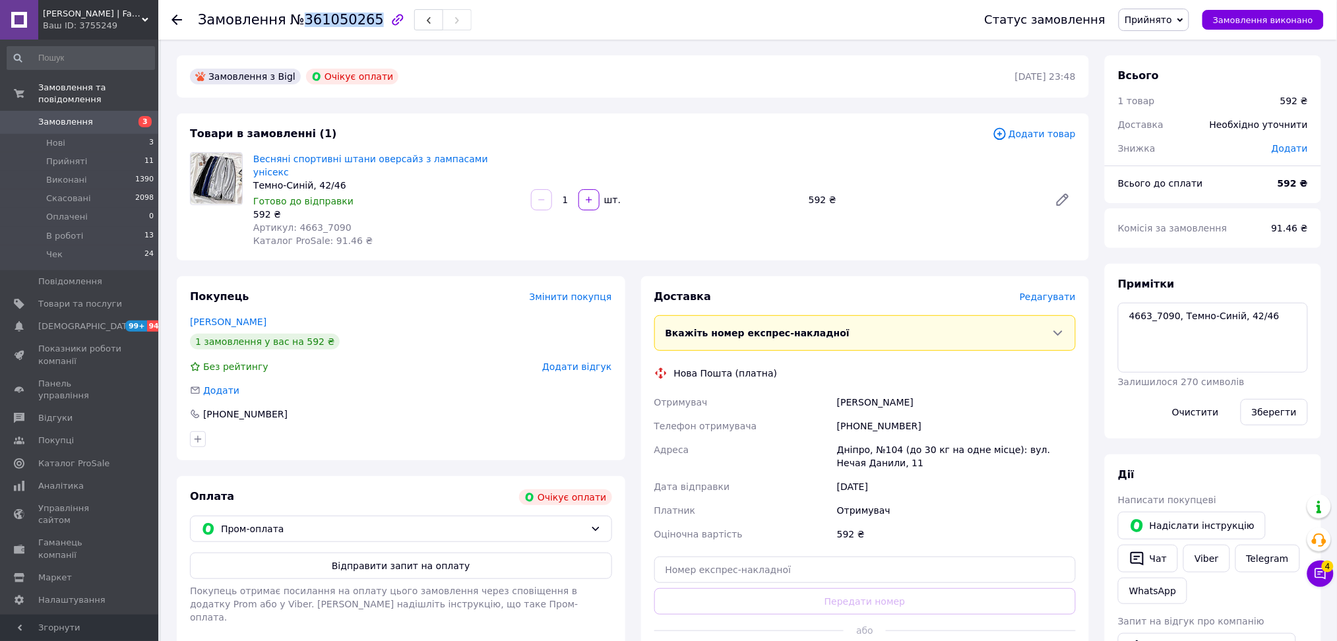
click at [1172, 18] on span "Прийнято" at bounding box center [1148, 20] width 47 height 11
click at [1170, 100] on li "В роботі" at bounding box center [1154, 106] width 69 height 20
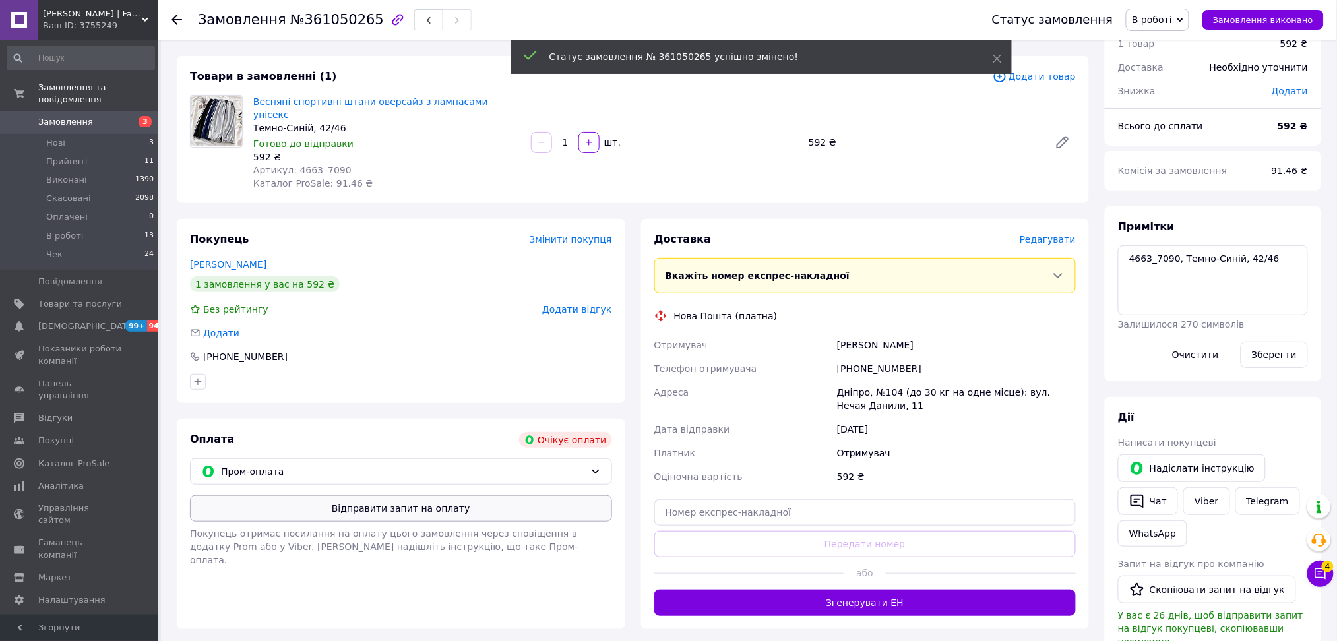
scroll to position [88, 0]
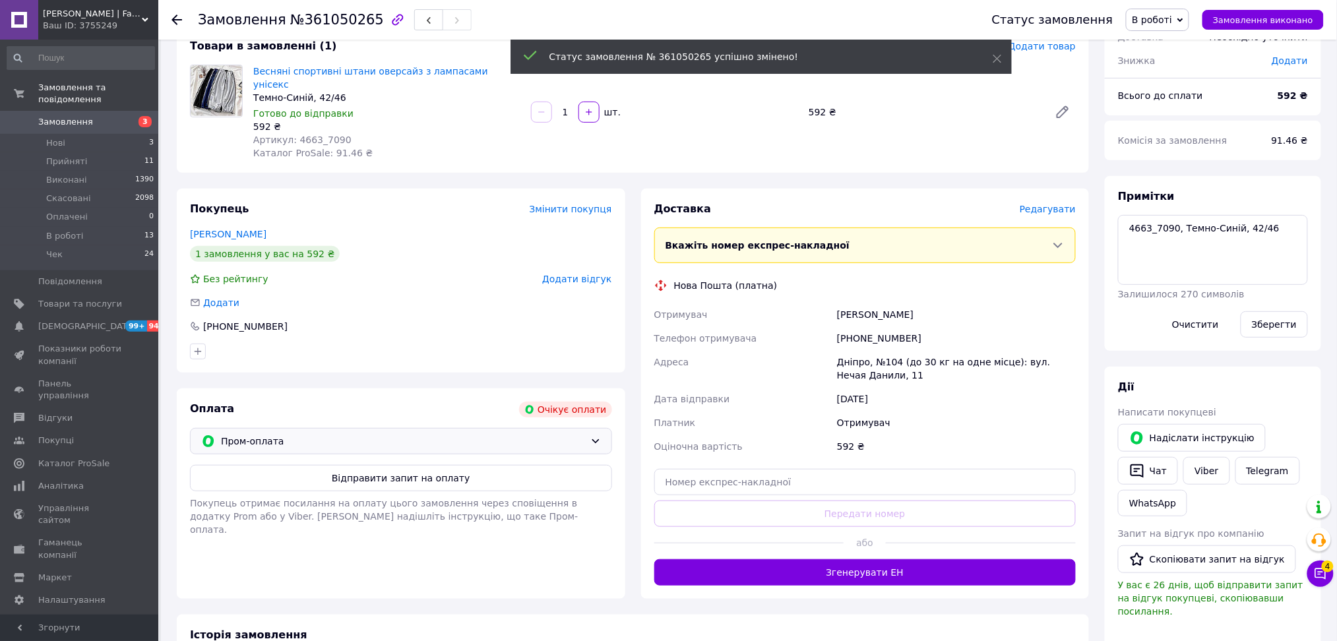
click at [336, 434] on span "Пром-оплата" at bounding box center [403, 441] width 364 height 15
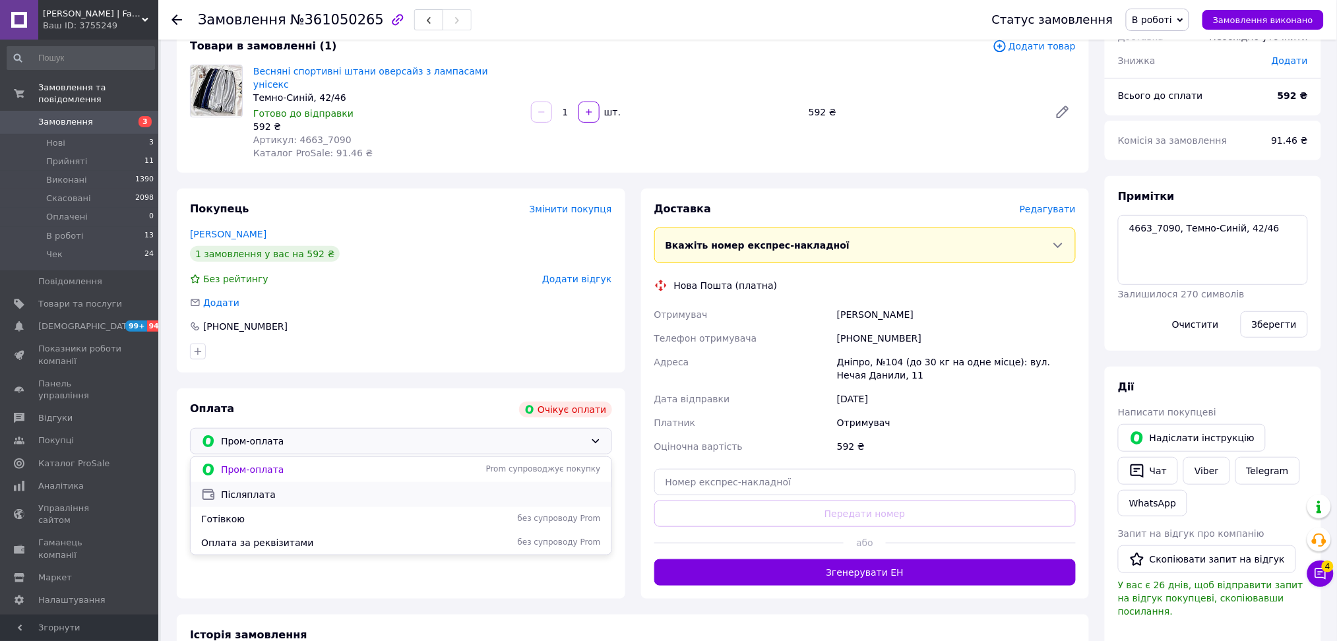
click at [303, 488] on span "Післяплата" at bounding box center [411, 494] width 380 height 13
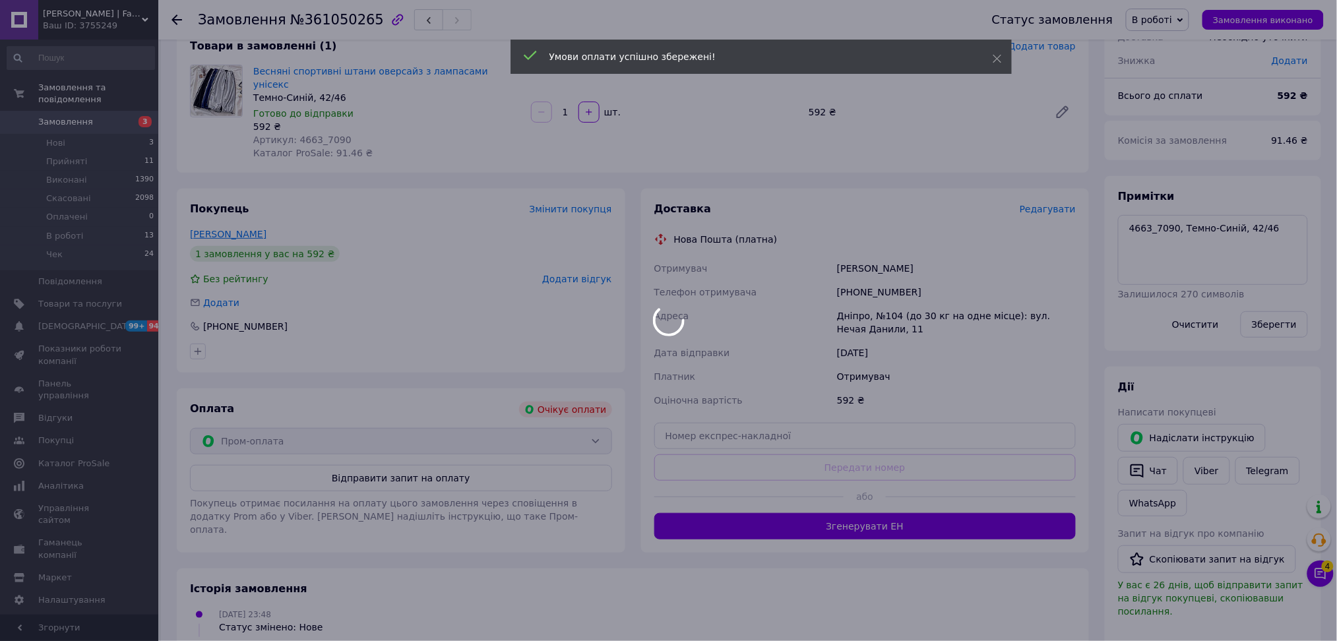
click at [226, 221] on body "Фешн Хвиля | Fashion Wave Ваш ID: 3755249 Сайт Фешн Хвиля | Fashion Wave Кабіне…" at bounding box center [668, 387] width 1337 height 951
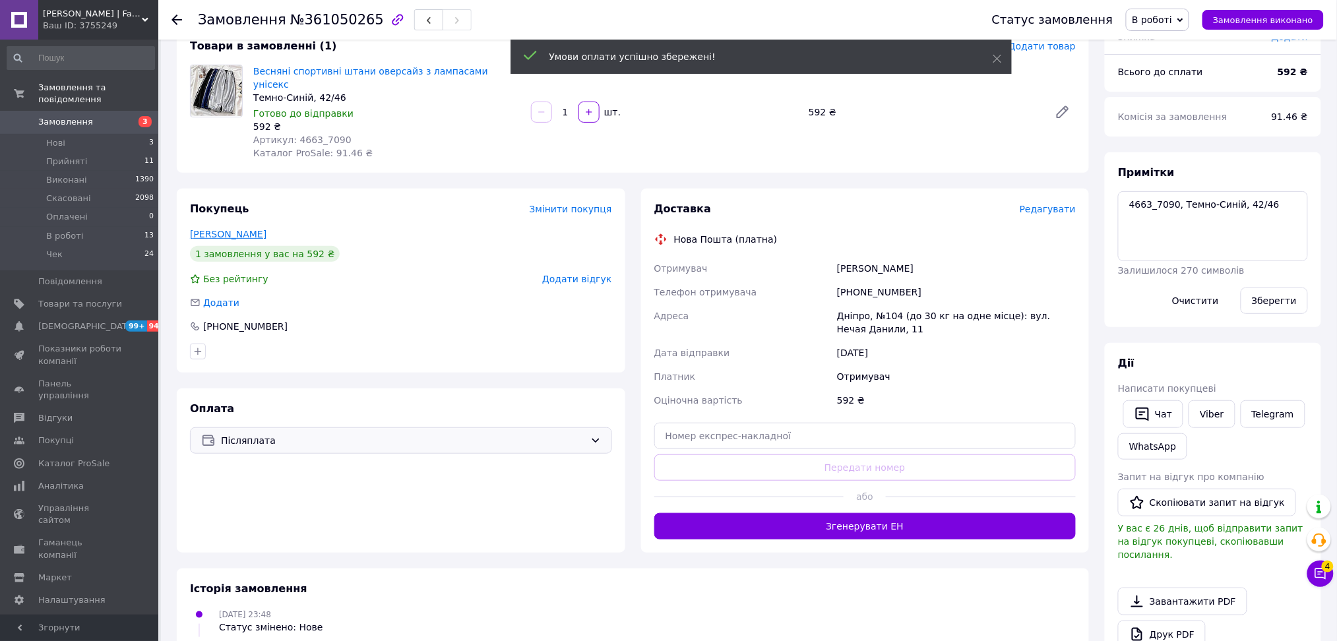
click at [254, 229] on link "[PERSON_NAME]" at bounding box center [228, 234] width 77 height 11
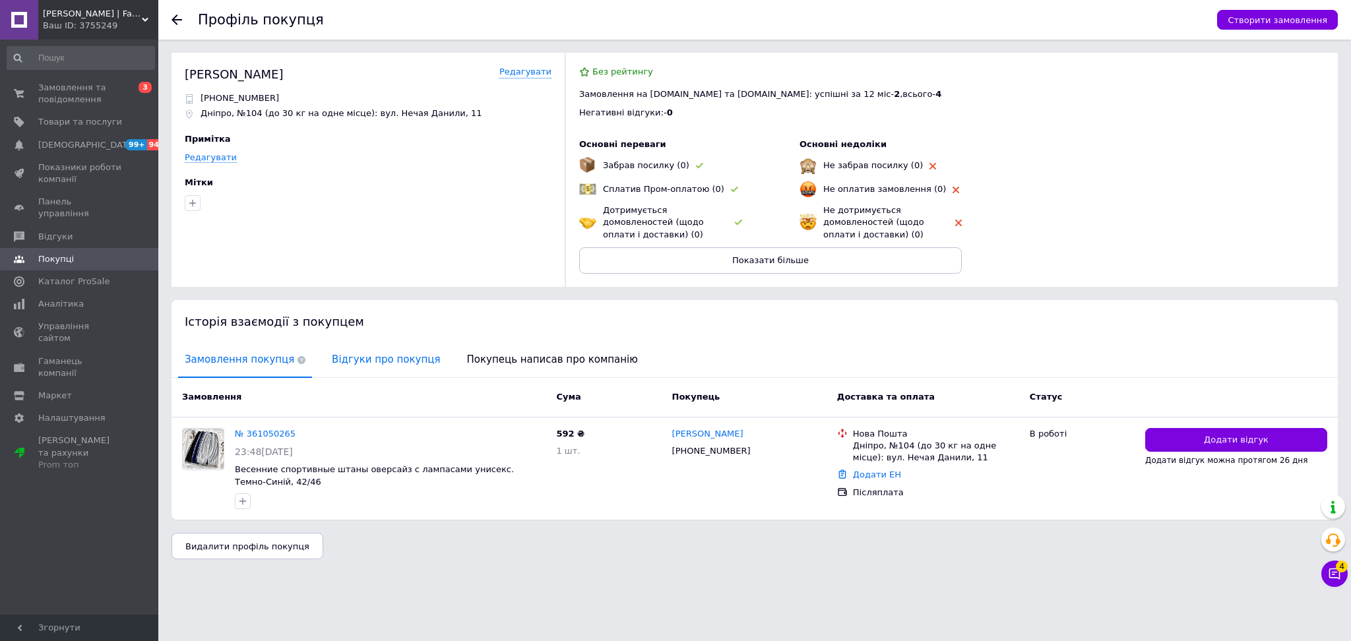
click at [348, 369] on span "Відгуки про покупця" at bounding box center [385, 360] width 121 height 34
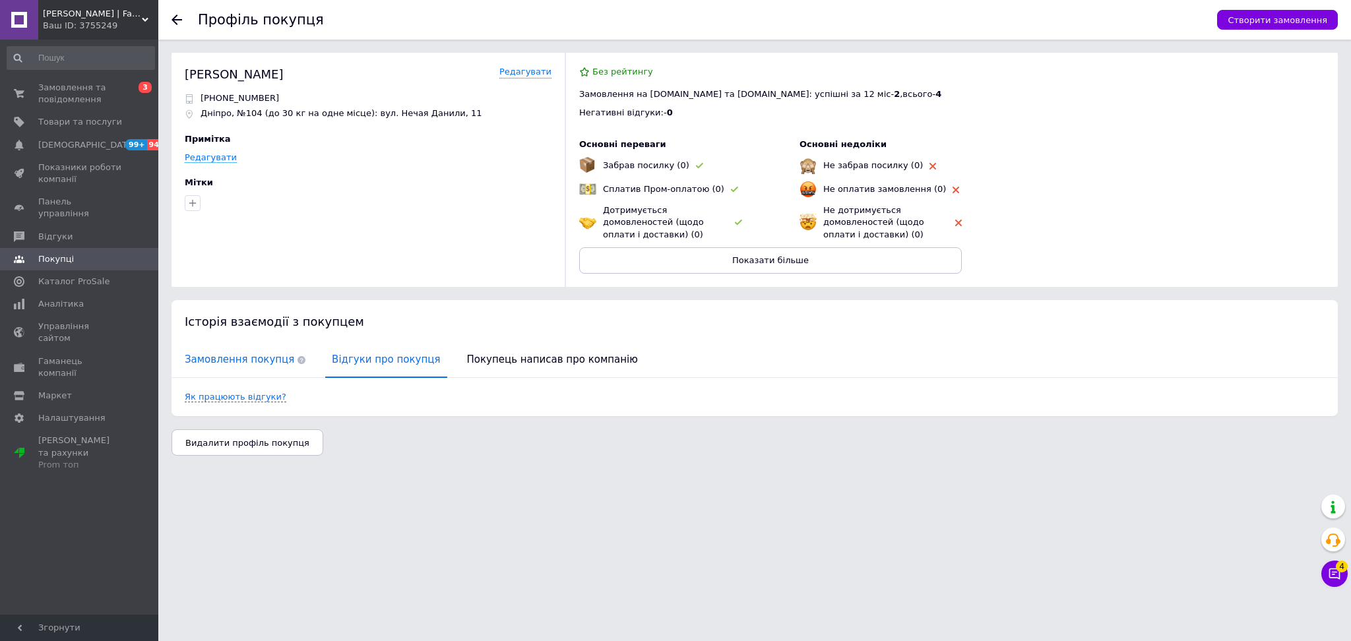
click at [261, 356] on span "Замовлення покупця" at bounding box center [245, 360] width 134 height 34
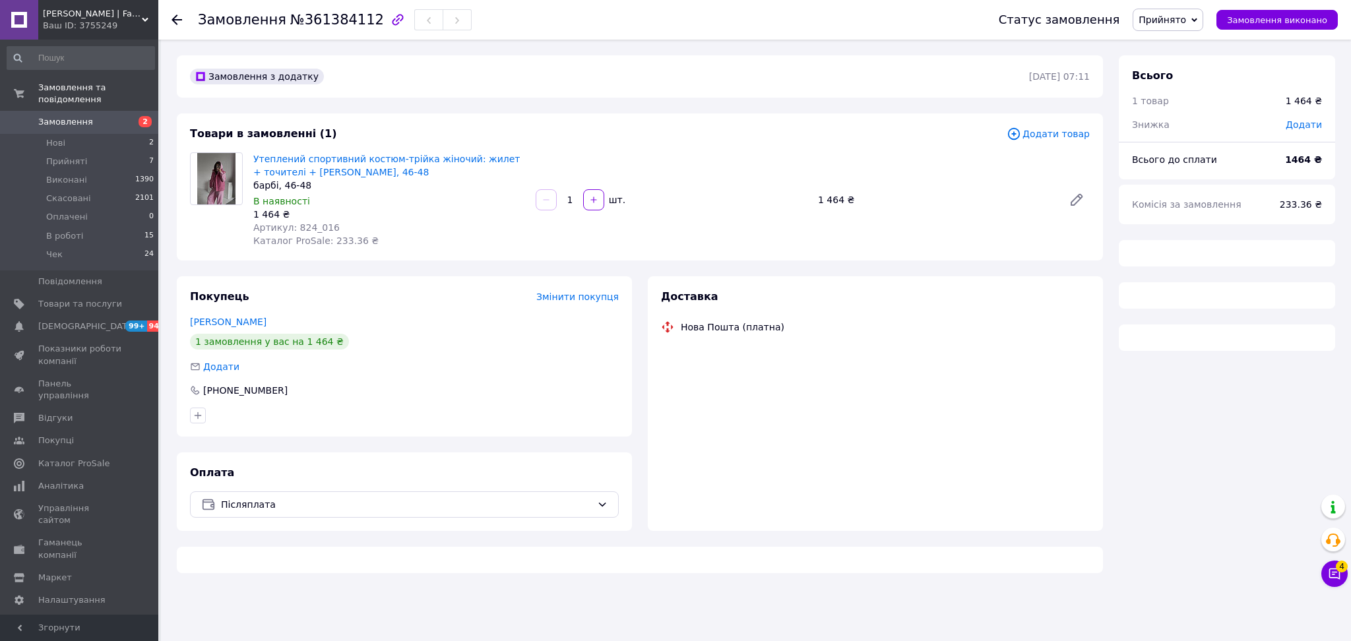
click at [326, 27] on div "Замовлення №361384112" at bounding box center [335, 20] width 274 height 22
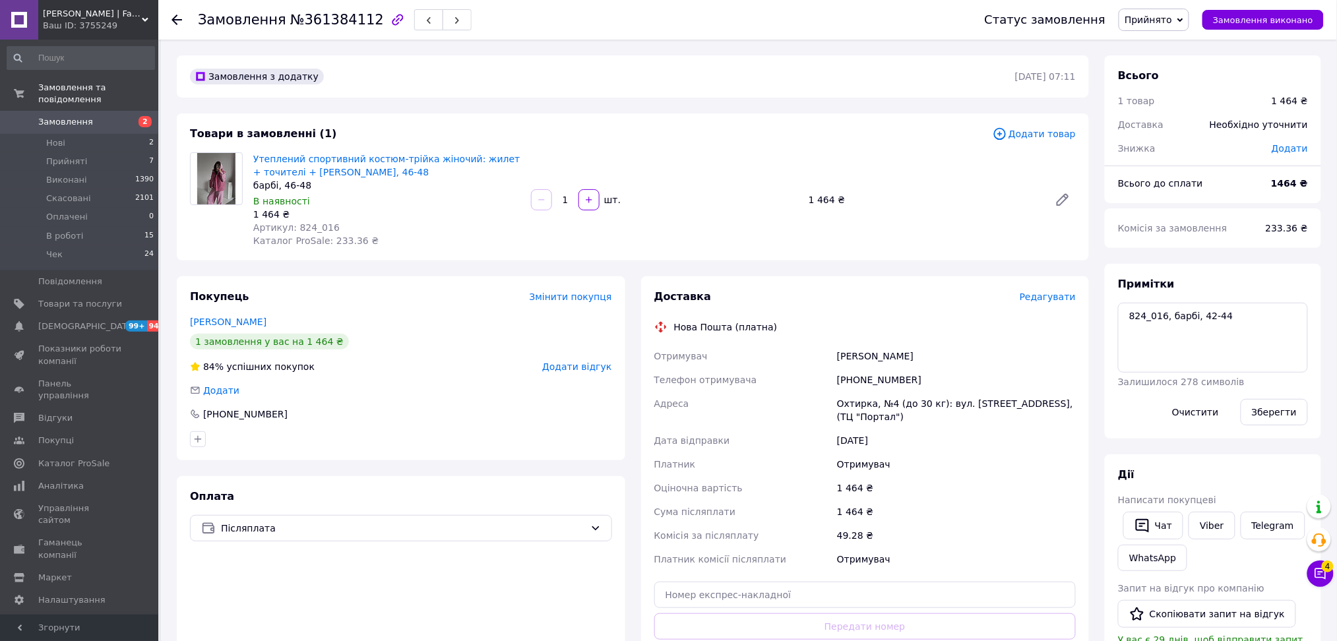
click at [329, 20] on span "№361384112" at bounding box center [337, 20] width 94 height 16
click at [390, 20] on icon "button" at bounding box center [398, 20] width 16 height 16
click at [1154, 530] on button "Чат" at bounding box center [1153, 526] width 60 height 28
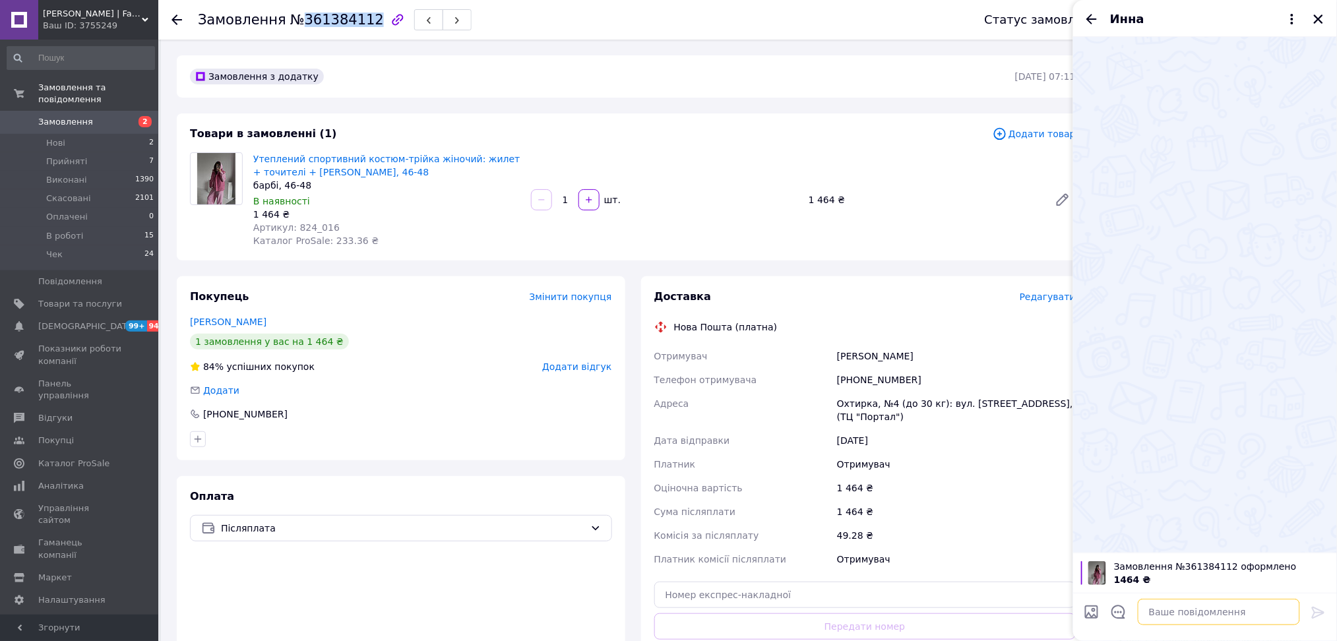
click at [1213, 614] on textarea at bounding box center [1219, 612] width 162 height 26
paste textarea "Добрий день! На жаль, повідомляю, що товар, який ви замовили, знято з виробницт…"
type textarea "Добрий день! На жаль, повідомляю, що товар, який ви замовили, знято з виробницт…"
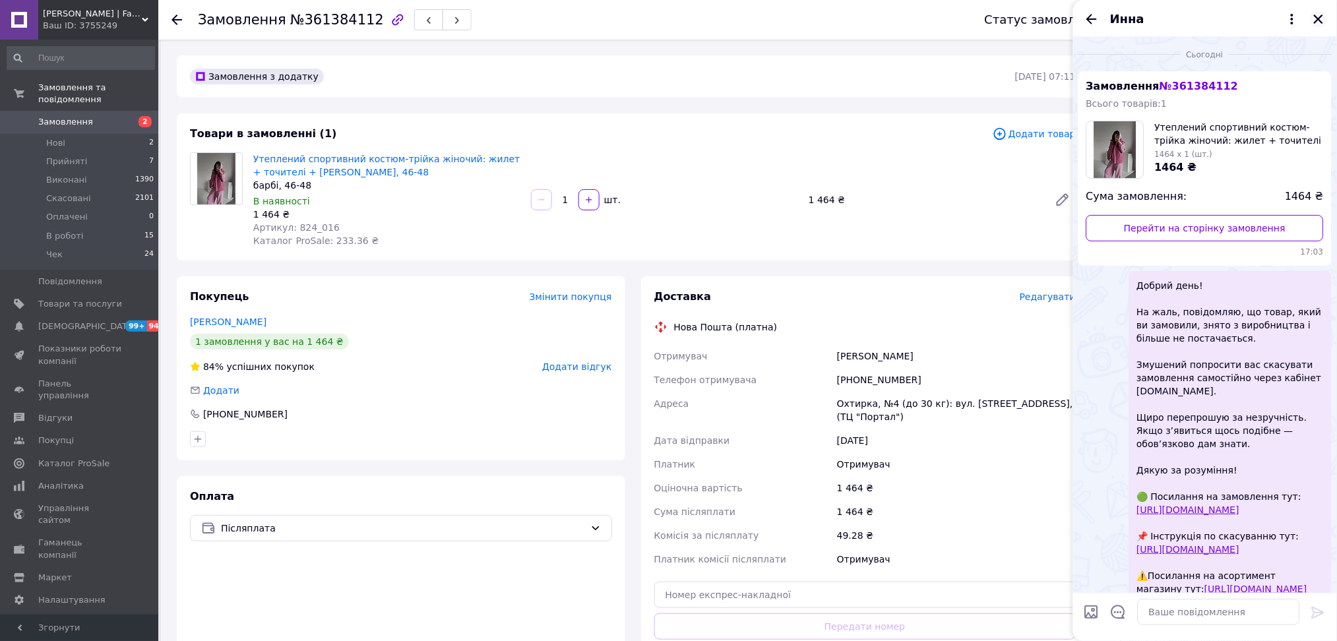
click at [1316, 13] on icon "Закрити" at bounding box center [1319, 19] width 12 height 12
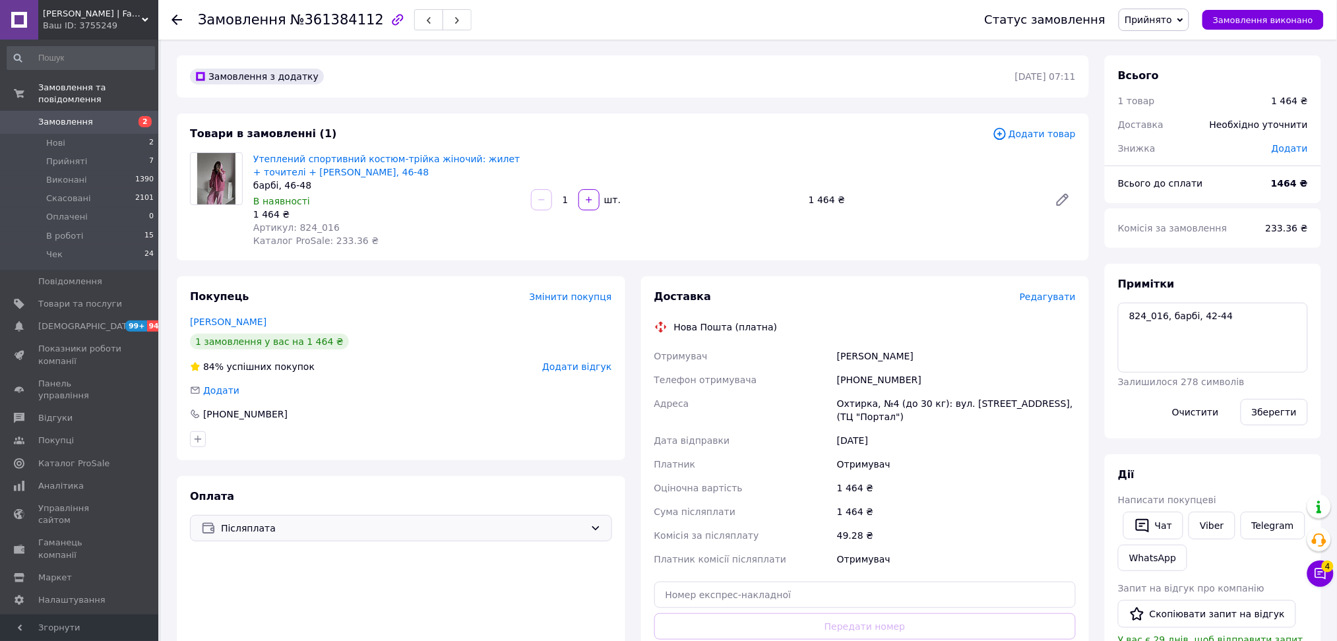
click at [522, 536] on div "Післяплата" at bounding box center [401, 528] width 422 height 26
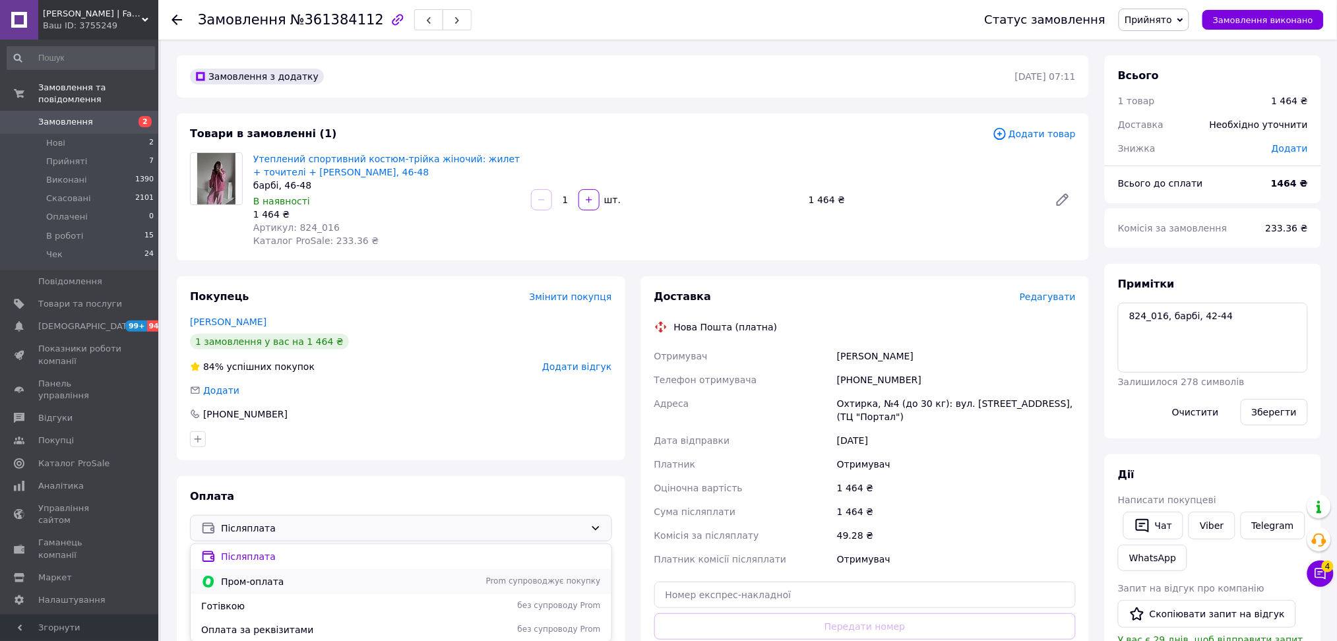
click at [433, 577] on span "Пром-оплата" at bounding box center [330, 581] width 218 height 13
